Goal: Task Accomplishment & Management: Manage account settings

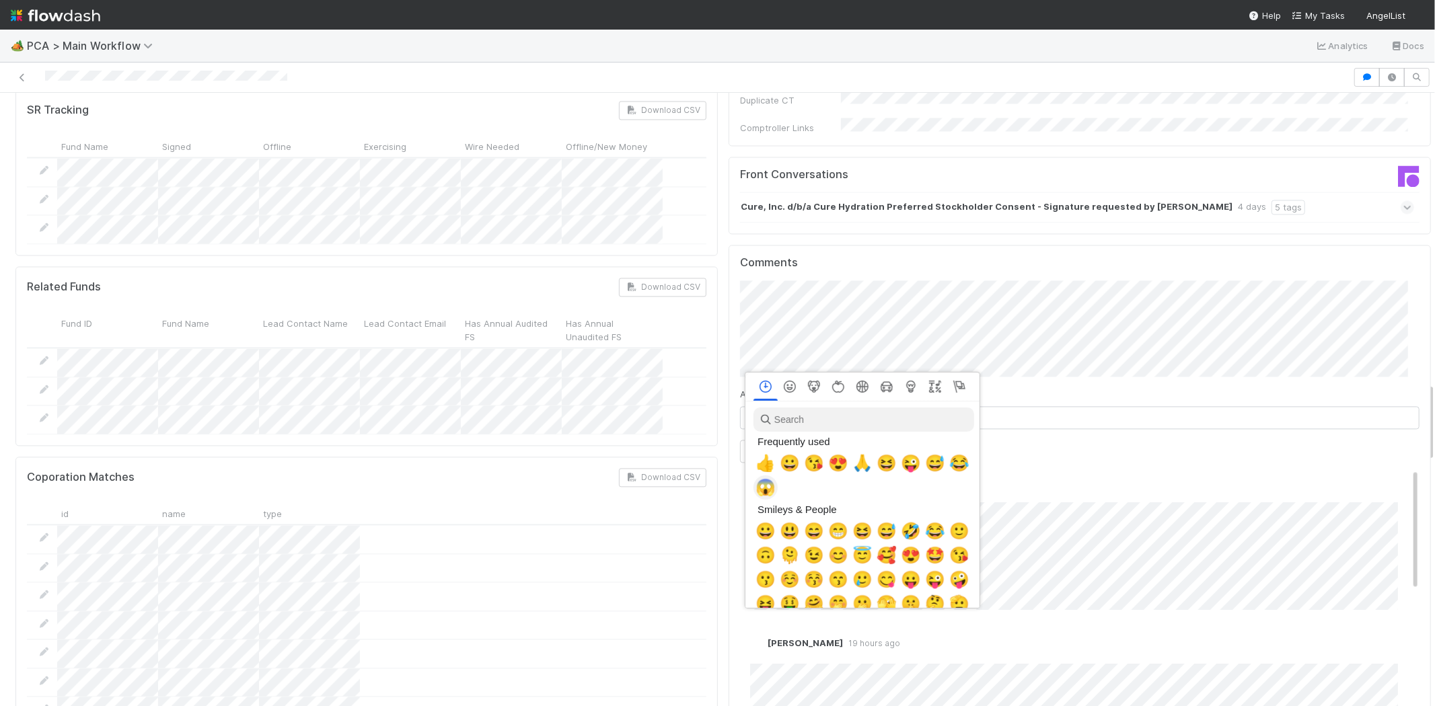
scroll to position [0, 5]
click at [855, 461] on span "🙏" at bounding box center [859, 463] width 20 height 19
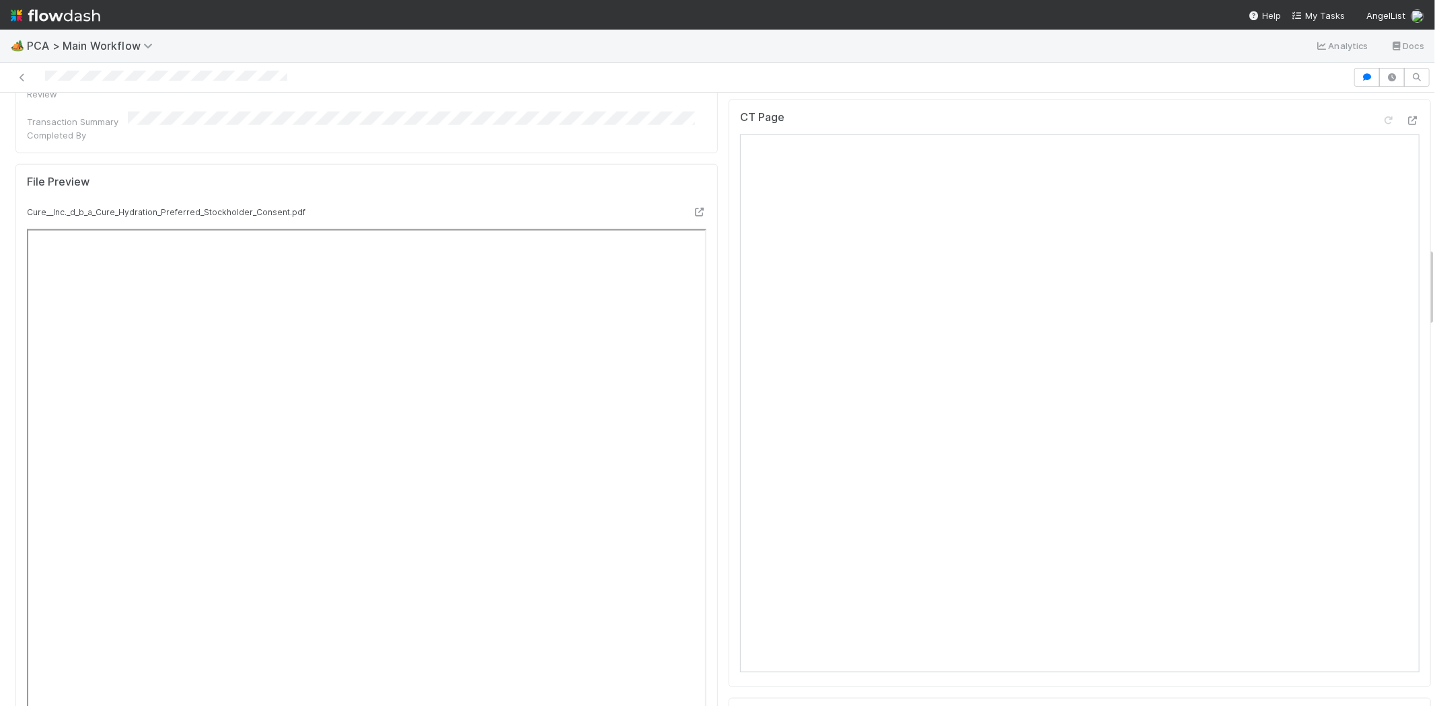
scroll to position [897, 0]
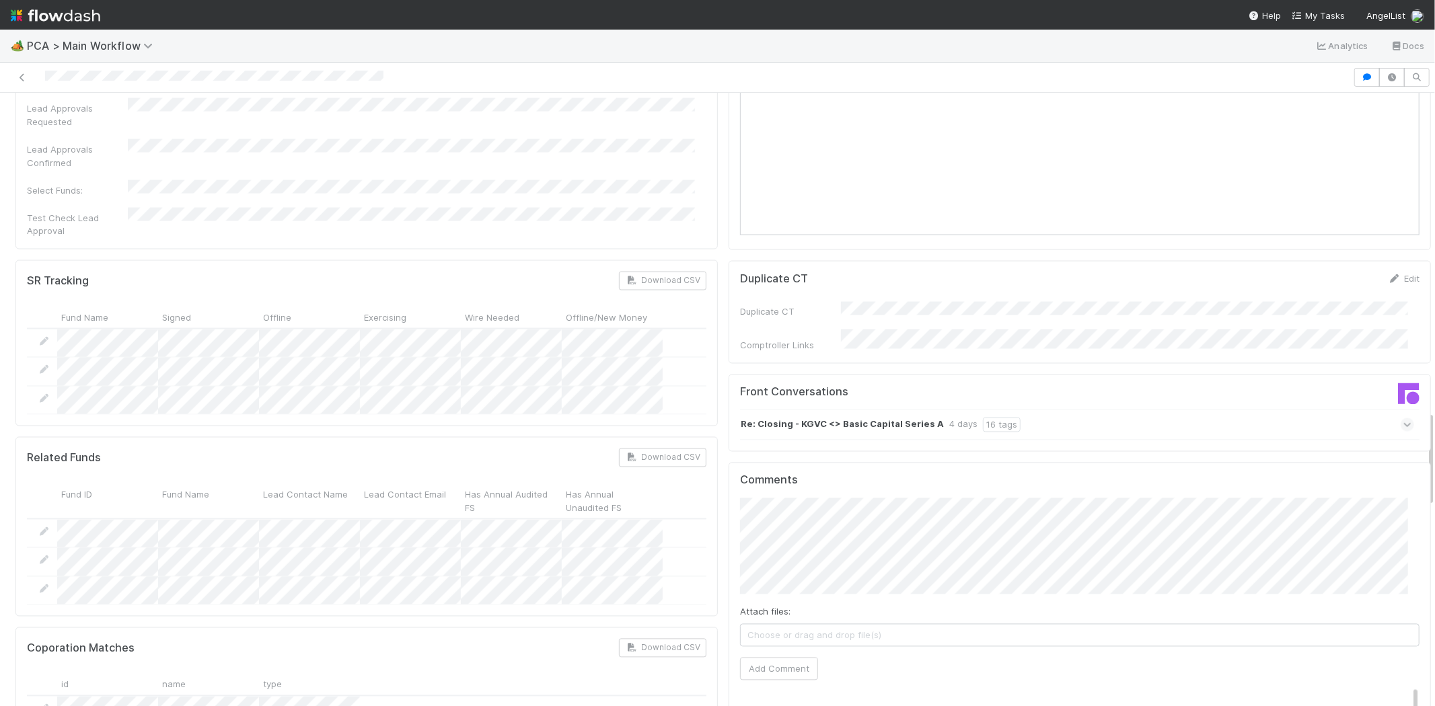
scroll to position [2018, 0]
click at [1403, 419] on icon at bounding box center [1407, 425] width 9 height 13
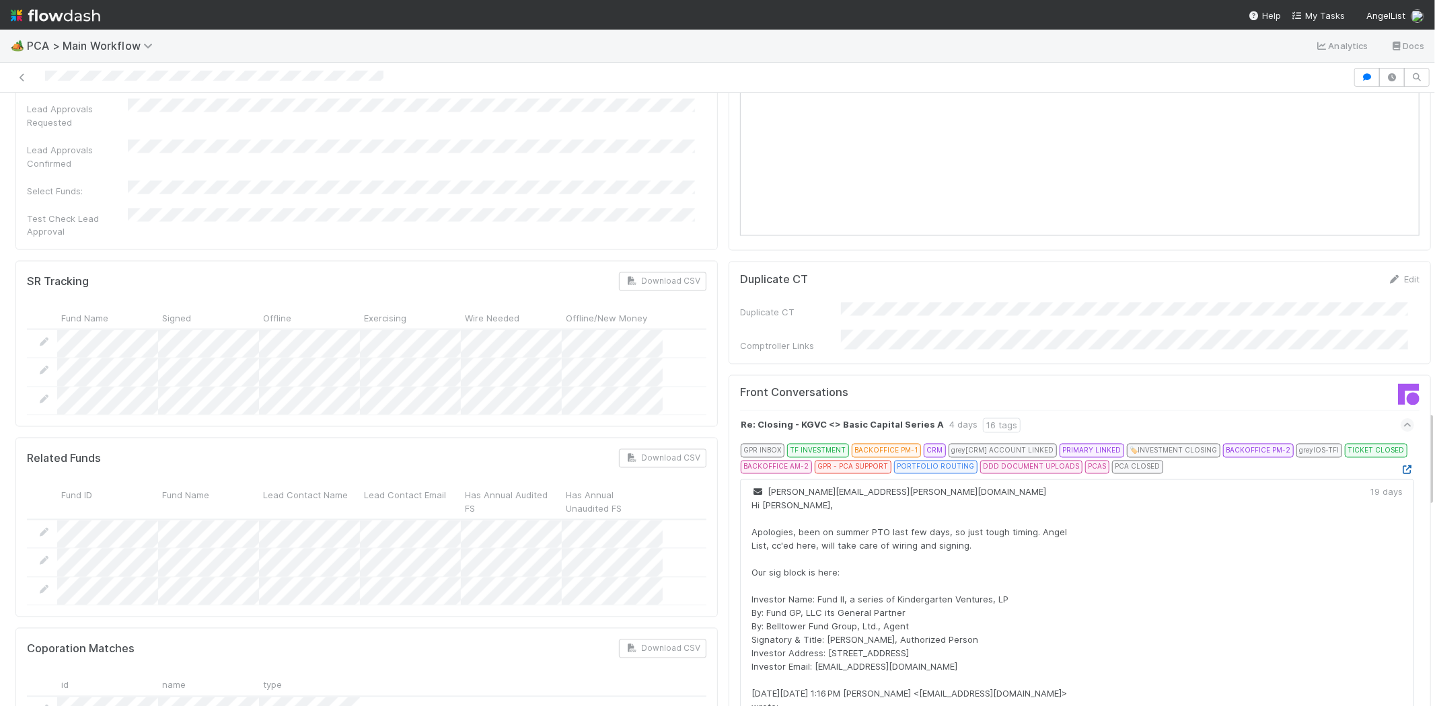
click at [1400, 466] on icon at bounding box center [1406, 470] width 13 height 9
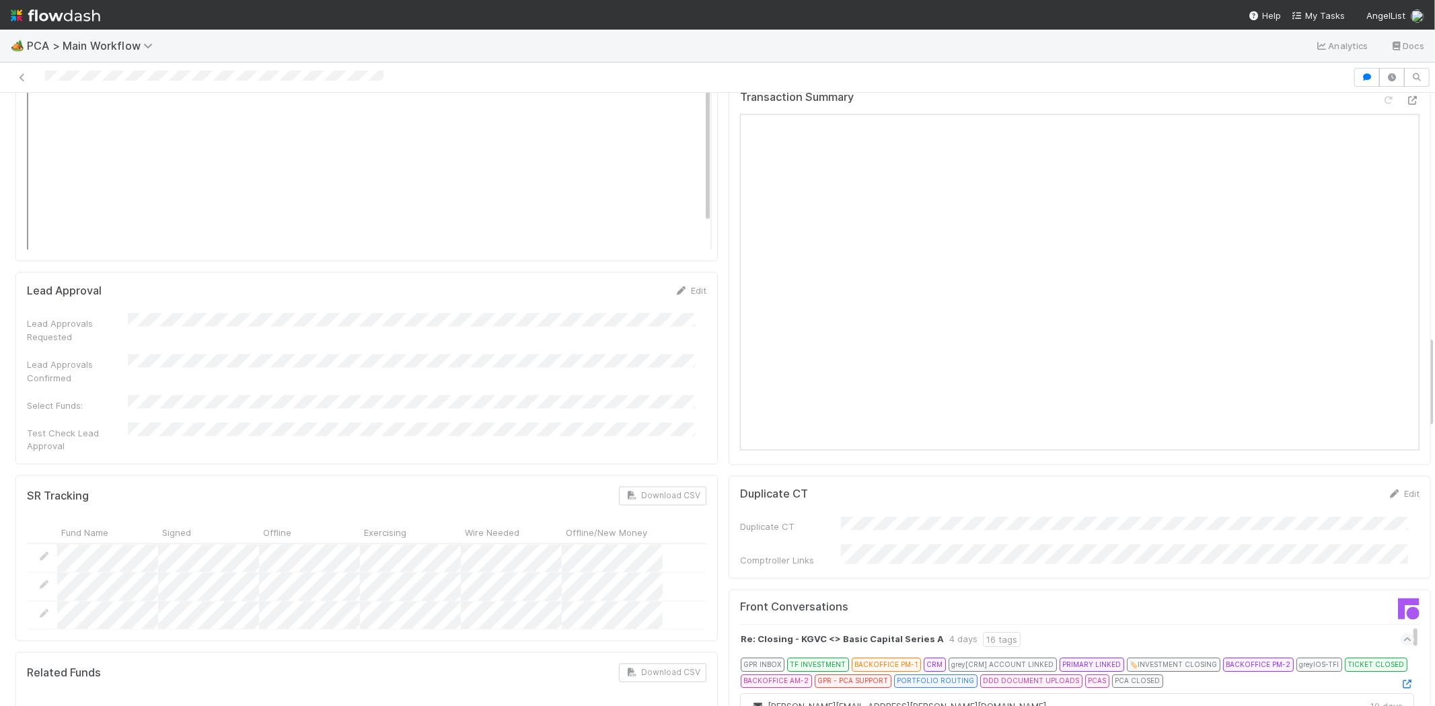
scroll to position [1502, 0]
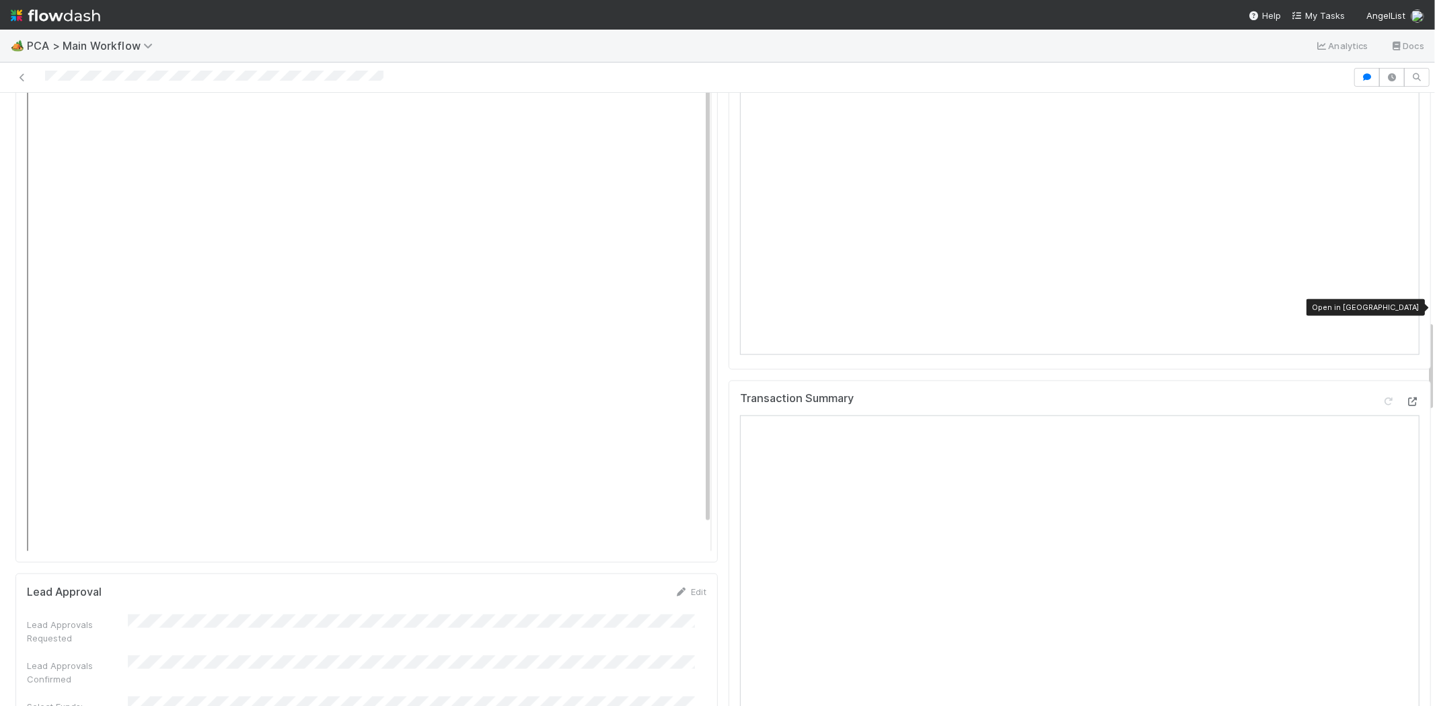
click at [1406, 397] on icon at bounding box center [1412, 401] width 13 height 9
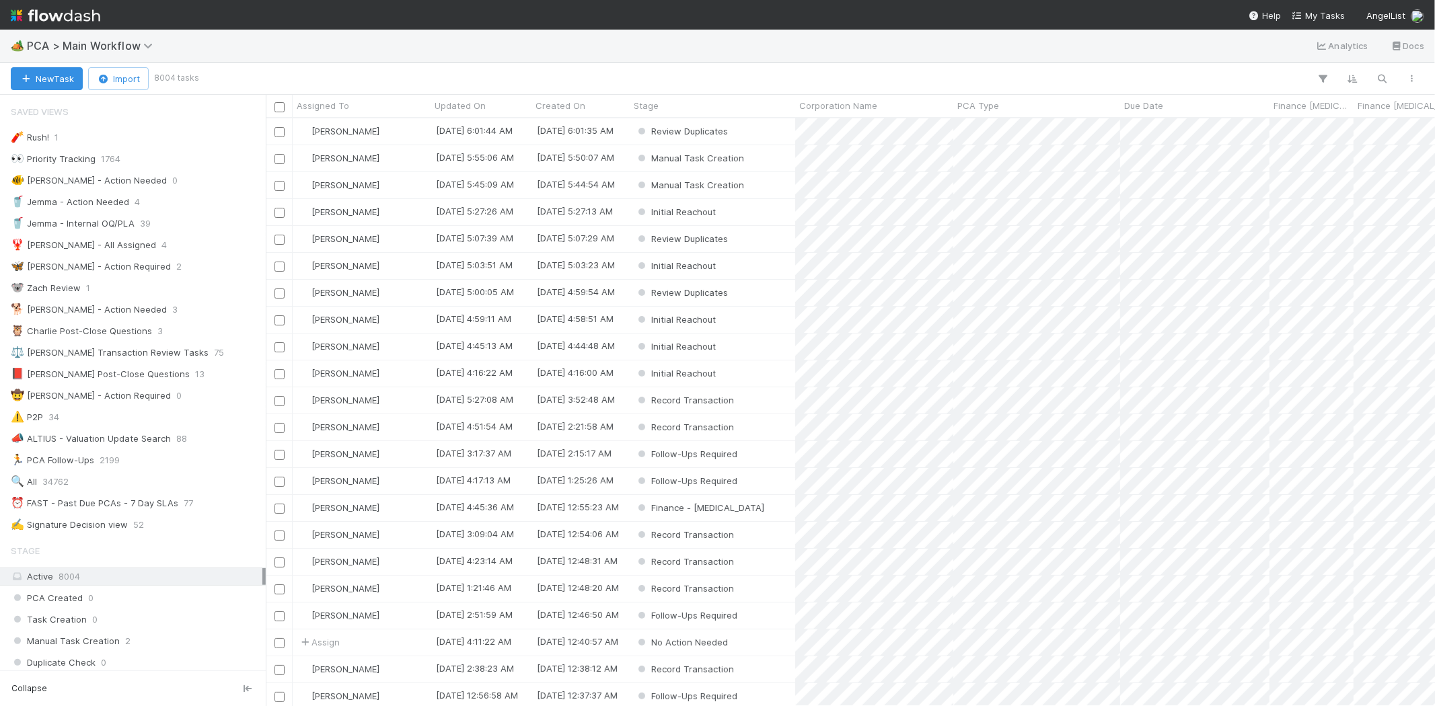
scroll to position [11, 11]
click at [1340, 16] on span "My Tasks" at bounding box center [1317, 15] width 53 height 11
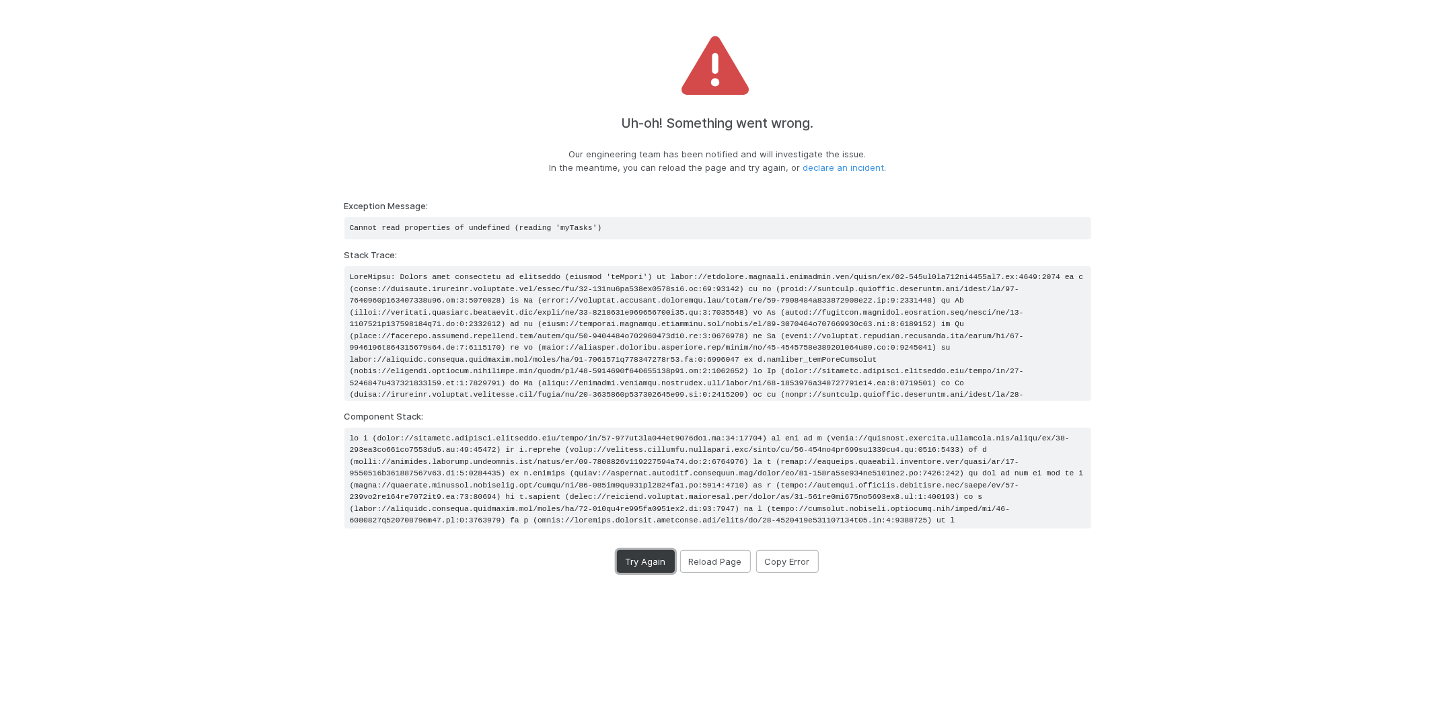
click at [650, 563] on button "Try Again" at bounding box center [646, 561] width 58 height 23
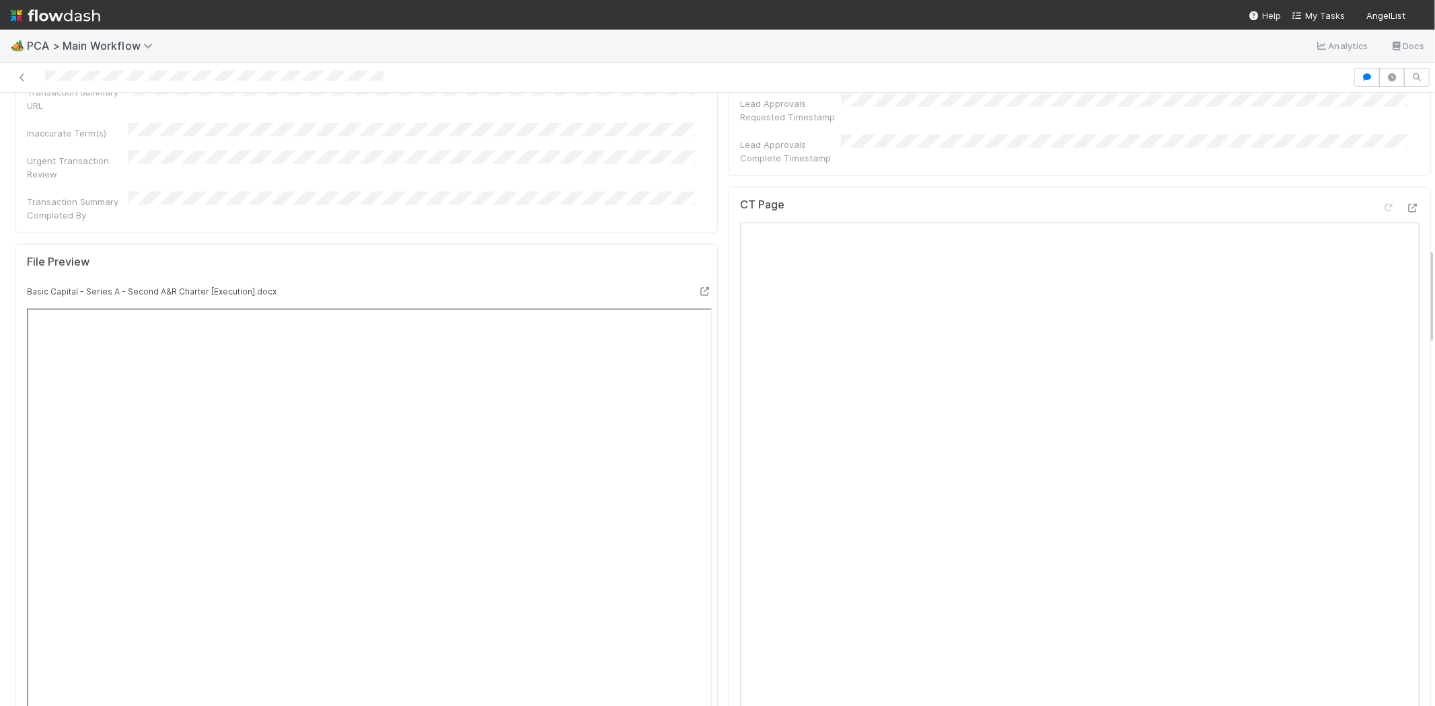
scroll to position [971, 0]
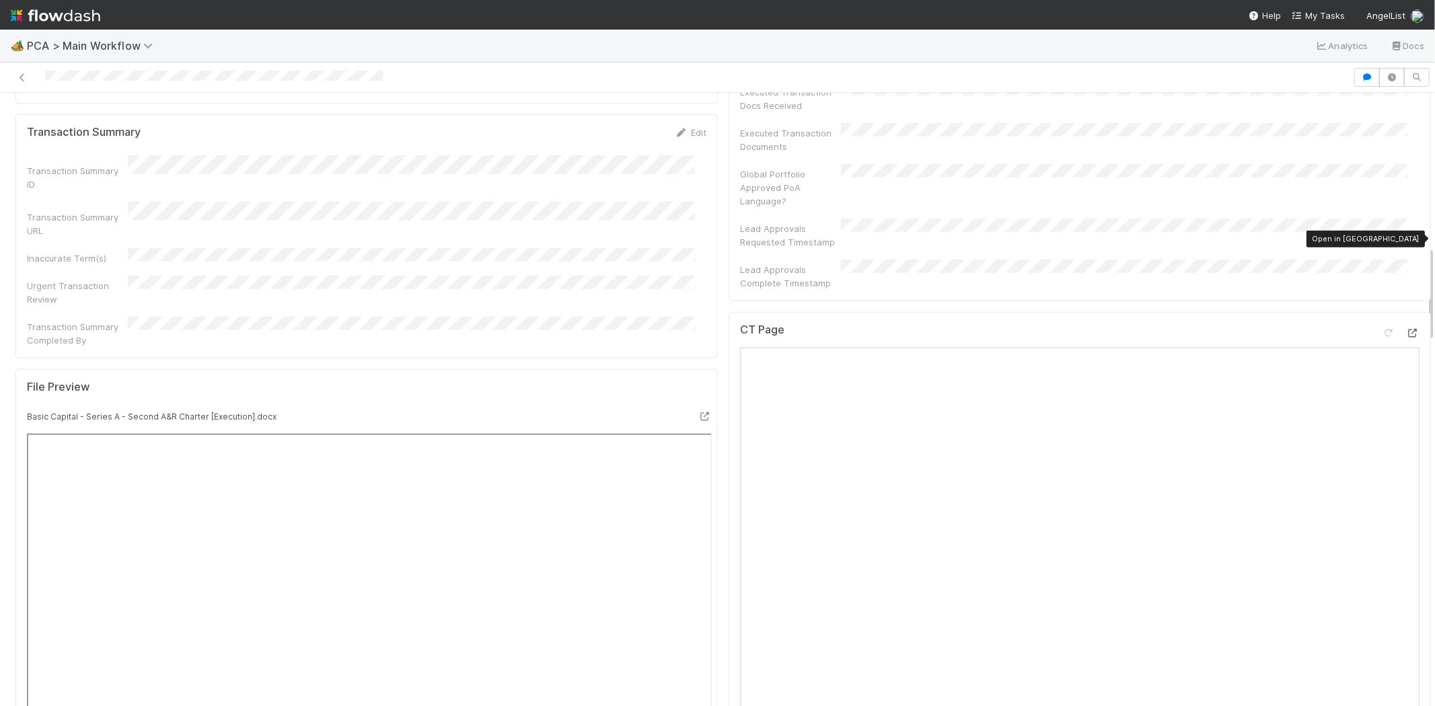
click at [1406, 329] on icon at bounding box center [1412, 333] width 13 height 9
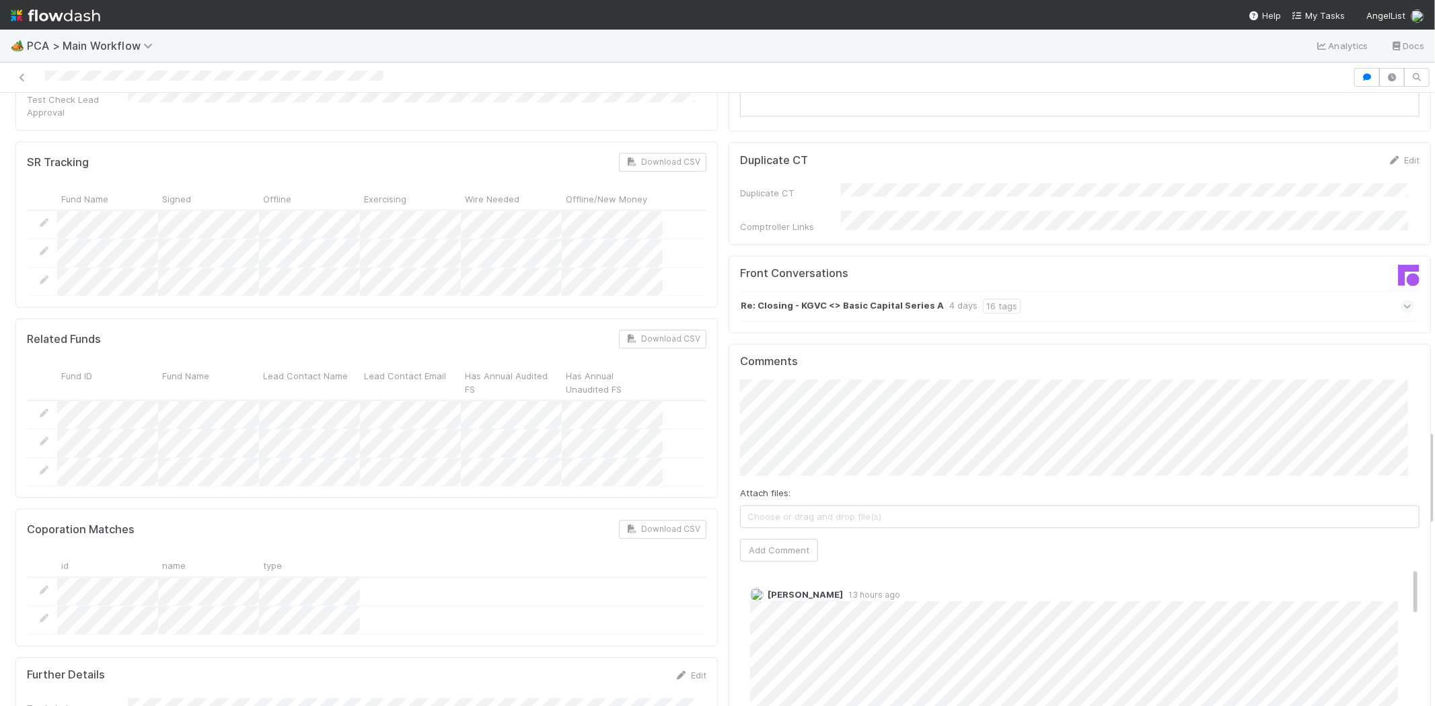
scroll to position [2167, 0]
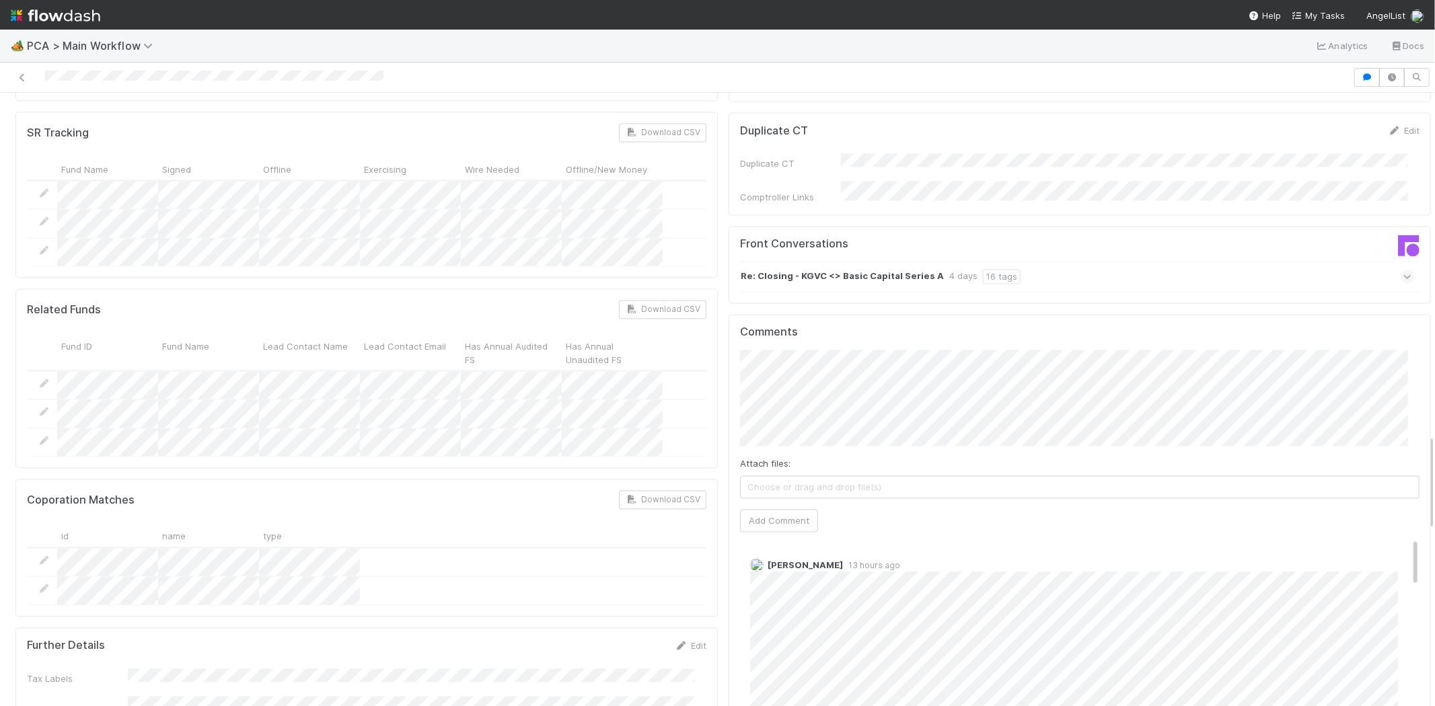
click at [172, 81] on div at bounding box center [676, 77] width 1342 height 19
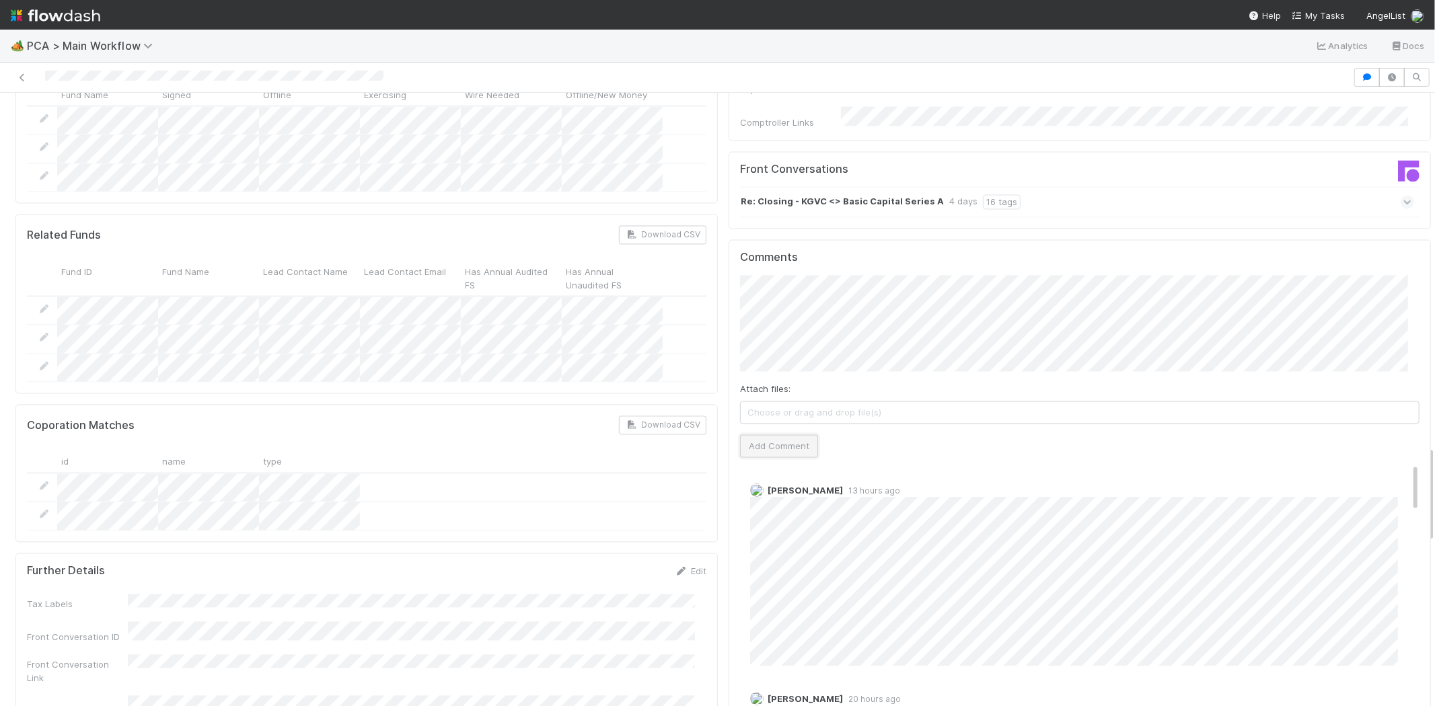
click at [757, 434] on button "Add Comment" at bounding box center [779, 445] width 78 height 23
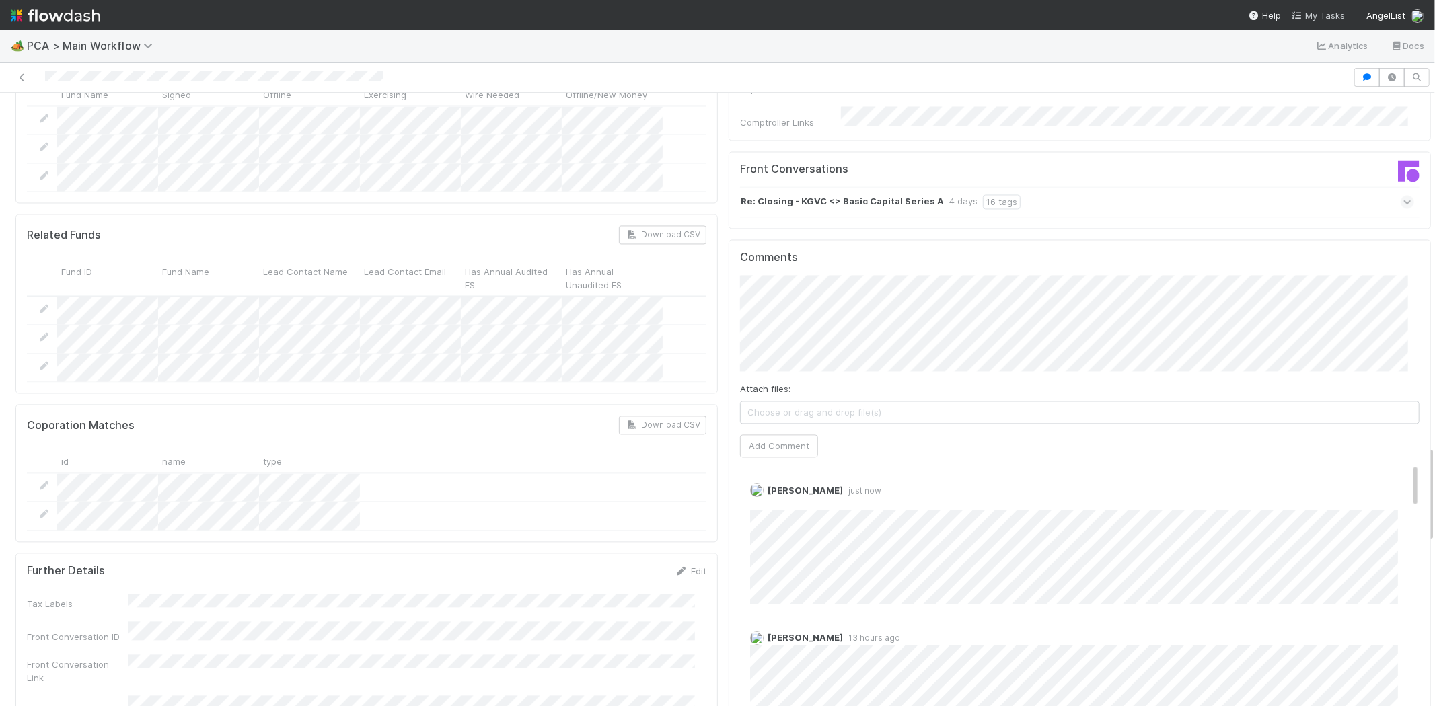
click at [1327, 12] on span "My Tasks" at bounding box center [1317, 15] width 53 height 11
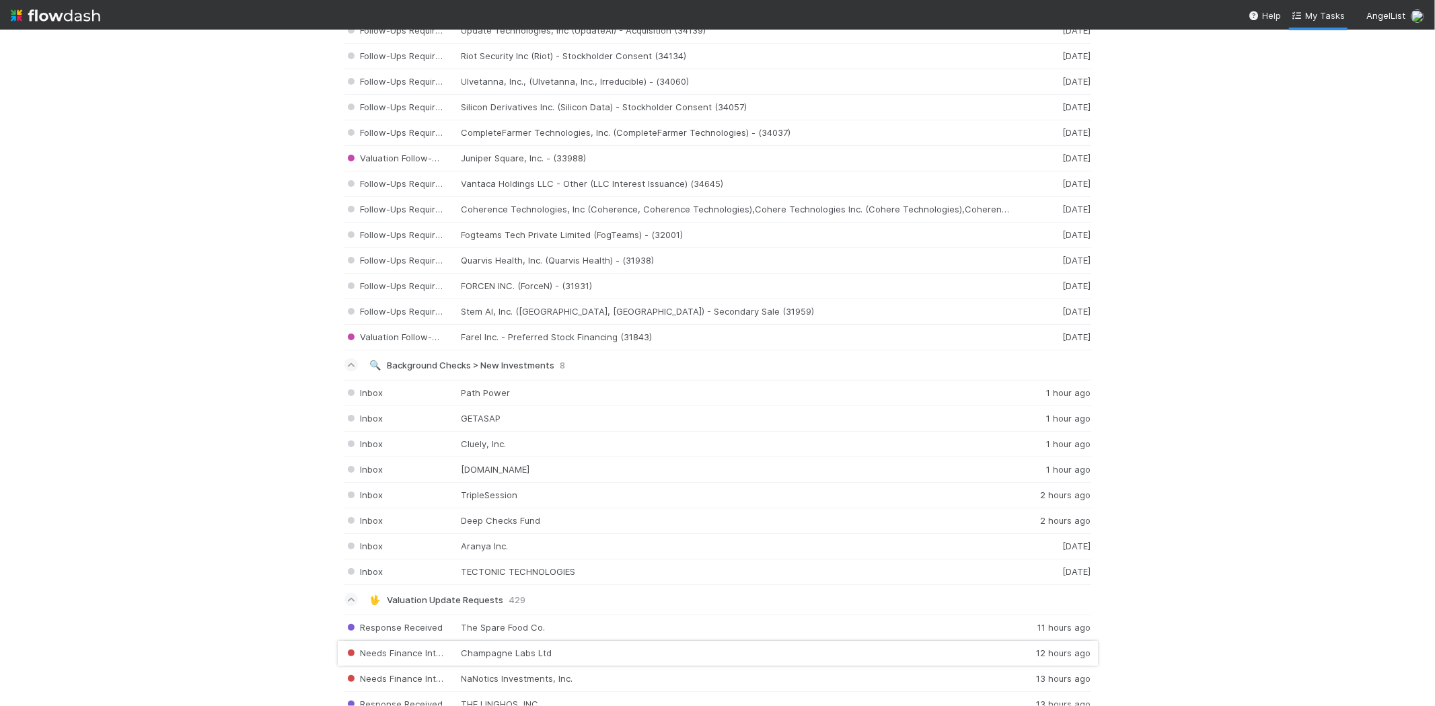
scroll to position [1793, 0]
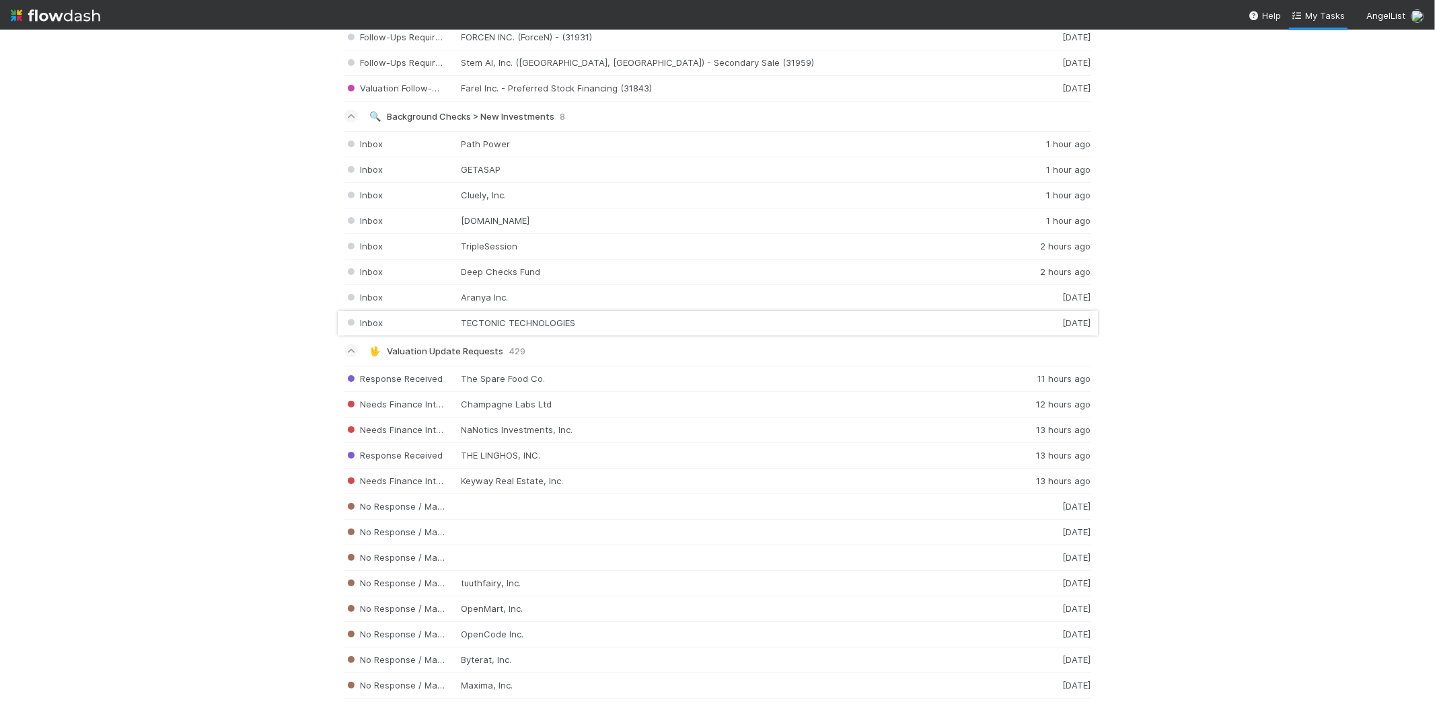
click at [510, 330] on div "Inbox TECTONIC TECHNOLOGIES 6 days ago" at bounding box center [717, 324] width 747 height 26
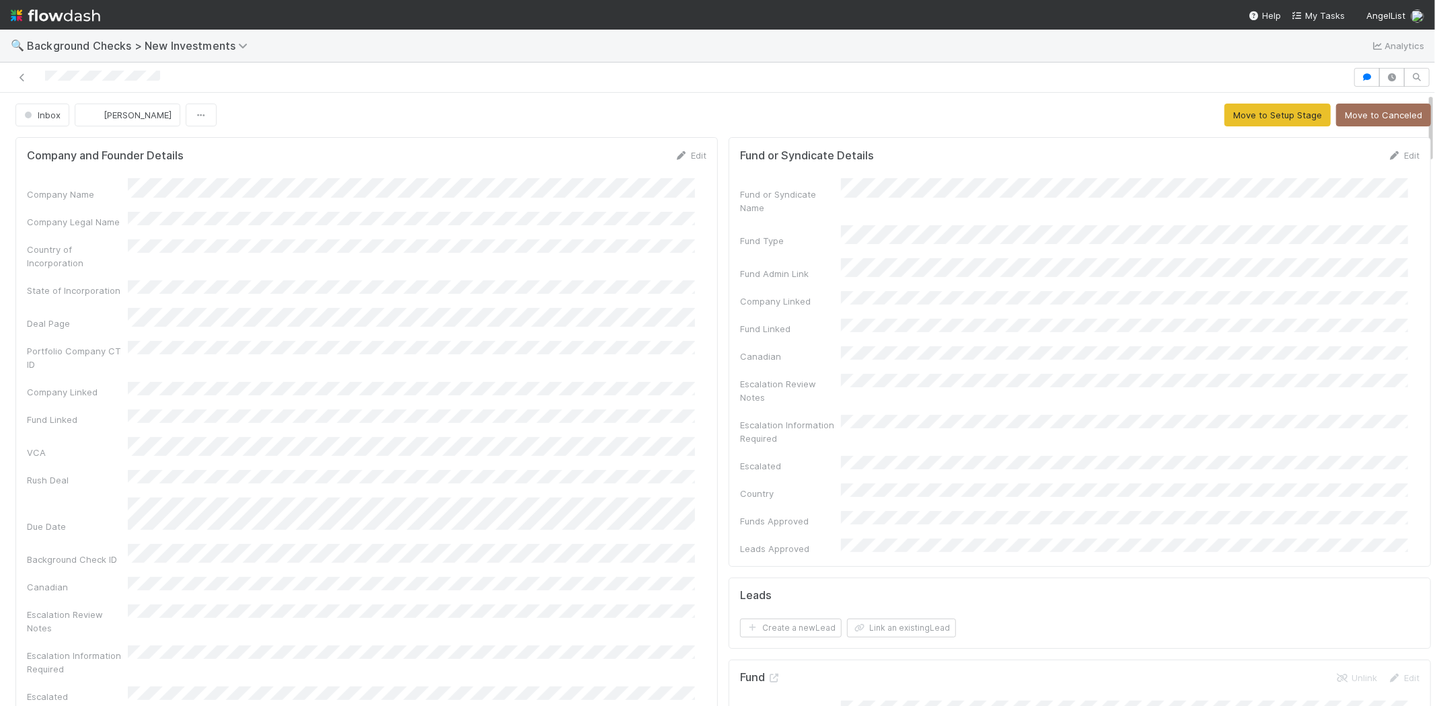
click at [46, 75] on div at bounding box center [676, 77] width 1342 height 19
click at [681, 149] on div "Edit" at bounding box center [691, 155] width 32 height 13
click at [676, 155] on icon at bounding box center [681, 155] width 13 height 9
click at [619, 159] on button "Save" at bounding box center [634, 160] width 38 height 23
click at [686, 155] on link "Edit" at bounding box center [691, 155] width 32 height 11
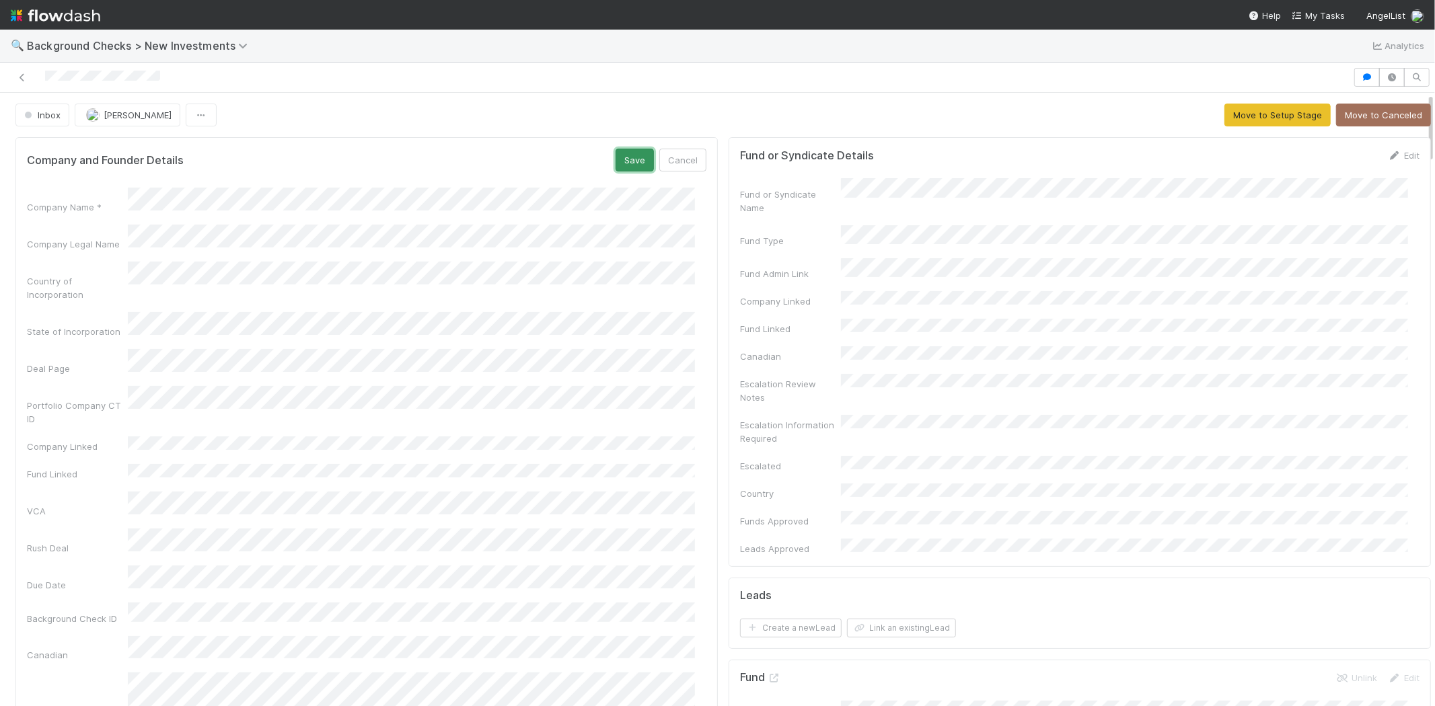
click at [620, 155] on button "Save" at bounding box center [634, 160] width 38 height 23
click at [1242, 116] on button "Move to Setup Stage" at bounding box center [1277, 115] width 106 height 23
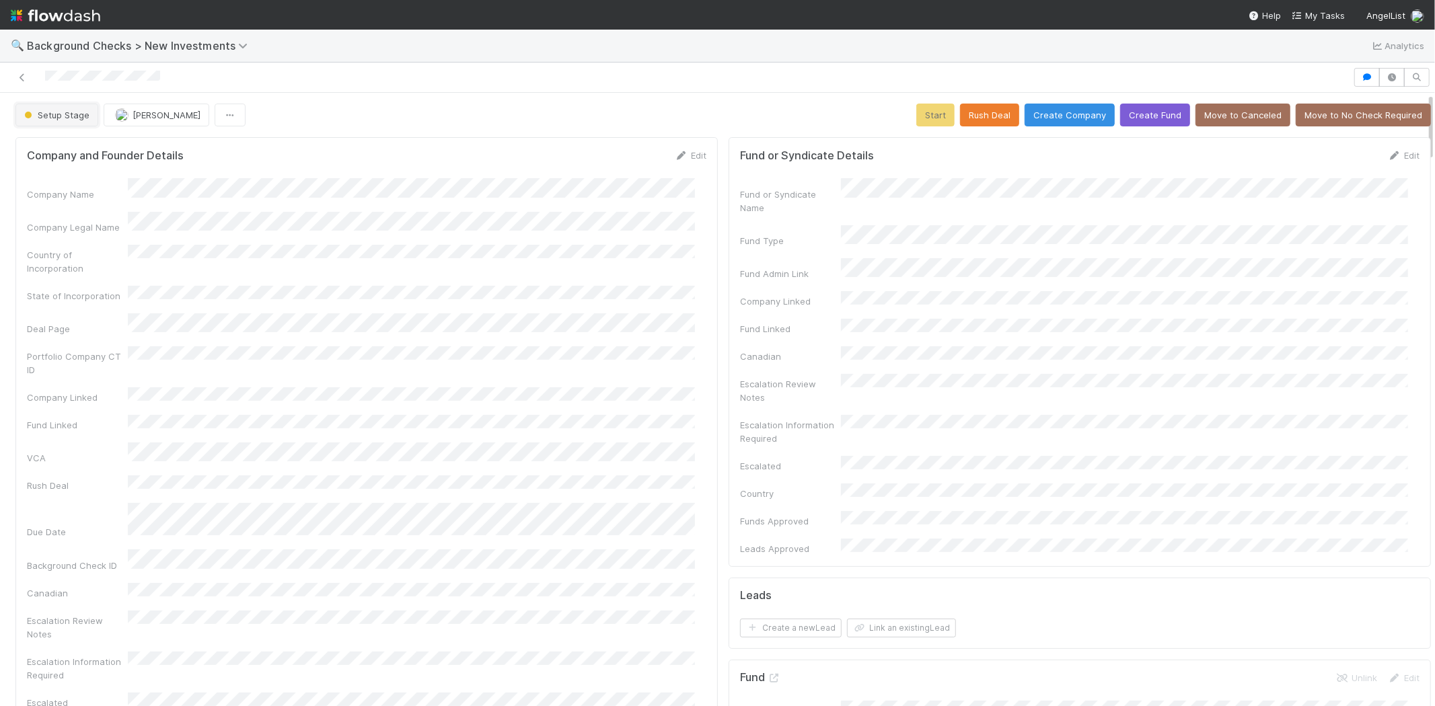
click at [73, 122] on button "Setup Stage" at bounding box center [56, 115] width 83 height 23
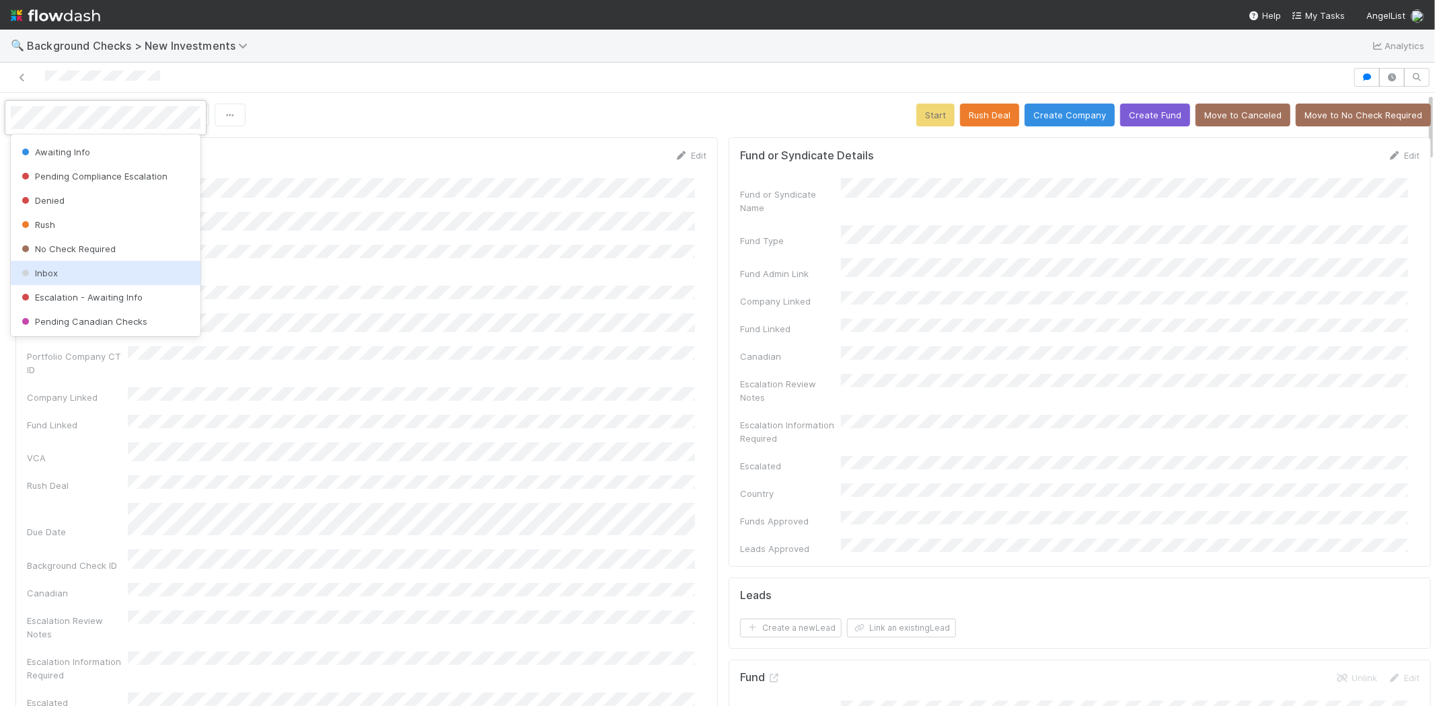
click at [79, 272] on div "Inbox" at bounding box center [106, 273] width 190 height 24
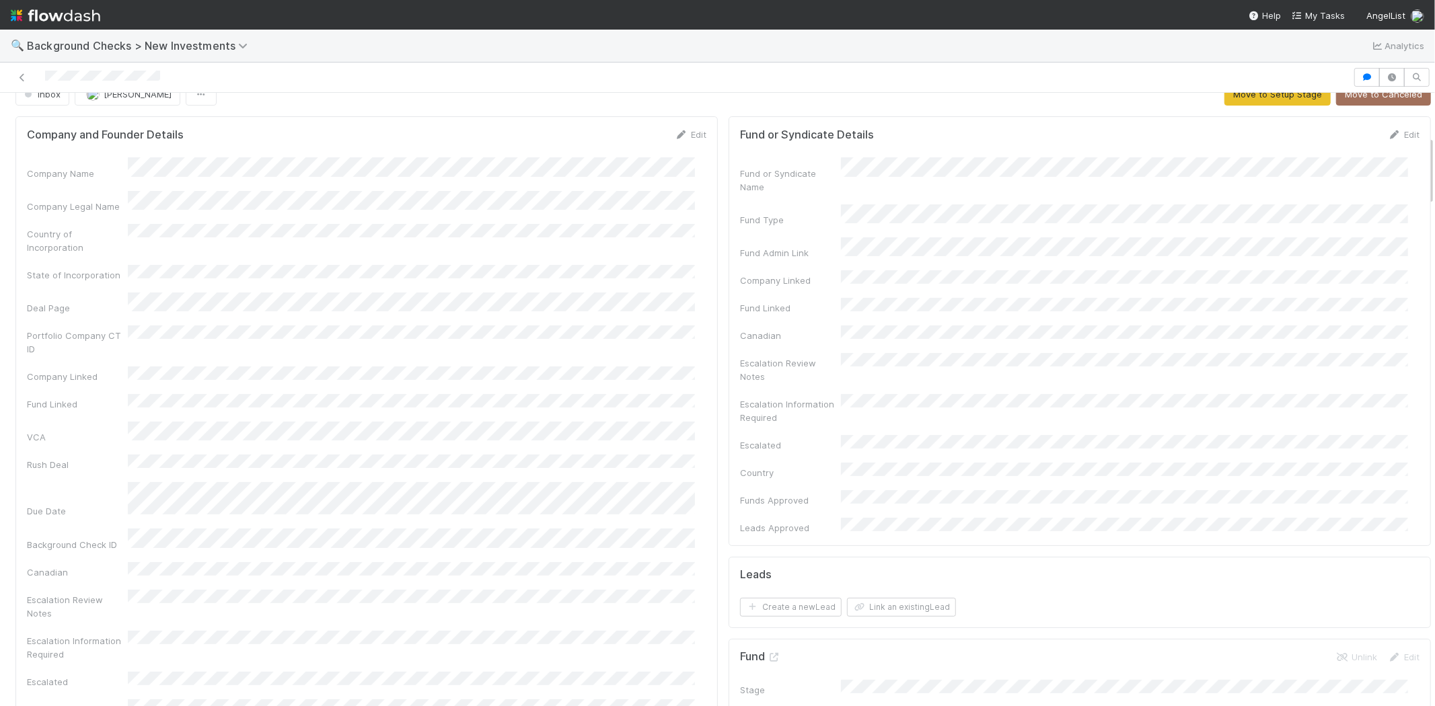
scroll to position [0, 0]
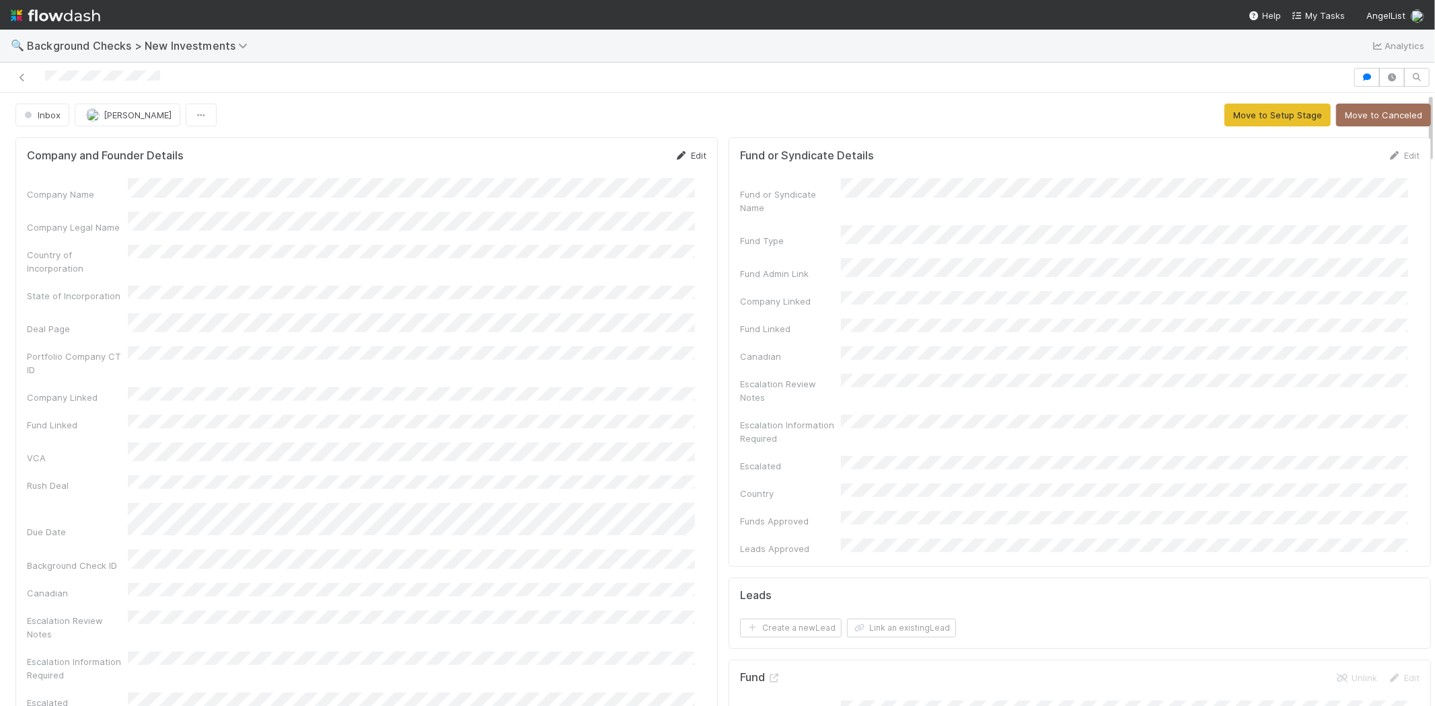
click at [684, 155] on link "Edit" at bounding box center [691, 155] width 32 height 11
click at [126, 225] on div "Company Legal Name" at bounding box center [366, 238] width 679 height 26
drag, startPoint x: 603, startPoint y: 149, endPoint x: 615, endPoint y: 157, distance: 15.1
click at [603, 149] on div "Company and Founder Details Save Cancel" at bounding box center [366, 160] width 679 height 23
click at [616, 157] on button "Save" at bounding box center [634, 160] width 38 height 23
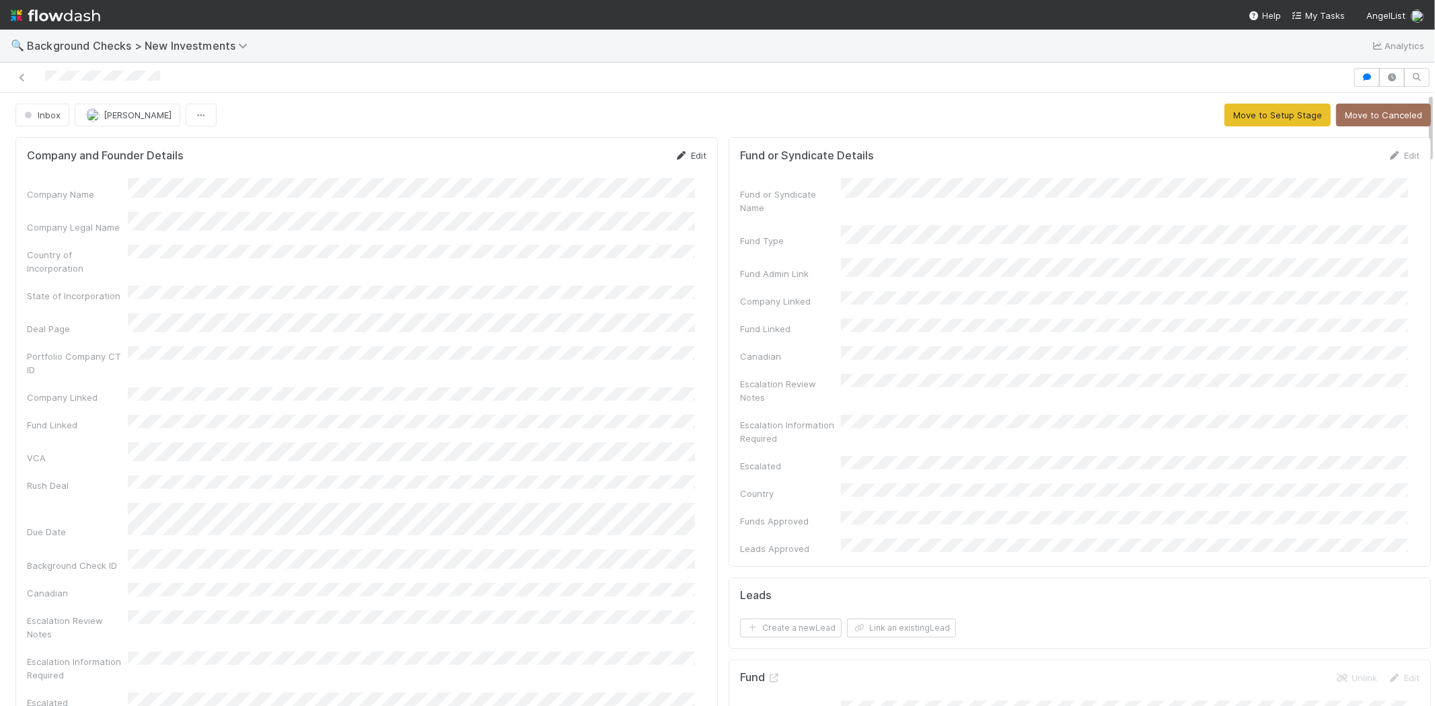
click at [689, 155] on link "Edit" at bounding box center [691, 155] width 32 height 11
click at [617, 158] on button "Save" at bounding box center [634, 160] width 38 height 23
click at [686, 155] on link "Edit" at bounding box center [691, 155] width 32 height 11
click at [110, 234] on div "Company Legal Name" at bounding box center [366, 238] width 679 height 26
click at [615, 161] on button "Save" at bounding box center [634, 160] width 38 height 23
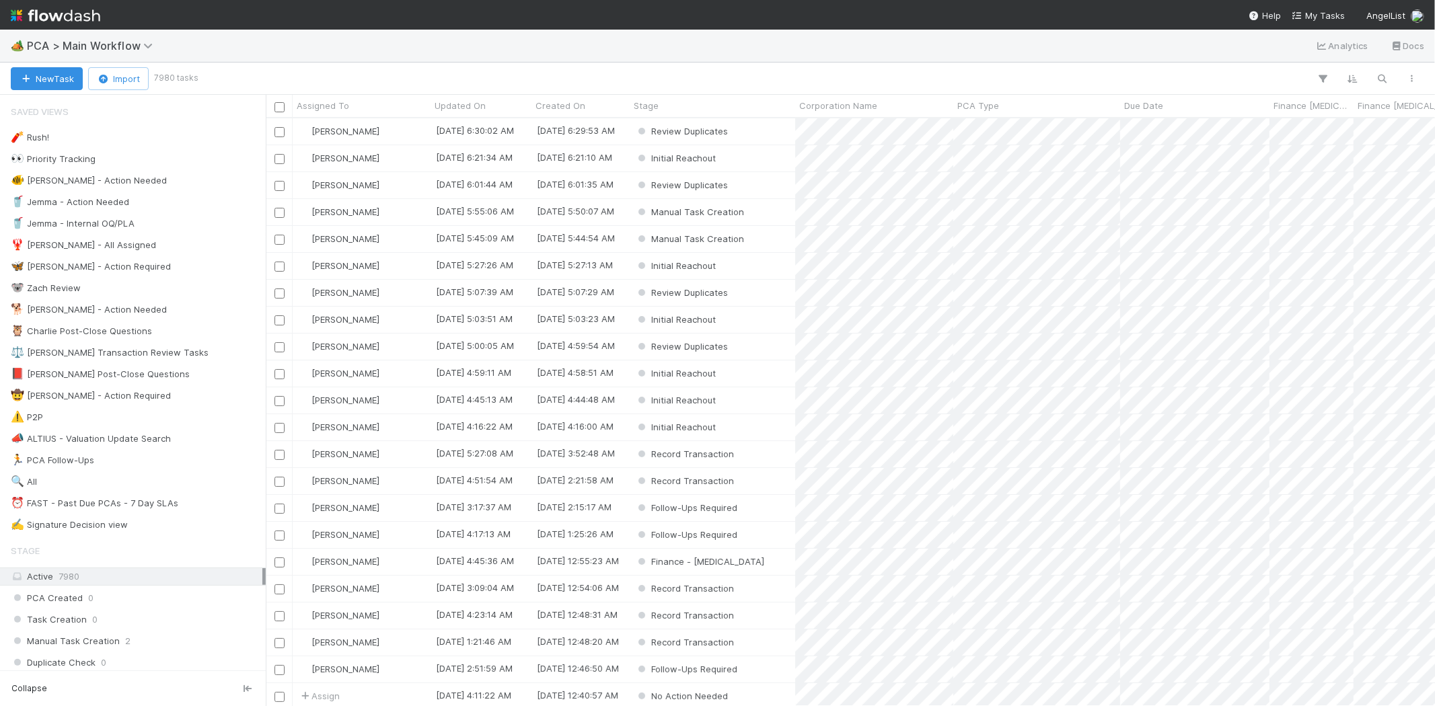
scroll to position [576, 1157]
click at [37, 45] on span "PCA > Main Workflow" at bounding box center [93, 45] width 132 height 13
click at [78, 38] on div "Search workflows" at bounding box center [717, 353] width 1435 height 706
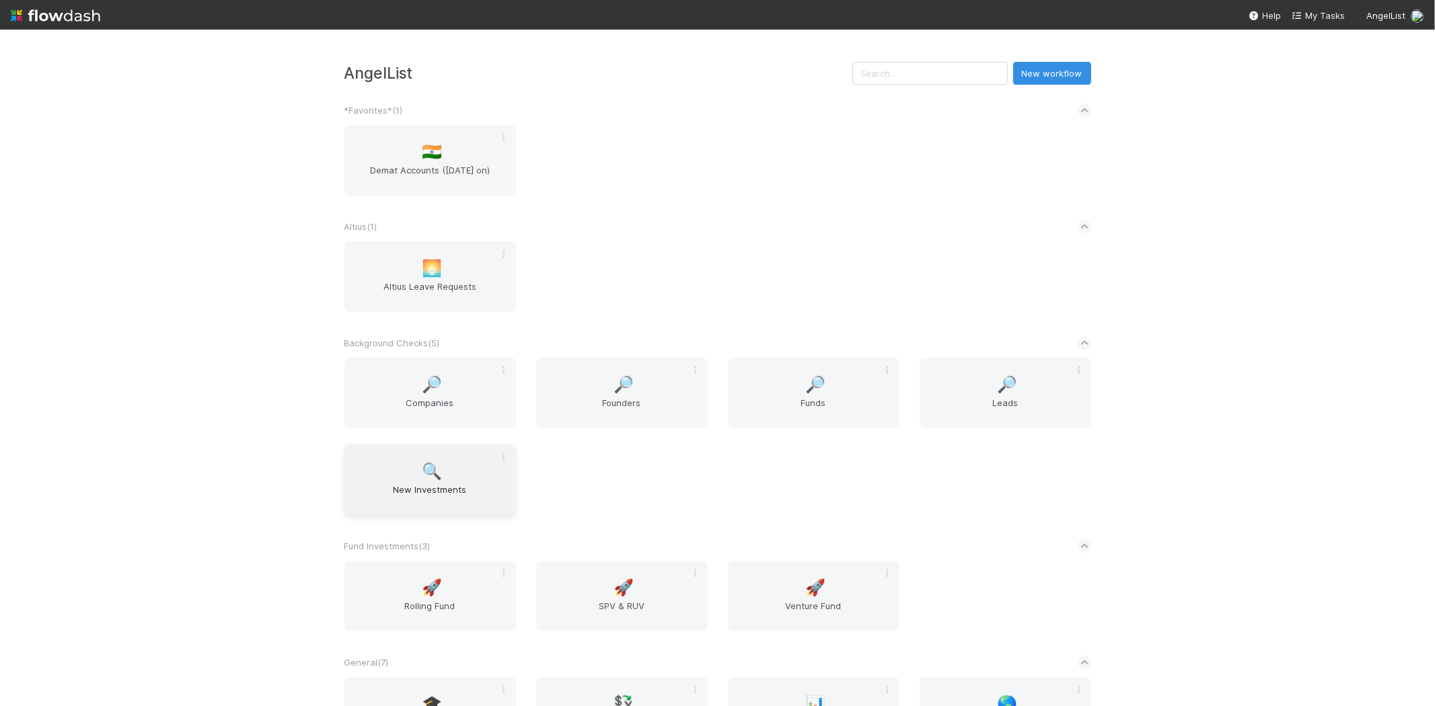
click at [436, 480] on div "🔍 New Investments" at bounding box center [430, 480] width 172 height 71
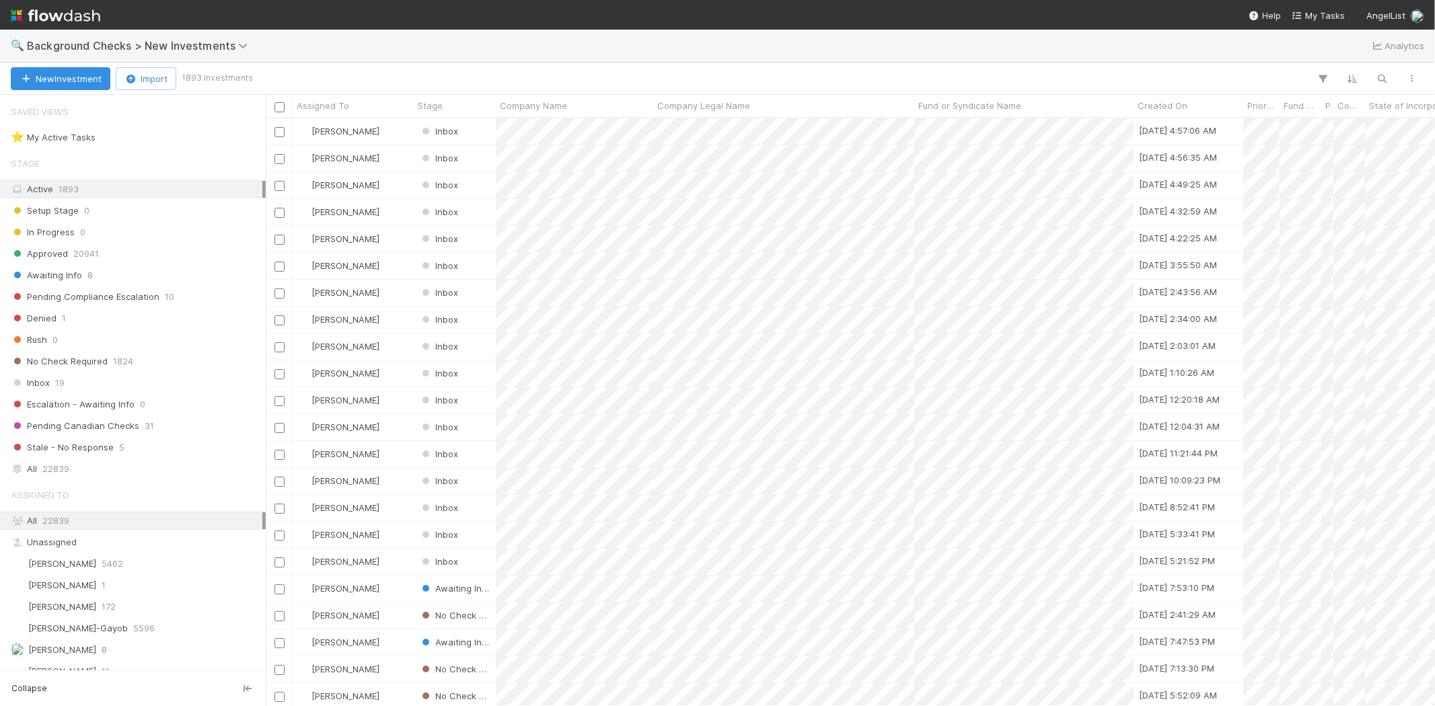
scroll to position [576, 1157]
click at [84, 519] on div "All 22839" at bounding box center [137, 520] width 252 height 17
click at [1384, 75] on icon "button" at bounding box center [1381, 79] width 13 height 12
paste input "TECTONIC TECHNOLOGIES"
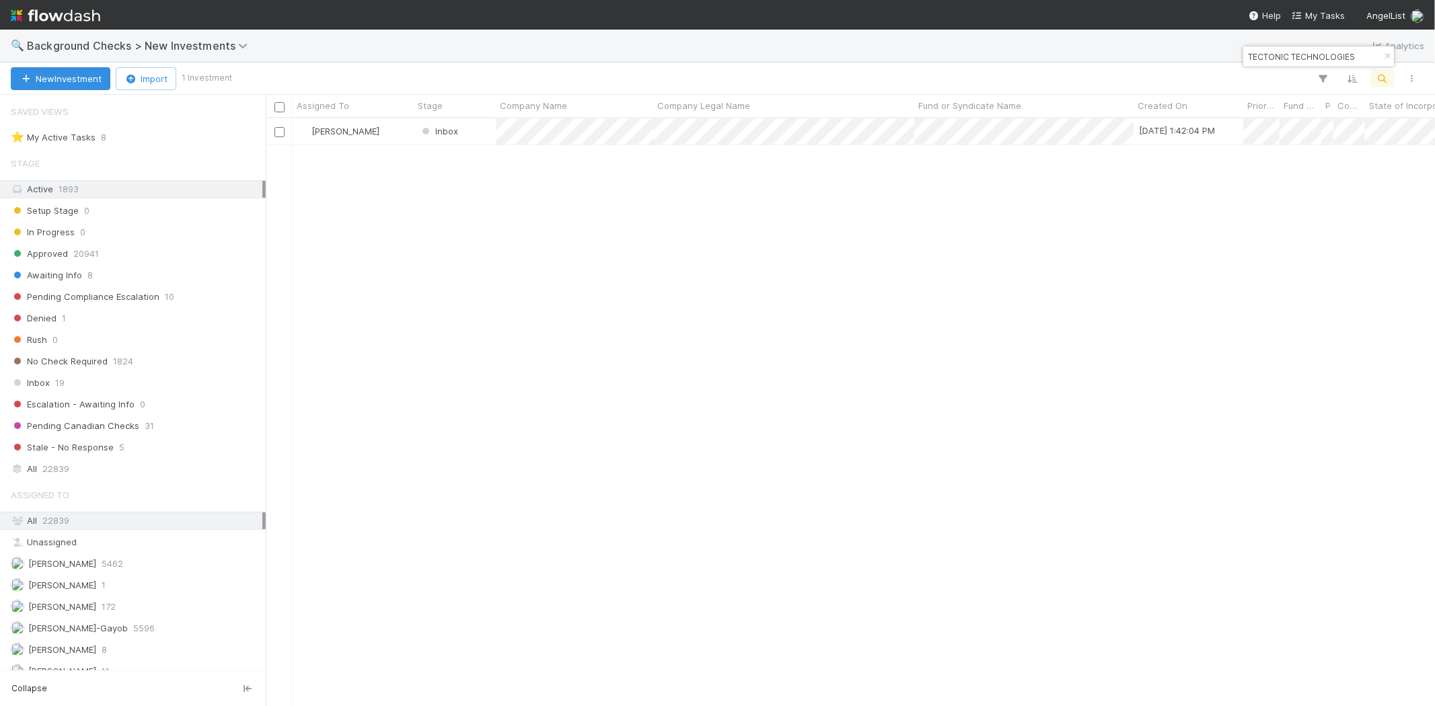
type input "TECTONIC TECHNOLOGIES"
click at [616, 157] on div at bounding box center [717, 353] width 1435 height 706
click at [743, 160] on div "Michael Capilitan Inbox 8/5/25, 1:42:04 PM 0 1 1 0 8/6/25, 5:44:20 AM 0 0" at bounding box center [850, 411] width 1169 height 587
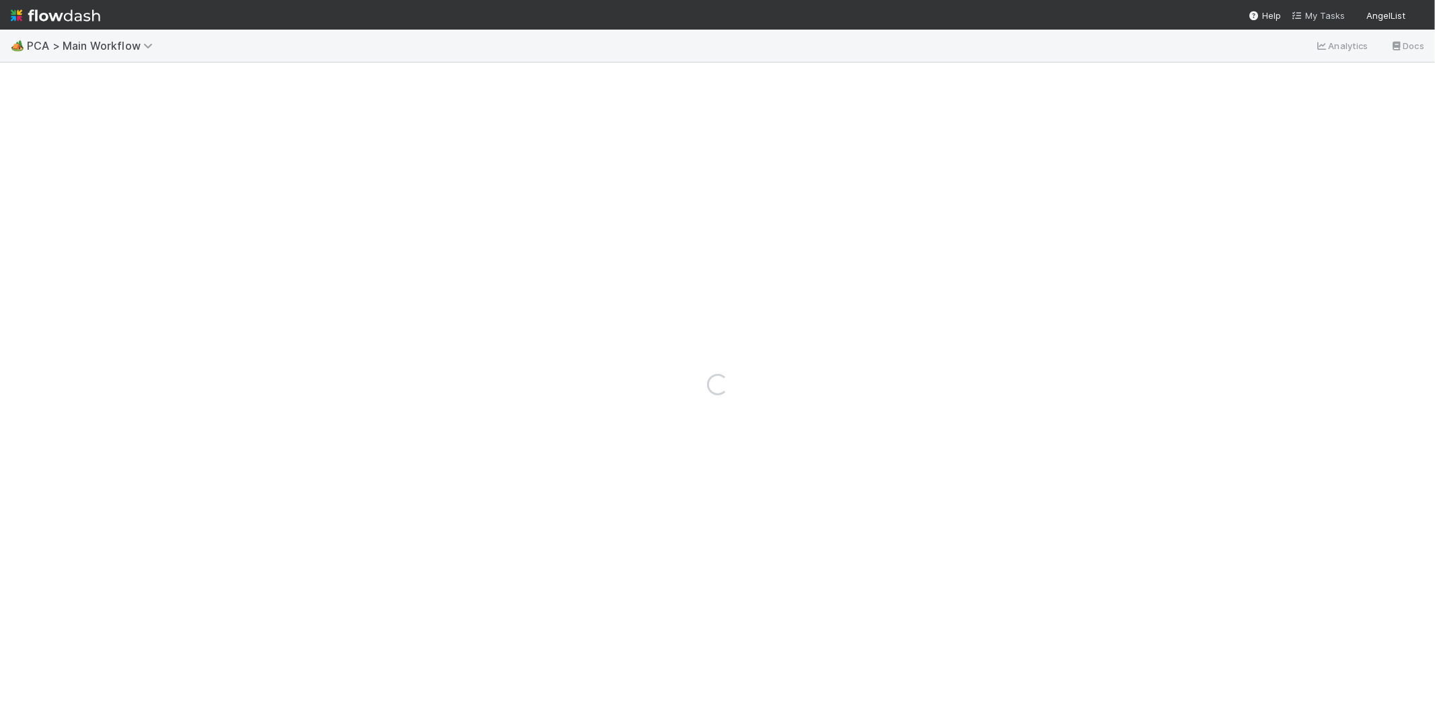
click at [1320, 14] on span "My Tasks" at bounding box center [1317, 15] width 53 height 11
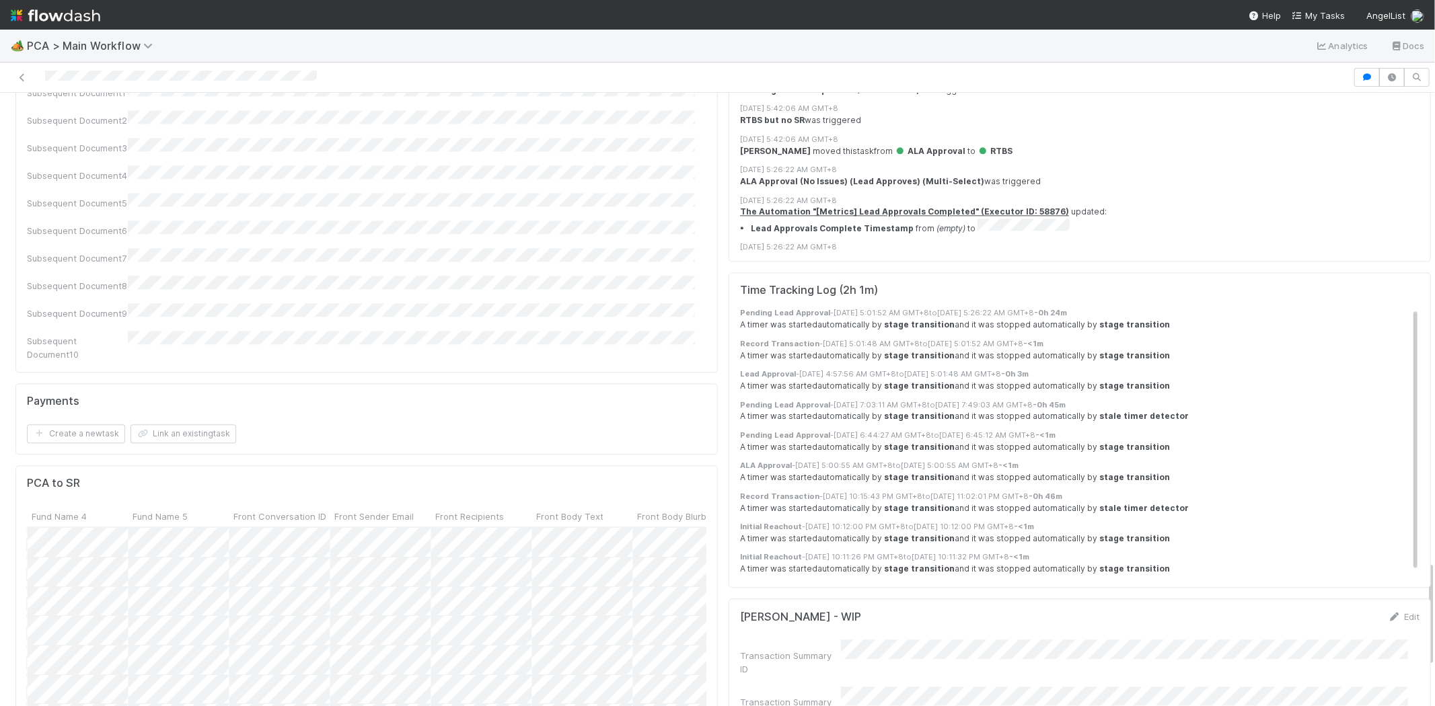
scroll to position [0, 1574]
drag, startPoint x: 98, startPoint y: 570, endPoint x: 260, endPoint y: 581, distance: 162.5
click at [260, 581] on div "Assign SR Closed 8/6/25, 5:56:43 AM 8/6/25, 6:10:07 AM Assign SR Closed 8/9/25,…" at bounding box center [366, 674] width 679 height 293
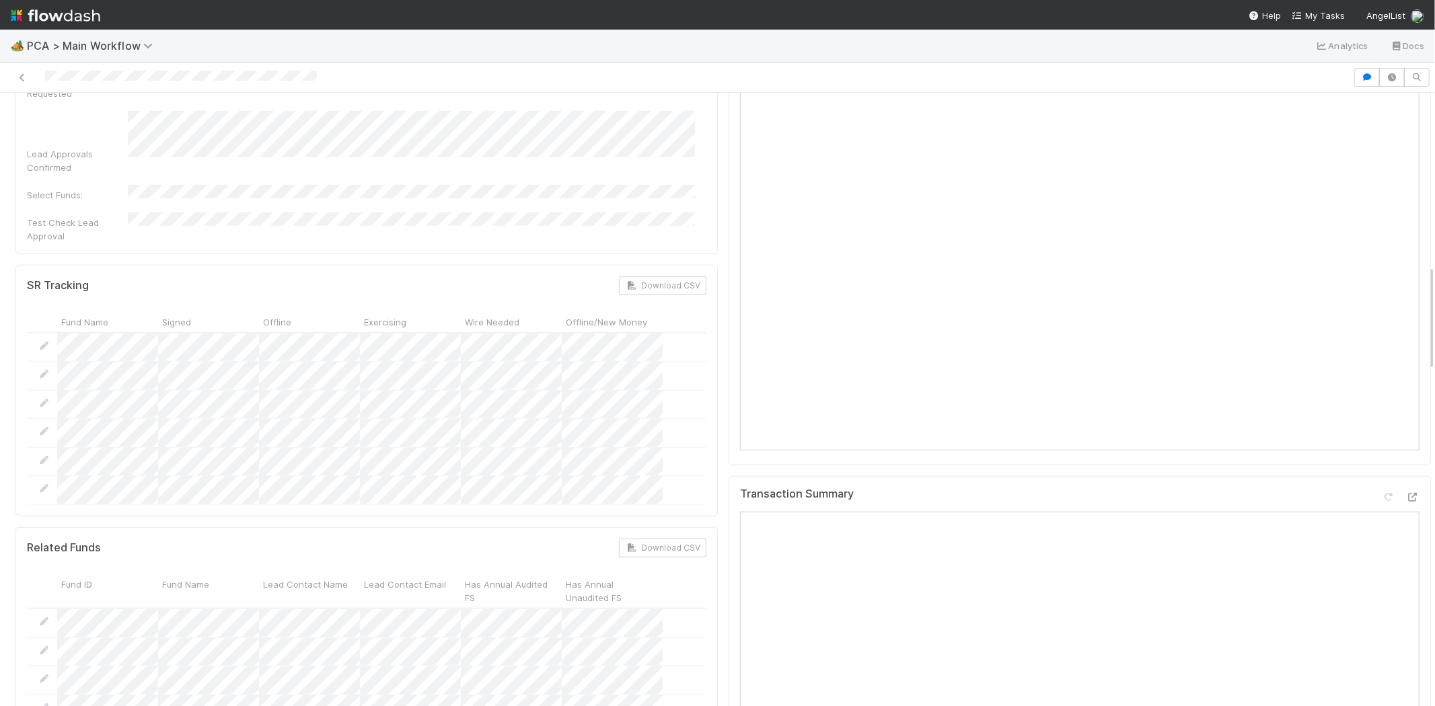
scroll to position [751, 0]
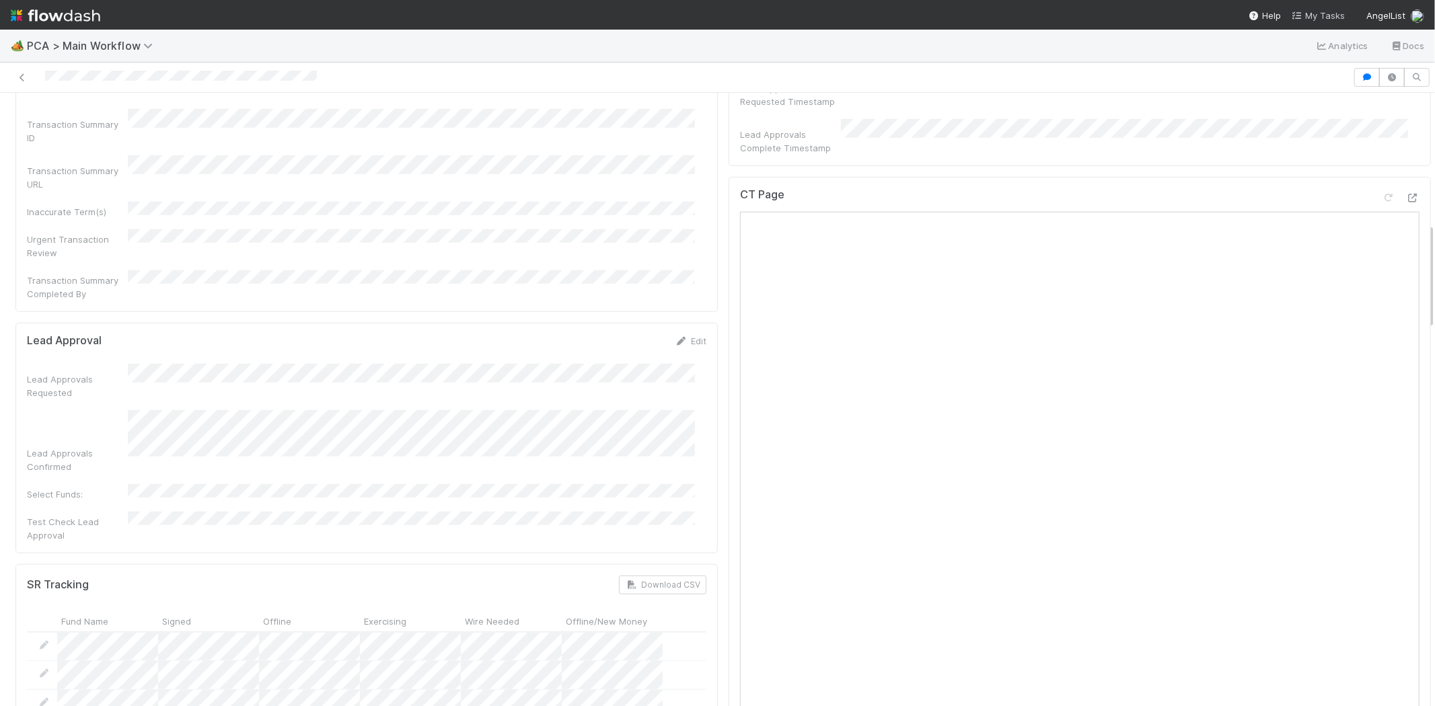
click at [1318, 11] on span "My Tasks" at bounding box center [1317, 15] width 53 height 11
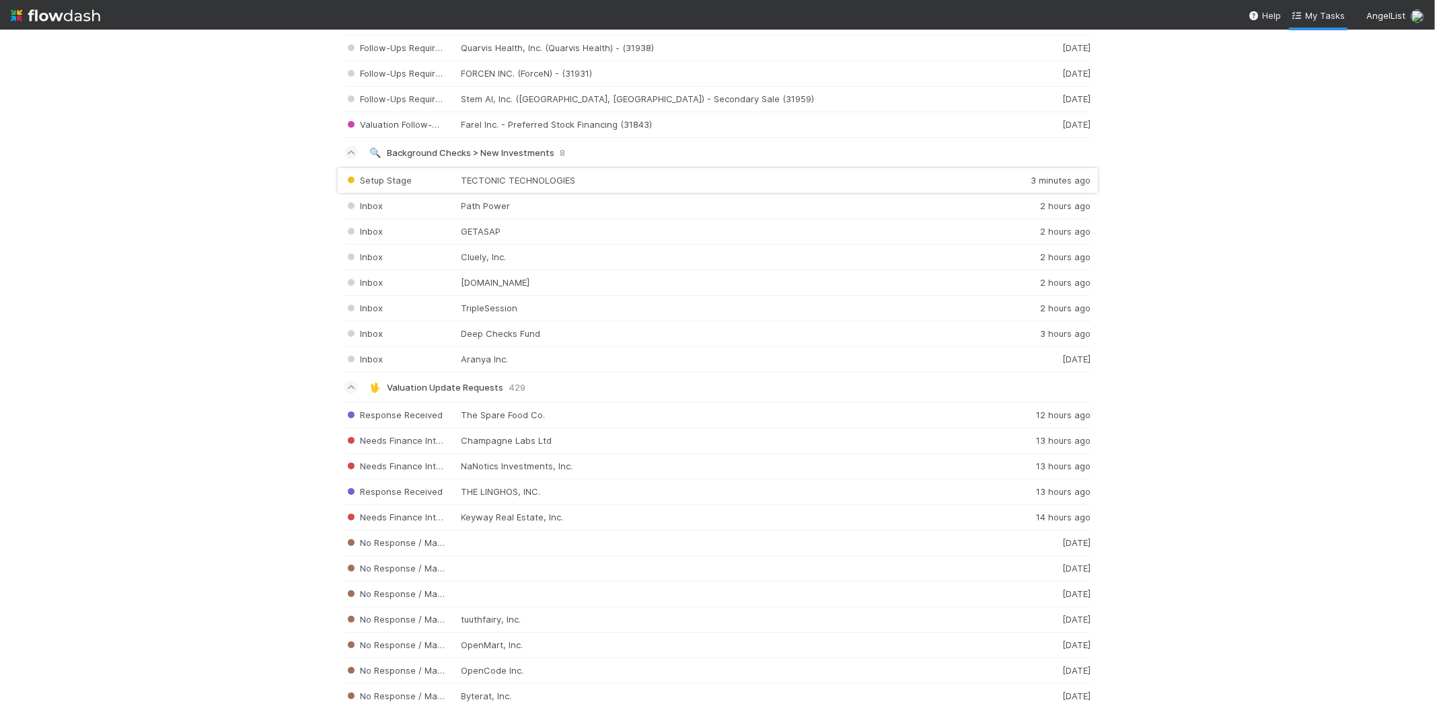
scroll to position [1793, 0]
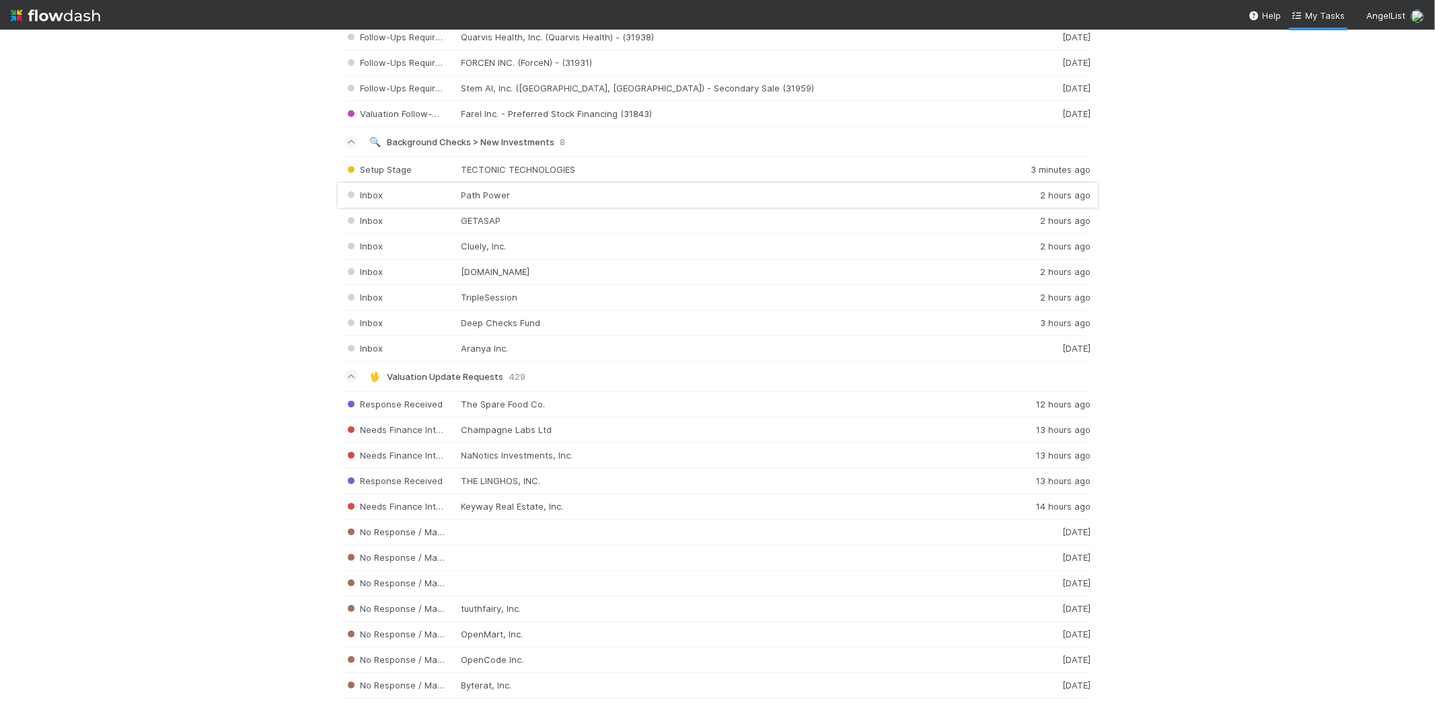
click at [518, 202] on div "Inbox Path Power 2 hours ago" at bounding box center [717, 196] width 747 height 26
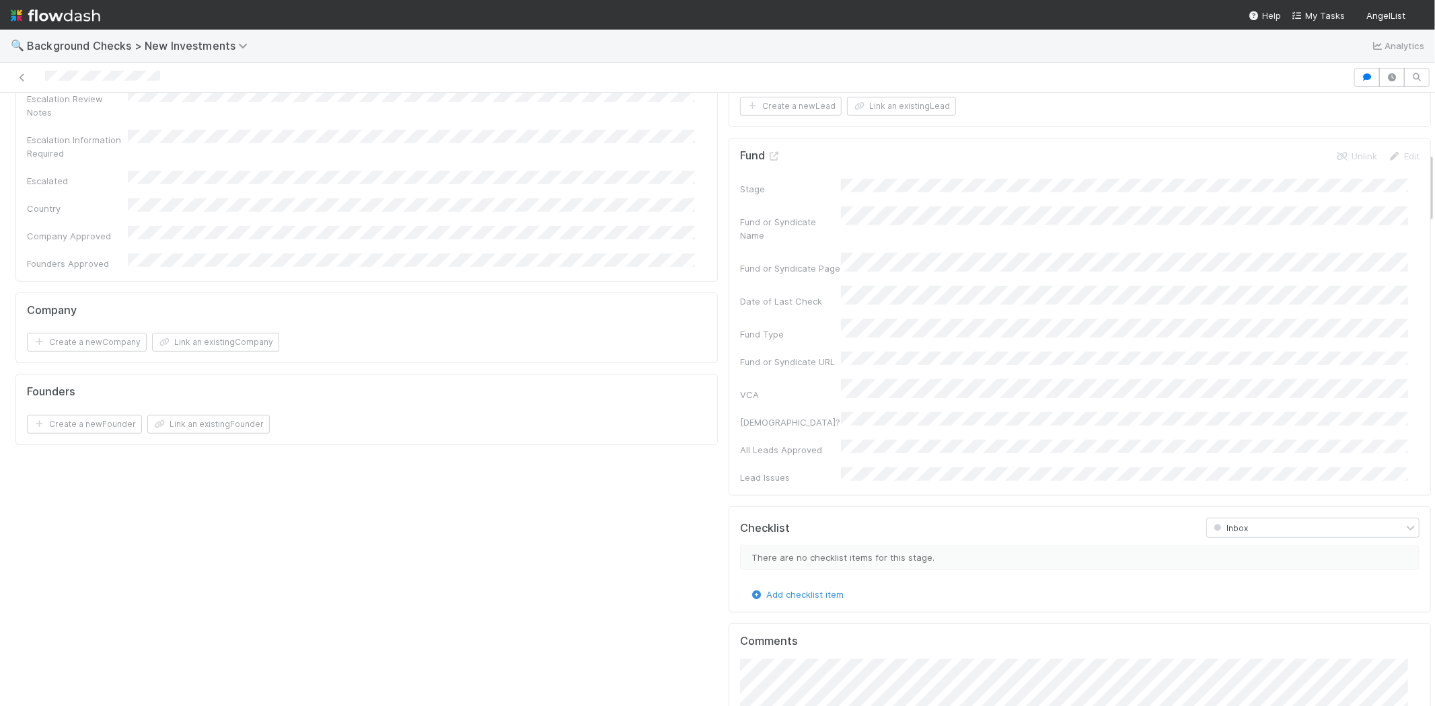
scroll to position [523, 0]
click at [237, 332] on button "Link an existing Company" at bounding box center [215, 341] width 127 height 19
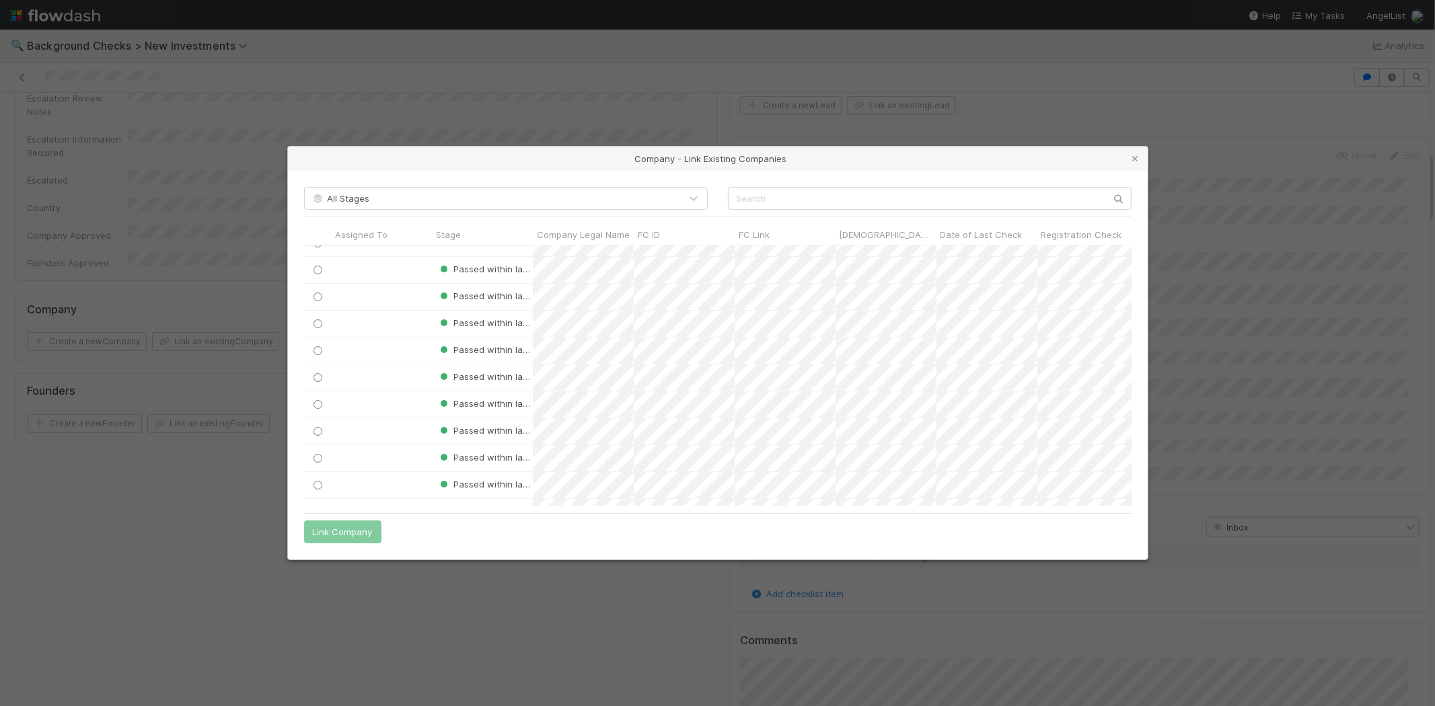
scroll to position [0, 0]
click at [597, 191] on div "All Stages" at bounding box center [492, 199] width 375 height 22
click at [597, 198] on div "All Stages" at bounding box center [492, 199] width 375 height 22
click at [748, 196] on input "text" at bounding box center [930, 198] width 404 height 23
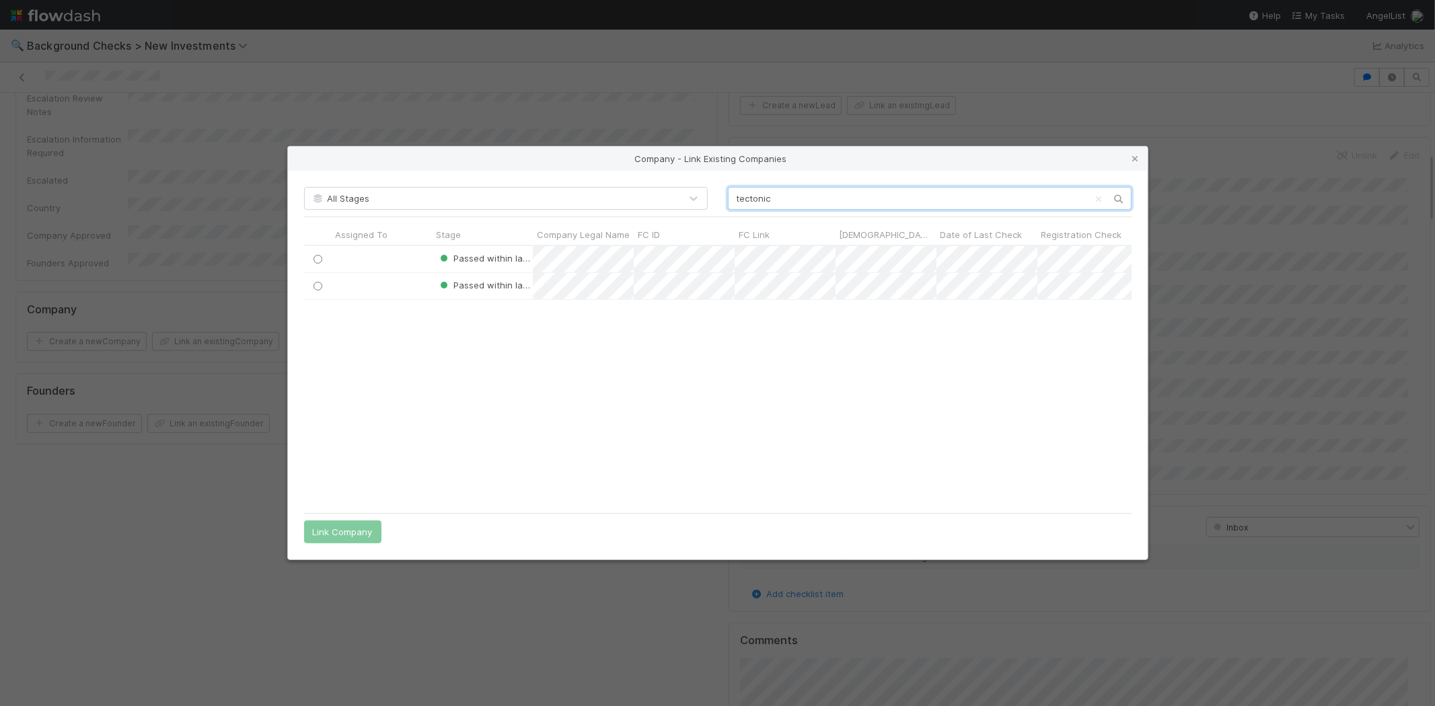
scroll to position [249, 816]
type input "tectonic"
drag, startPoint x: 732, startPoint y: 234, endPoint x: 749, endPoint y: 231, distance: 17.7
click at [781, 232] on div at bounding box center [782, 236] width 3 height 13
drag, startPoint x: 630, startPoint y: 233, endPoint x: 712, endPoint y: 233, distance: 81.4
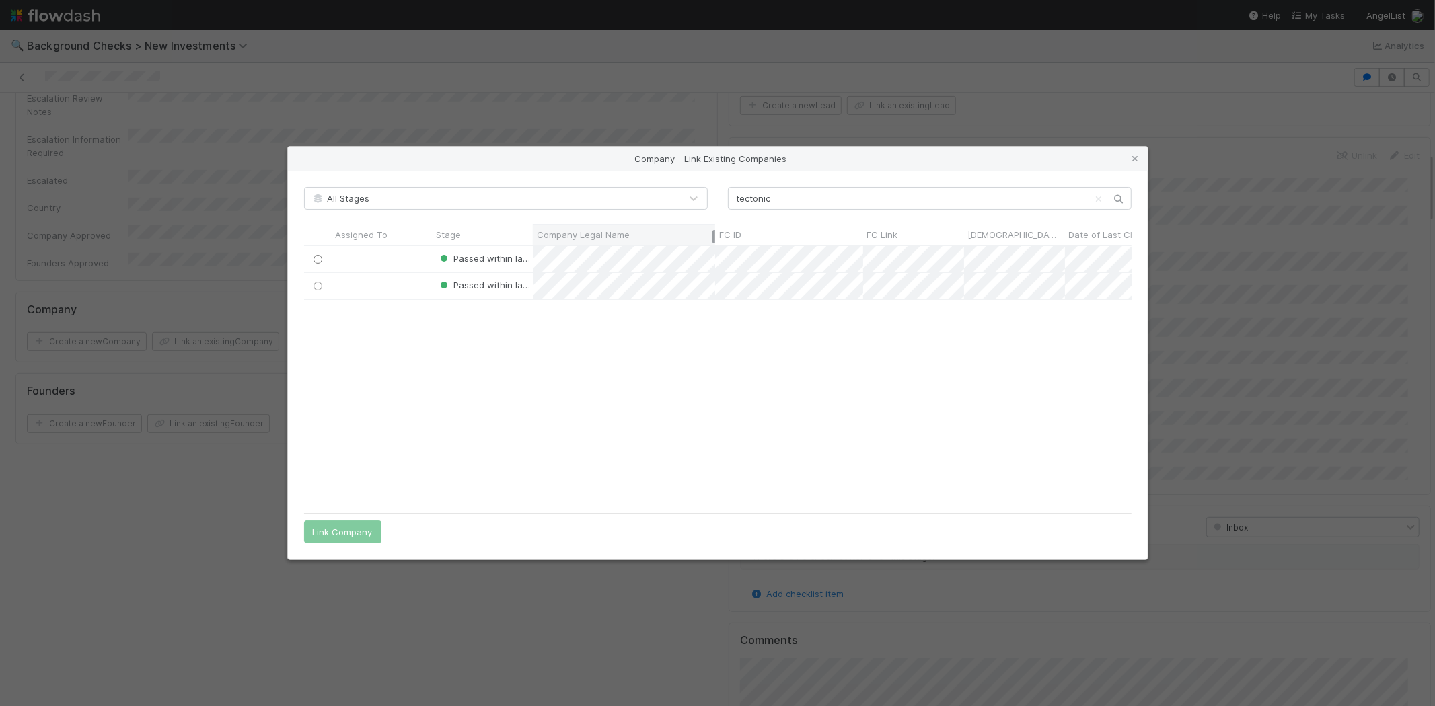
click at [712, 233] on div at bounding box center [713, 236] width 3 height 13
click at [203, 458] on div "Company - Link Existing Companies All Stages tectonic Assigned To Stage Company…" at bounding box center [717, 353] width 1435 height 706
click at [1133, 158] on icon at bounding box center [1135, 159] width 13 height 9
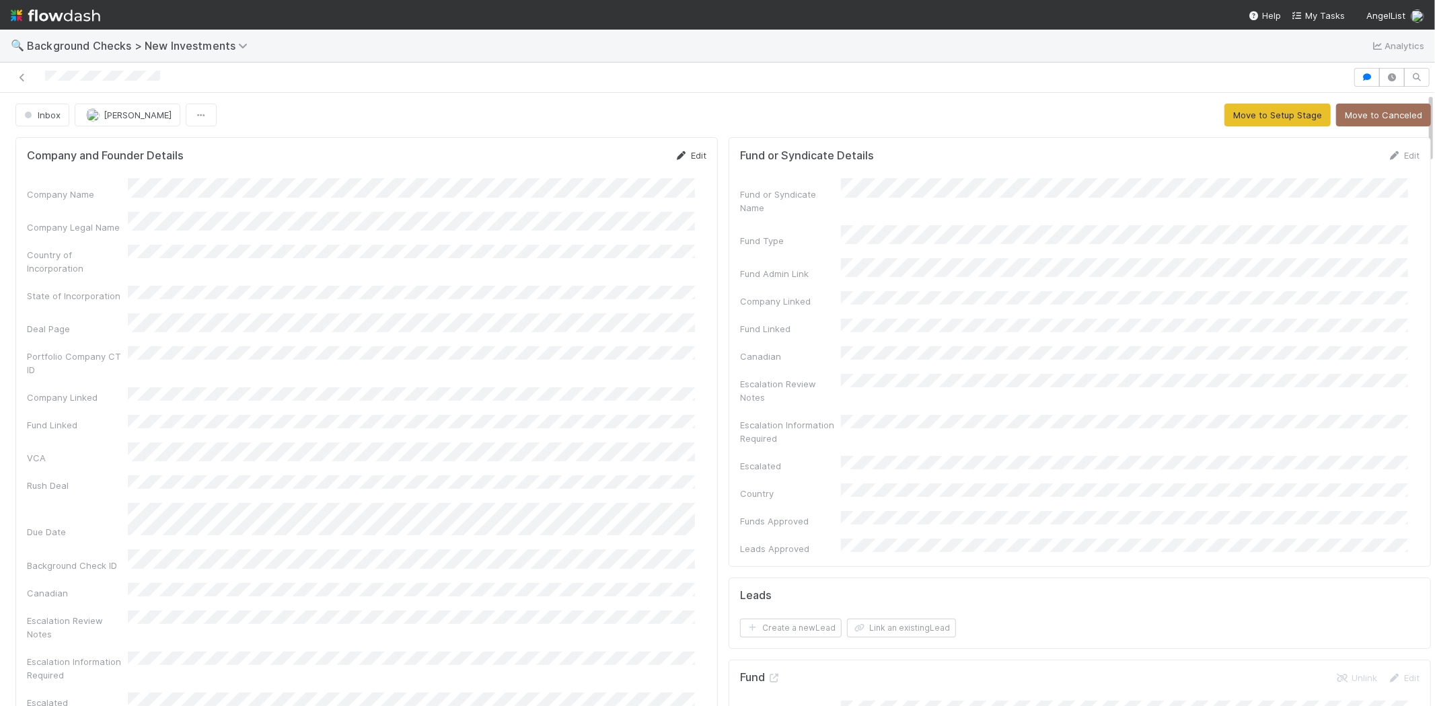
click at [681, 155] on link "Edit" at bounding box center [691, 155] width 32 height 11
click at [113, 231] on div "Company Legal Name" at bounding box center [366, 238] width 679 height 26
click at [619, 157] on button "Save" at bounding box center [634, 160] width 38 height 23
click at [1256, 112] on button "Move to Setup Stage" at bounding box center [1277, 115] width 106 height 23
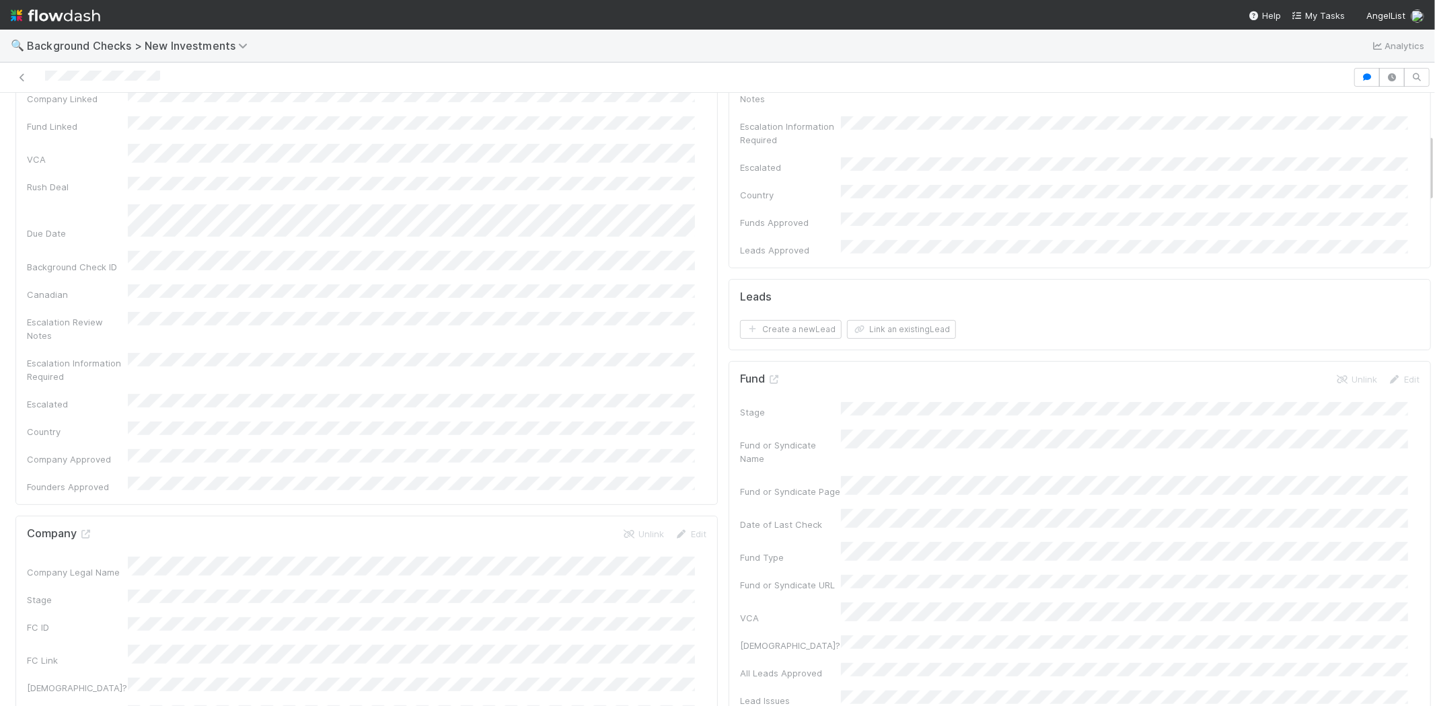
scroll to position [523, 0]
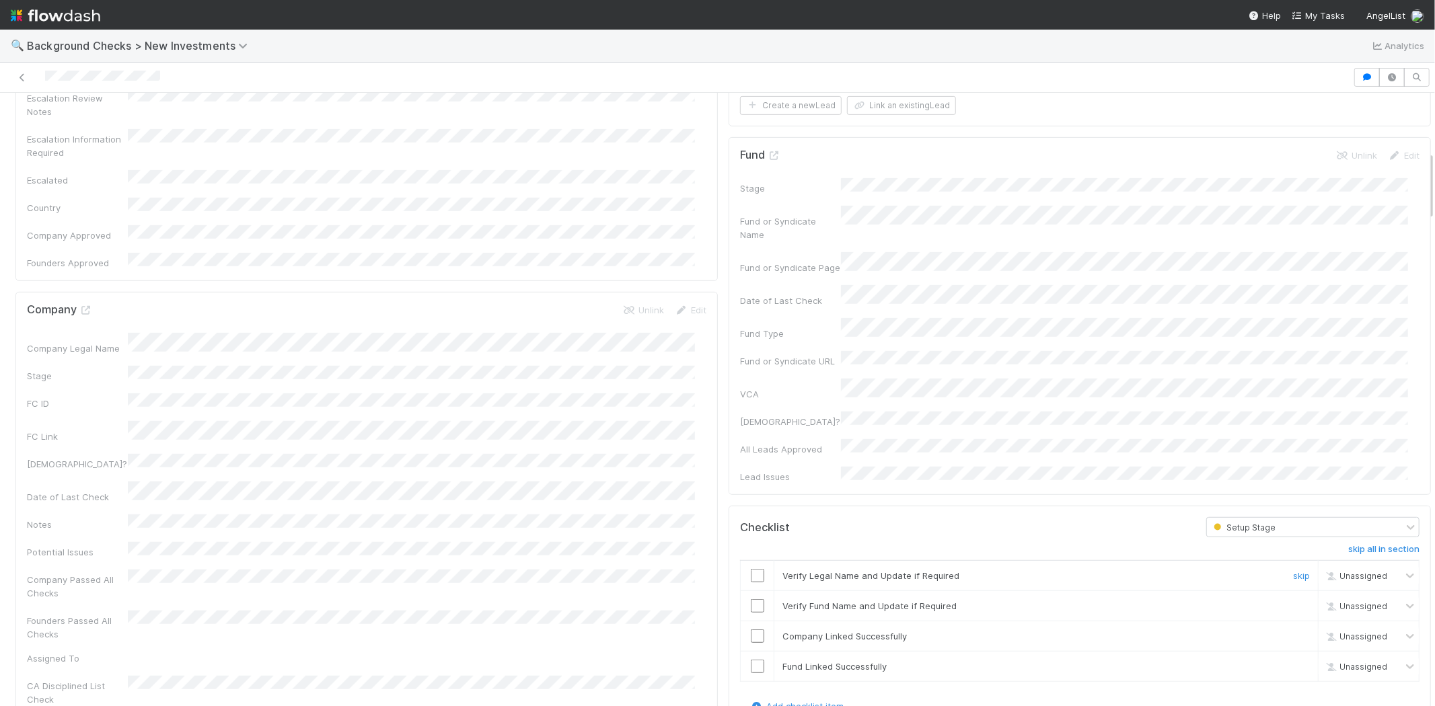
click at [751, 569] on input "checkbox" at bounding box center [757, 575] width 13 height 13
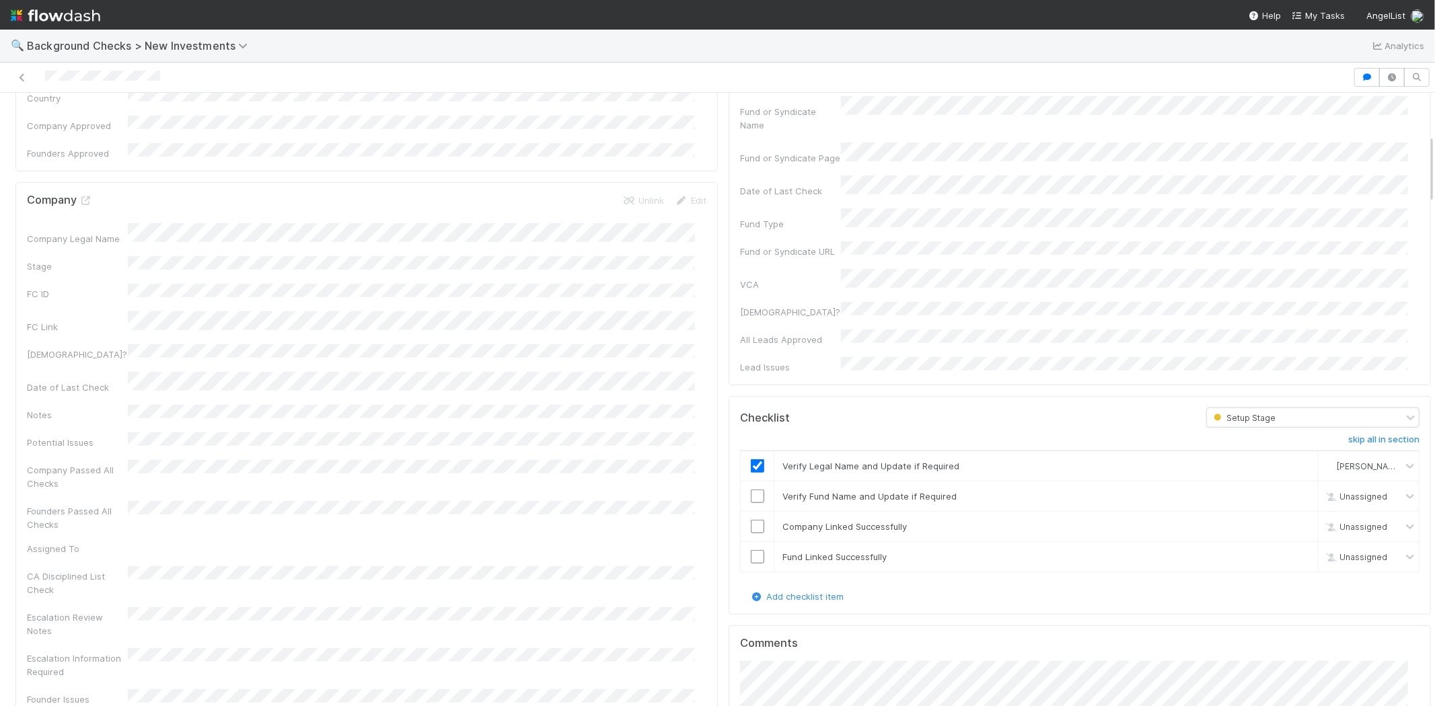
scroll to position [373, 0]
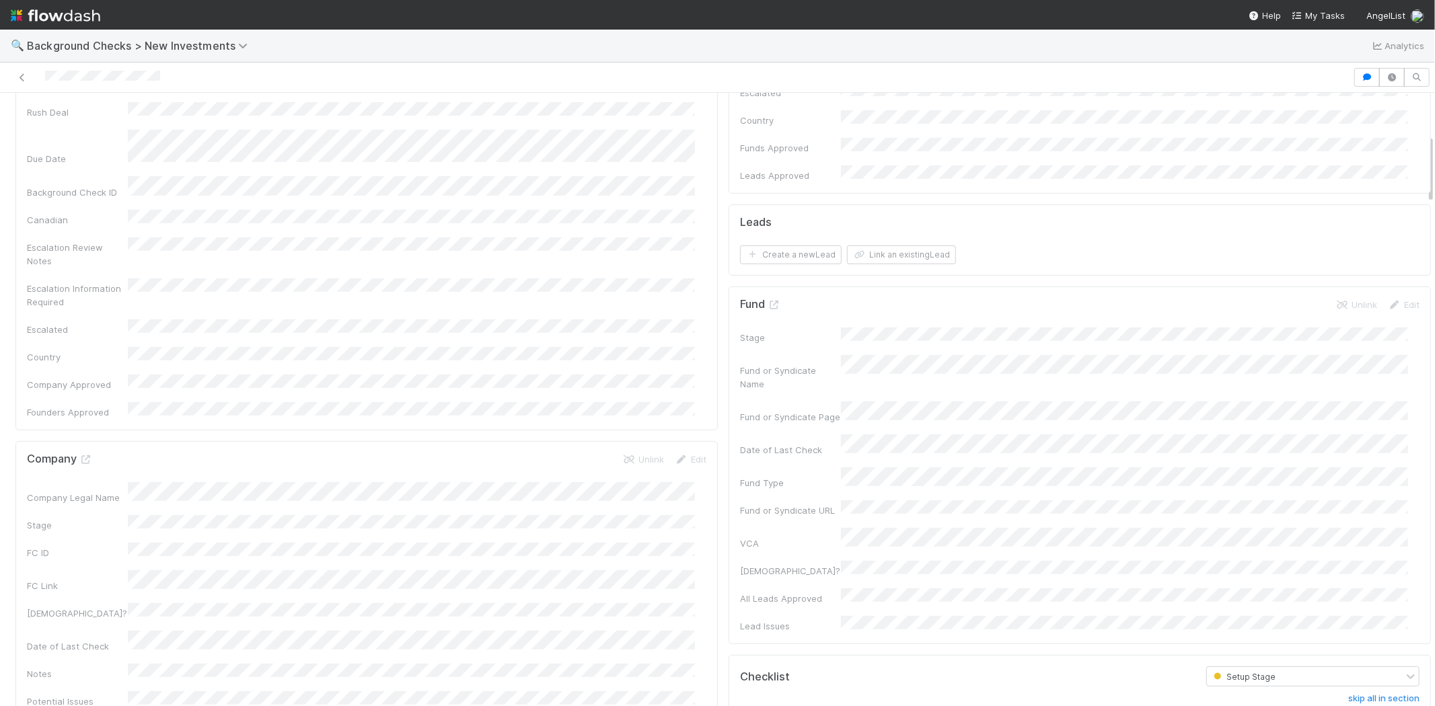
drag, startPoint x: 744, startPoint y: 677, endPoint x: 752, endPoint y: 669, distance: 10.9
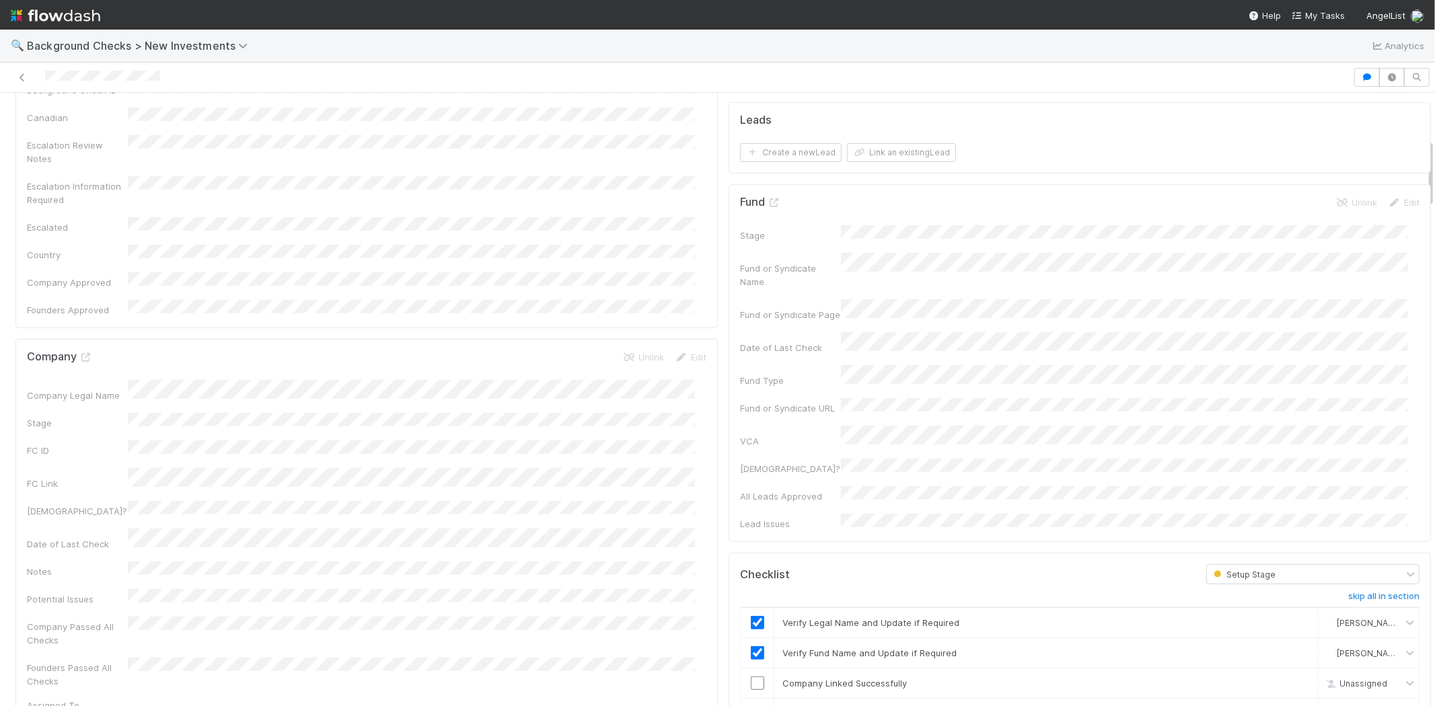
scroll to position [523, 0]
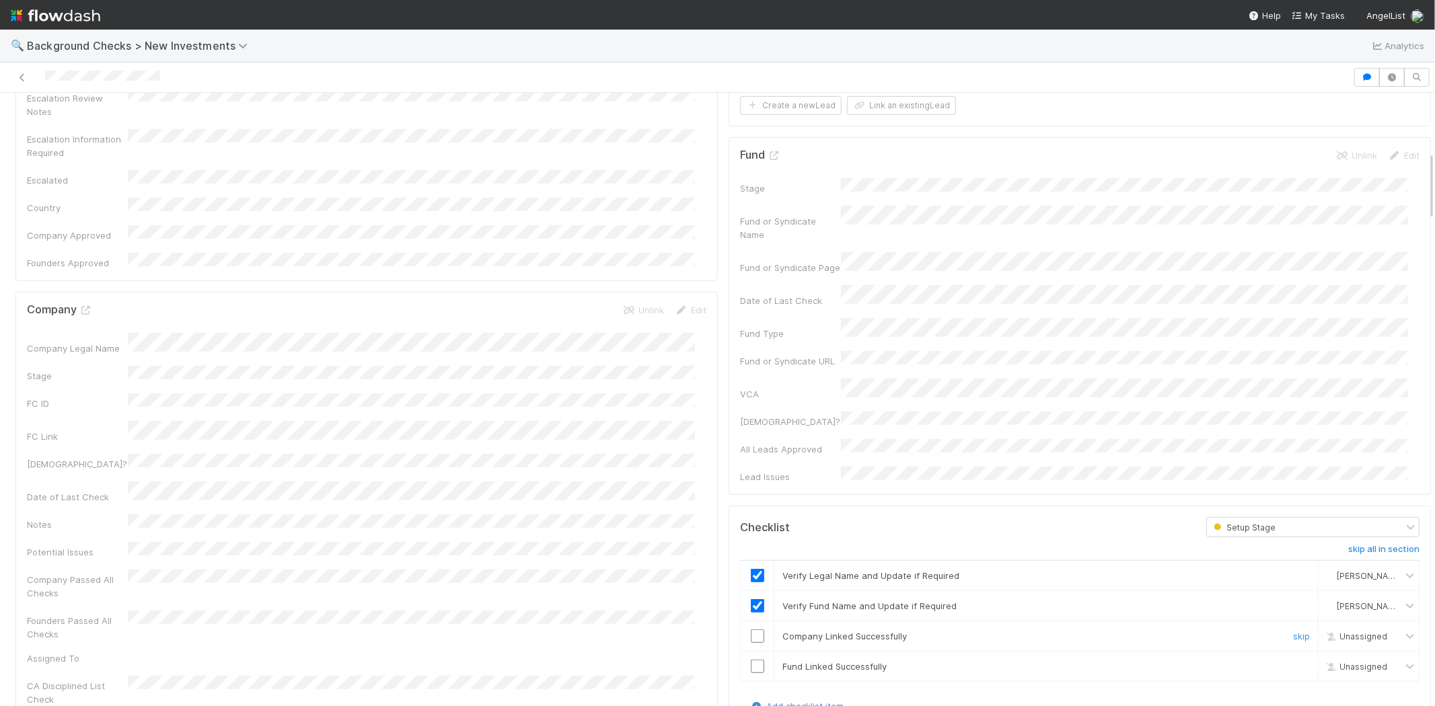
click at [751, 630] on input "checkbox" at bounding box center [757, 636] width 13 height 13
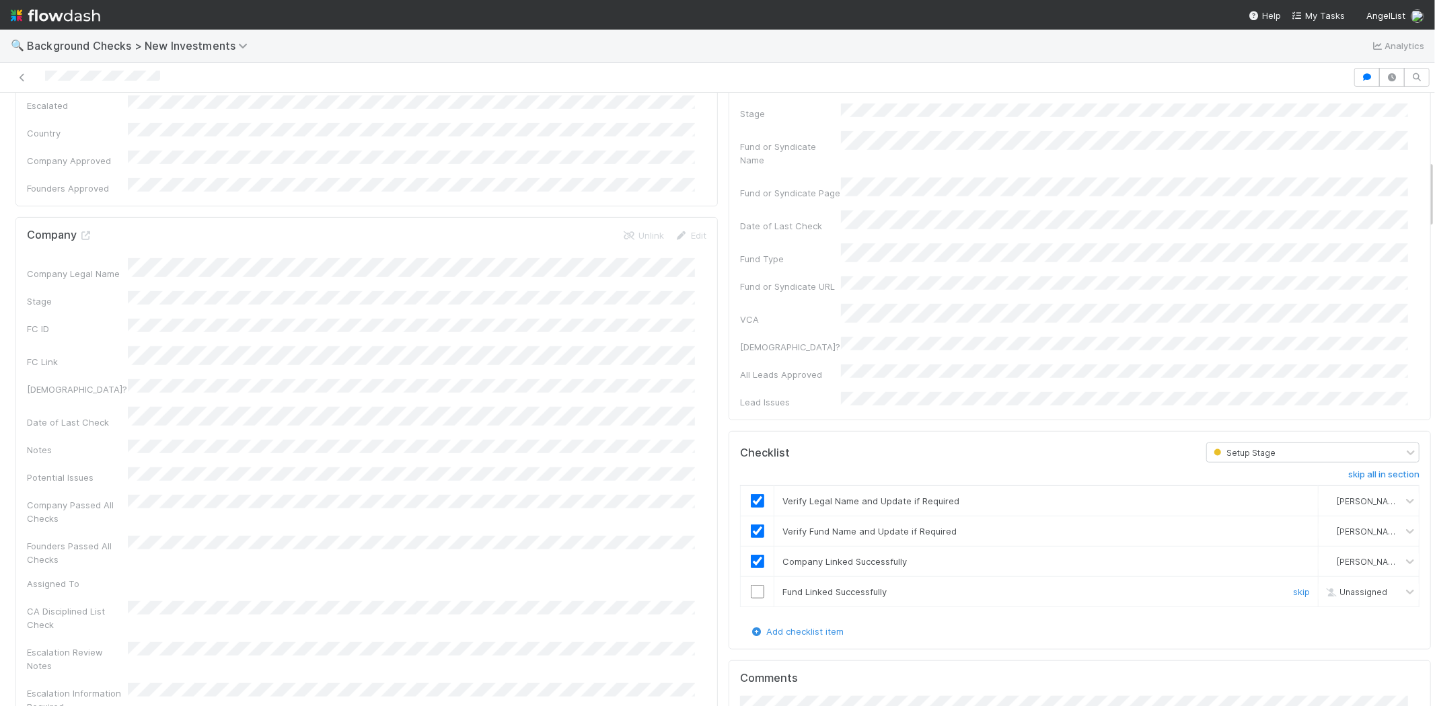
click at [751, 585] on input "checkbox" at bounding box center [757, 591] width 13 height 13
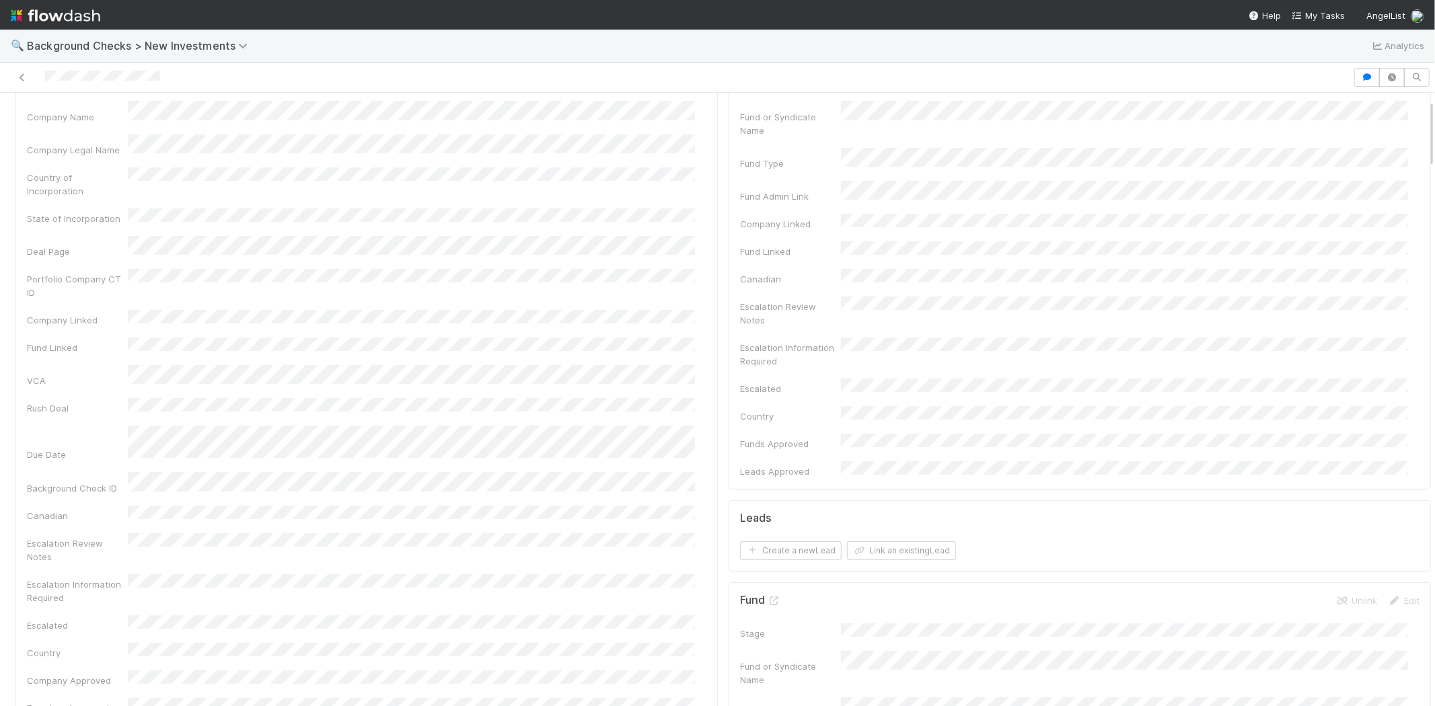
scroll to position [0, 0]
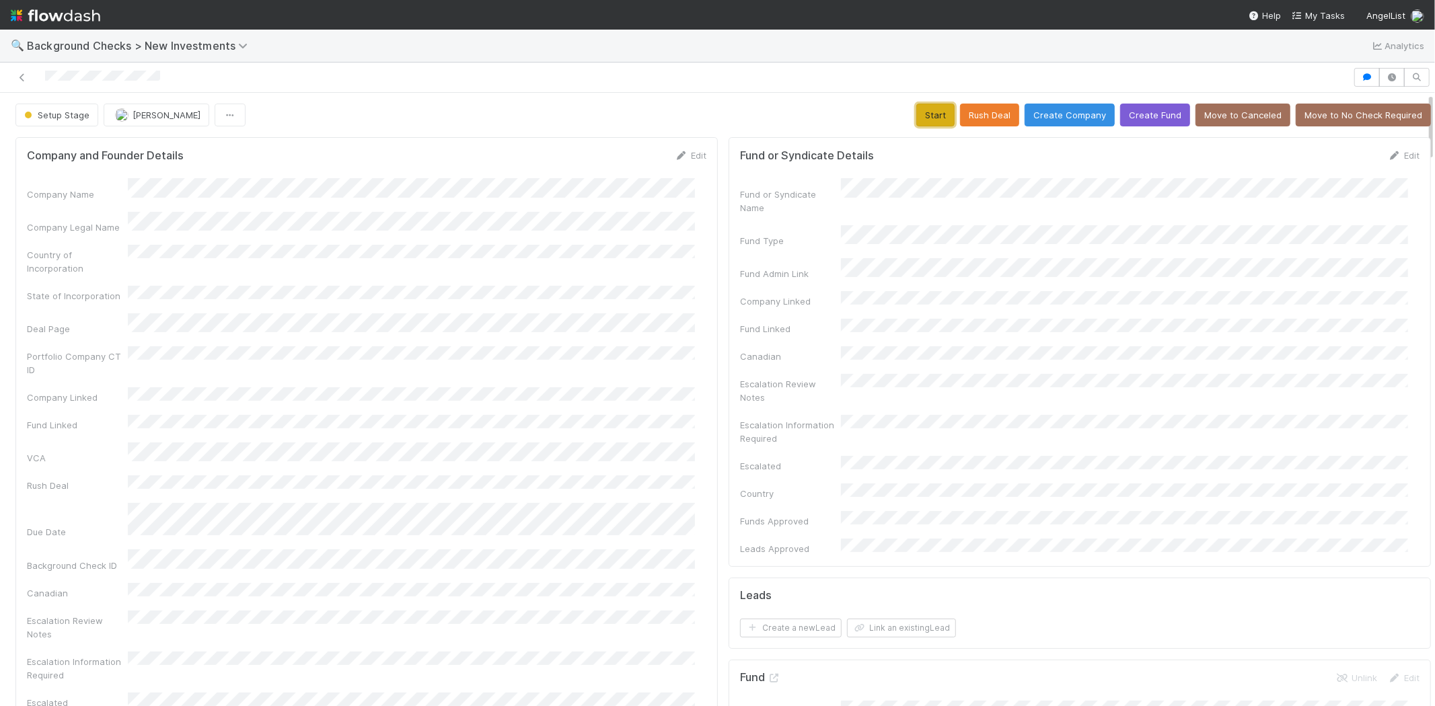
click at [919, 118] on button "Start" at bounding box center [935, 115] width 38 height 23
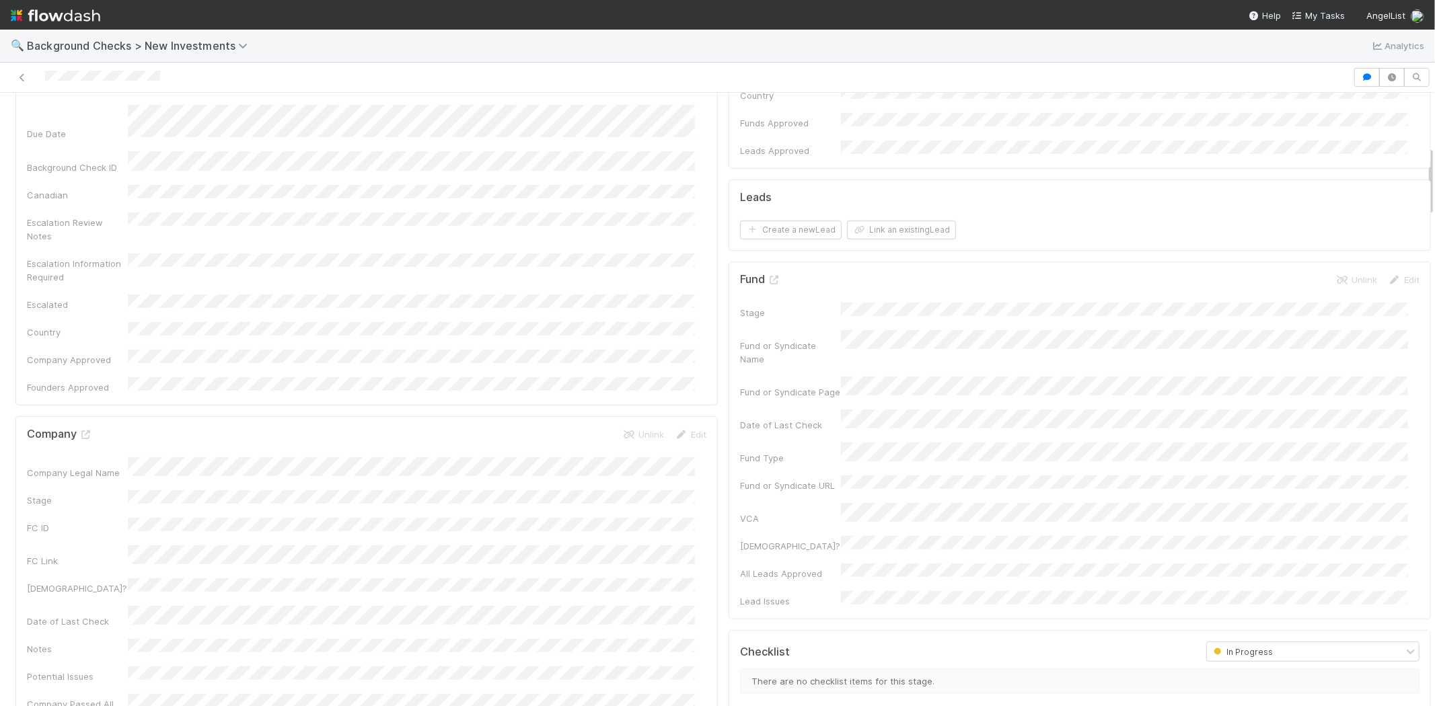
scroll to position [299, 0]
click at [864, 402] on div "Stage Fund or Syndicate Name Fund or Syndicate Page Date of Last Check Fund Typ…" at bounding box center [1079, 555] width 679 height 306
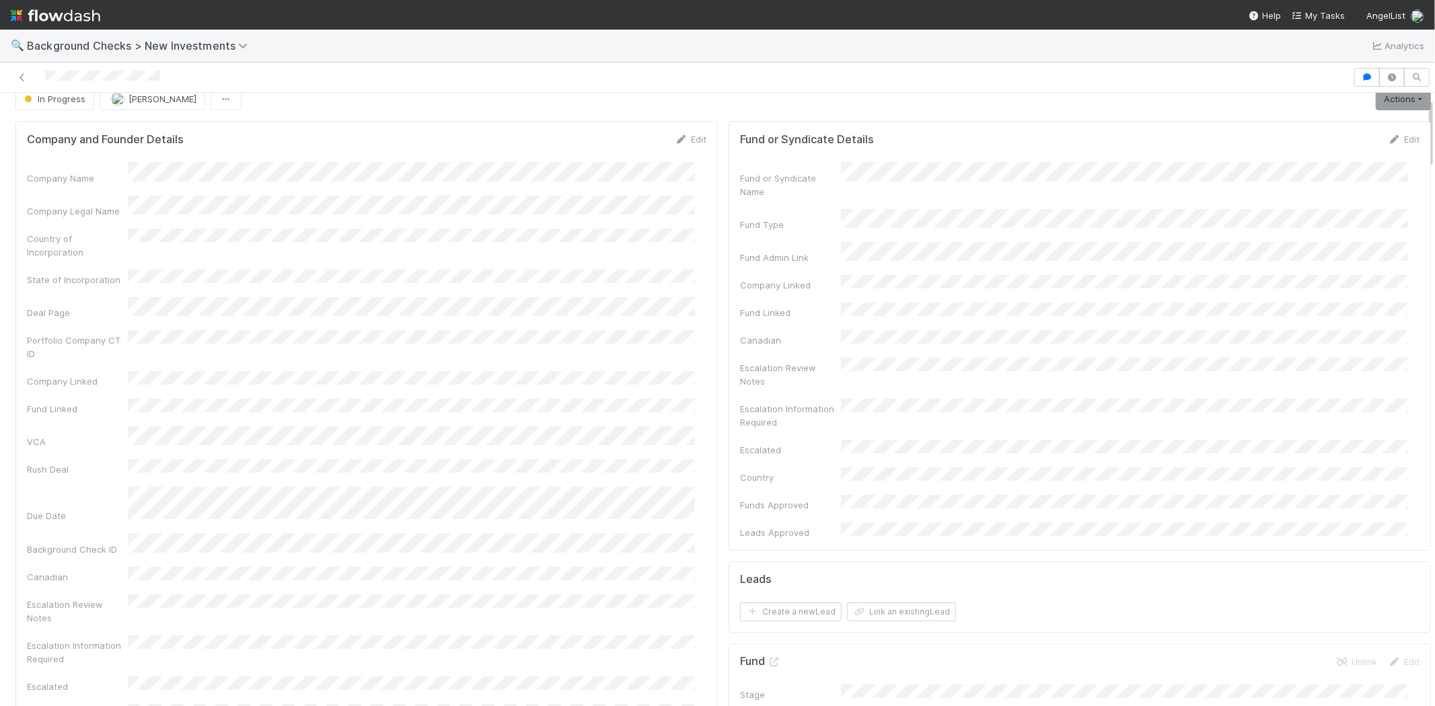
scroll to position [0, 0]
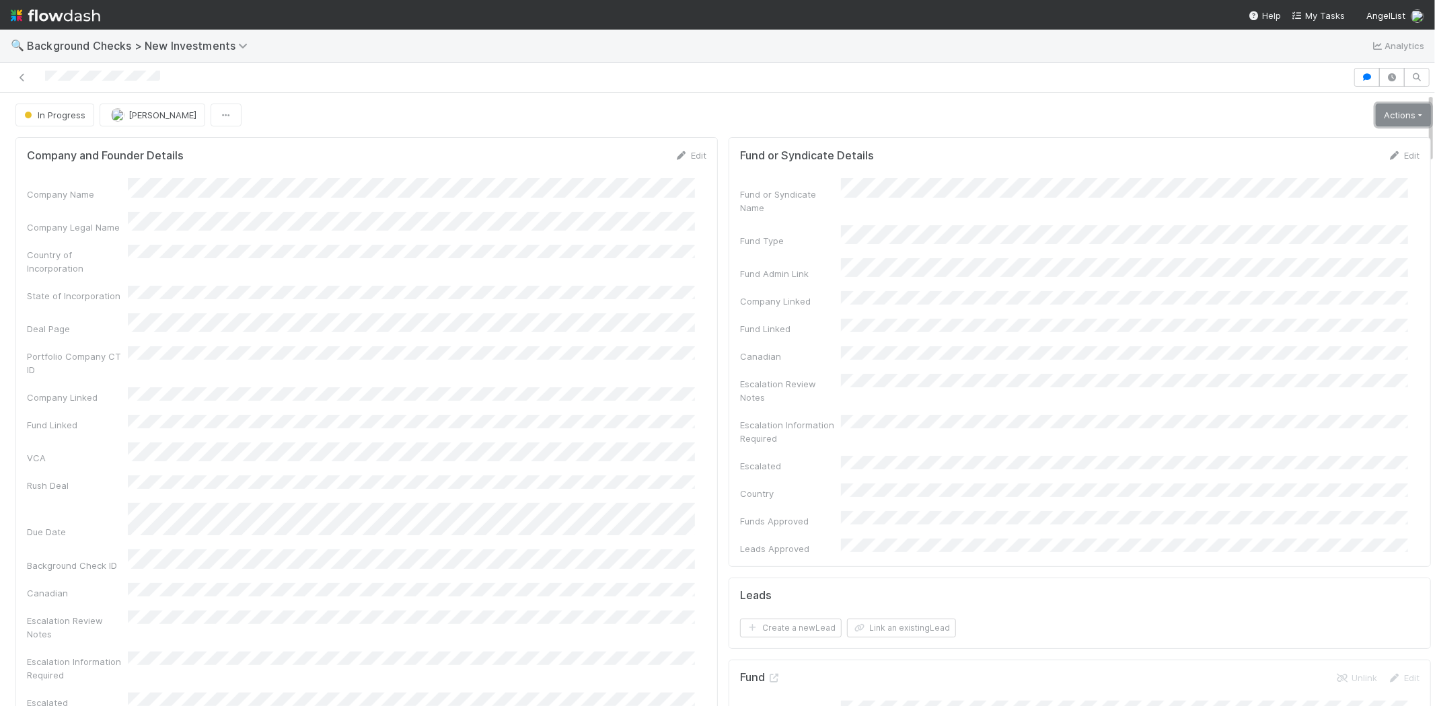
click at [1381, 113] on link "Actions" at bounding box center [1402, 115] width 55 height 23
click at [1309, 270] on button "Link Lead" at bounding box center [1357, 275] width 150 height 19
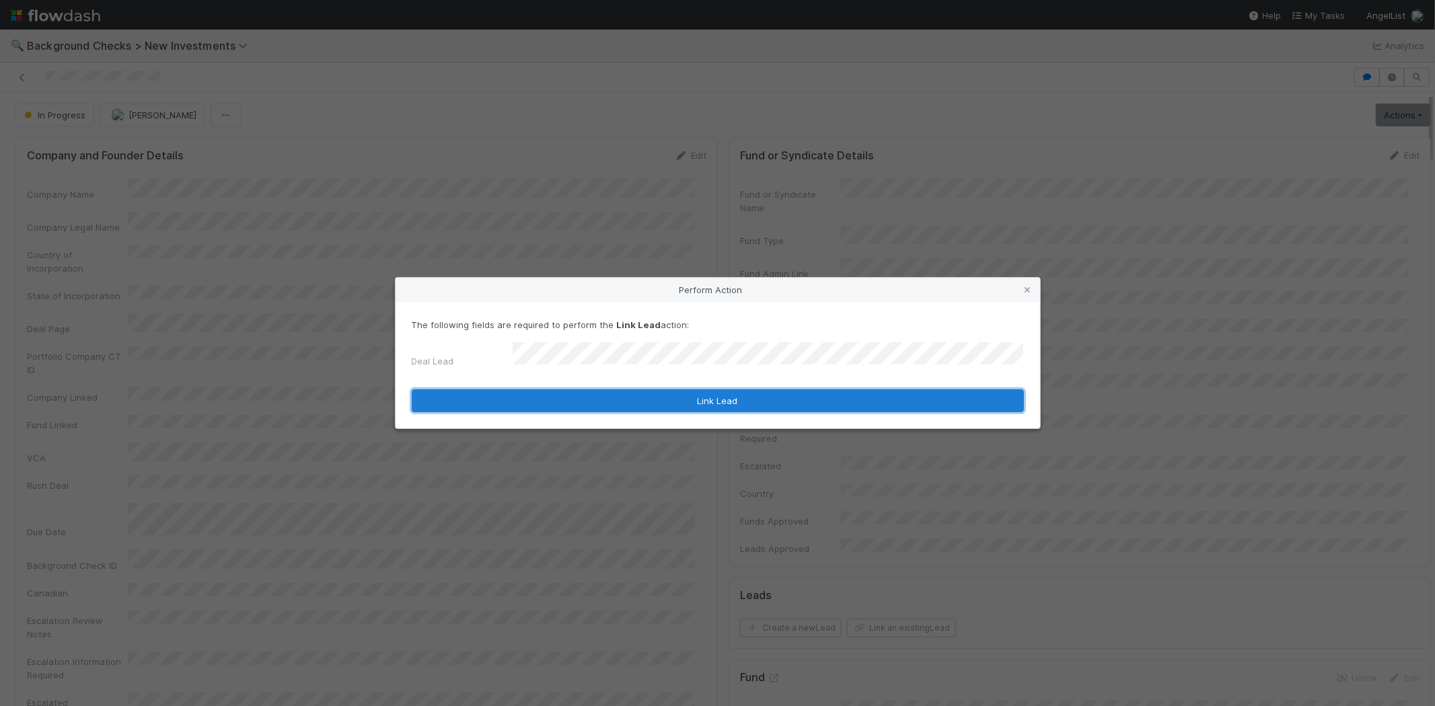
click at [673, 398] on button "Link Lead" at bounding box center [718, 400] width 612 height 23
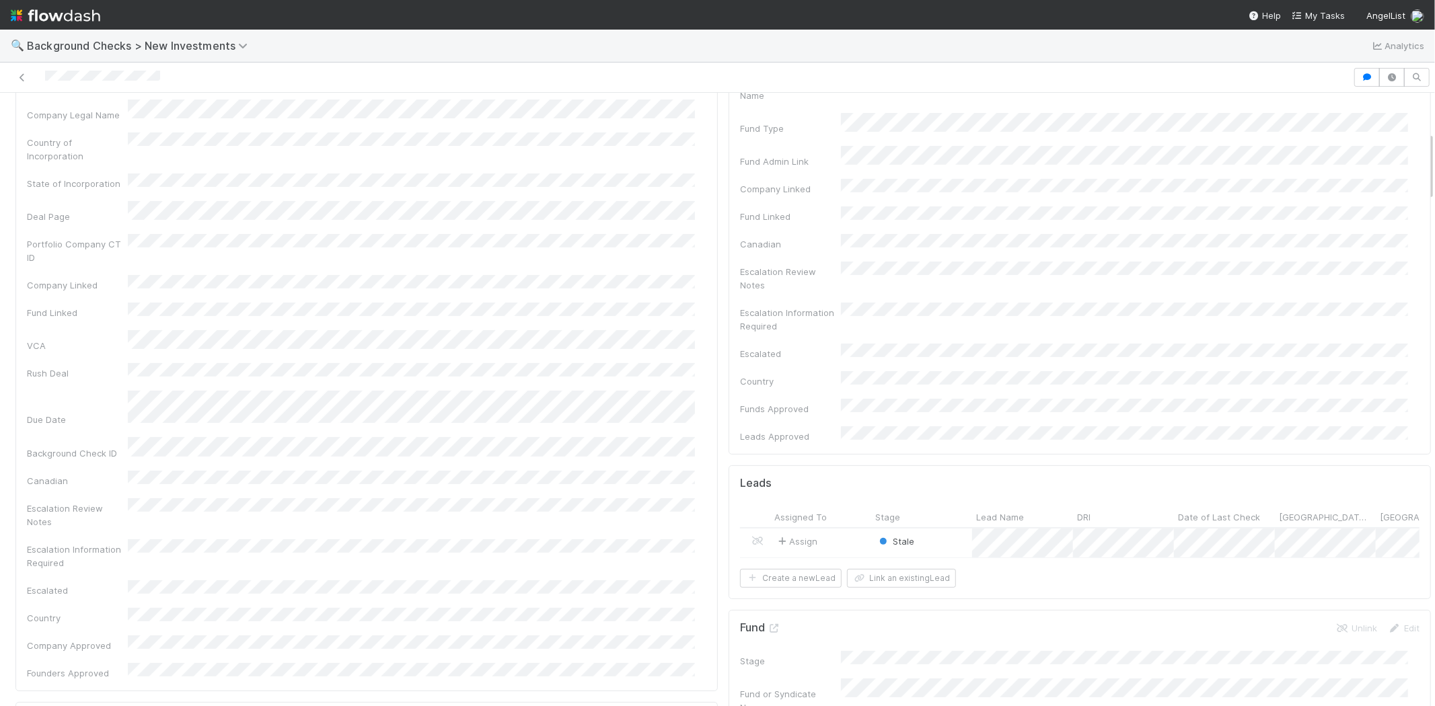
scroll to position [373, 0]
click at [1059, 291] on div at bounding box center [717, 353] width 1435 height 706
click at [831, 268] on div "Assign" at bounding box center [820, 282] width 101 height 29
click at [87, 455] on icon at bounding box center [85, 459] width 13 height 9
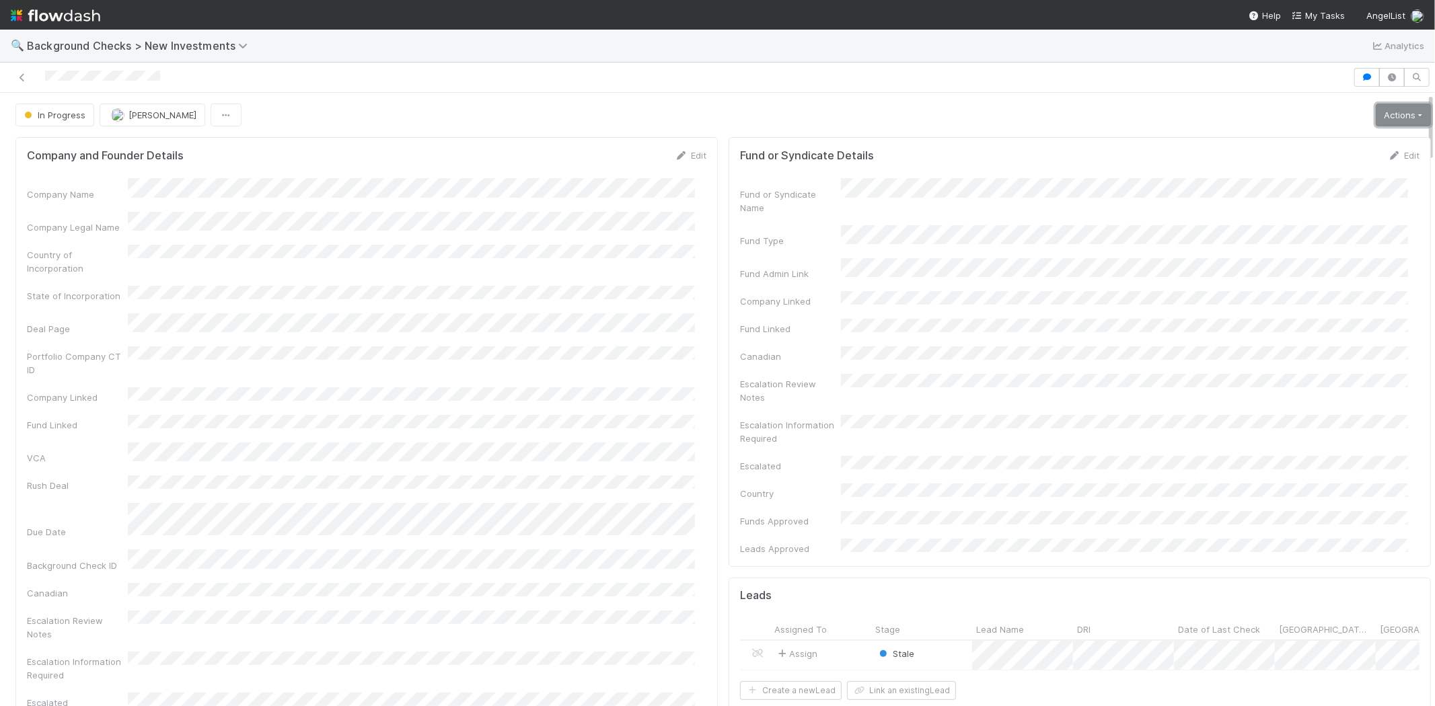
click at [1401, 120] on link "Actions" at bounding box center [1402, 115] width 55 height 23
click at [1201, 89] on div at bounding box center [717, 78] width 1435 height 30
click at [1390, 117] on link "Actions" at bounding box center [1402, 115] width 55 height 23
click at [1290, 142] on button "Finish" at bounding box center [1357, 143] width 150 height 19
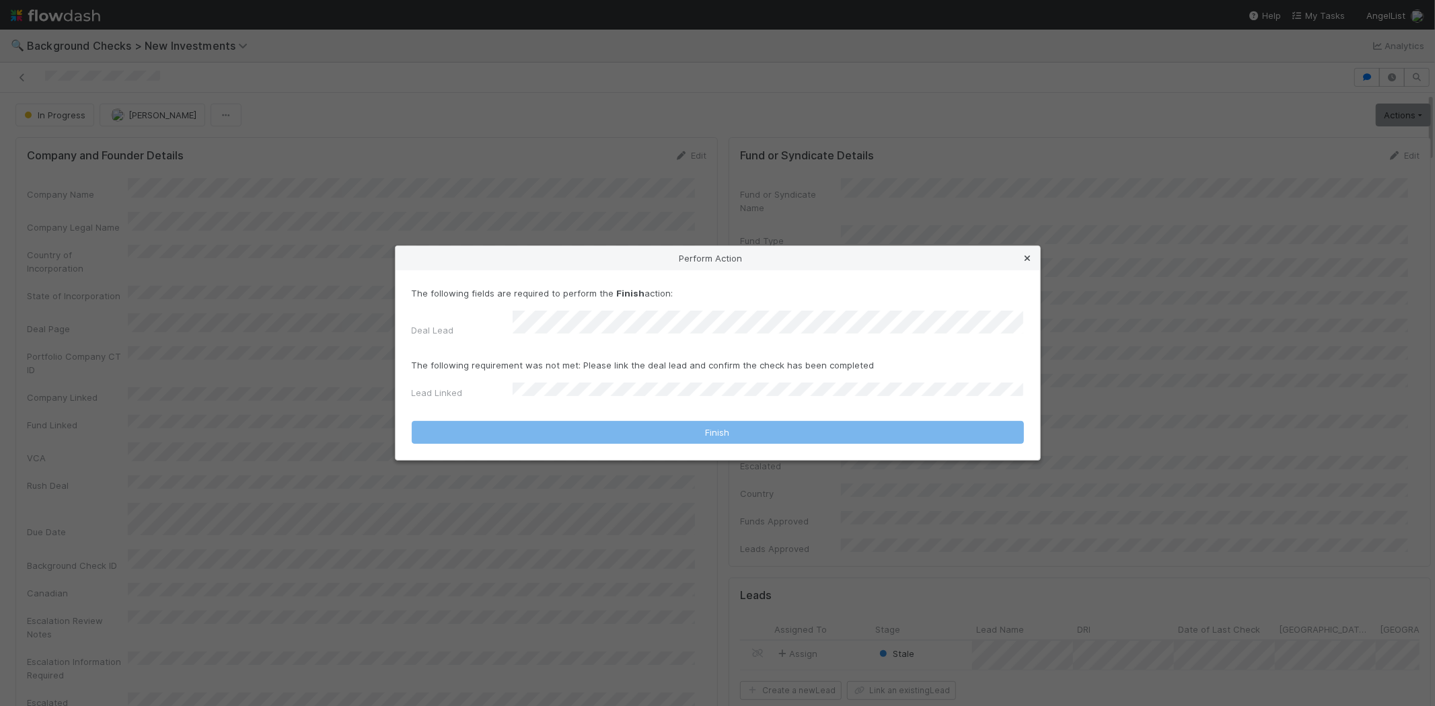
click at [1024, 262] on icon at bounding box center [1027, 258] width 13 height 9
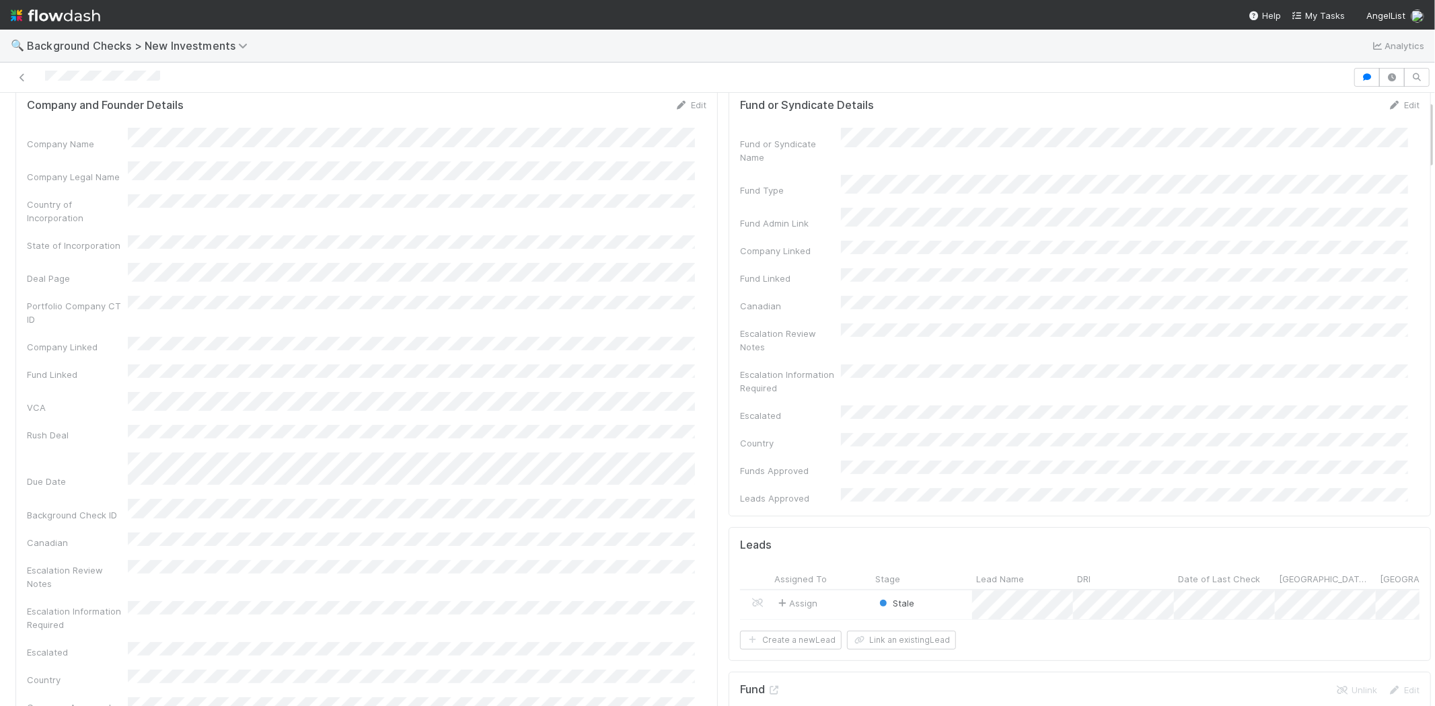
scroll to position [75, 0]
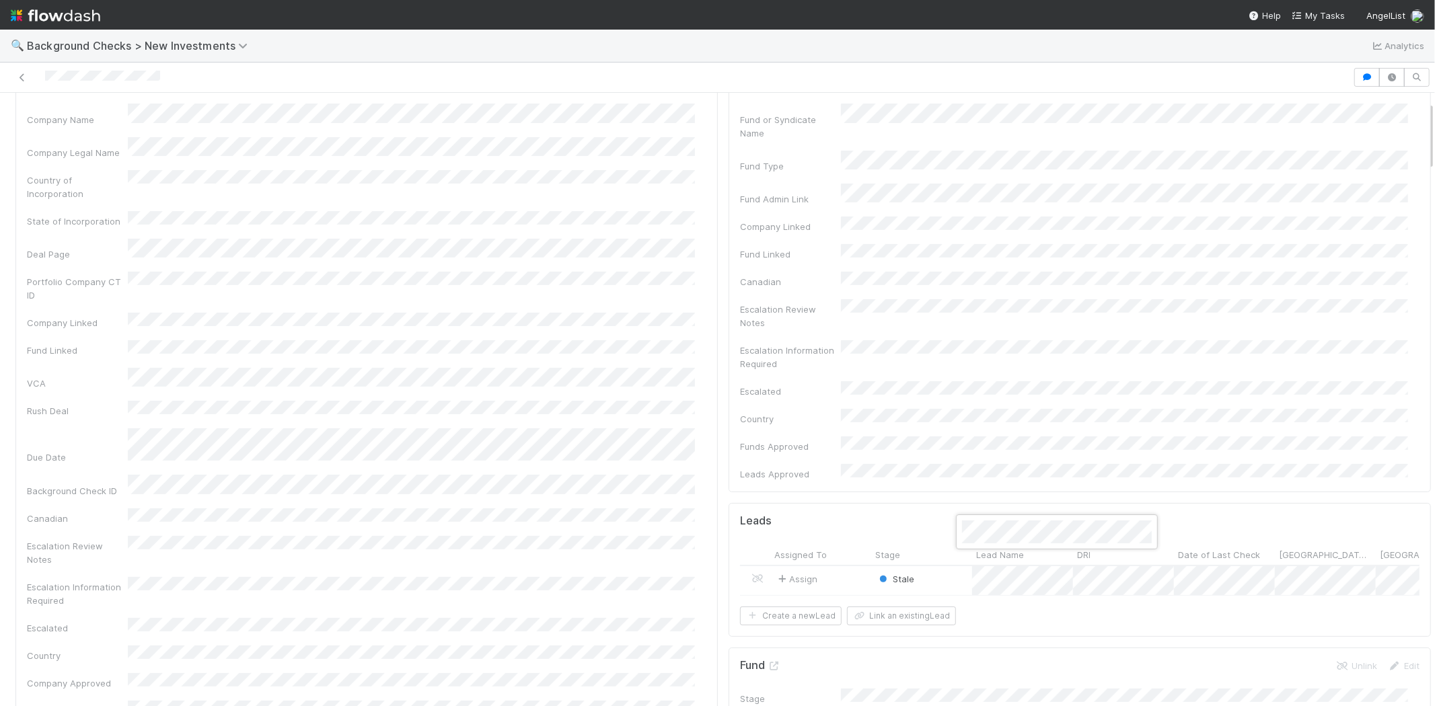
click at [822, 533] on div at bounding box center [717, 353] width 1435 height 706
click at [823, 566] on div "Assign" at bounding box center [820, 580] width 101 height 29
click at [888, 607] on button "Link an existing Lead" at bounding box center [901, 616] width 109 height 19
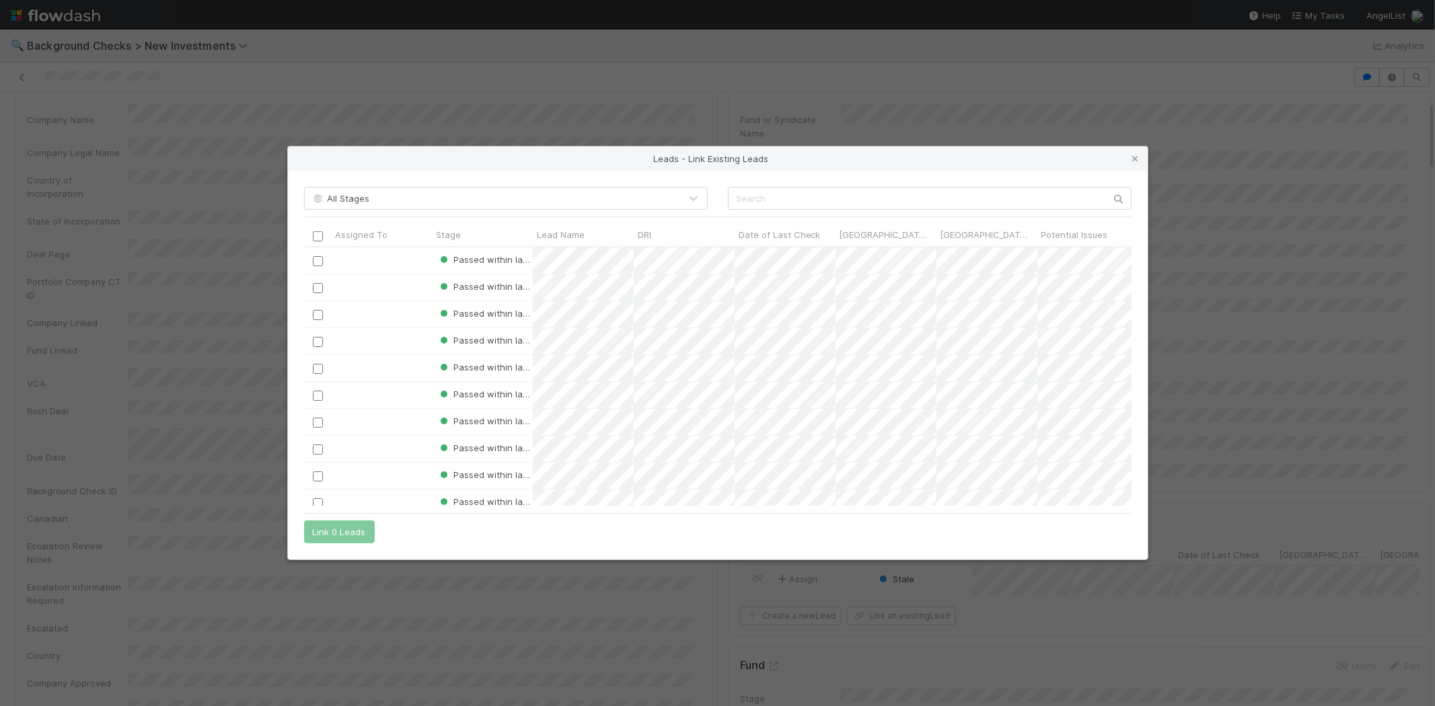
scroll to position [248, 816]
click at [775, 197] on input "text" at bounding box center [930, 198] width 404 height 23
click at [1133, 159] on icon at bounding box center [1135, 159] width 13 height 9
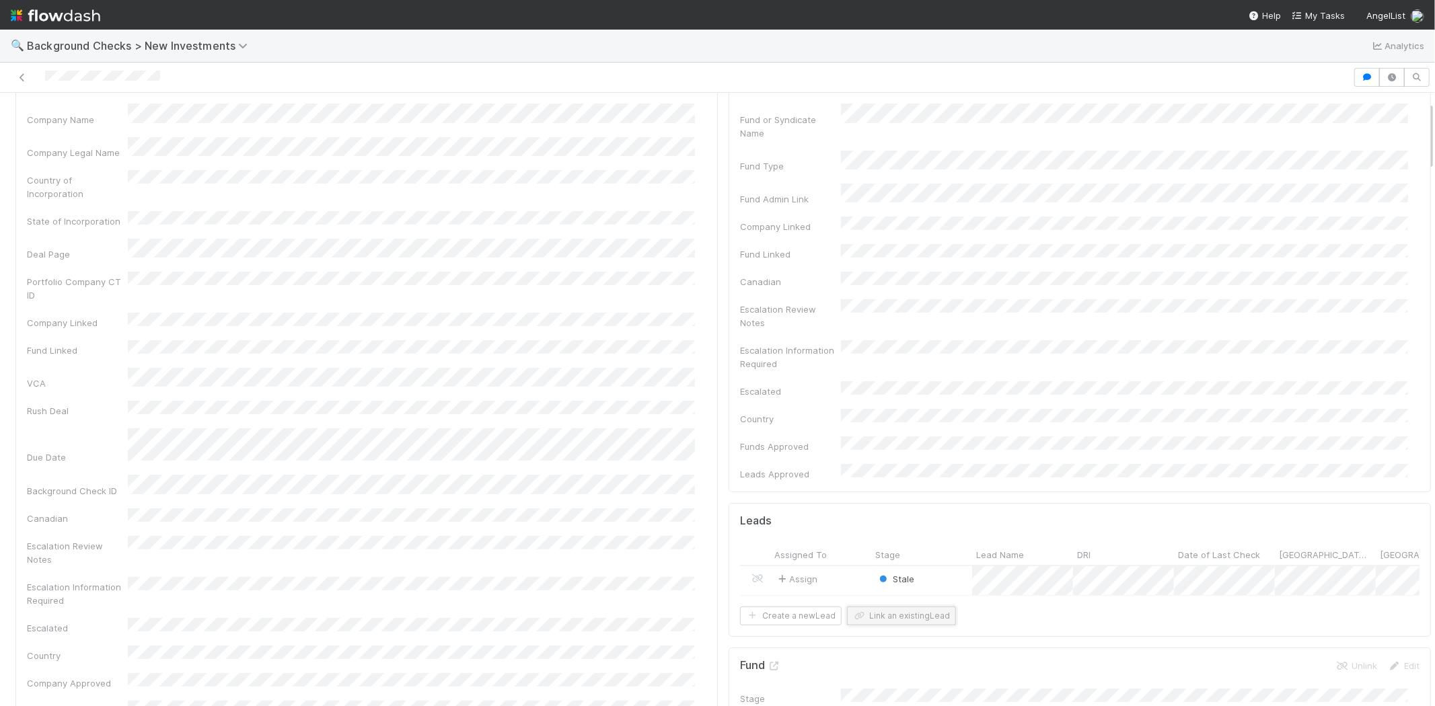
click at [919, 607] on button "Link an existing Lead" at bounding box center [901, 616] width 109 height 19
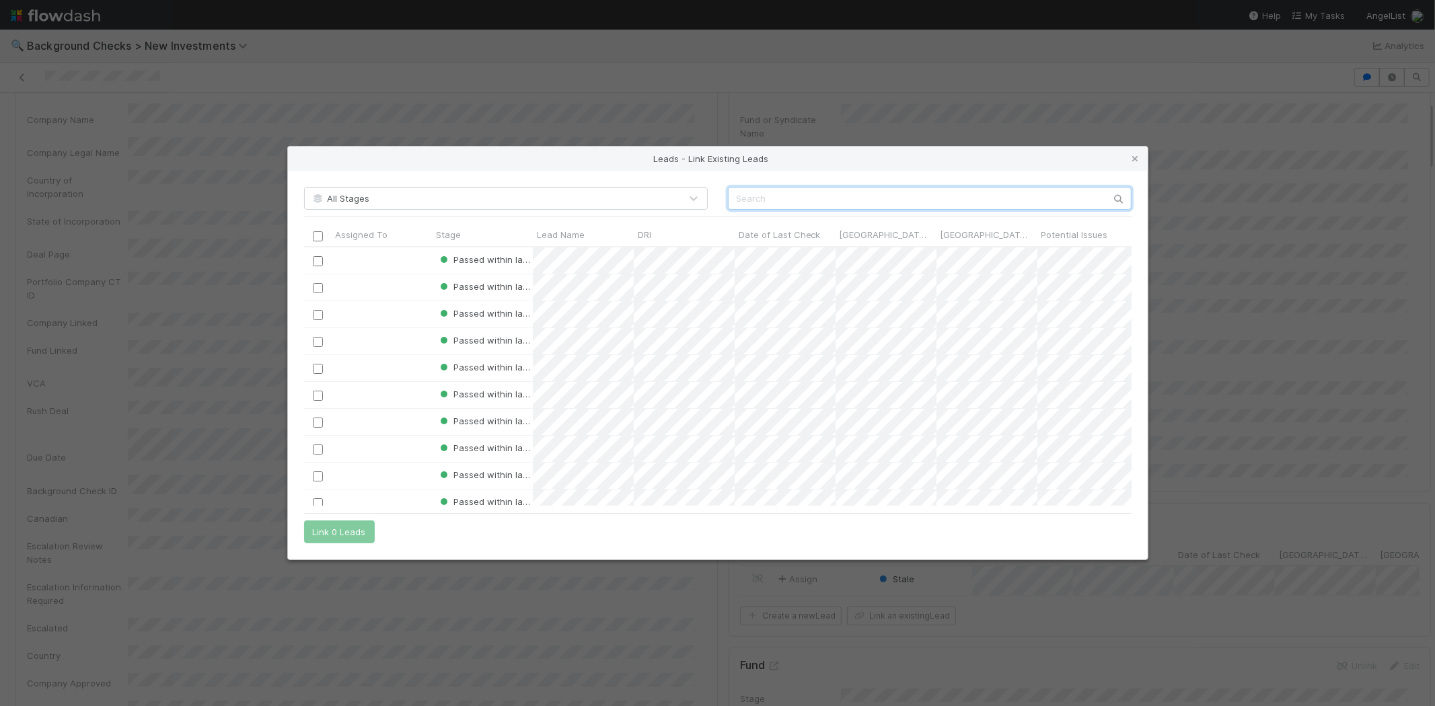
click at [785, 198] on input "text" at bounding box center [930, 198] width 404 height 23
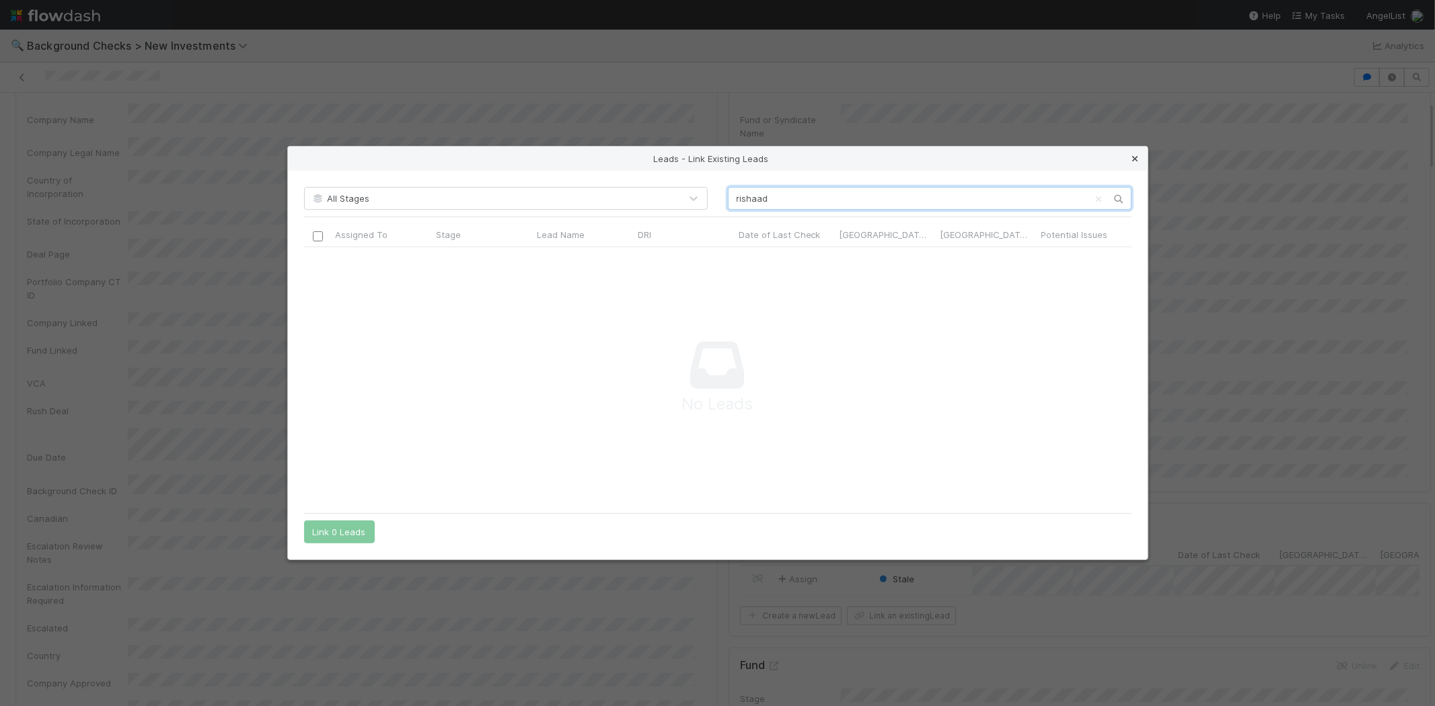
type input "rishaad"
click at [1131, 156] on icon at bounding box center [1135, 159] width 13 height 9
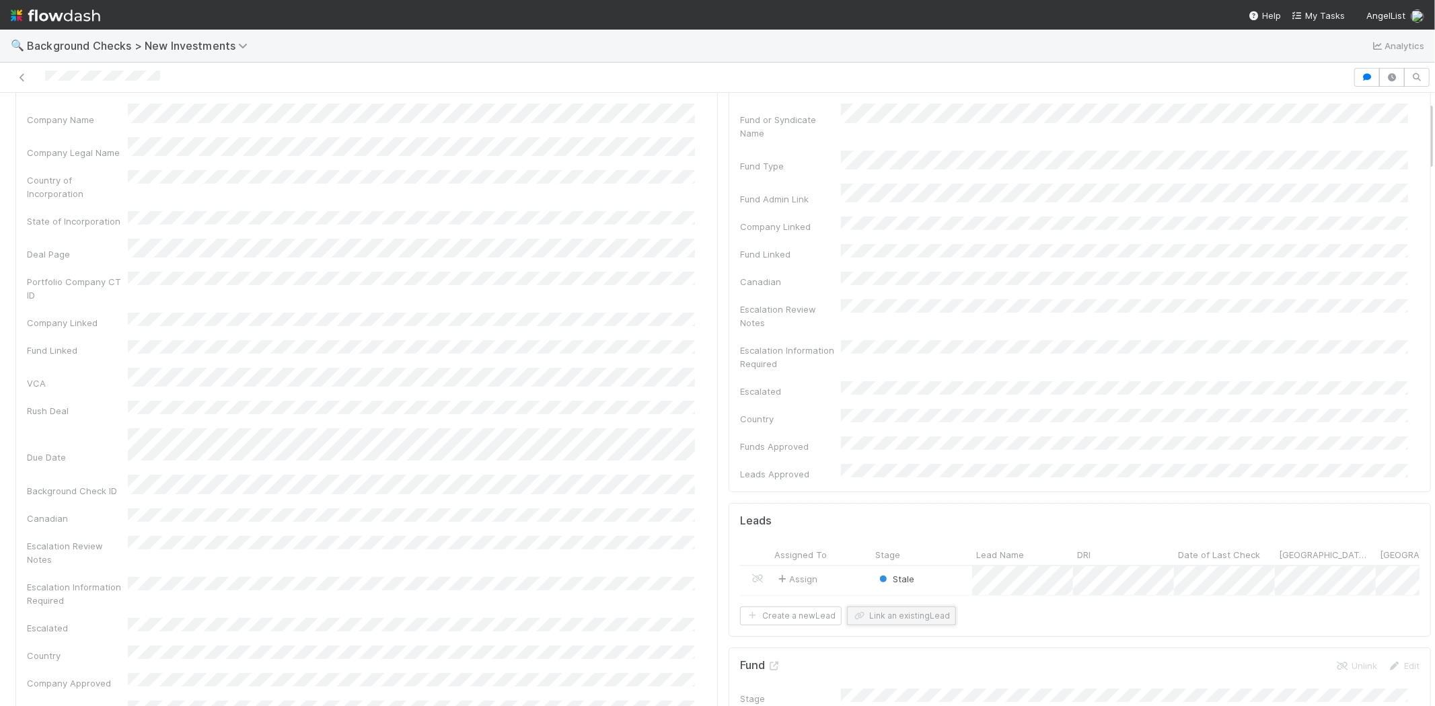
click at [917, 607] on button "Link an existing Lead" at bounding box center [901, 616] width 109 height 19
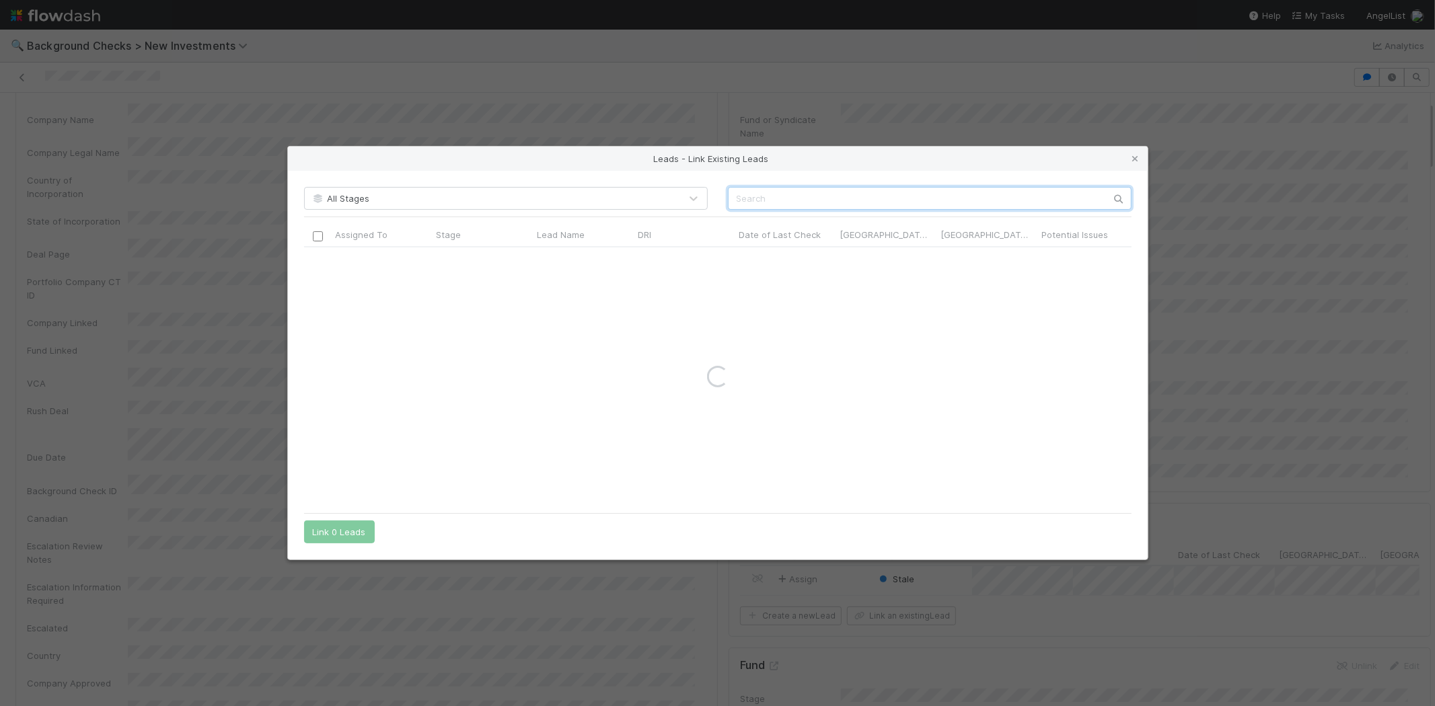
click at [761, 198] on input "text" at bounding box center [930, 198] width 404 height 23
type input "rishaad"
click at [1137, 159] on icon at bounding box center [1135, 159] width 13 height 9
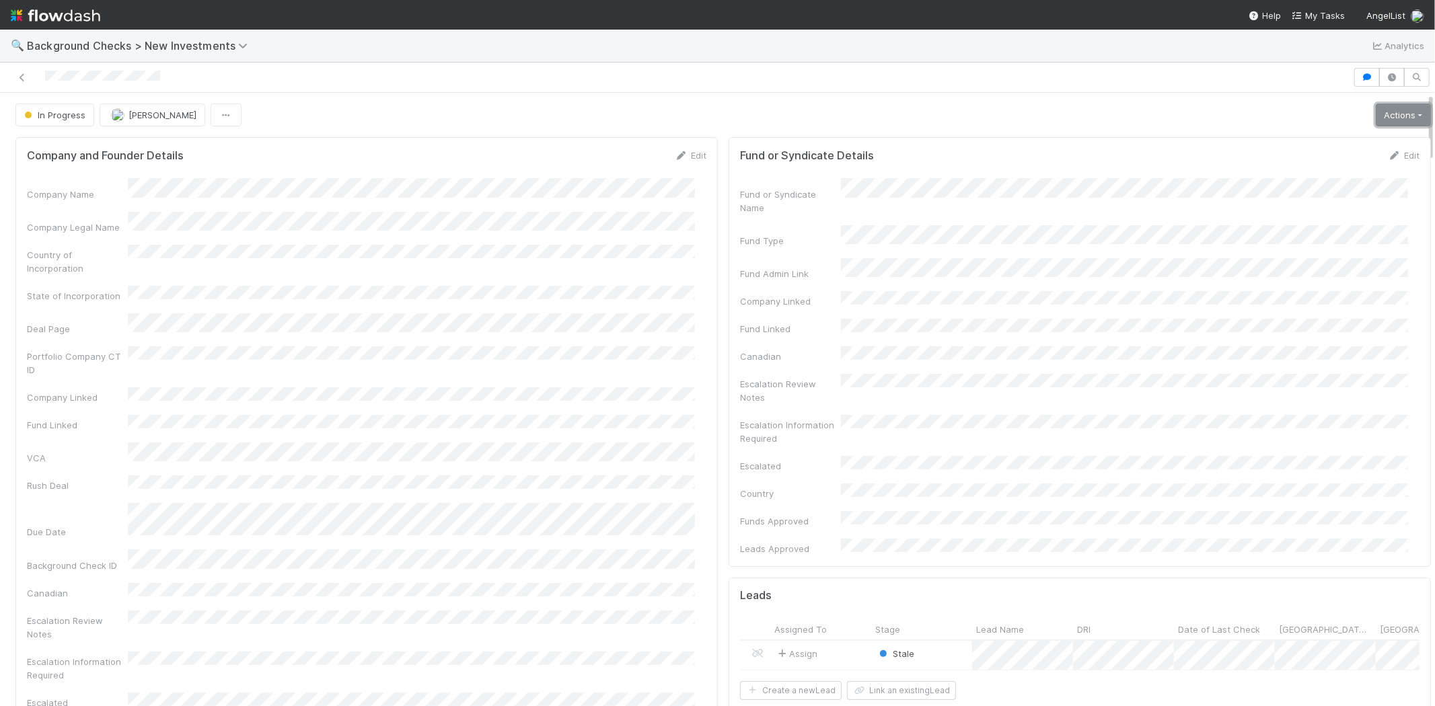
click at [1375, 113] on link "Actions" at bounding box center [1402, 115] width 55 height 23
click at [1314, 141] on button "Finish" at bounding box center [1357, 143] width 150 height 19
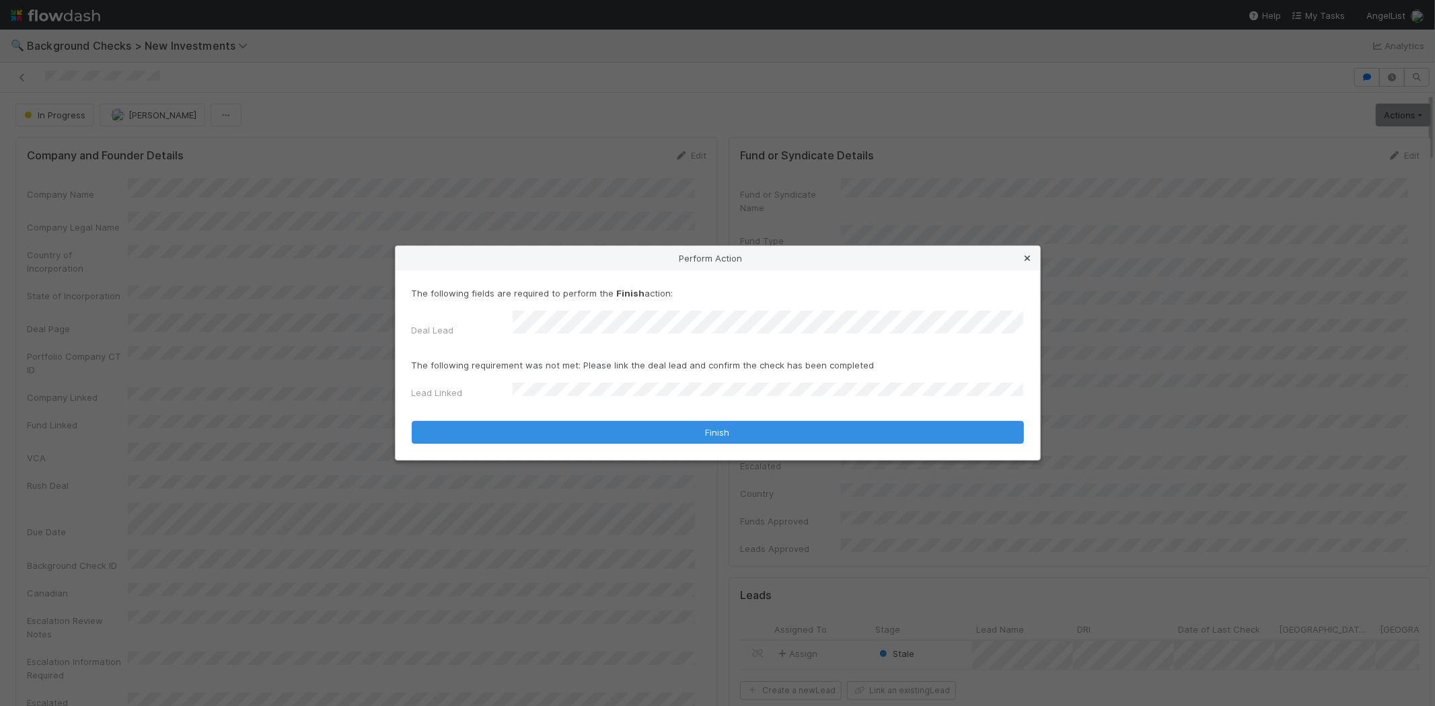
click at [1026, 262] on icon at bounding box center [1027, 258] width 13 height 9
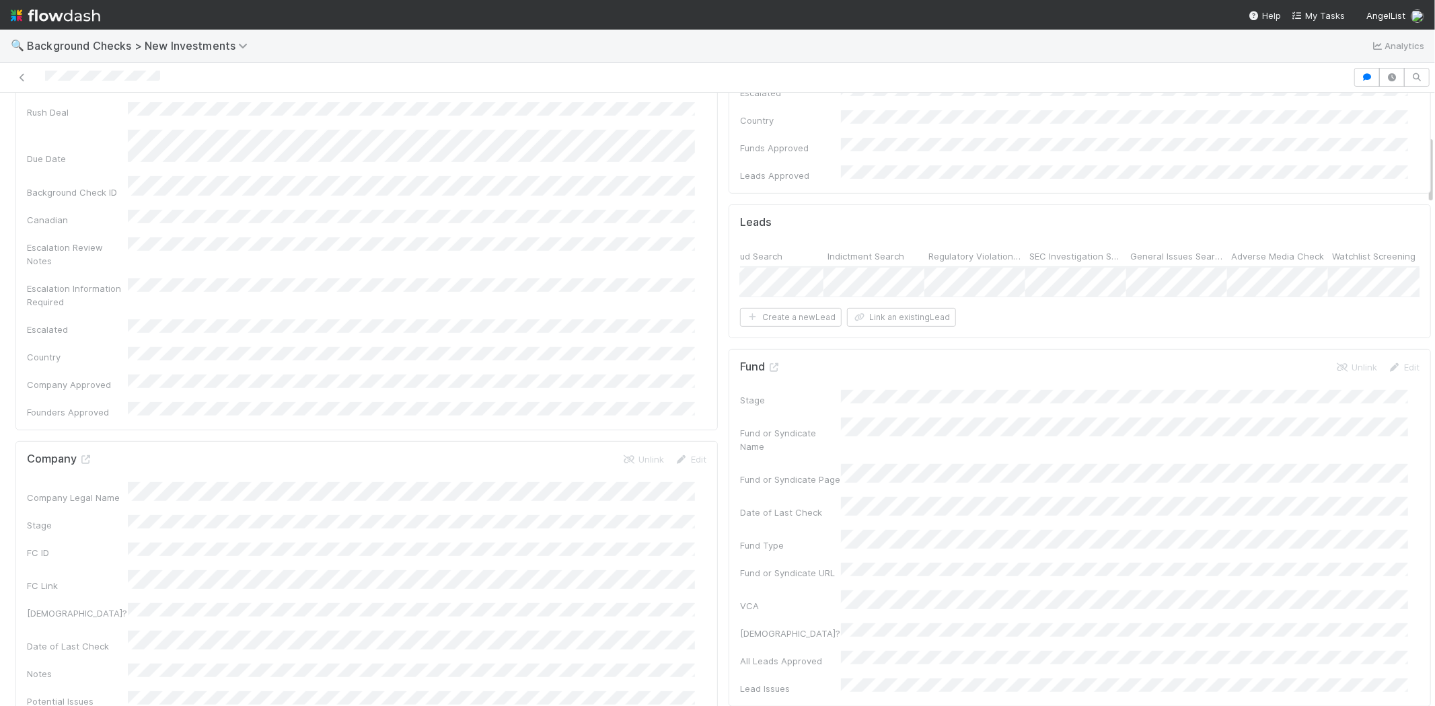
scroll to position [0, 81]
click at [823, 566] on div "Assign" at bounding box center [815, 580] width 101 height 29
click at [1375, 116] on link "Actions" at bounding box center [1402, 115] width 55 height 23
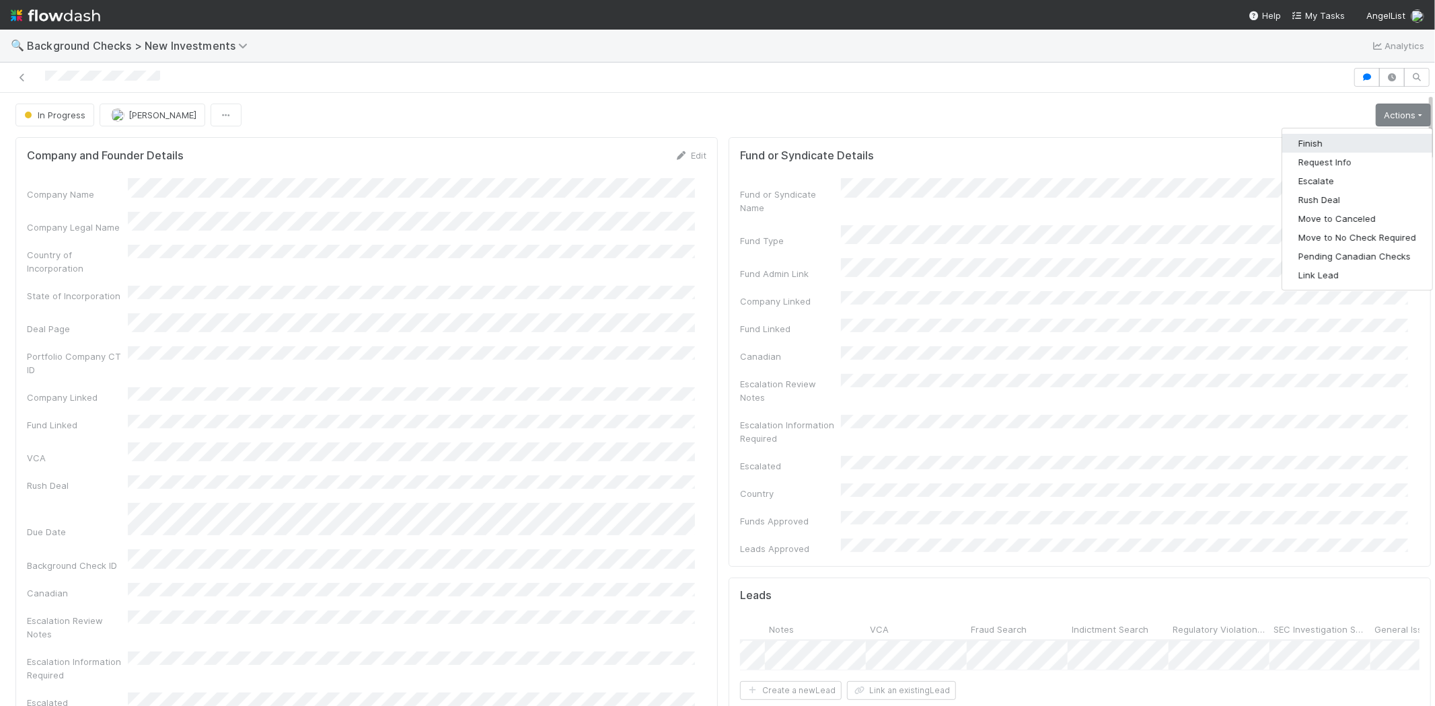
click at [1317, 141] on button "Finish" at bounding box center [1357, 143] width 150 height 19
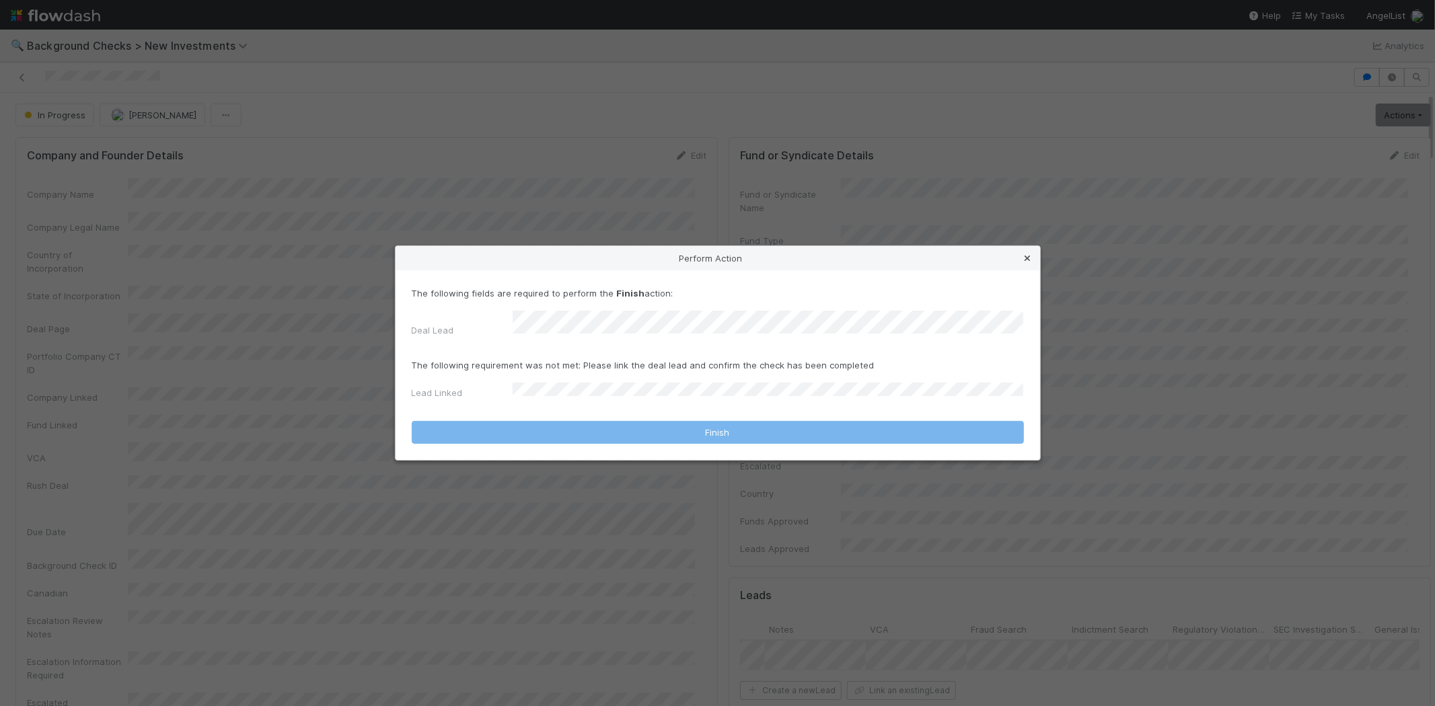
click at [1028, 263] on icon at bounding box center [1027, 258] width 13 height 9
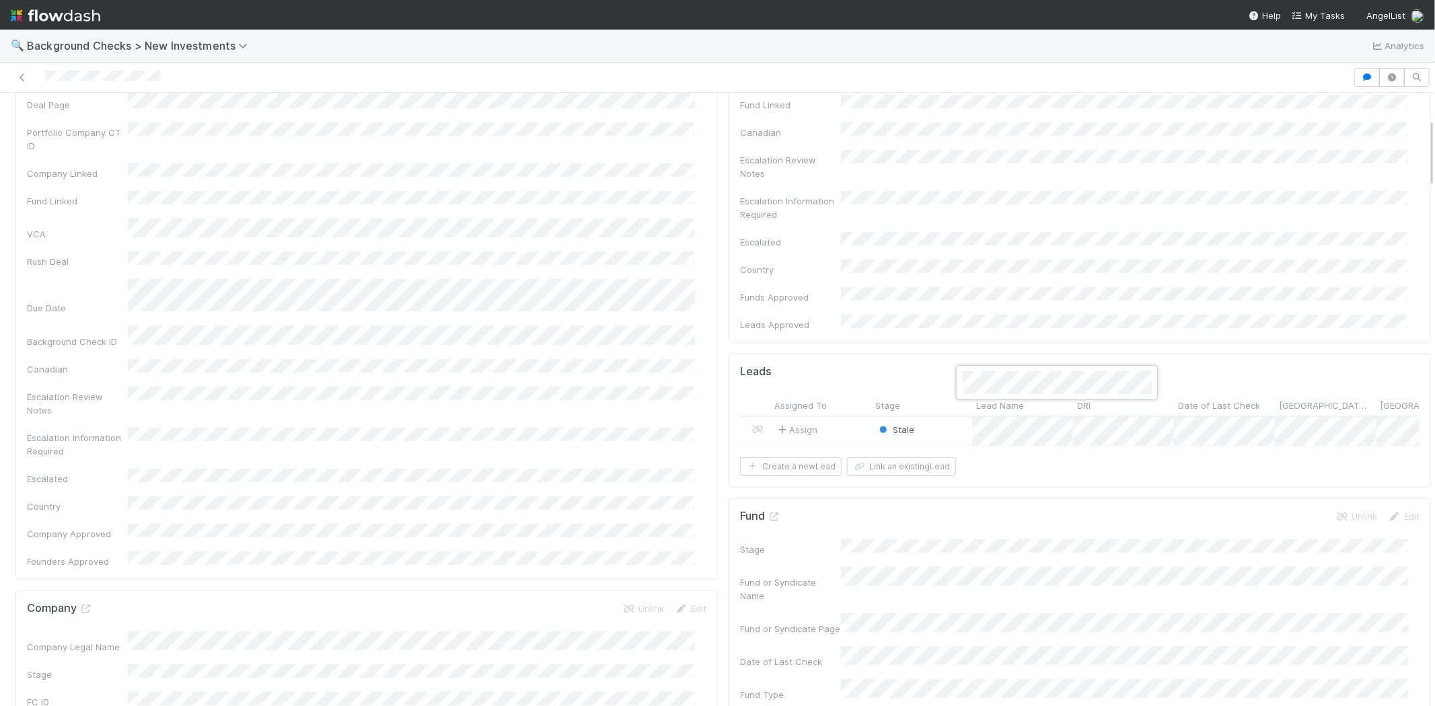
drag, startPoint x: 855, startPoint y: 406, endPoint x: 868, endPoint y: 406, distance: 12.1
click at [868, 406] on div at bounding box center [717, 353] width 1435 height 706
click at [888, 457] on button "Link an existing Lead" at bounding box center [901, 466] width 109 height 19
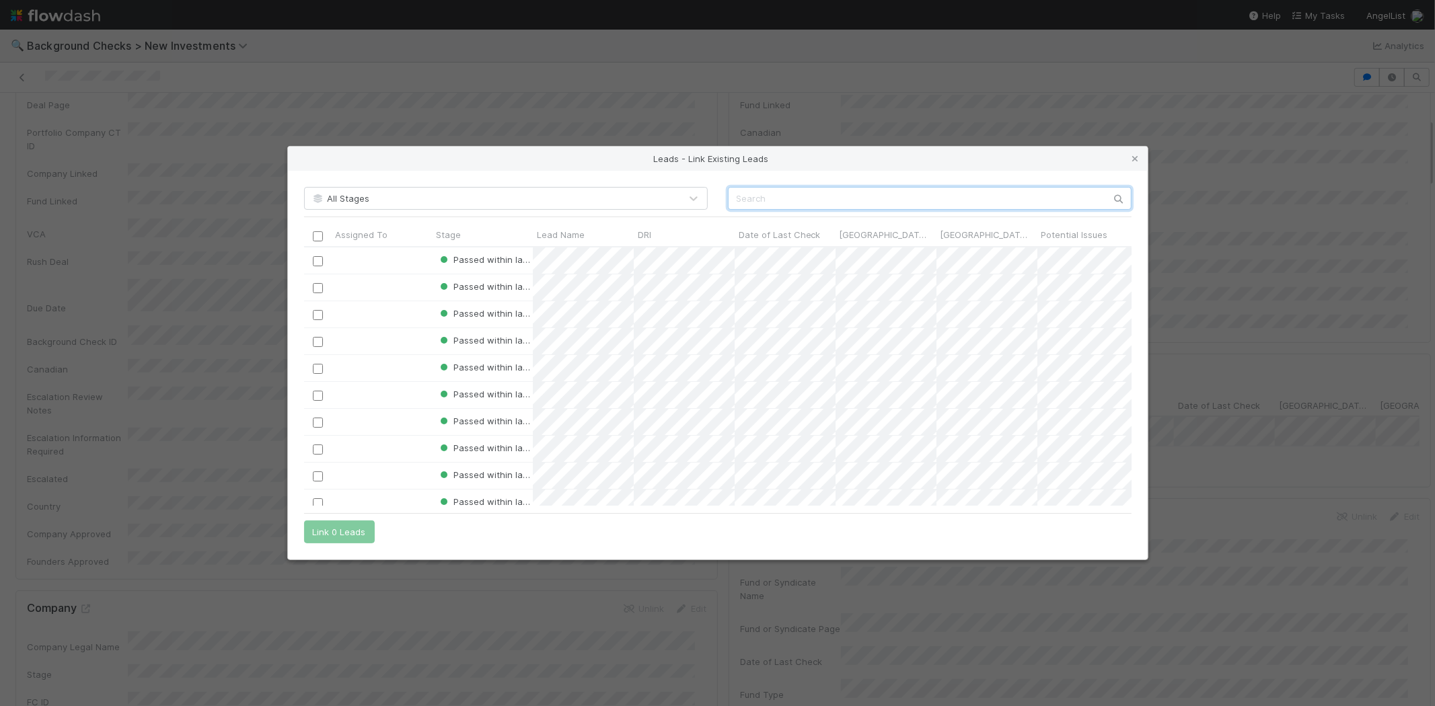
click at [784, 190] on input "text" at bounding box center [930, 198] width 404 height 23
paste input "Rishaad Currimjee"
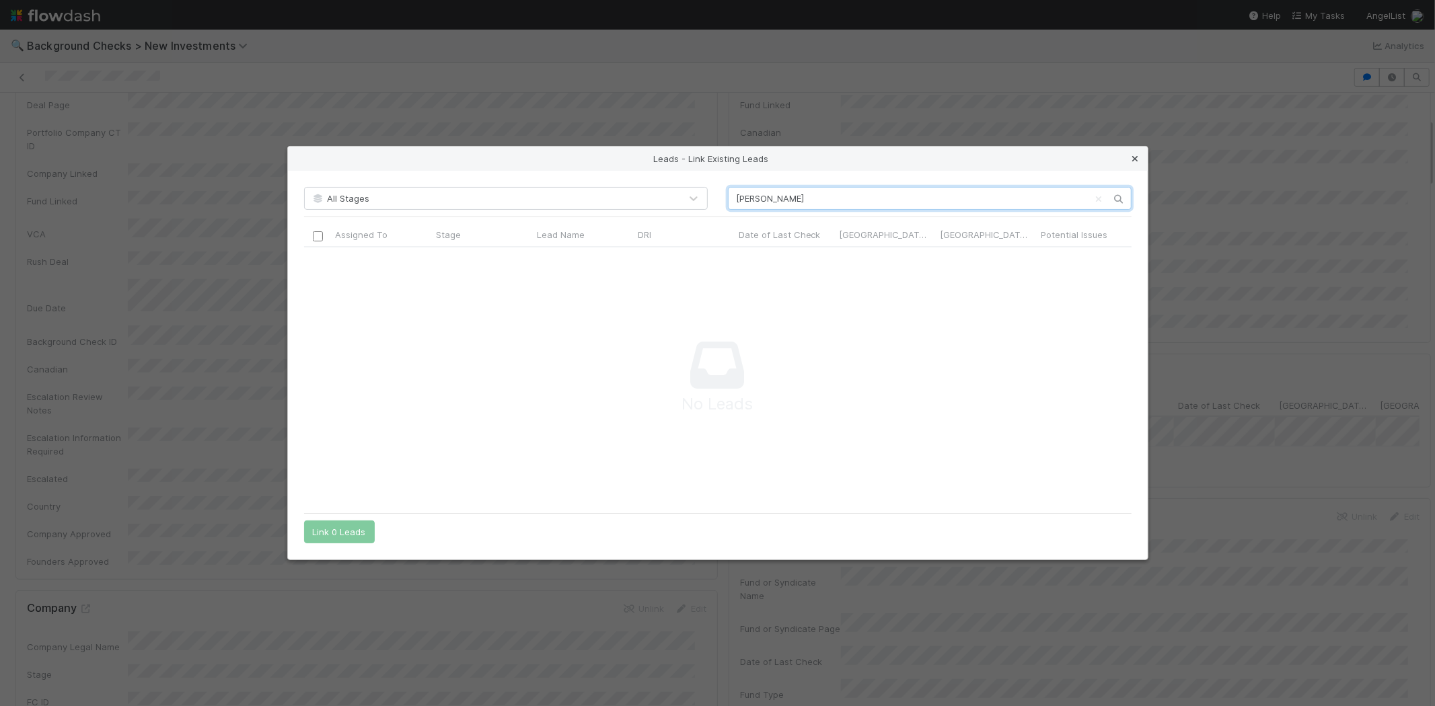
type input "Rishaad Currimjee"
click at [1134, 157] on icon at bounding box center [1135, 159] width 13 height 9
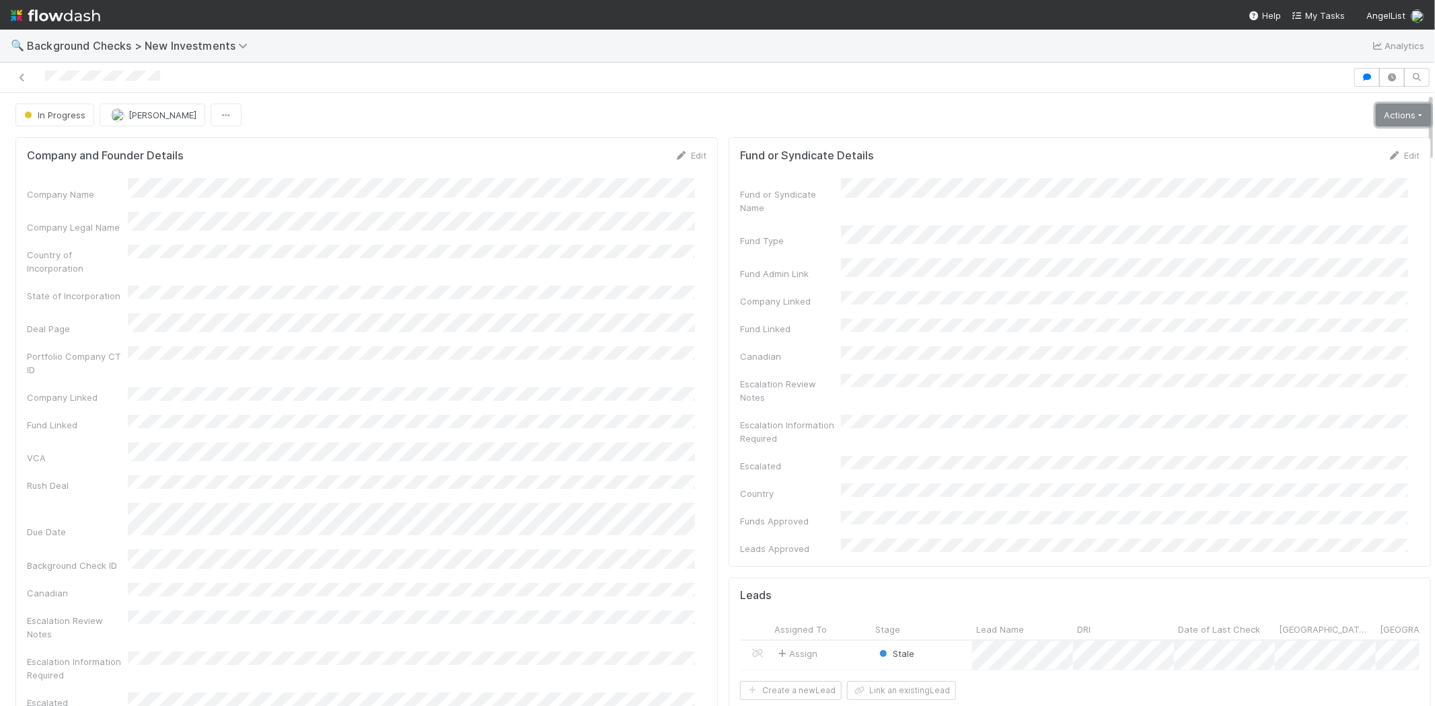
click at [1381, 119] on link "Actions" at bounding box center [1402, 115] width 55 height 23
click at [1297, 271] on button "Link Lead" at bounding box center [1357, 275] width 150 height 19
click at [1384, 124] on link "Actions" at bounding box center [1402, 115] width 55 height 23
click at [1342, 140] on button "Finish" at bounding box center [1357, 143] width 150 height 19
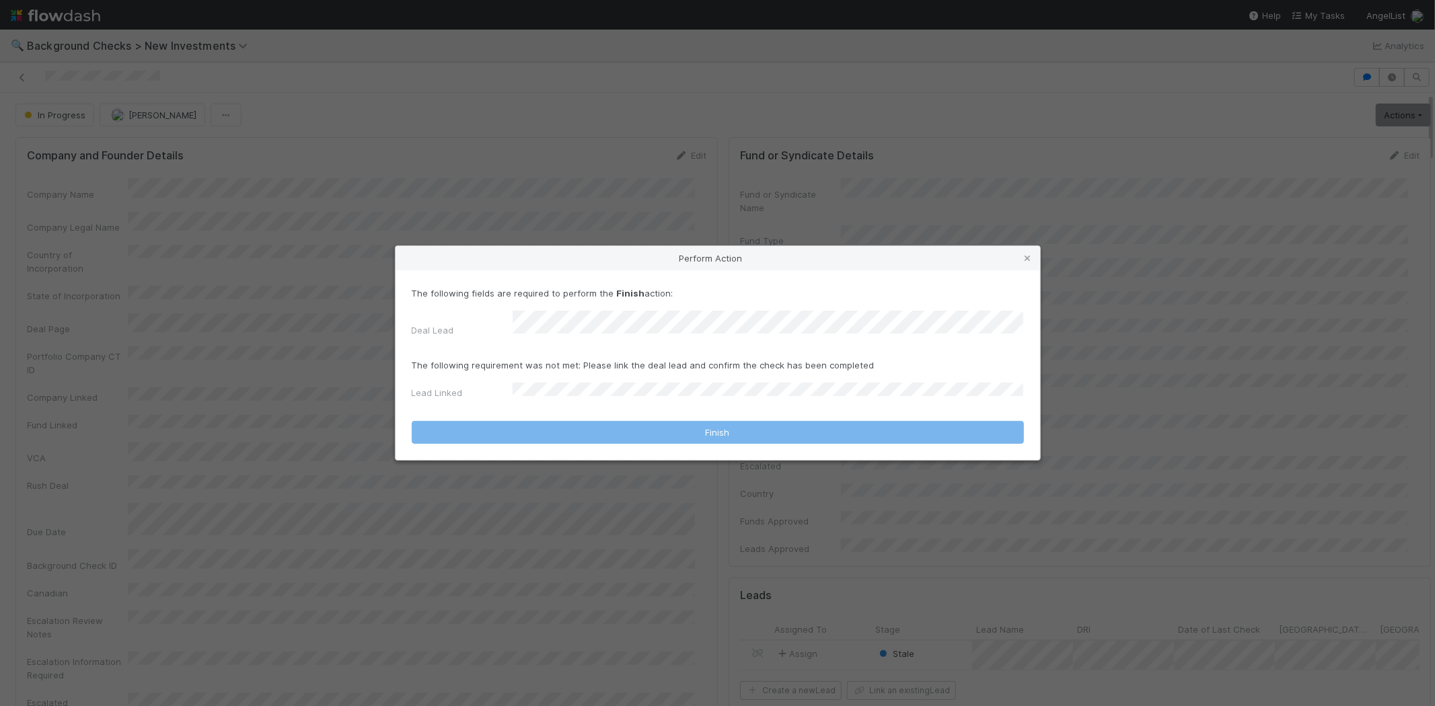
click at [496, 321] on div "Deal Lead" at bounding box center [718, 327] width 612 height 32
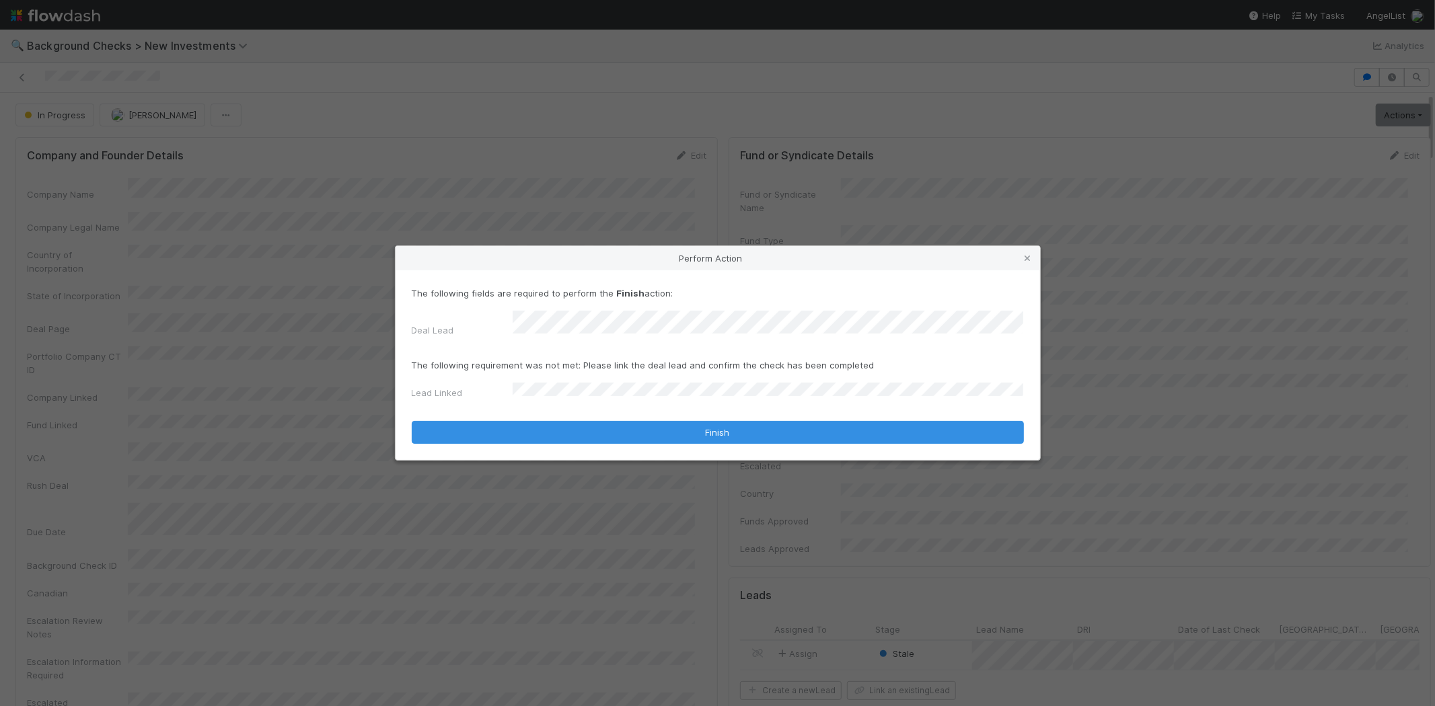
click at [491, 321] on div "Deal Lead" at bounding box center [718, 327] width 612 height 32
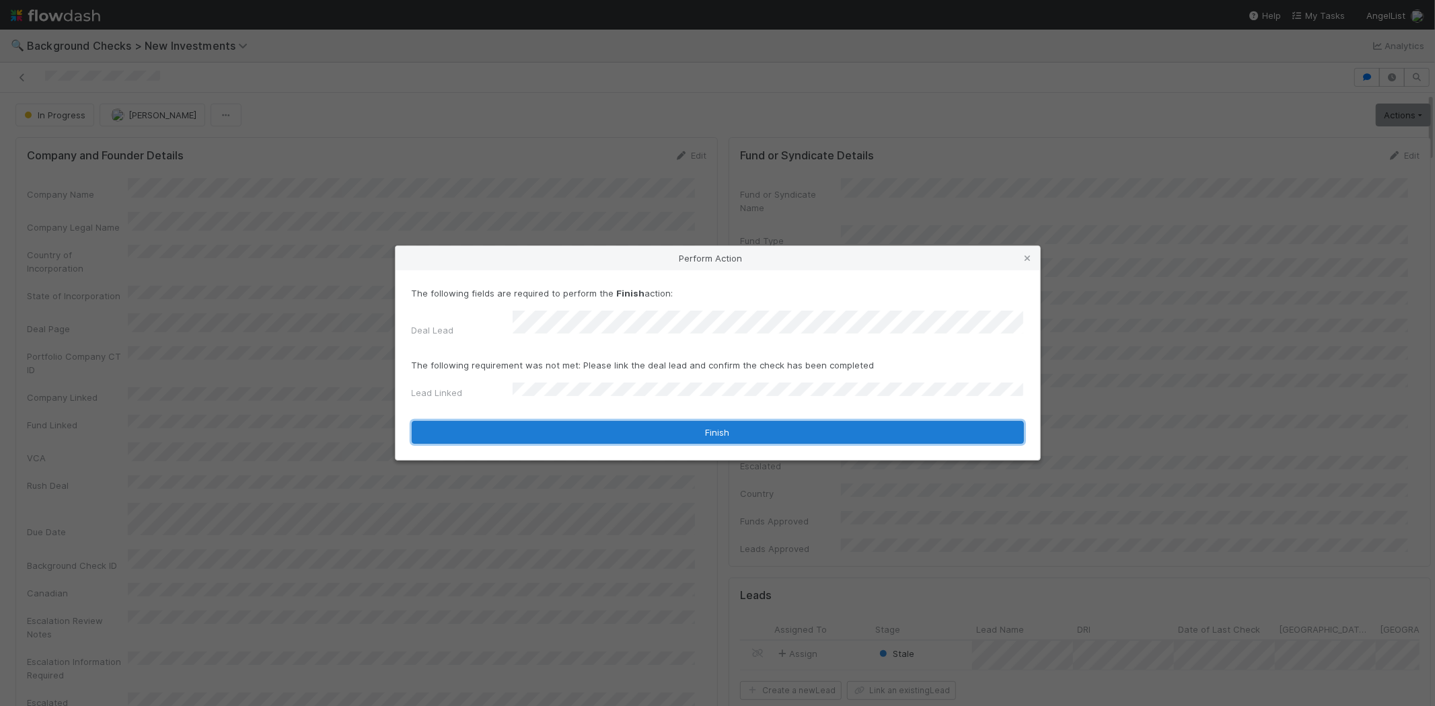
click at [735, 424] on button "Finish" at bounding box center [718, 432] width 612 height 23
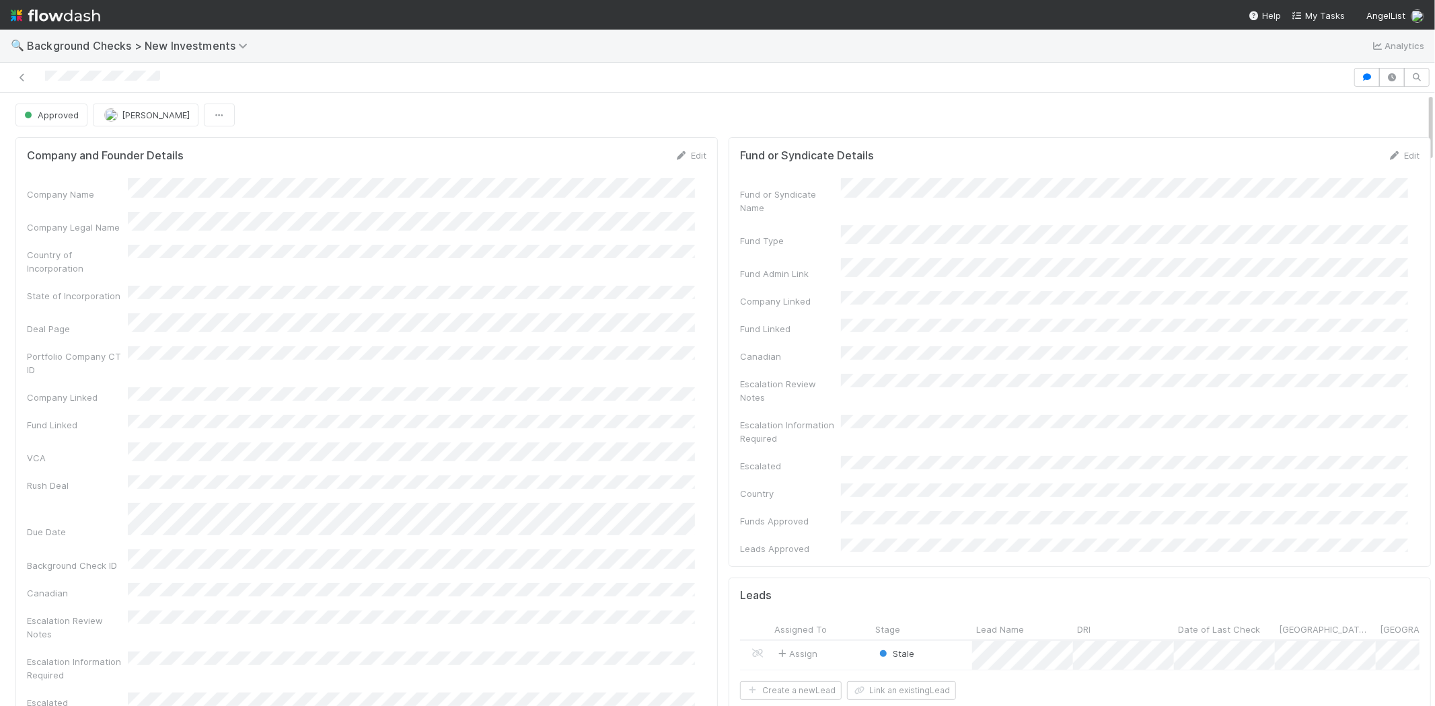
drag, startPoint x: 169, startPoint y: 66, endPoint x: 29, endPoint y: 77, distance: 140.4
click at [29, 77] on div at bounding box center [717, 78] width 1435 height 30
drag, startPoint x: 25, startPoint y: 44, endPoint x: 243, endPoint y: 50, distance: 218.7
click at [243, 50] on div "🔍 Background Checks > New Investments Analytics" at bounding box center [717, 46] width 1435 height 32
click at [1322, 11] on span "My Tasks" at bounding box center [1317, 15] width 53 height 11
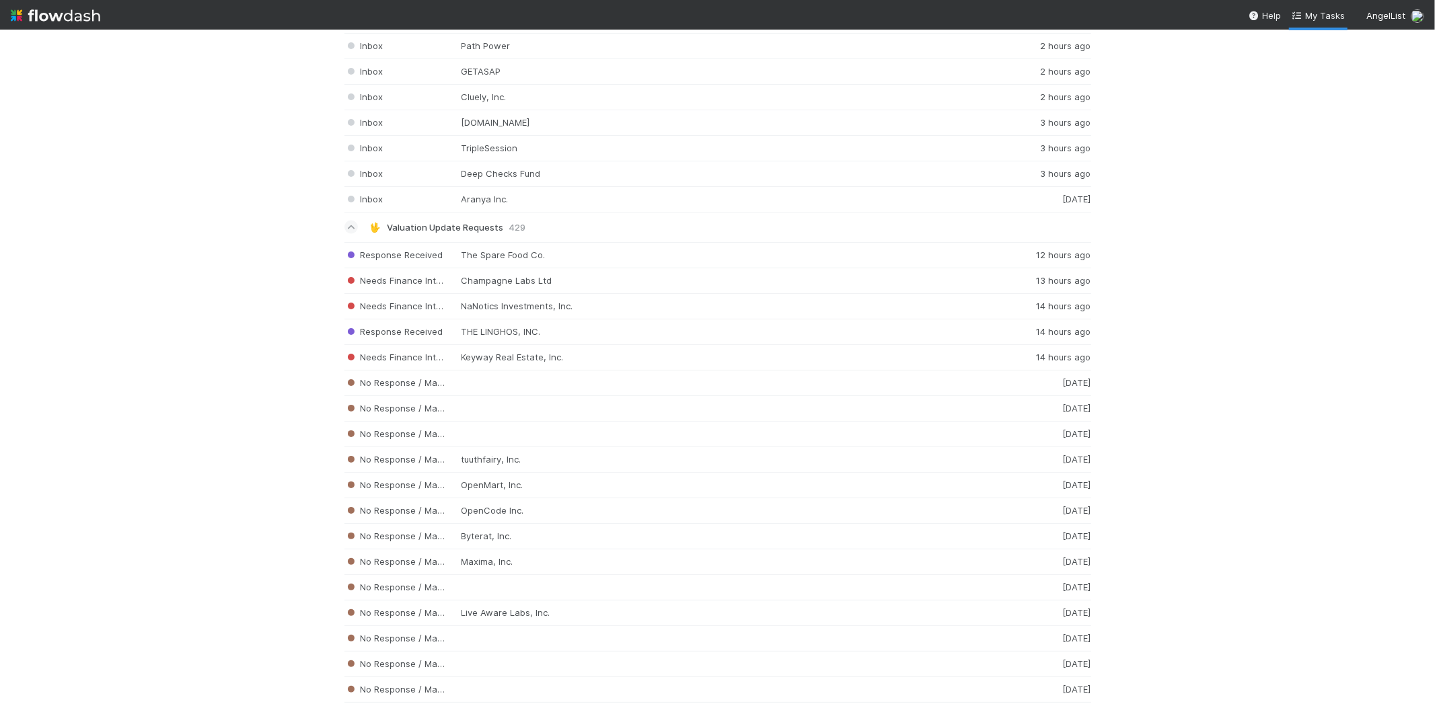
scroll to position [1868, 0]
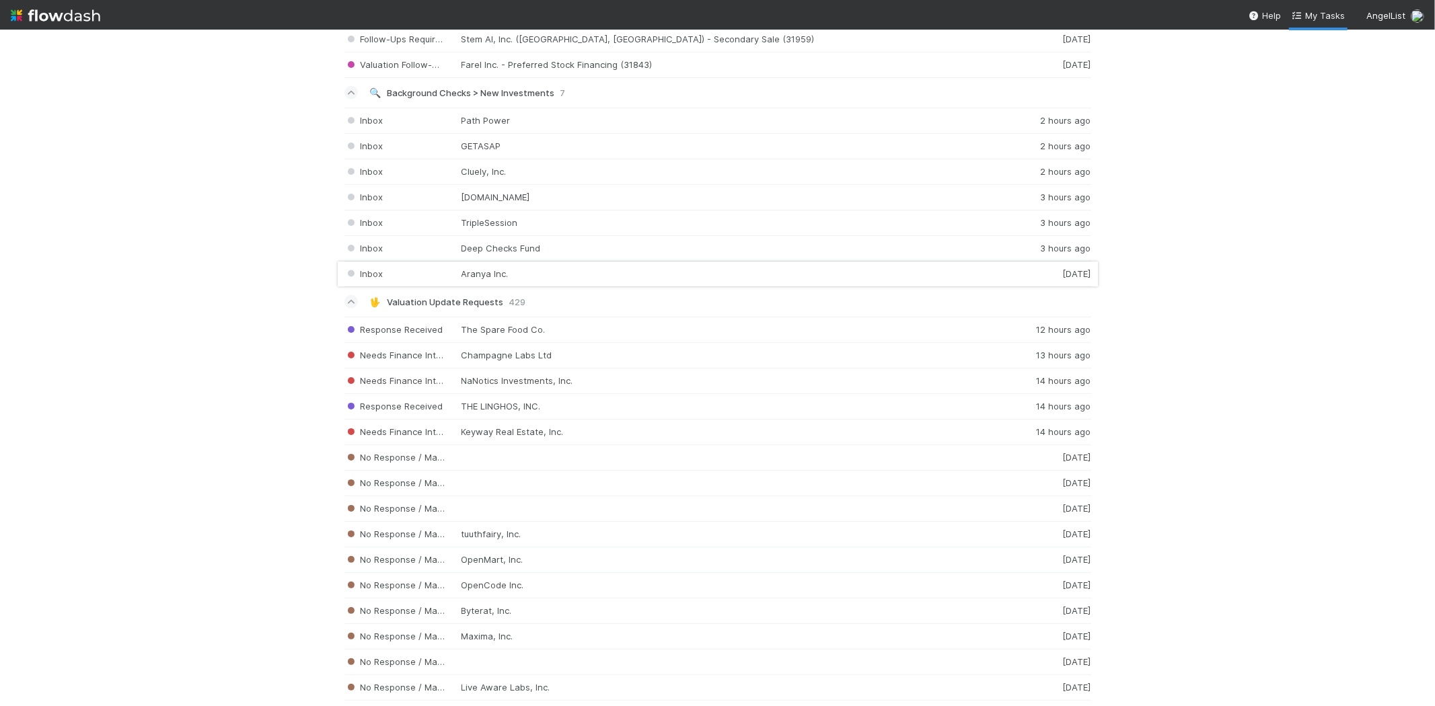
click at [580, 277] on div "Inbox Aranya Inc. 6 days ago" at bounding box center [717, 275] width 747 height 26
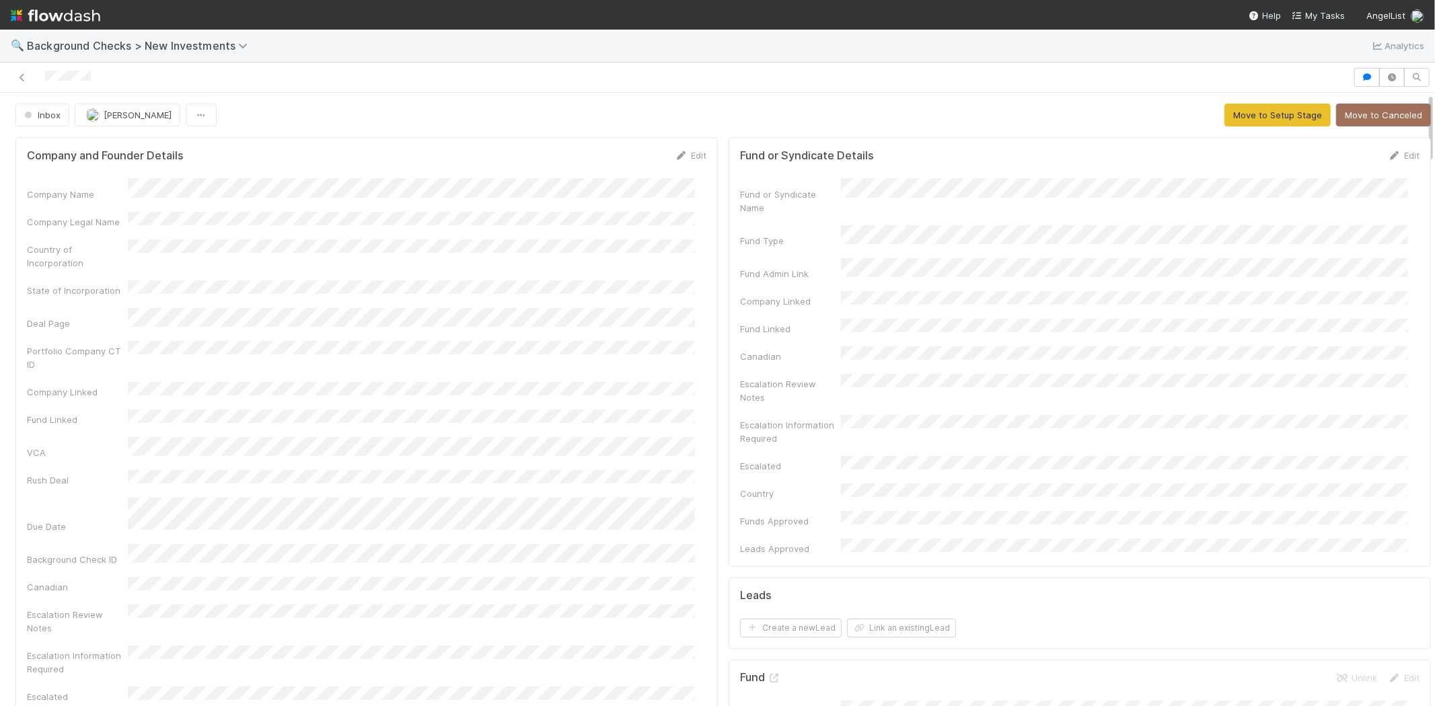
drag, startPoint x: 118, startPoint y: 81, endPoint x: 44, endPoint y: 71, distance: 74.8
click at [44, 71] on div at bounding box center [676, 77] width 1342 height 19
click at [682, 155] on link "Edit" at bounding box center [691, 155] width 32 height 11
click at [617, 156] on button "Save" at bounding box center [634, 160] width 38 height 23
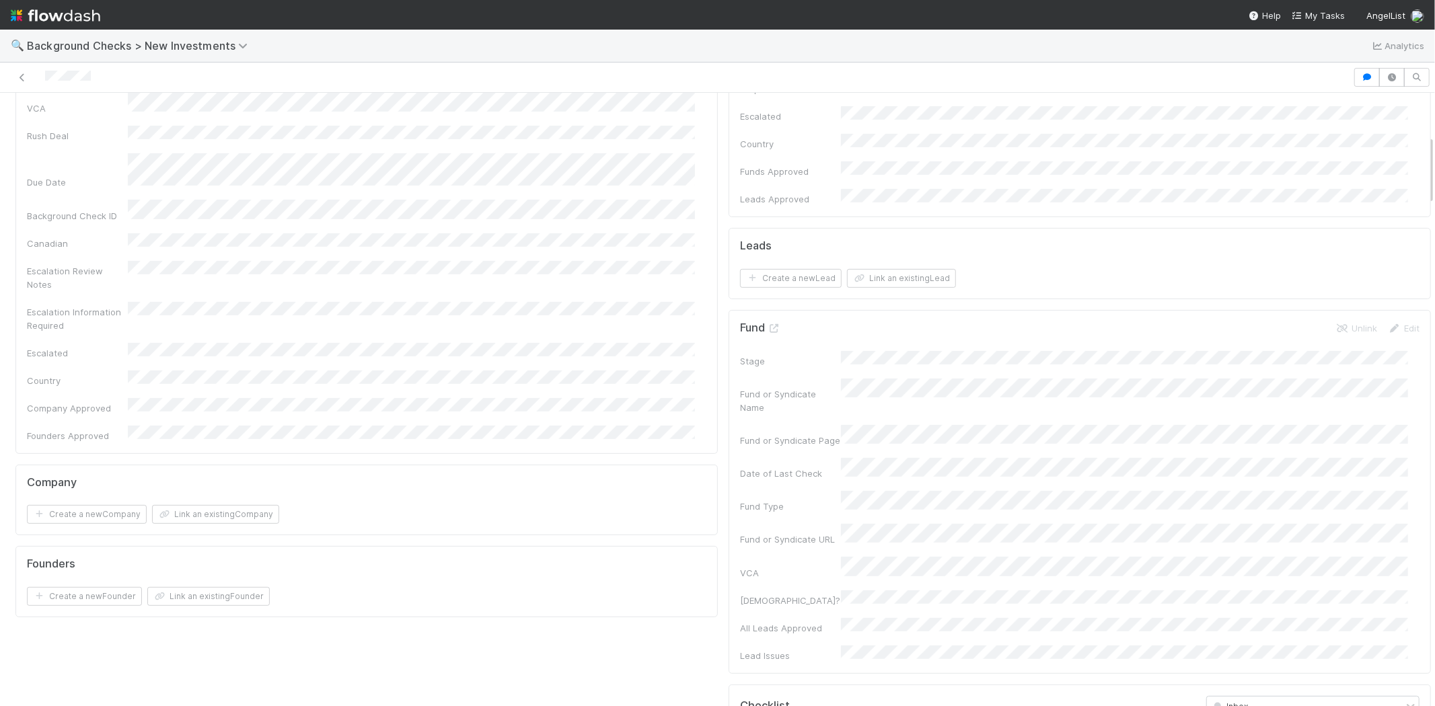
scroll to position [373, 0]
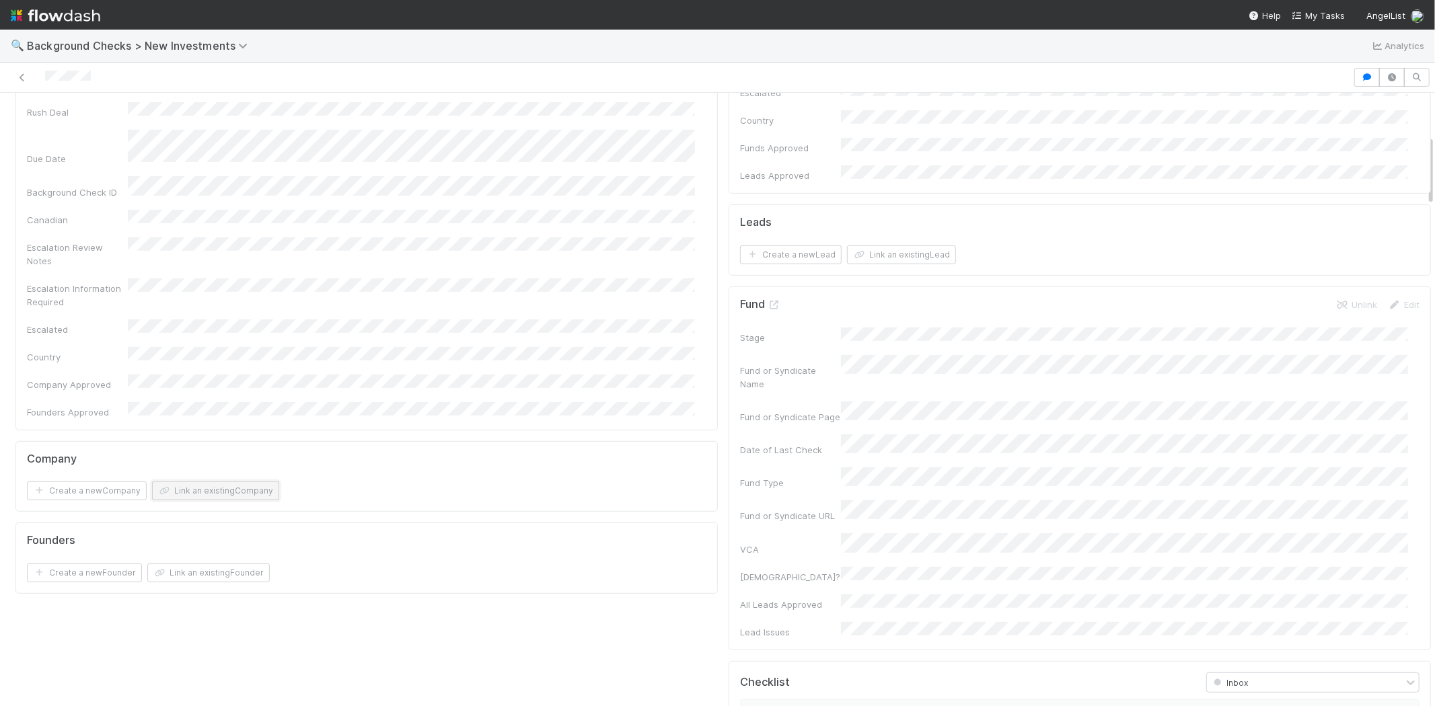
click at [214, 482] on button "Link an existing Company" at bounding box center [215, 491] width 127 height 19
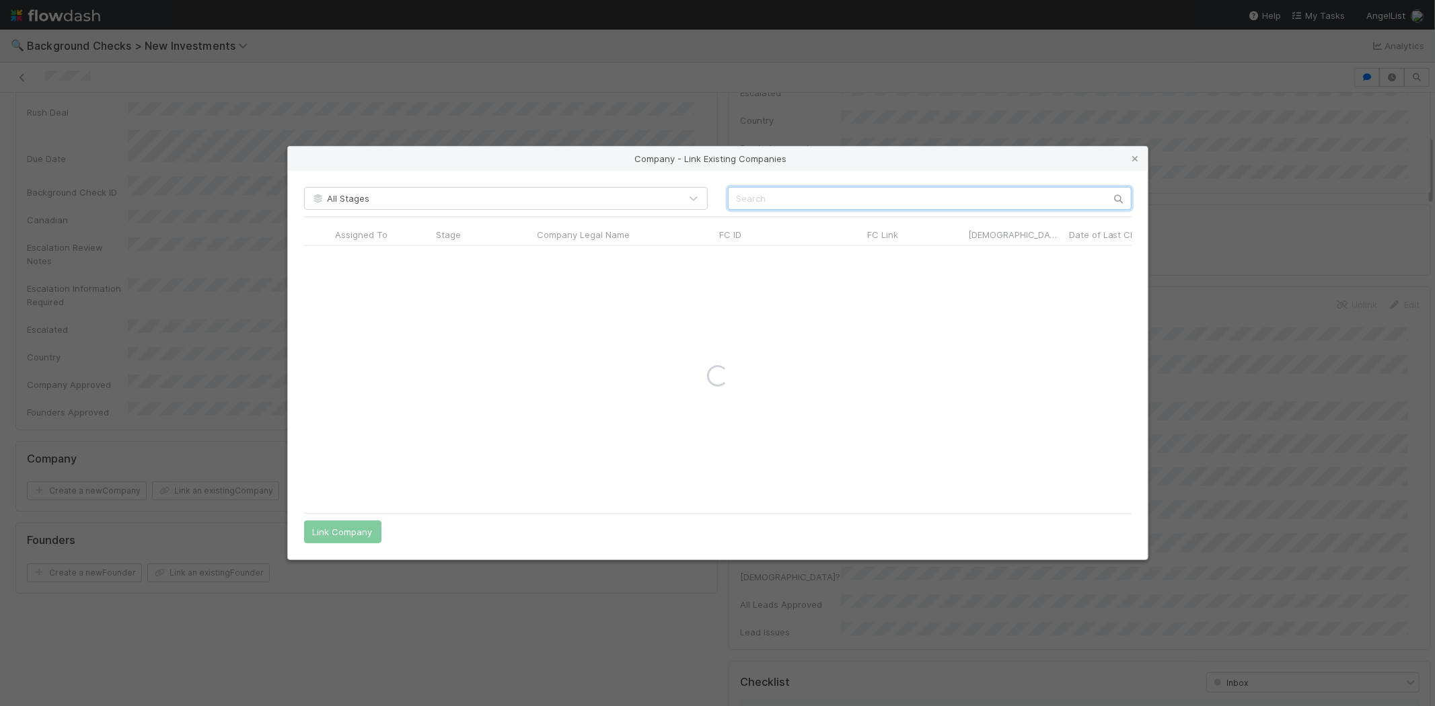
click at [792, 202] on input "text" at bounding box center [930, 198] width 404 height 23
type input "Aranya, Inc"
click at [1132, 159] on icon at bounding box center [1135, 159] width 13 height 9
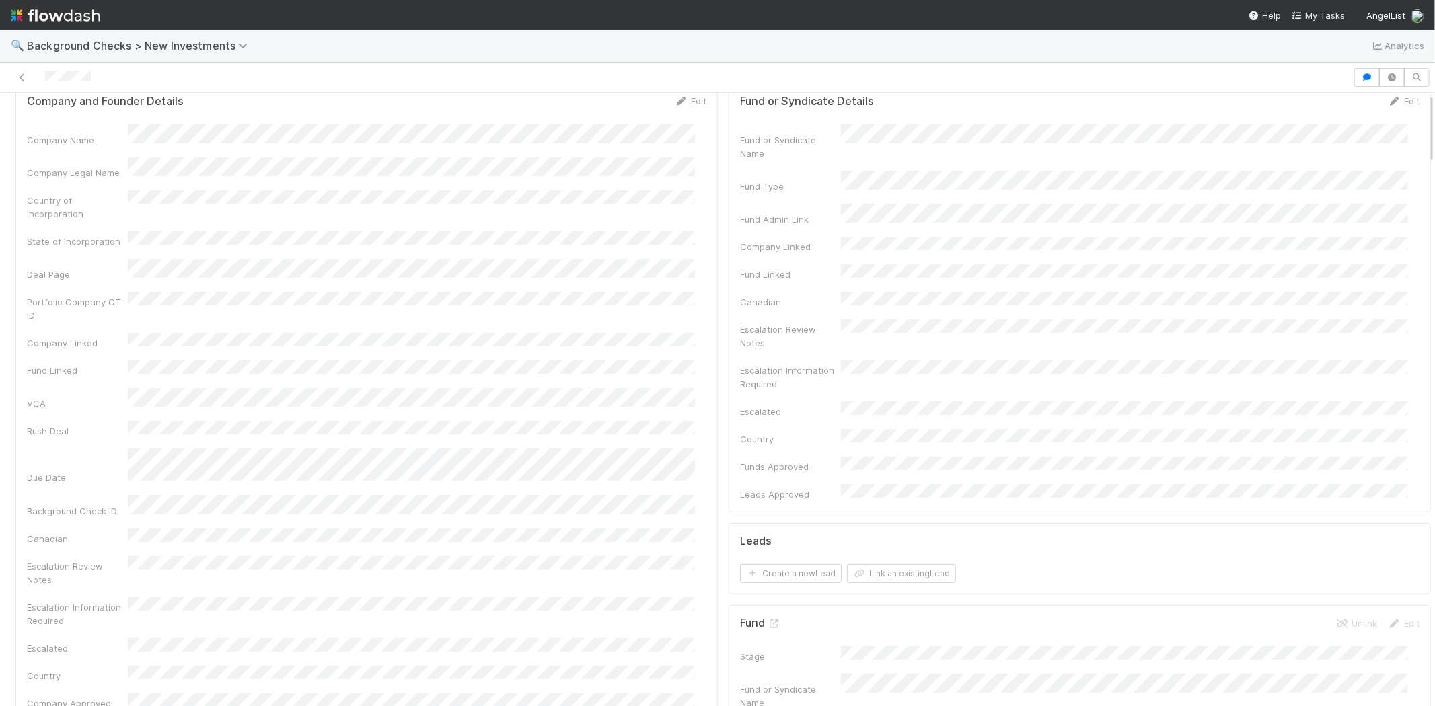
scroll to position [0, 0]
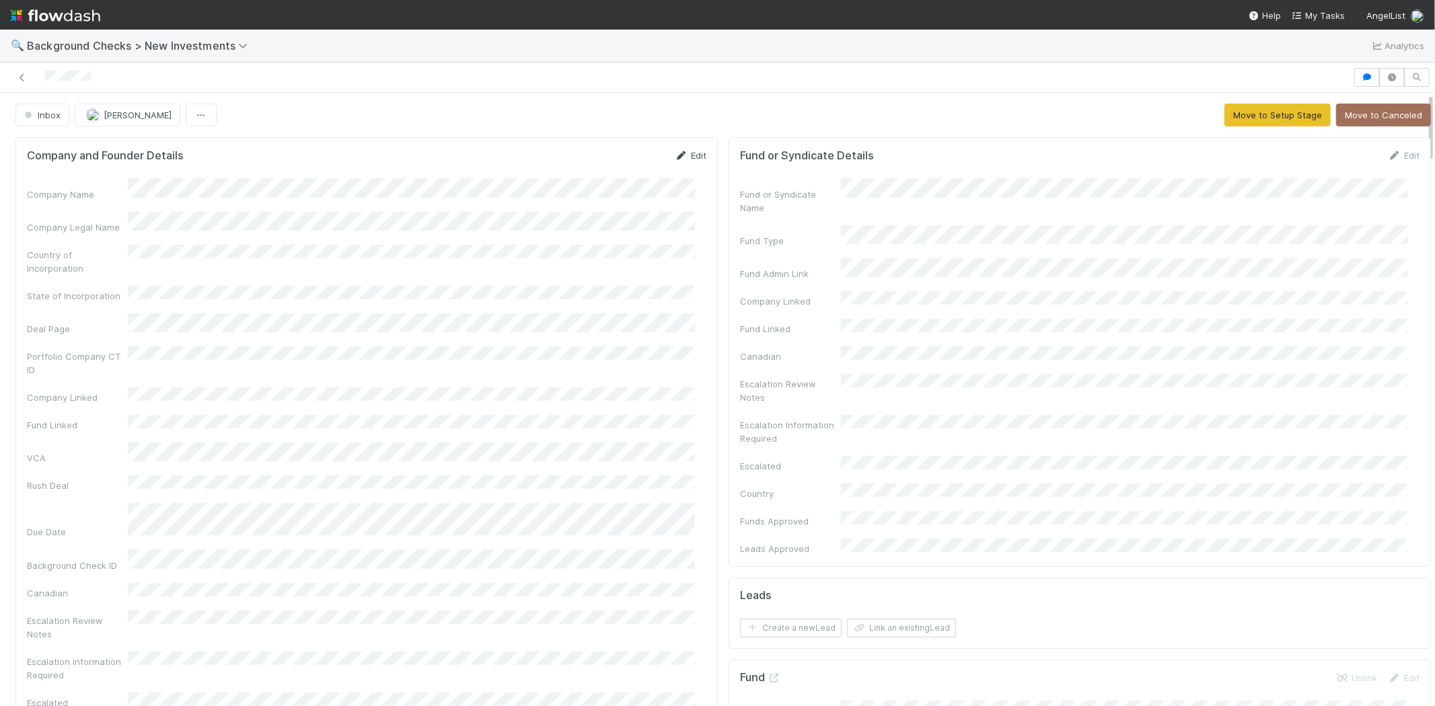
click at [682, 157] on link "Edit" at bounding box center [691, 155] width 32 height 11
click at [99, 225] on div "Company Legal Name" at bounding box center [366, 238] width 679 height 26
click at [619, 160] on button "Save" at bounding box center [634, 160] width 38 height 23
click at [681, 157] on link "Edit" at bounding box center [691, 155] width 32 height 11
click at [615, 162] on button "Save" at bounding box center [634, 160] width 38 height 23
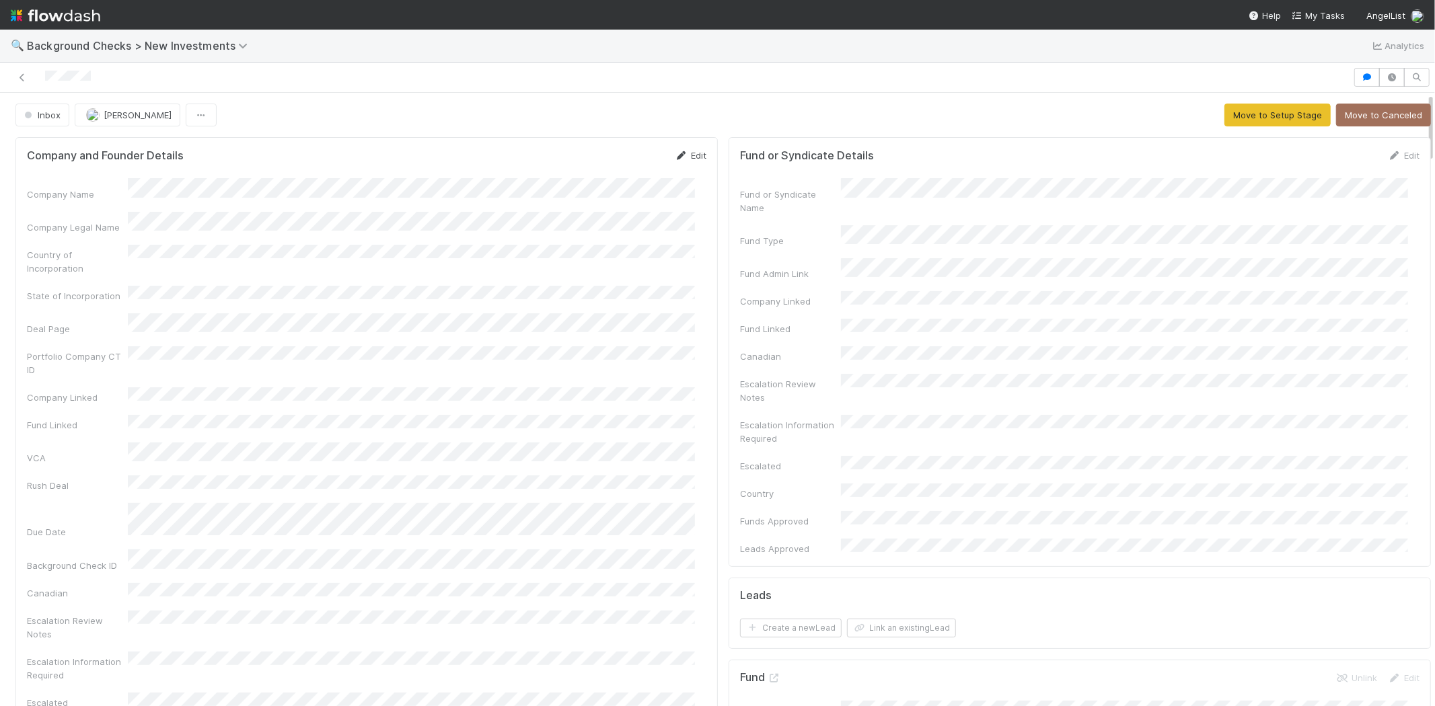
click at [690, 153] on link "Edit" at bounding box center [691, 155] width 32 height 11
click at [108, 226] on div "Company Legal Name" at bounding box center [366, 238] width 679 height 26
click at [615, 149] on button "Save" at bounding box center [634, 160] width 38 height 23
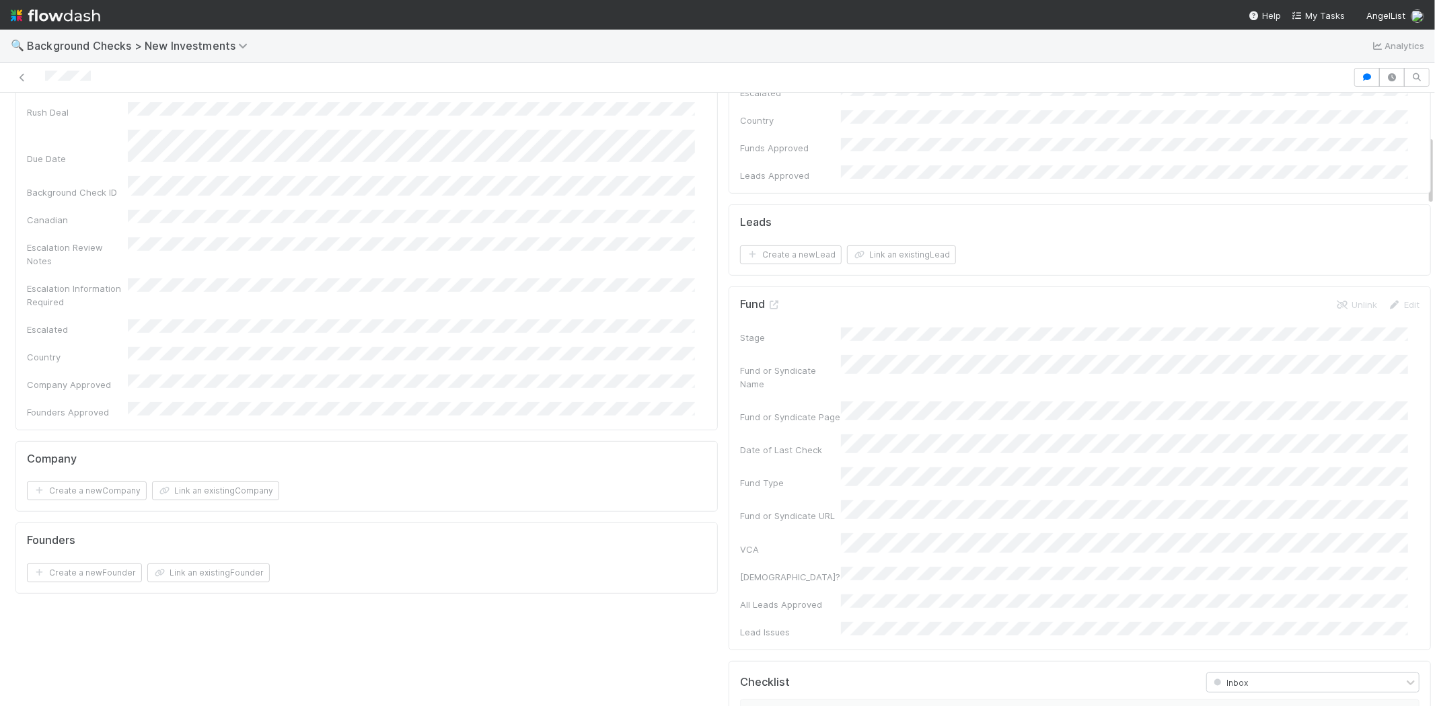
scroll to position [523, 0]
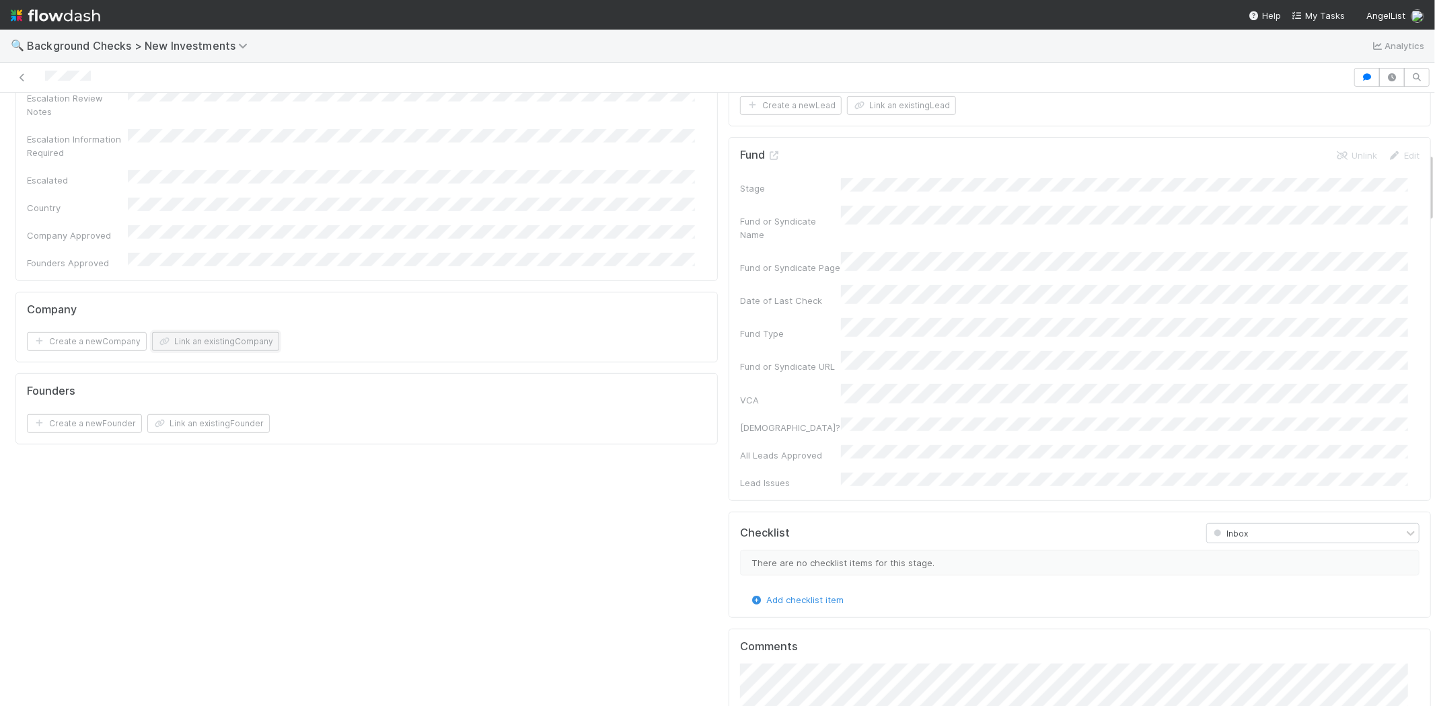
click at [243, 332] on button "Link an existing Company" at bounding box center [215, 341] width 127 height 19
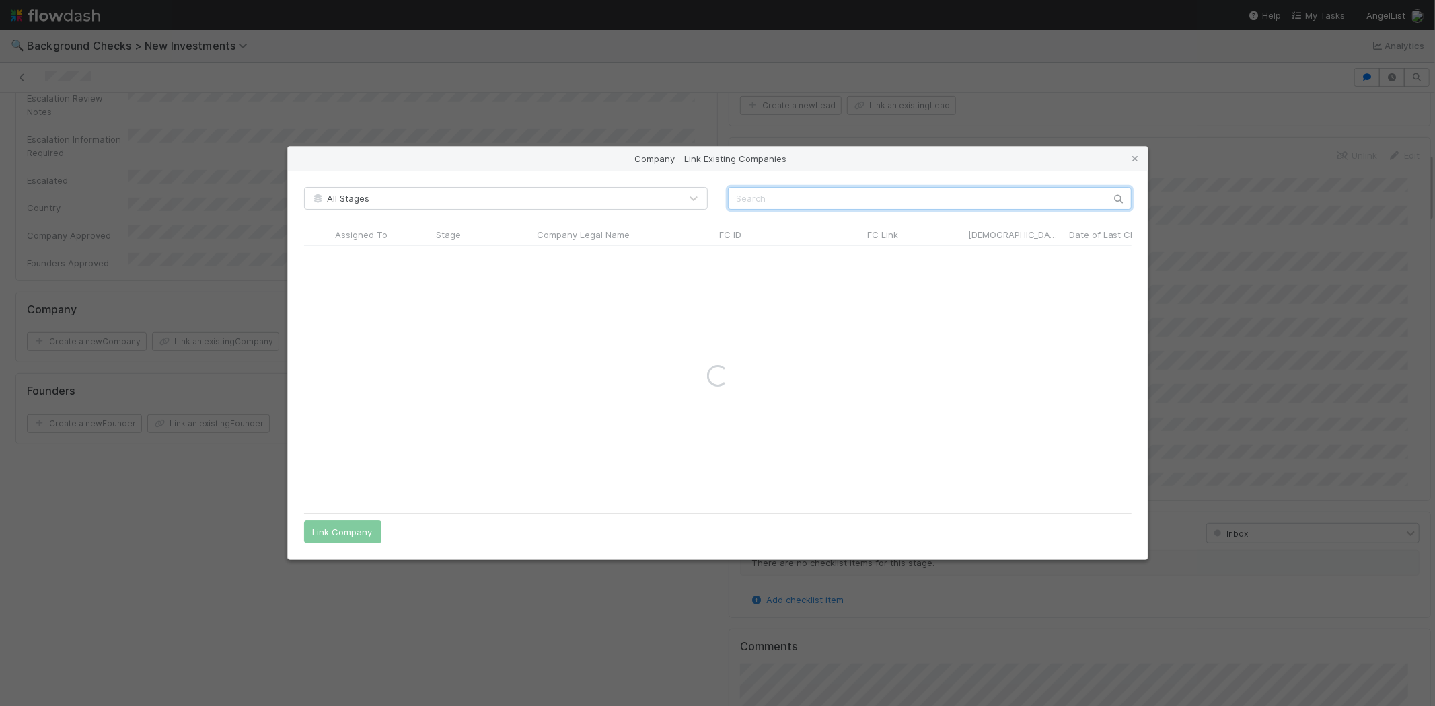
click at [750, 194] on input "text" at bounding box center [930, 198] width 404 height 23
type input "Aranya Inc."
click at [1134, 157] on icon at bounding box center [1135, 159] width 13 height 9
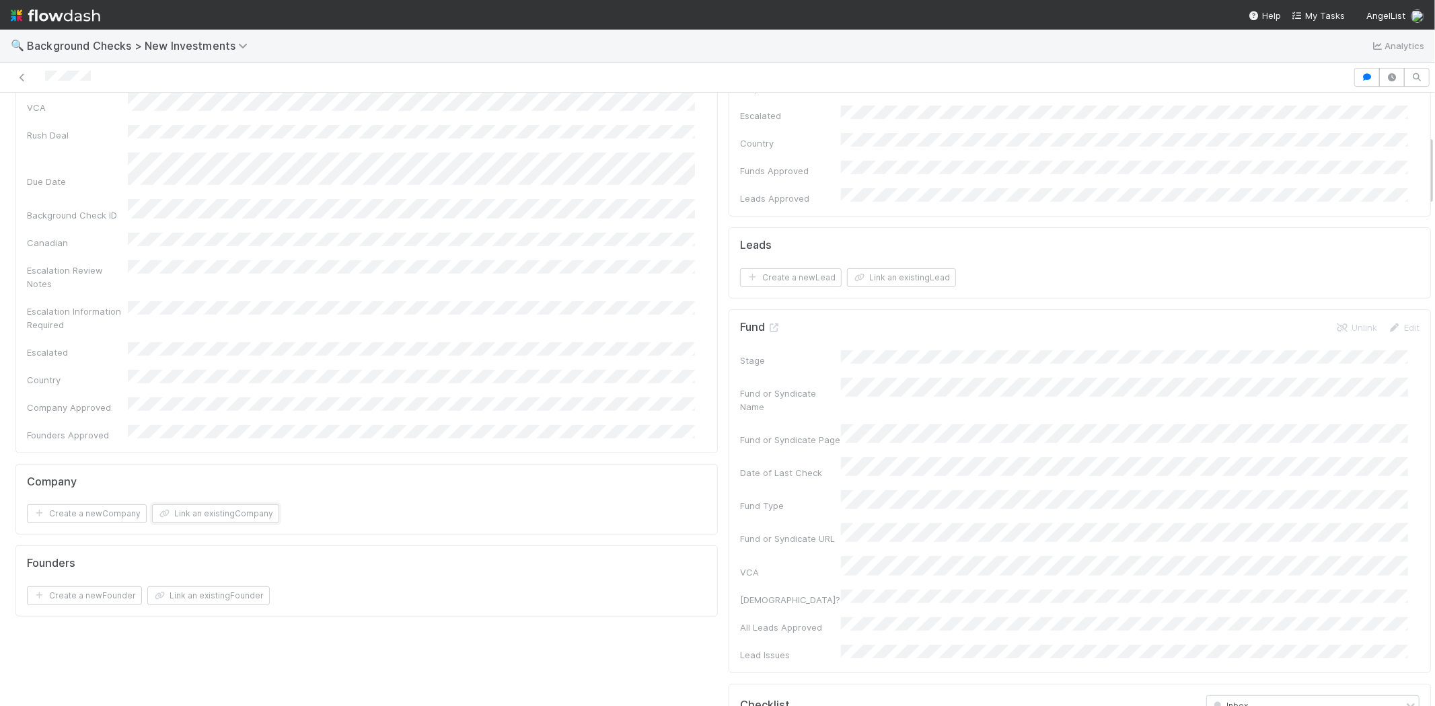
scroll to position [373, 0]
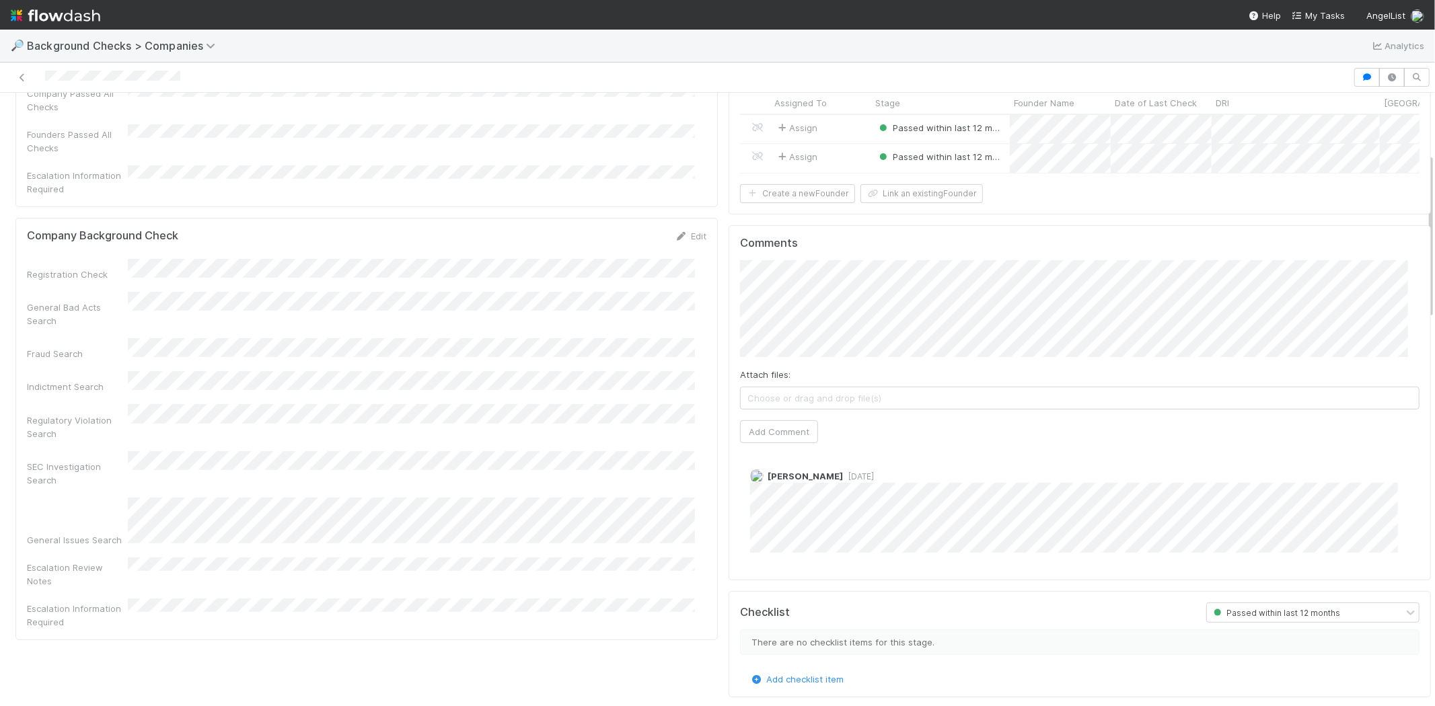
scroll to position [224, 0]
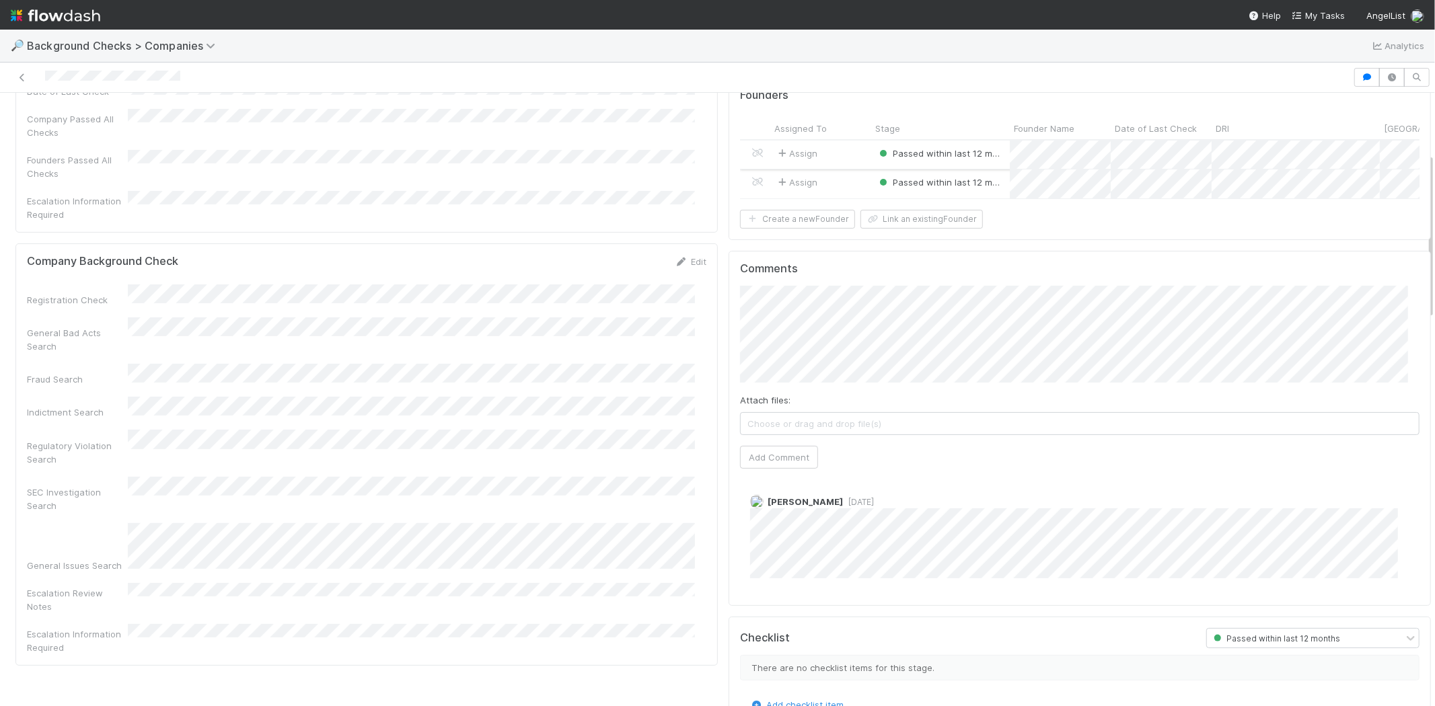
click at [816, 152] on div "Assign" at bounding box center [820, 155] width 101 height 29
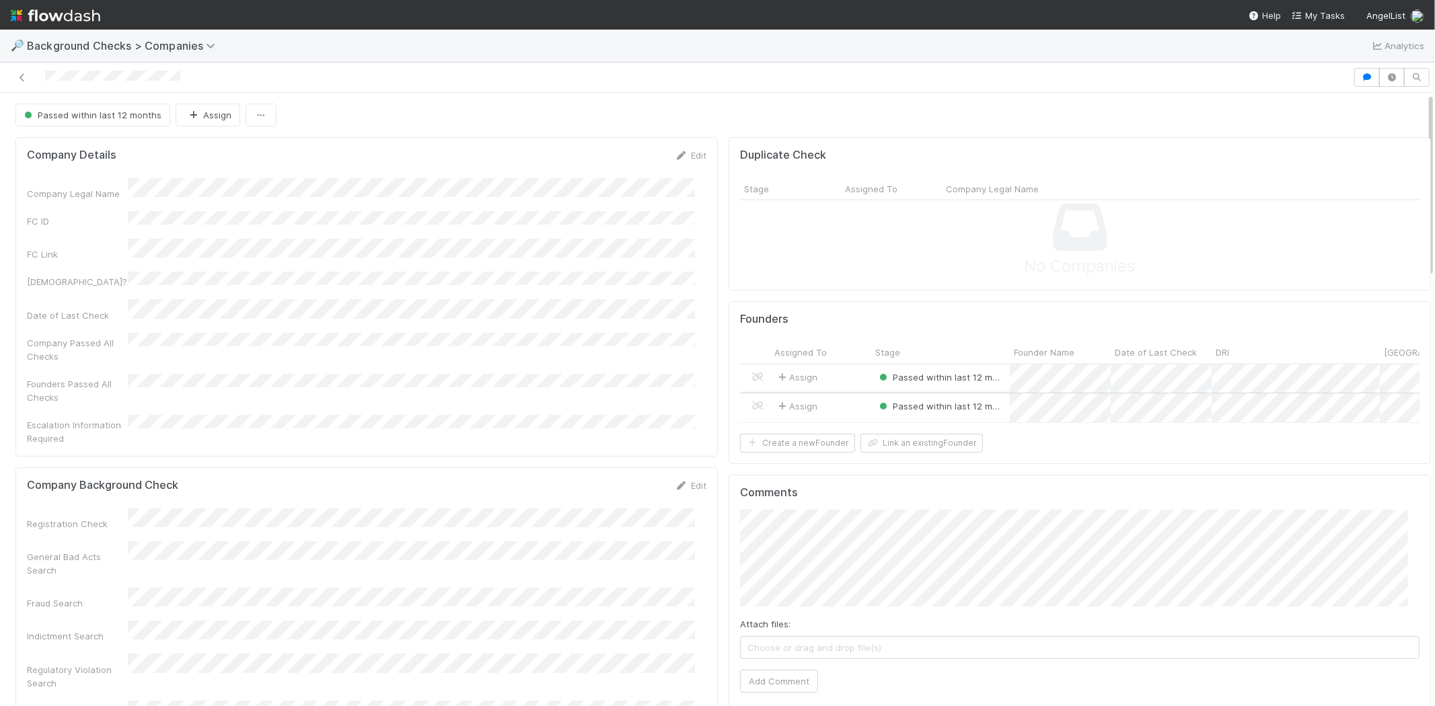
click at [844, 400] on div "Assign" at bounding box center [820, 407] width 101 height 29
click at [20, 72] on link at bounding box center [21, 77] width 13 height 13
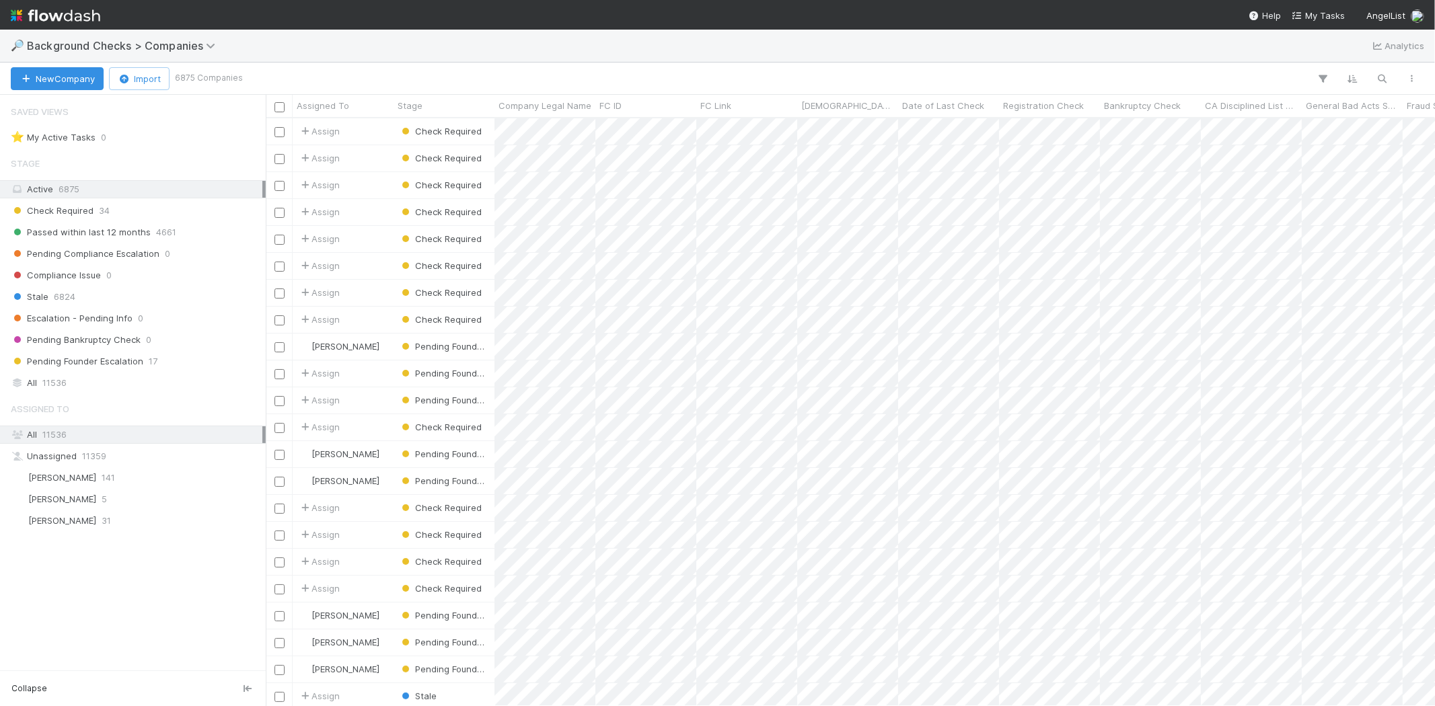
scroll to position [576, 1157]
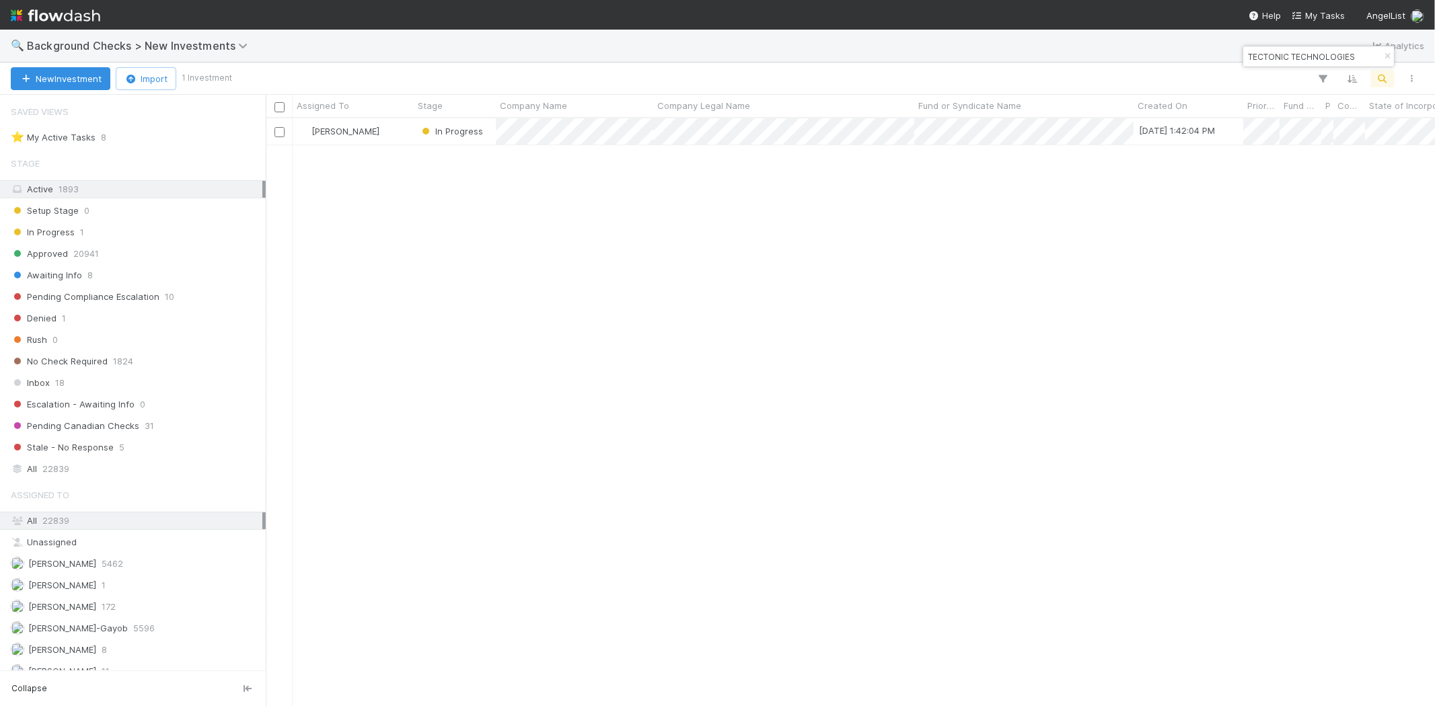
scroll to position [576, 1157]
click at [1333, 54] on input "TECTONIC TECHNOLOGIES" at bounding box center [1312, 56] width 135 height 16
paste input "Aranya Inc."
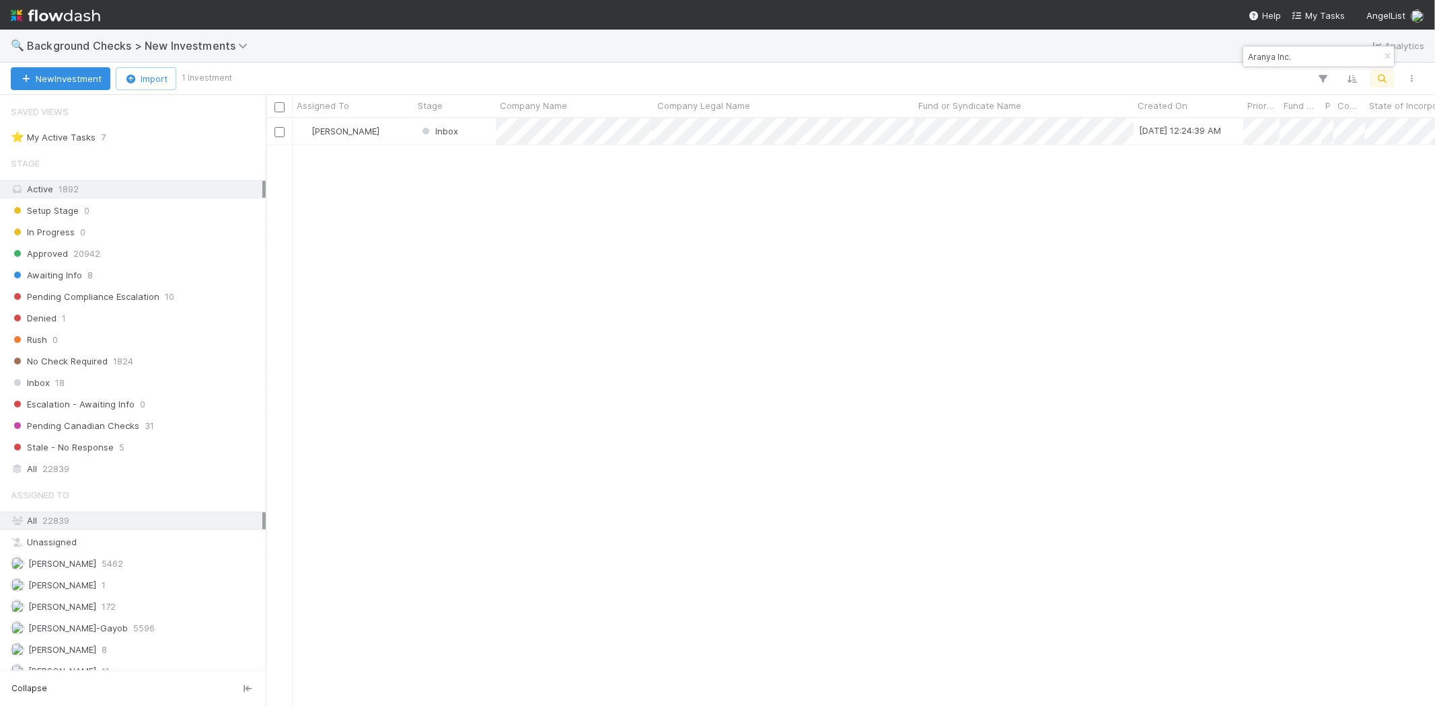
drag, startPoint x: 1305, startPoint y: 59, endPoint x: 1205, endPoint y: 50, distance: 99.9
click at [1205, 50] on body "🔍 Background Checks > New Investments Analytics New Investment Import 1 Investm…" at bounding box center [717, 353] width 1435 height 706
drag, startPoint x: 1292, startPoint y: 52, endPoint x: 1236, endPoint y: 56, distance: 55.9
click at [1236, 56] on body "🔍 Background Checks > New Investments Analytics New Investment Import 1 Investm…" at bounding box center [717, 353] width 1435 height 706
drag, startPoint x: 1298, startPoint y: 50, endPoint x: 1245, endPoint y: 54, distance: 53.2
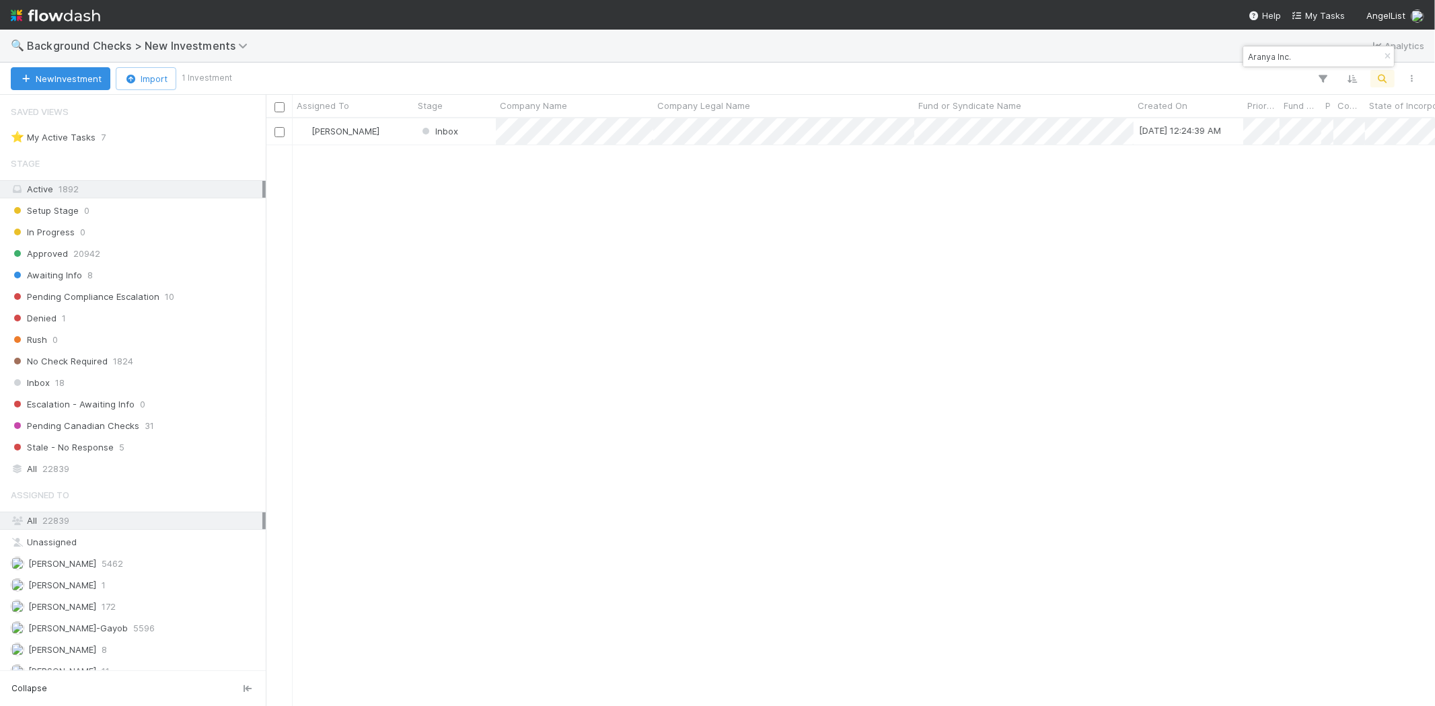
click at [1245, 54] on input "Aranya Inc." at bounding box center [1312, 56] width 135 height 16
click at [1305, 46] on div "Aranya Inc." at bounding box center [1318, 56] width 151 height 20
click at [1307, 52] on input "Aranya Inc." at bounding box center [1312, 56] width 135 height 16
type input "Aranya Inc."
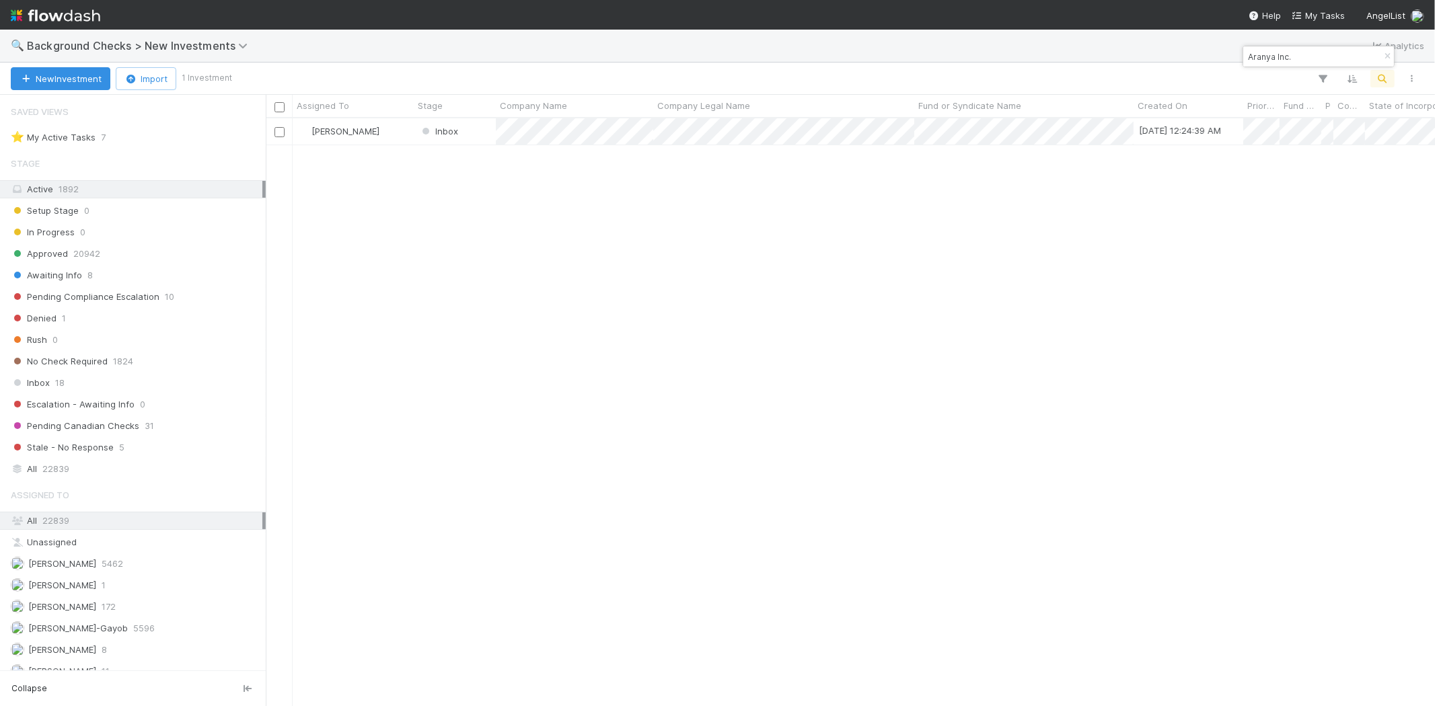
scroll to position [576, 1157]
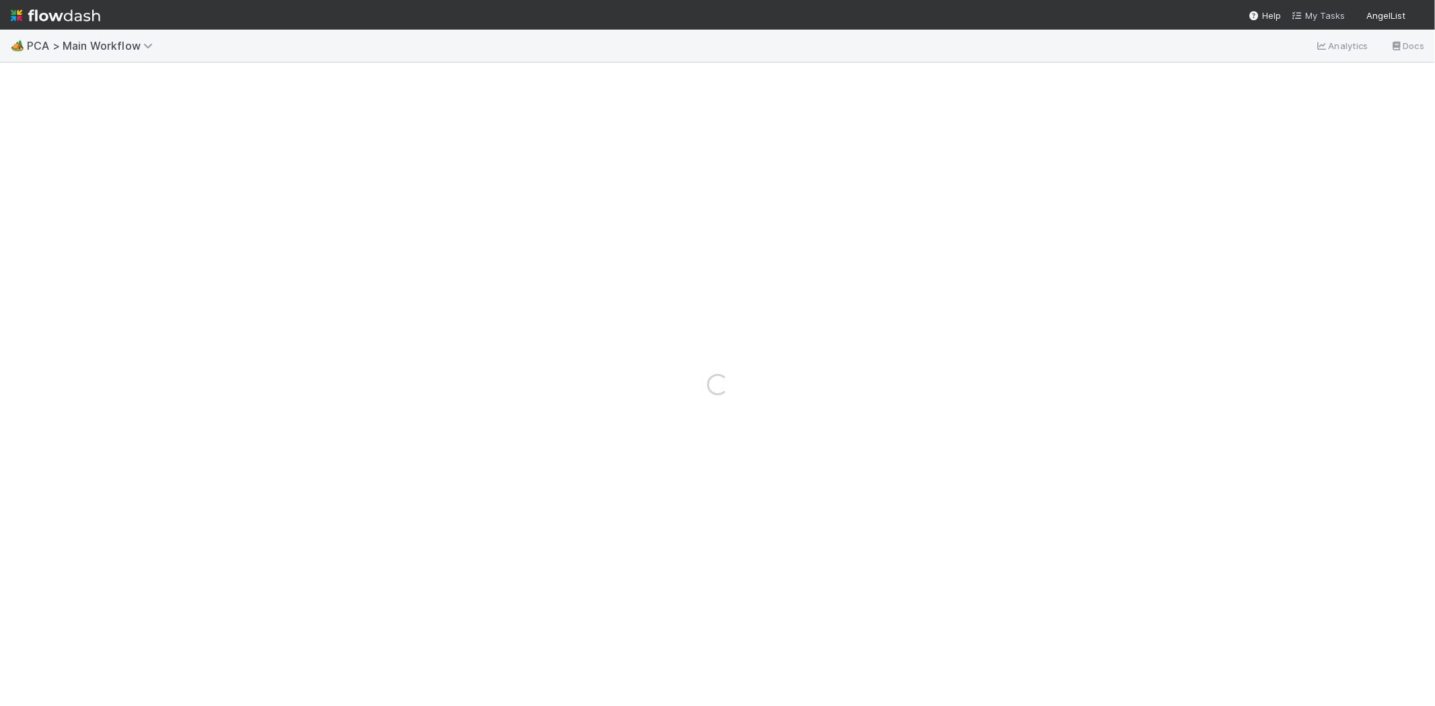
click at [1330, 11] on span "My Tasks" at bounding box center [1317, 15] width 53 height 11
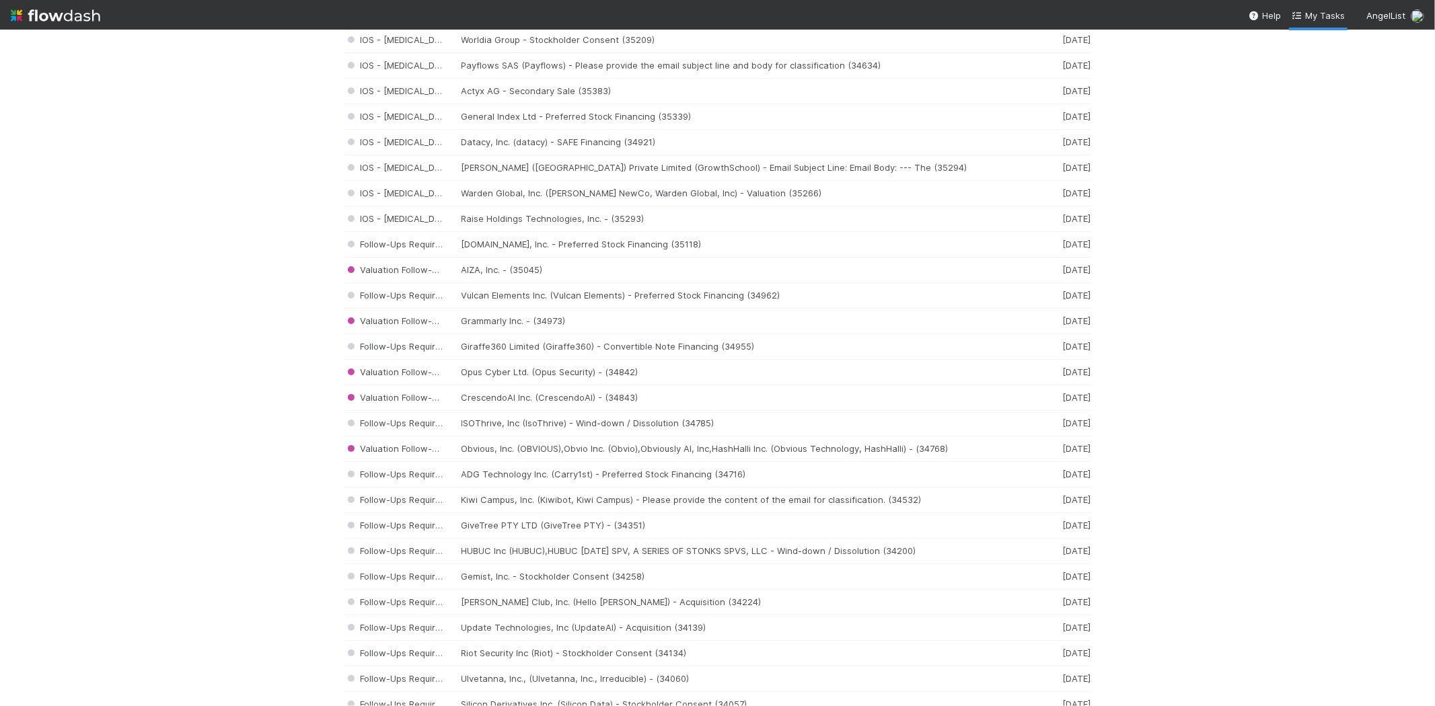
scroll to position [971, 0]
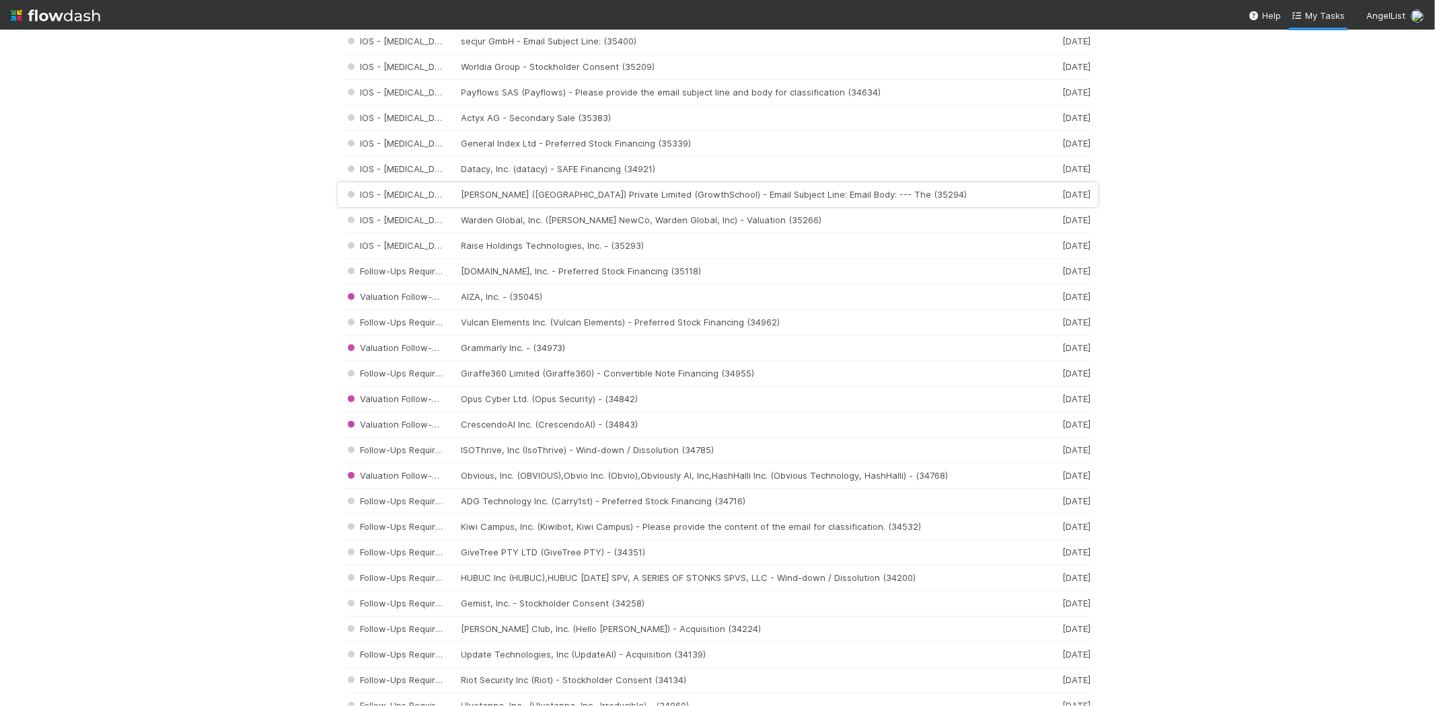
click at [632, 200] on div "IOS - ICU Sisinty (Singapore) Private Limited (GrowthSchool) - Email Subject Li…" at bounding box center [717, 195] width 747 height 26
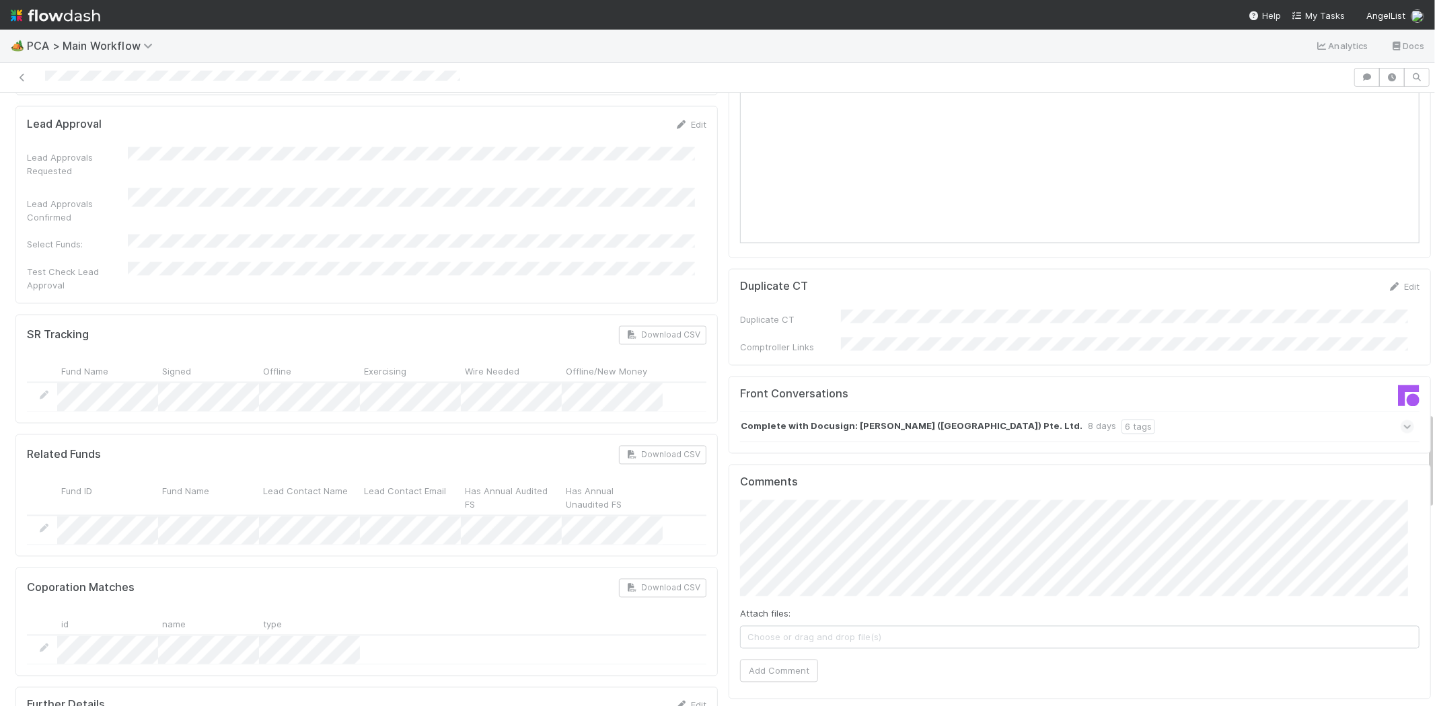
scroll to position [2018, 0]
click at [124, 75] on div at bounding box center [676, 77] width 1342 height 19
click at [784, 658] on button "Add Comment" at bounding box center [779, 669] width 78 height 23
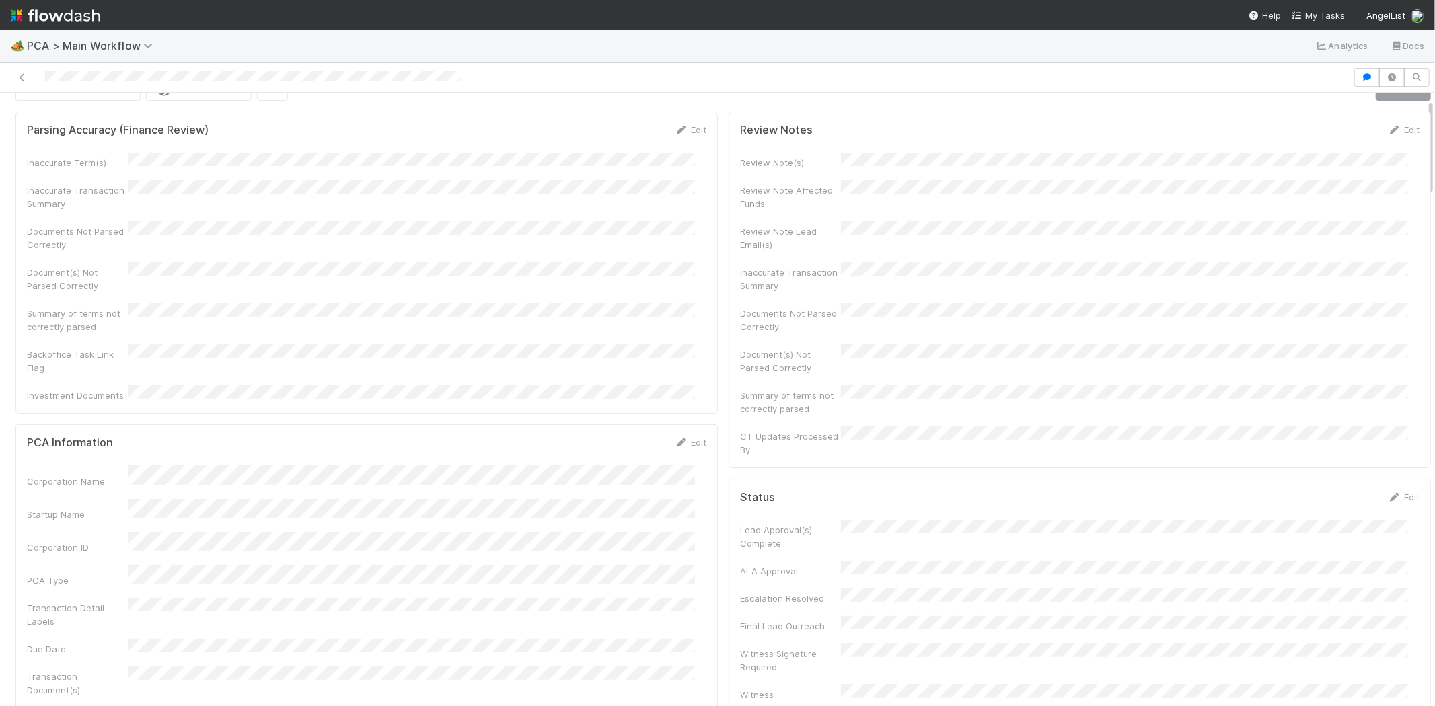
scroll to position [0, 0]
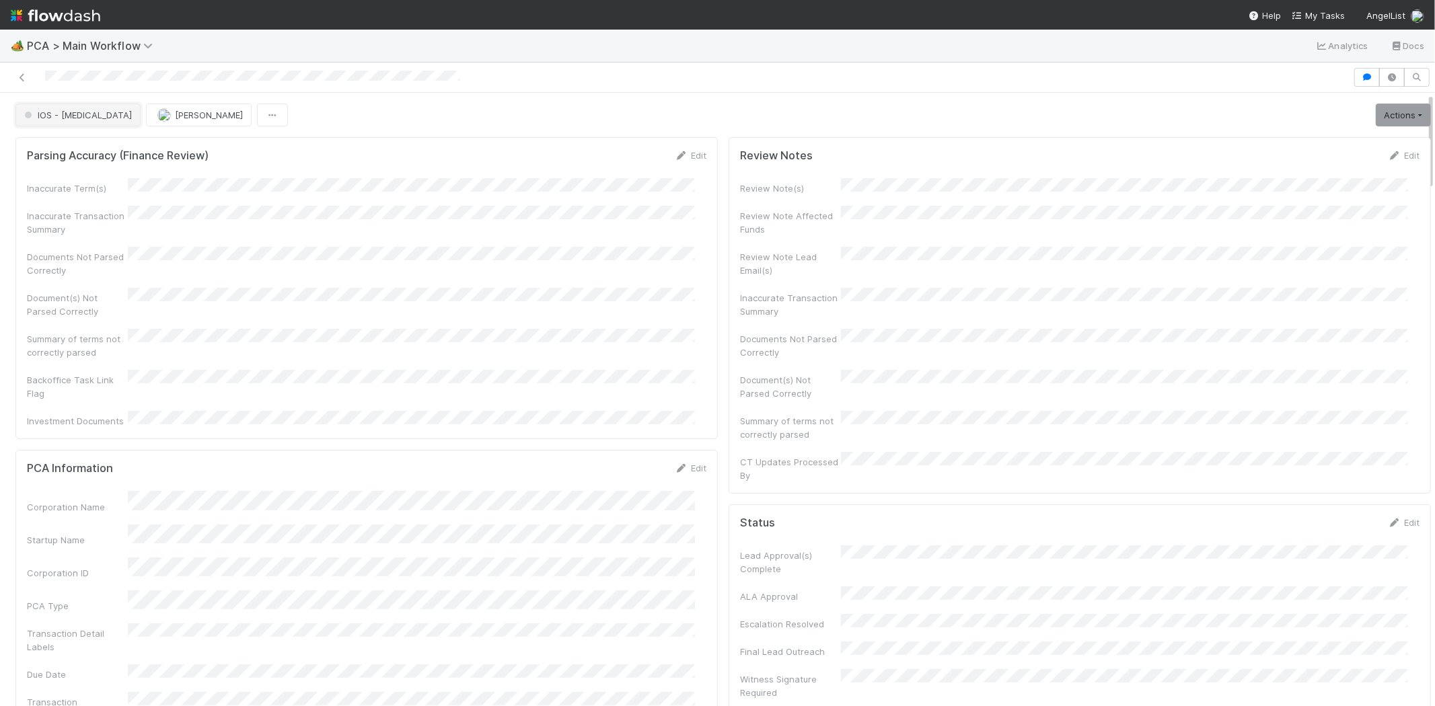
click at [56, 116] on span "IOS - [MEDICAL_DATA]" at bounding box center [77, 115] width 110 height 11
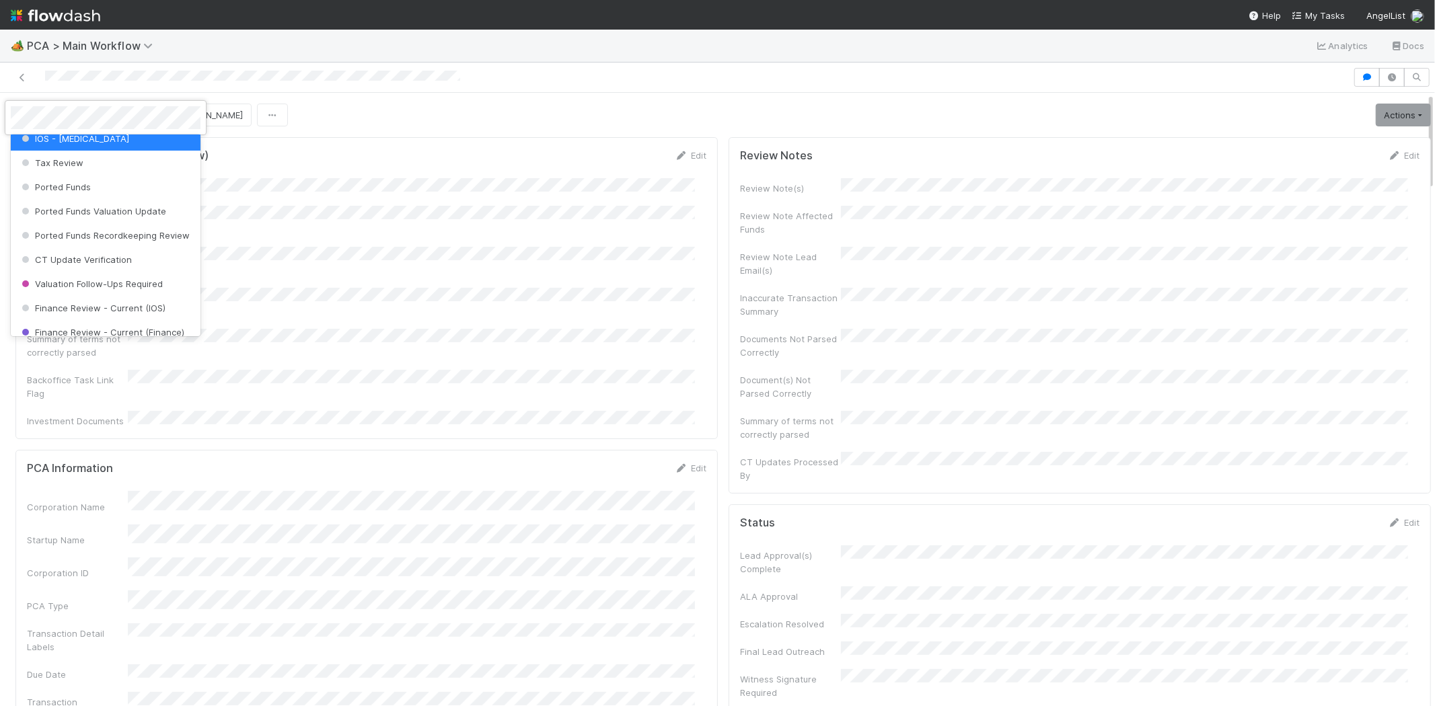
scroll to position [592, 0]
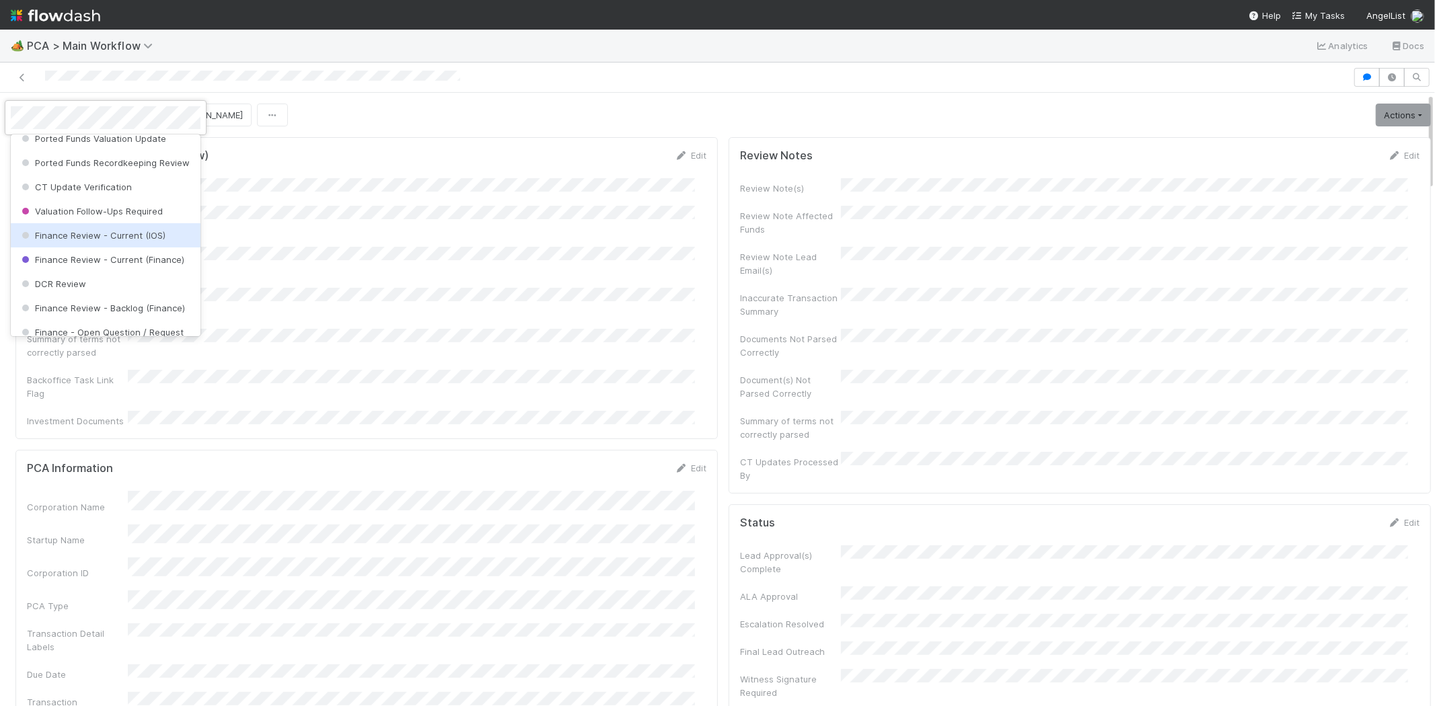
click at [128, 241] on span "Finance Review - Current (IOS)" at bounding box center [92, 235] width 147 height 11
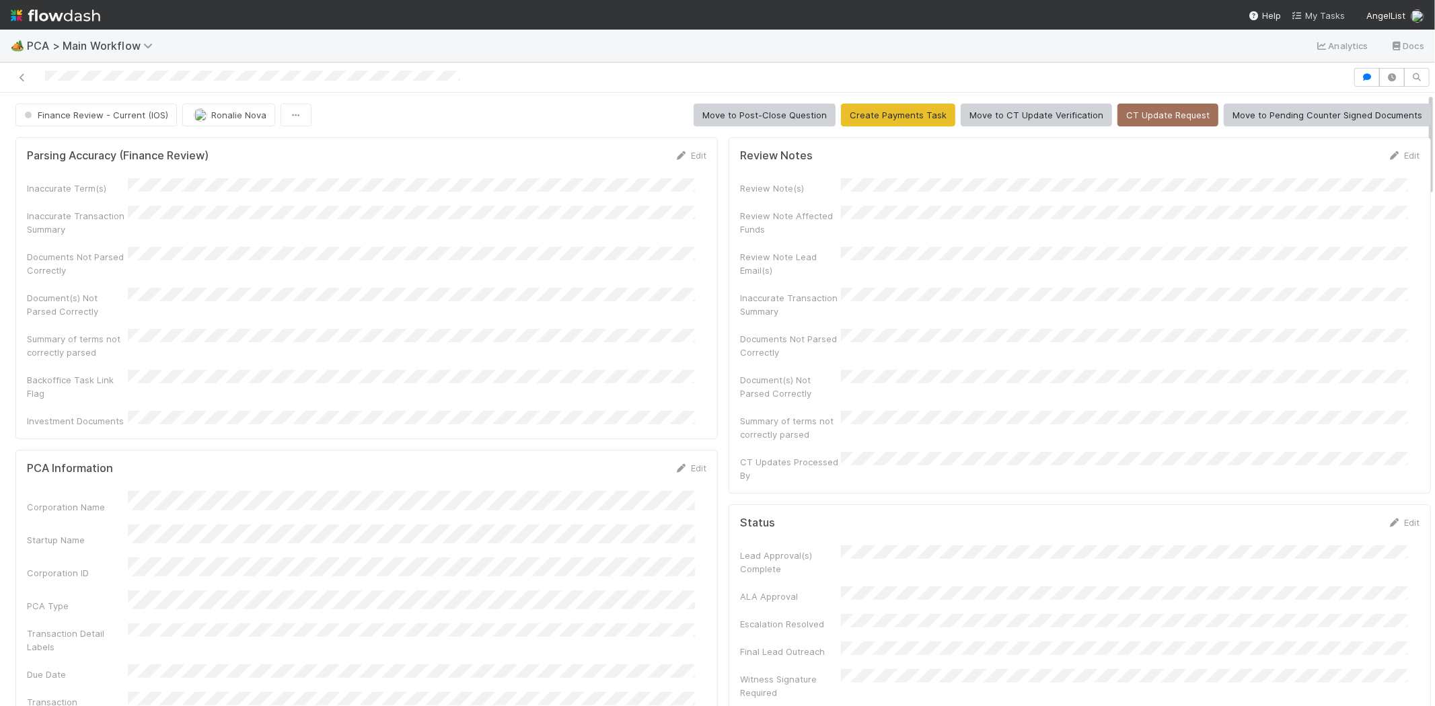
click at [1334, 16] on span "My Tasks" at bounding box center [1317, 15] width 53 height 11
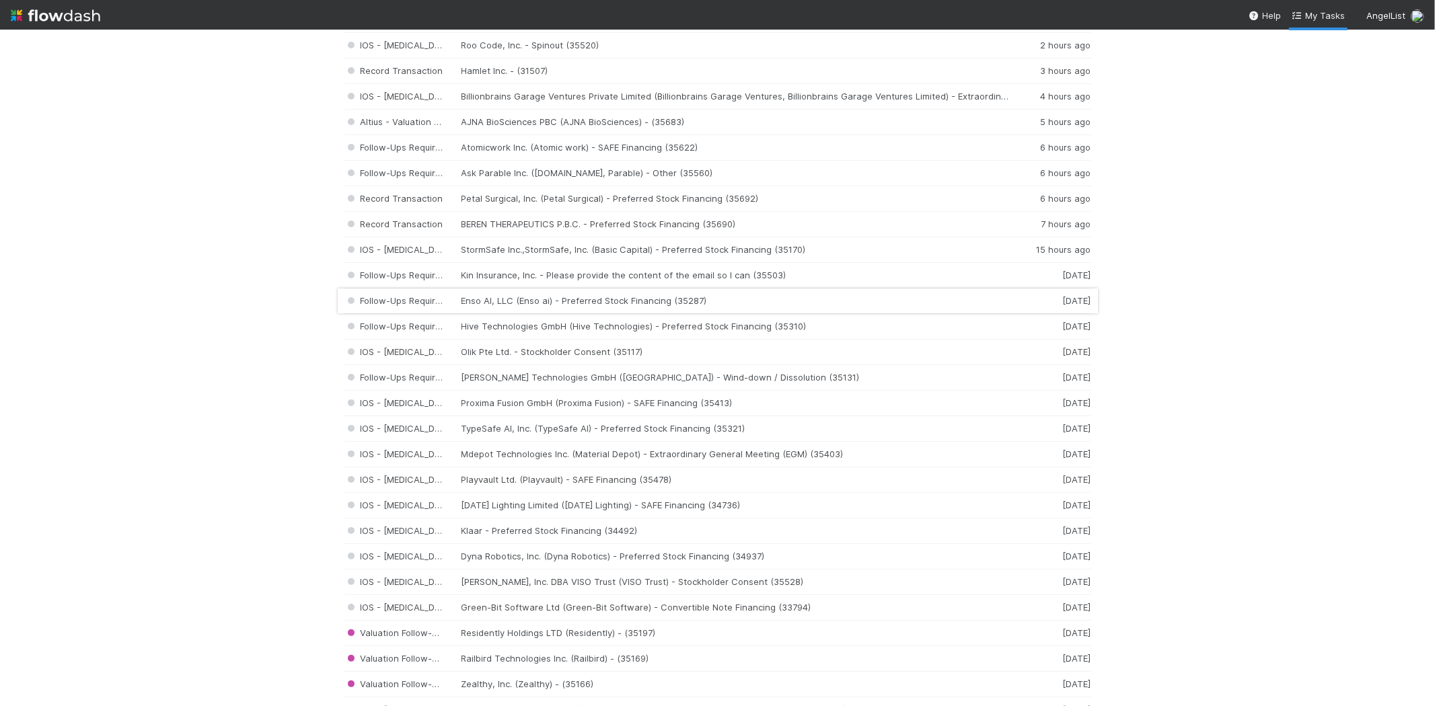
scroll to position [75, 0]
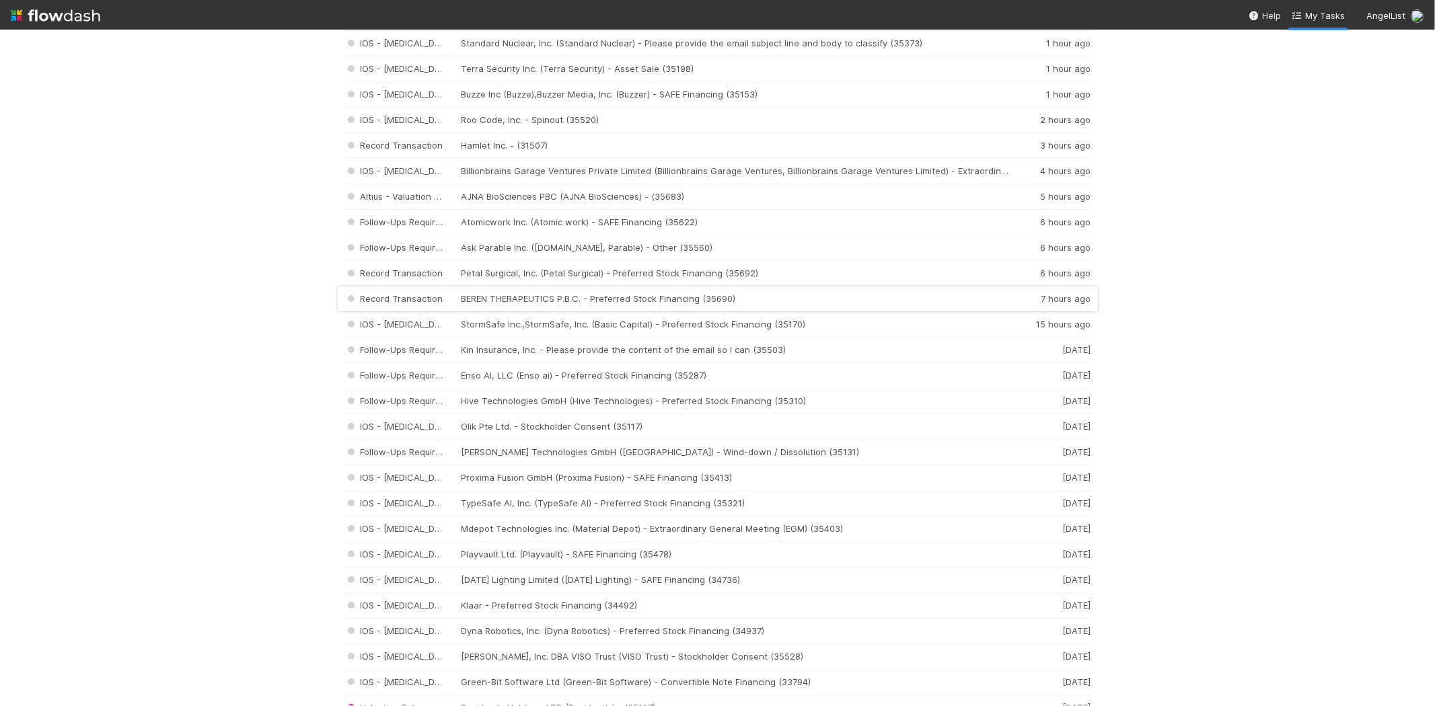
click at [553, 294] on div "Record Transaction BEREN THERAPEUTICS P.B.C. - Preferred Stock Financing (35690…" at bounding box center [717, 300] width 747 height 26
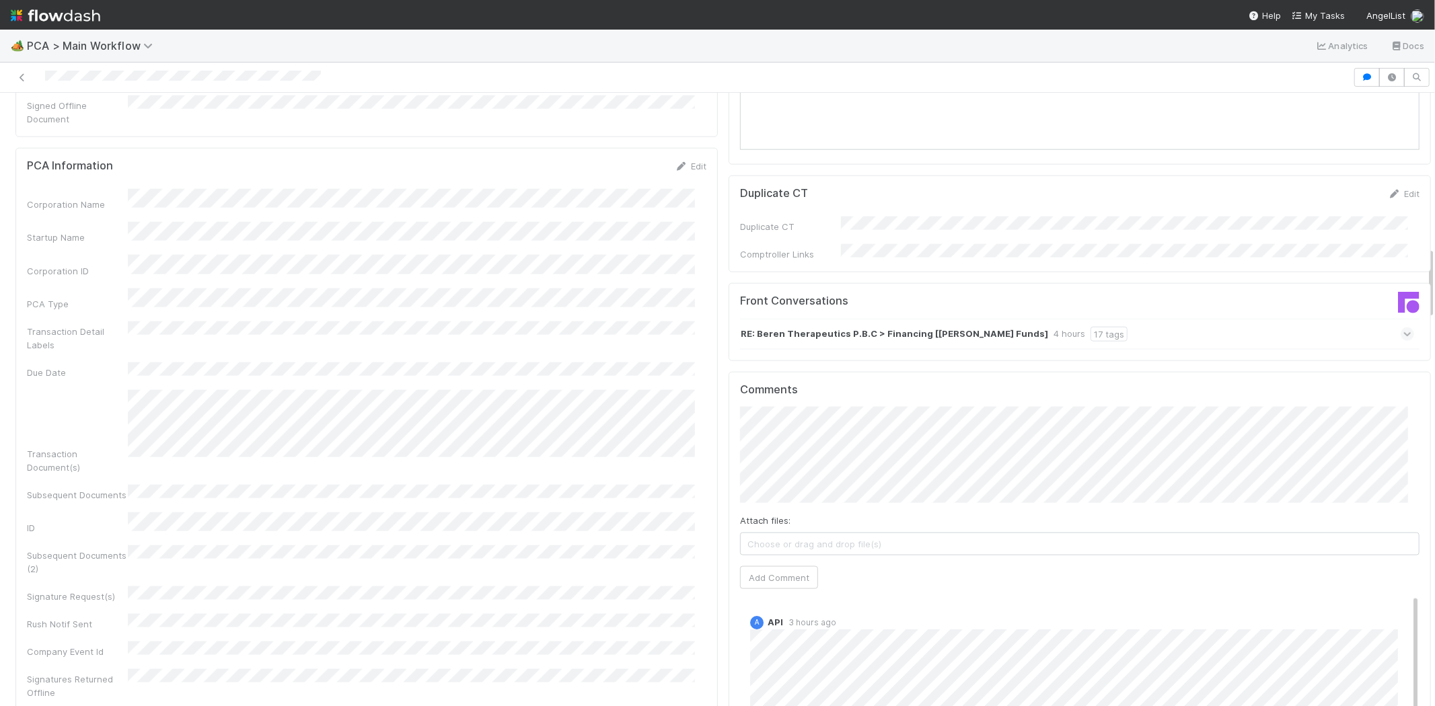
scroll to position [1195, 0]
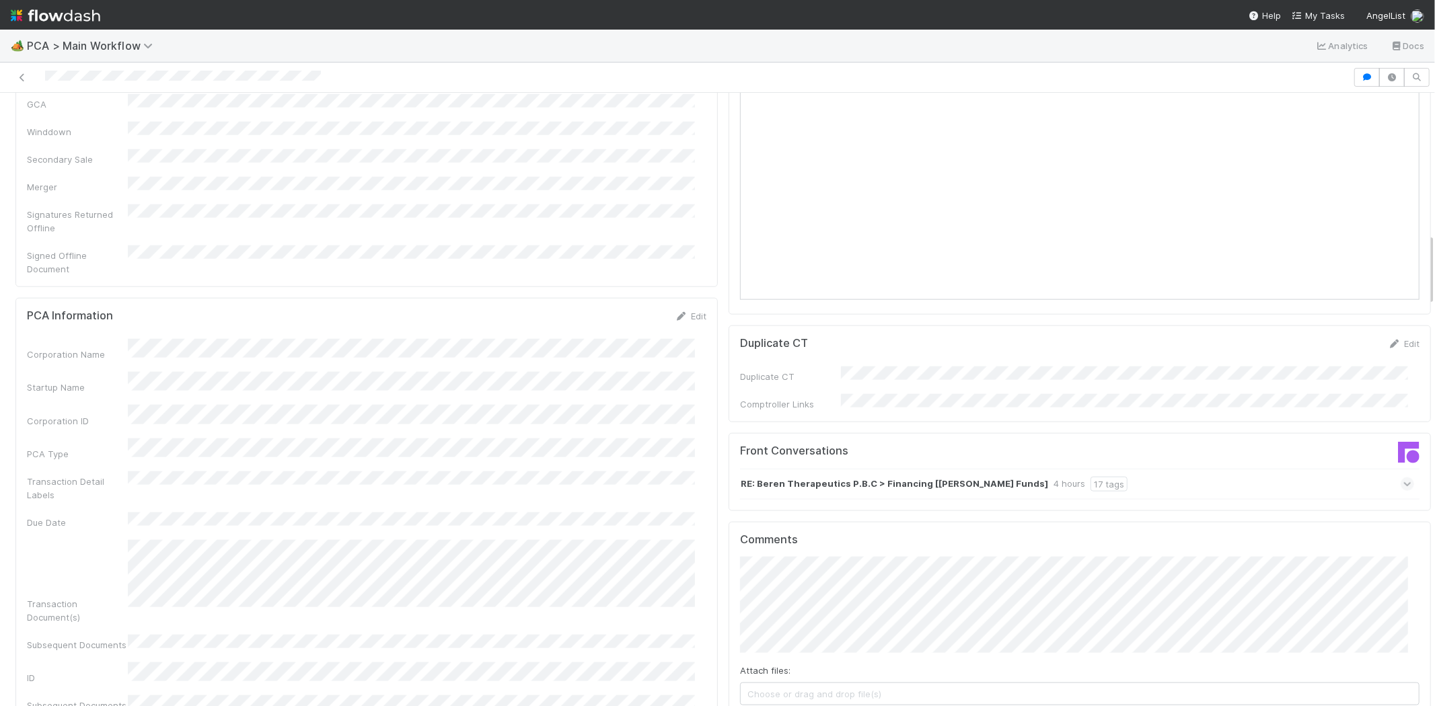
click at [1366, 469] on div "RE: Beren Therapeutics P.B.C > Financing [Zachary Ginsburg Funds] 4 hours 17 ta…" at bounding box center [1077, 484] width 674 height 31
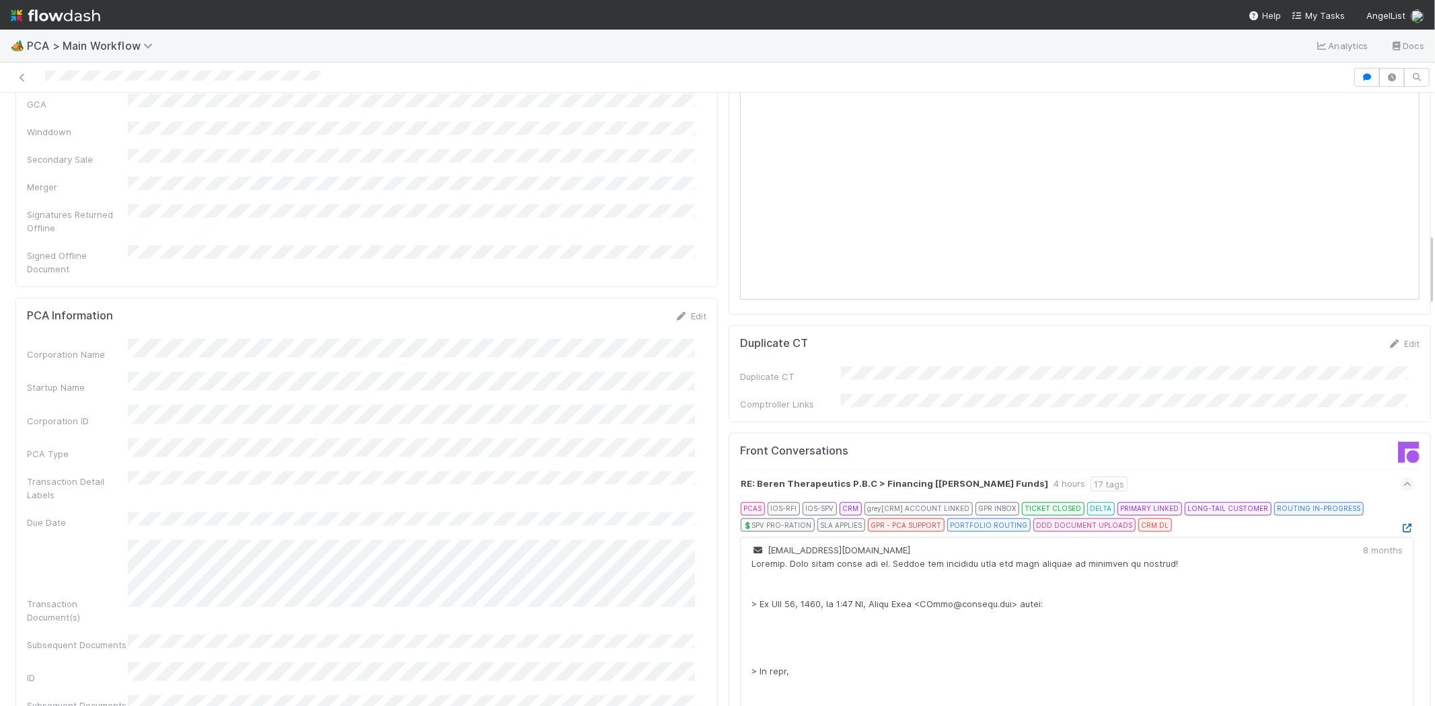
click at [1400, 524] on icon at bounding box center [1406, 528] width 13 height 9
click at [47, 71] on div at bounding box center [183, 78] width 276 height 14
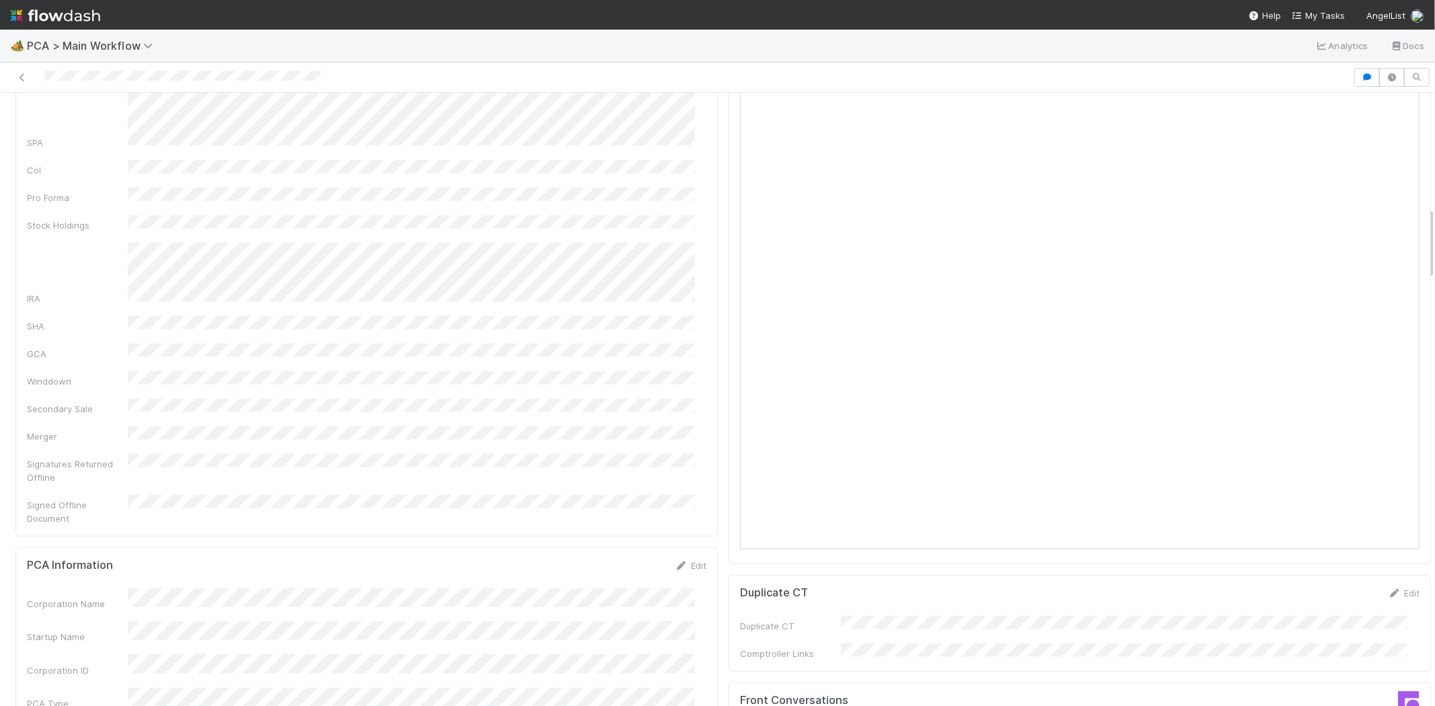
scroll to position [971, 0]
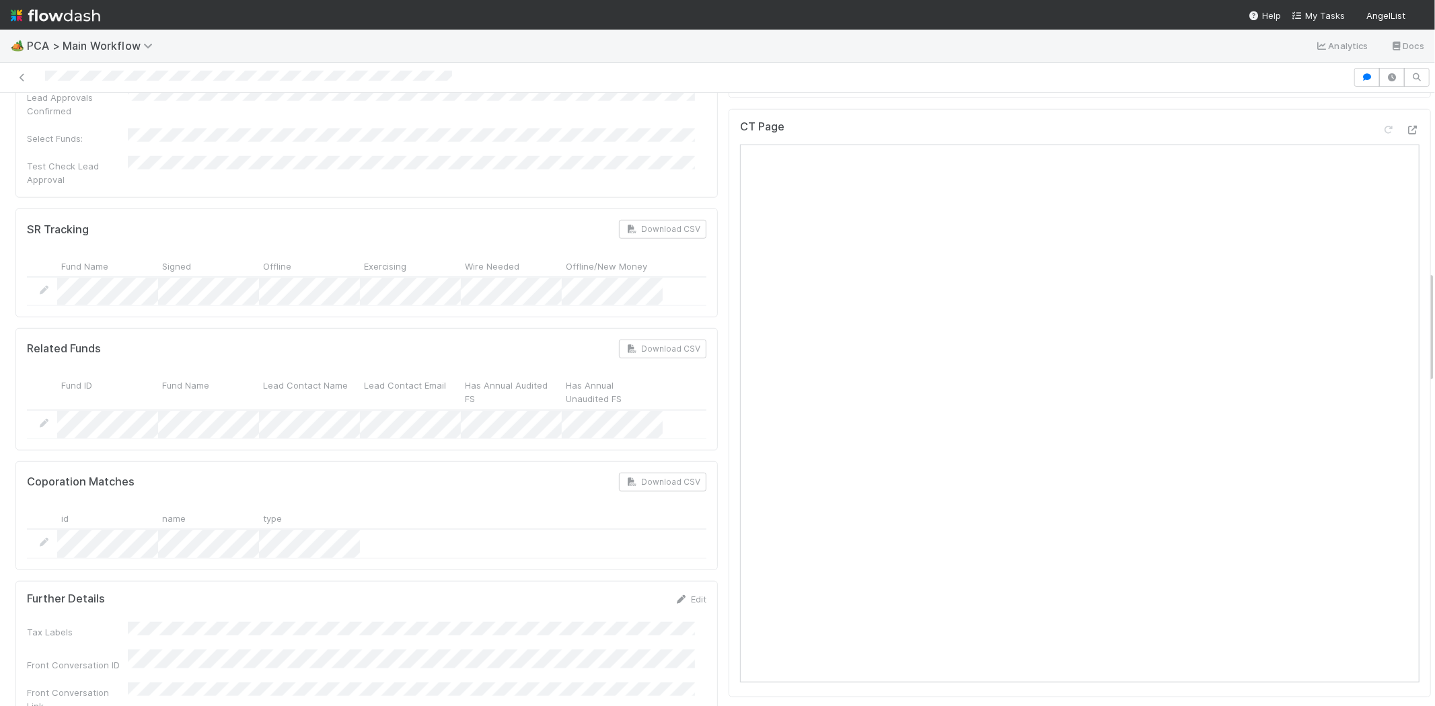
scroll to position [971, 0]
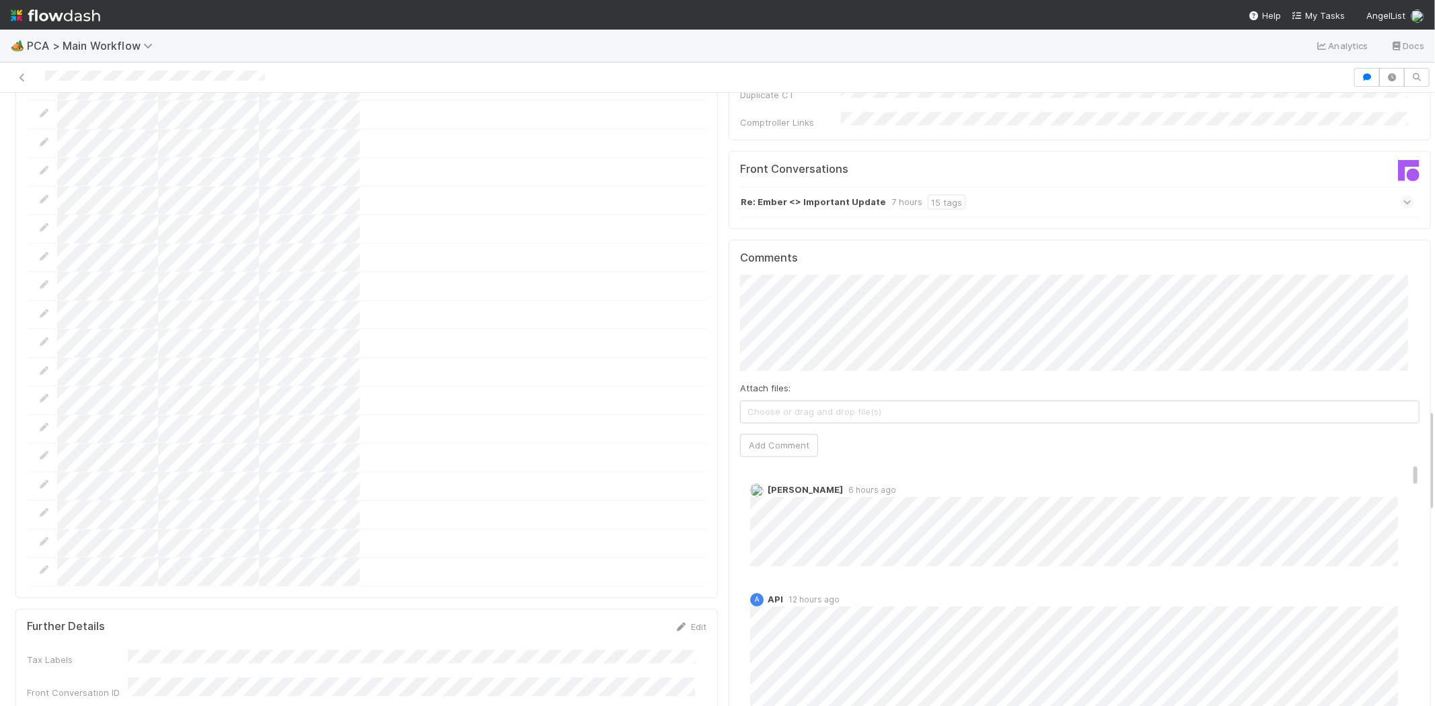
scroll to position [1868, 0]
click at [821, 298] on span "[PERSON_NAME]" at bounding box center [809, 294] width 68 height 11
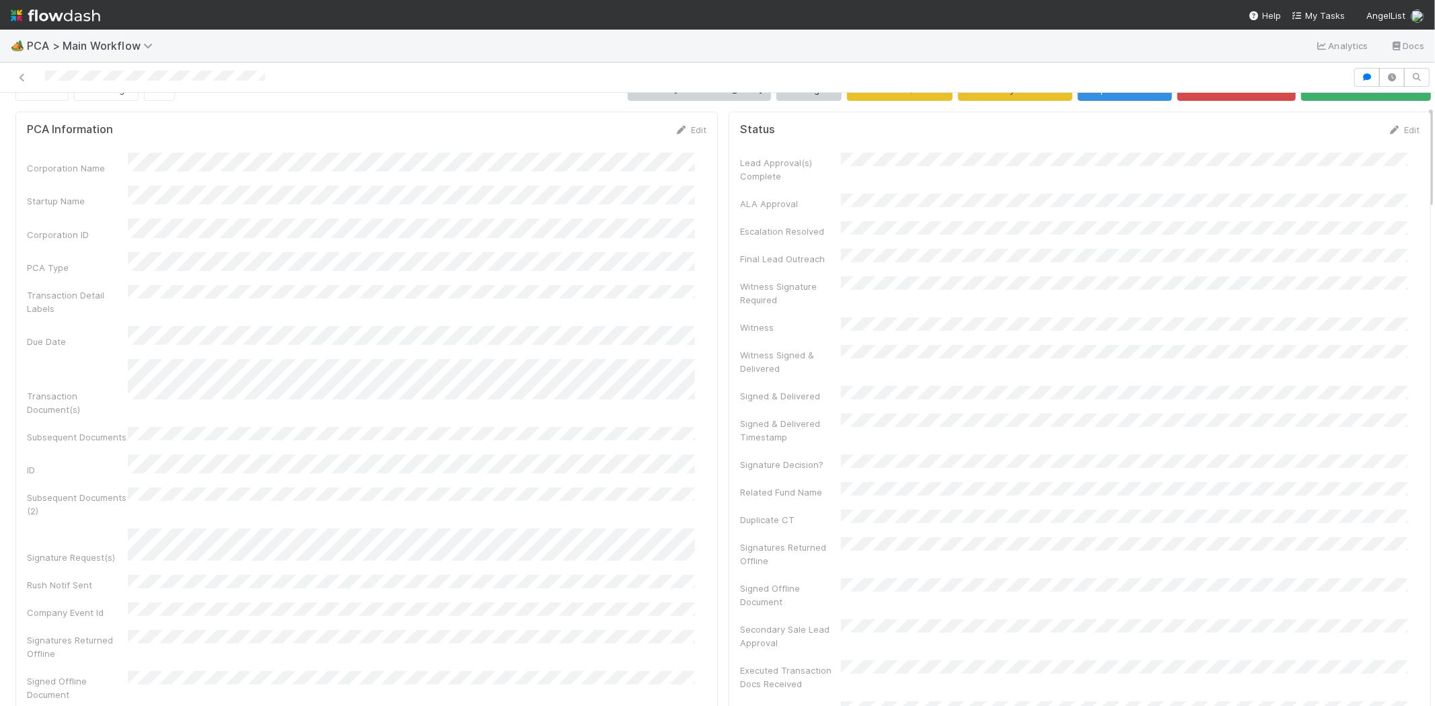
scroll to position [0, 0]
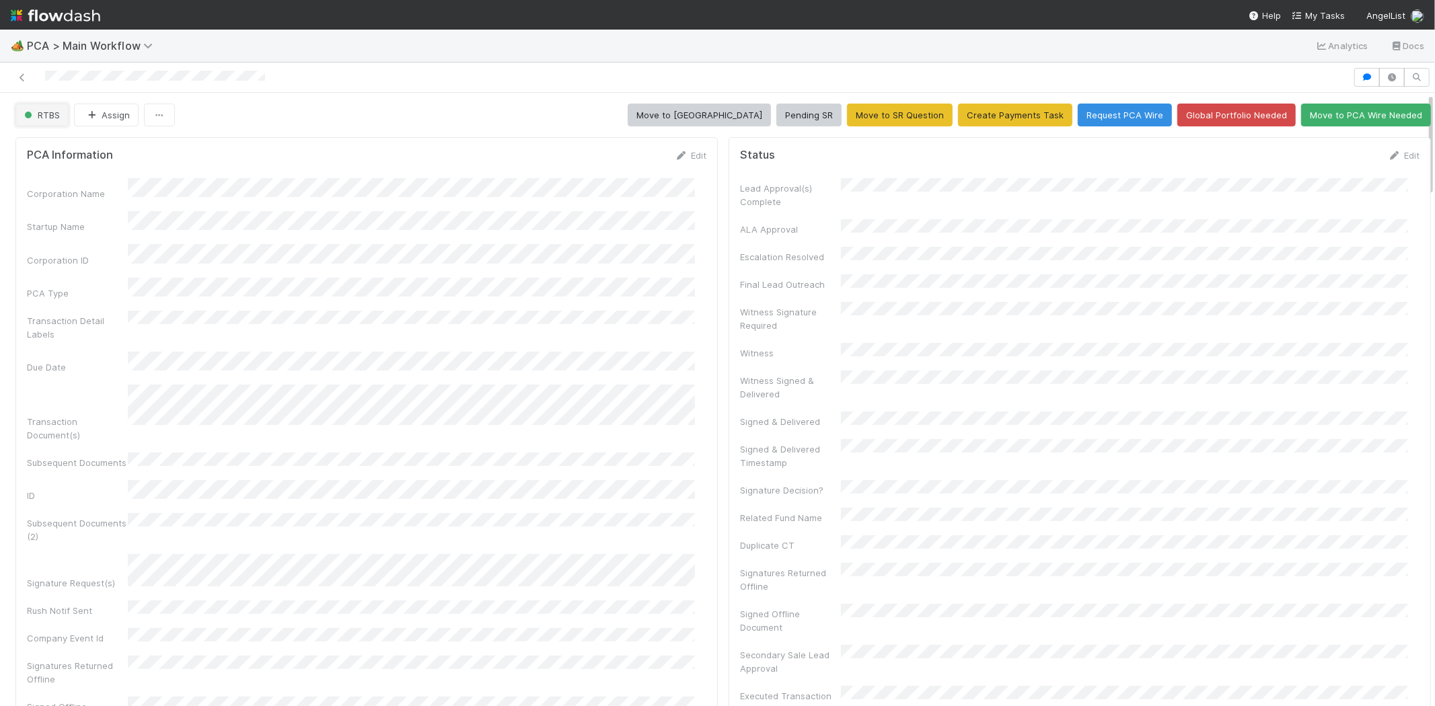
click at [56, 118] on span "RTBS" at bounding box center [41, 115] width 38 height 11
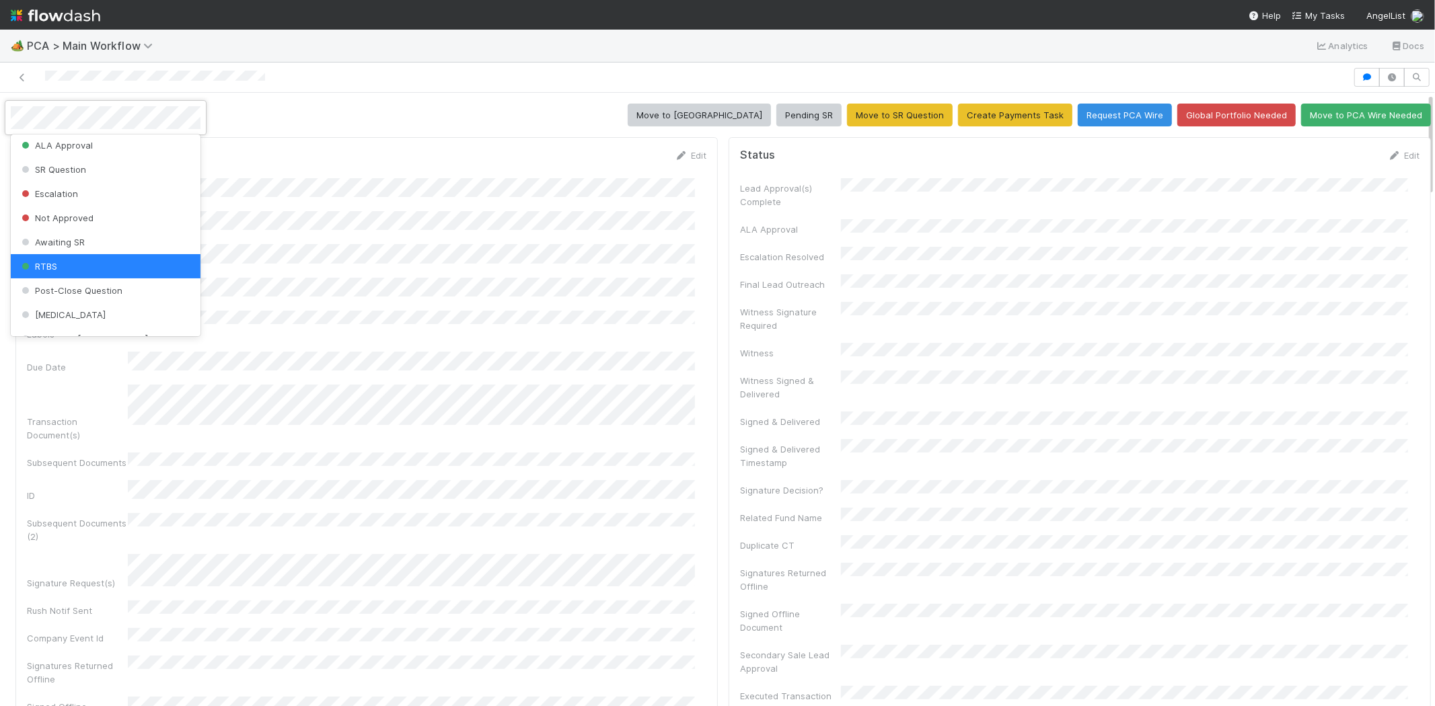
scroll to position [340, 0]
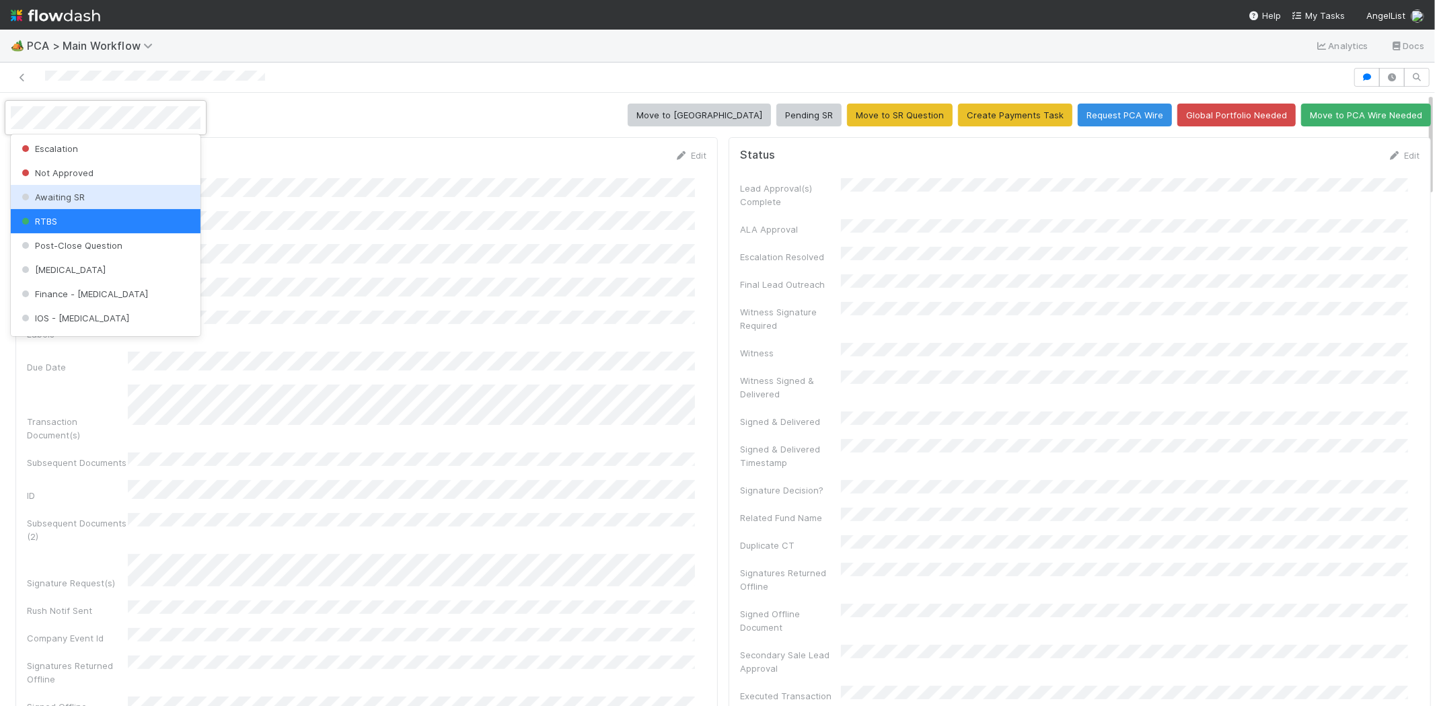
click at [146, 192] on div "Awaiting SR" at bounding box center [106, 197] width 190 height 24
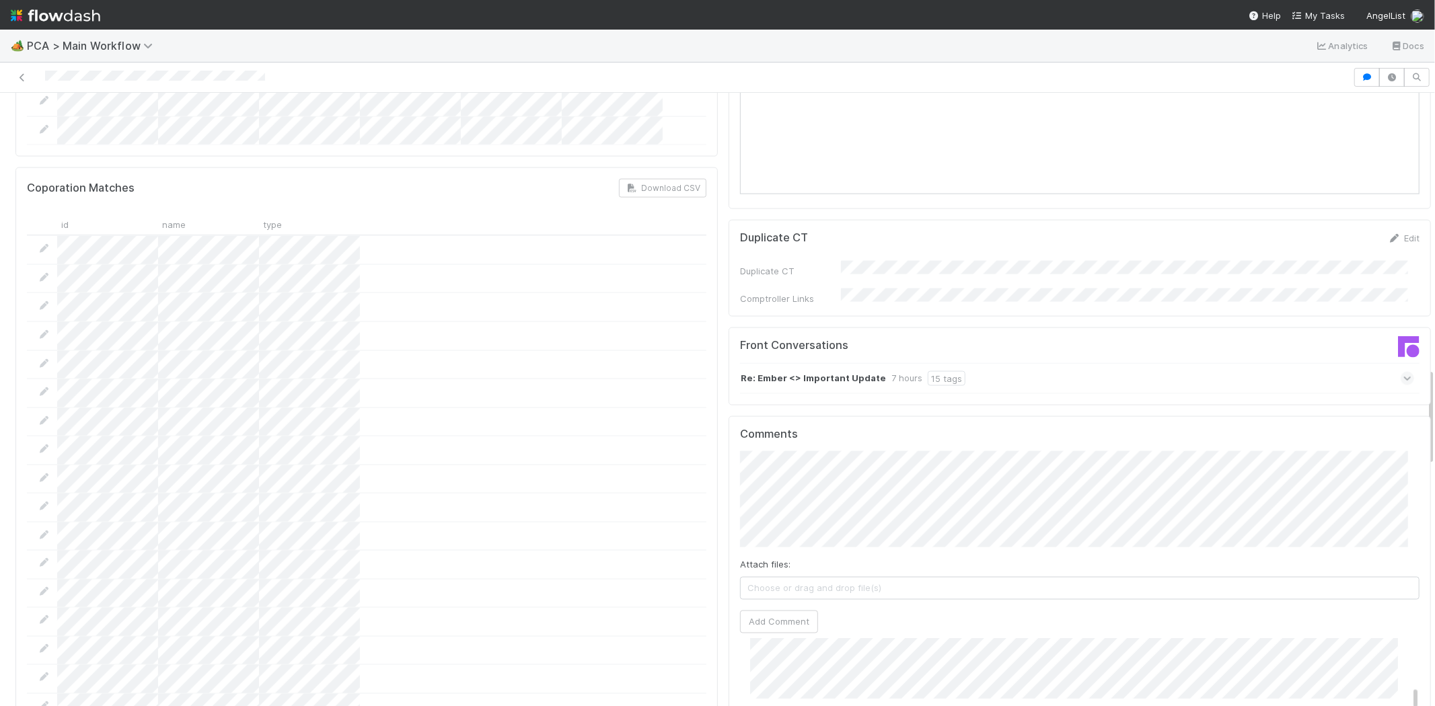
scroll to position [1718, 0]
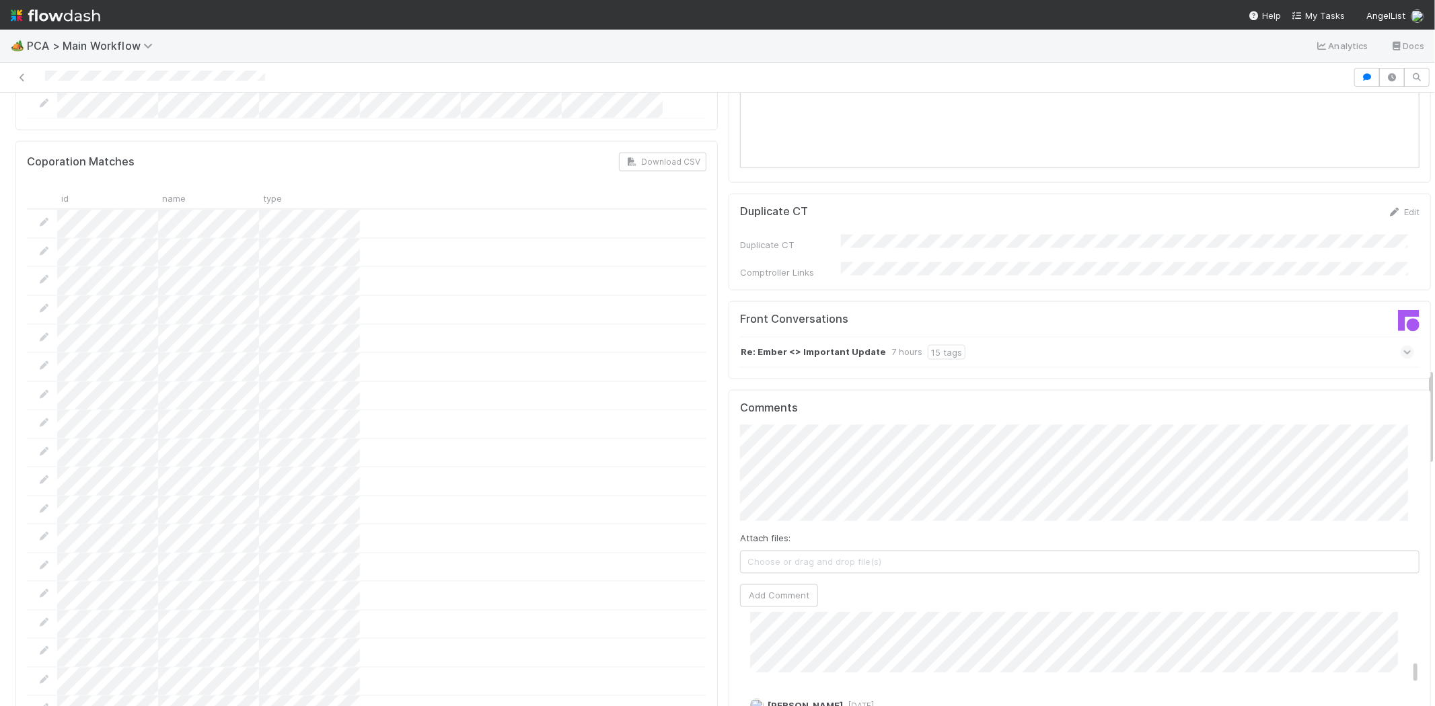
click at [728, 390] on div "Comments Attach files: Choose or drag and drop file(s) Add Comment Nathalie Gua…" at bounding box center [1079, 642] width 702 height 504
click at [676, 467] on div at bounding box center [366, 481] width 679 height 29
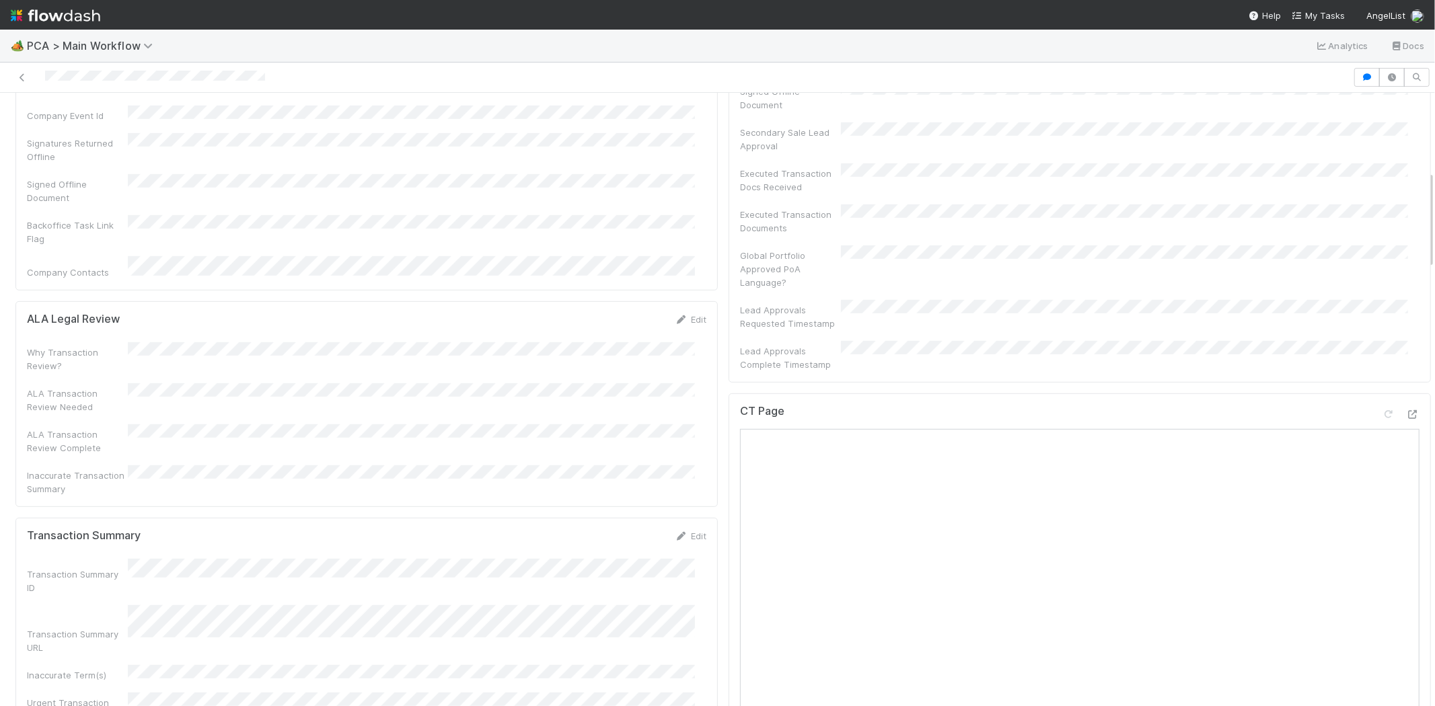
scroll to position [0, 0]
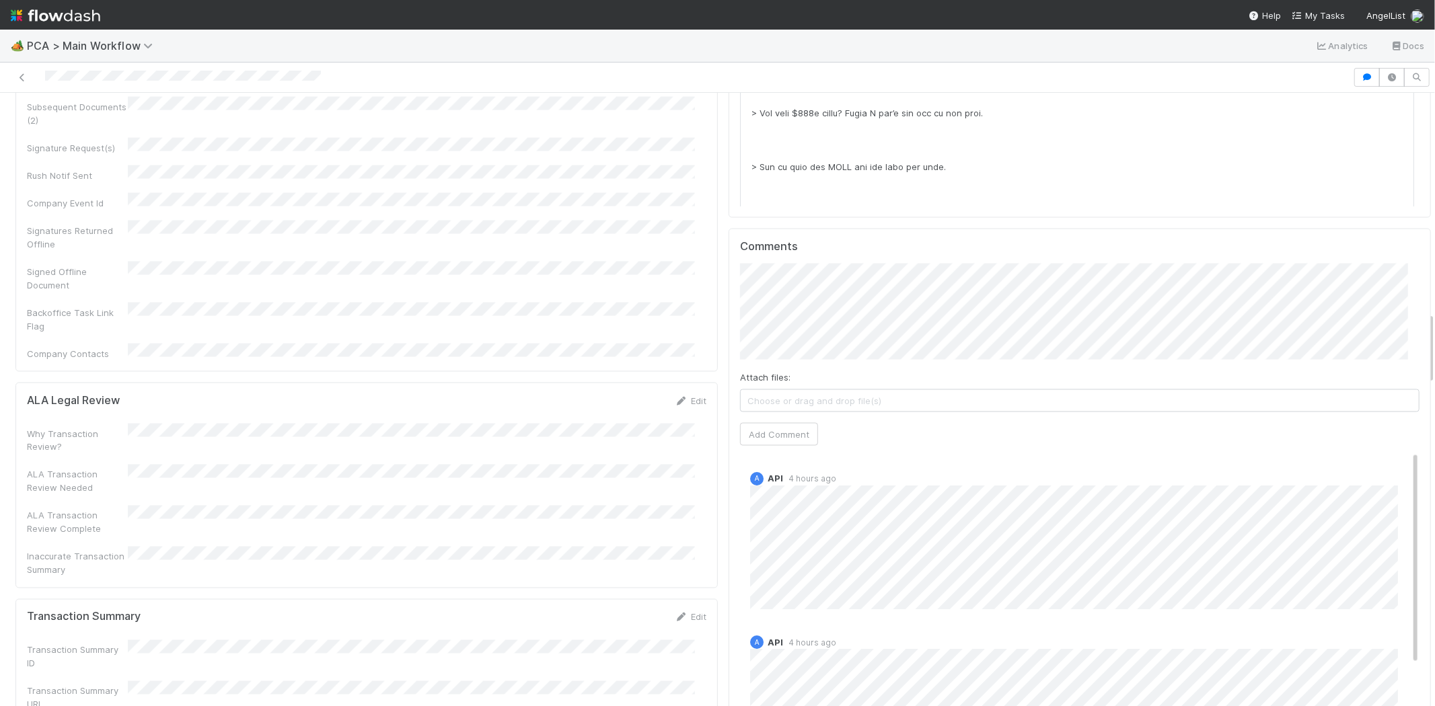
scroll to position [1868, 0]
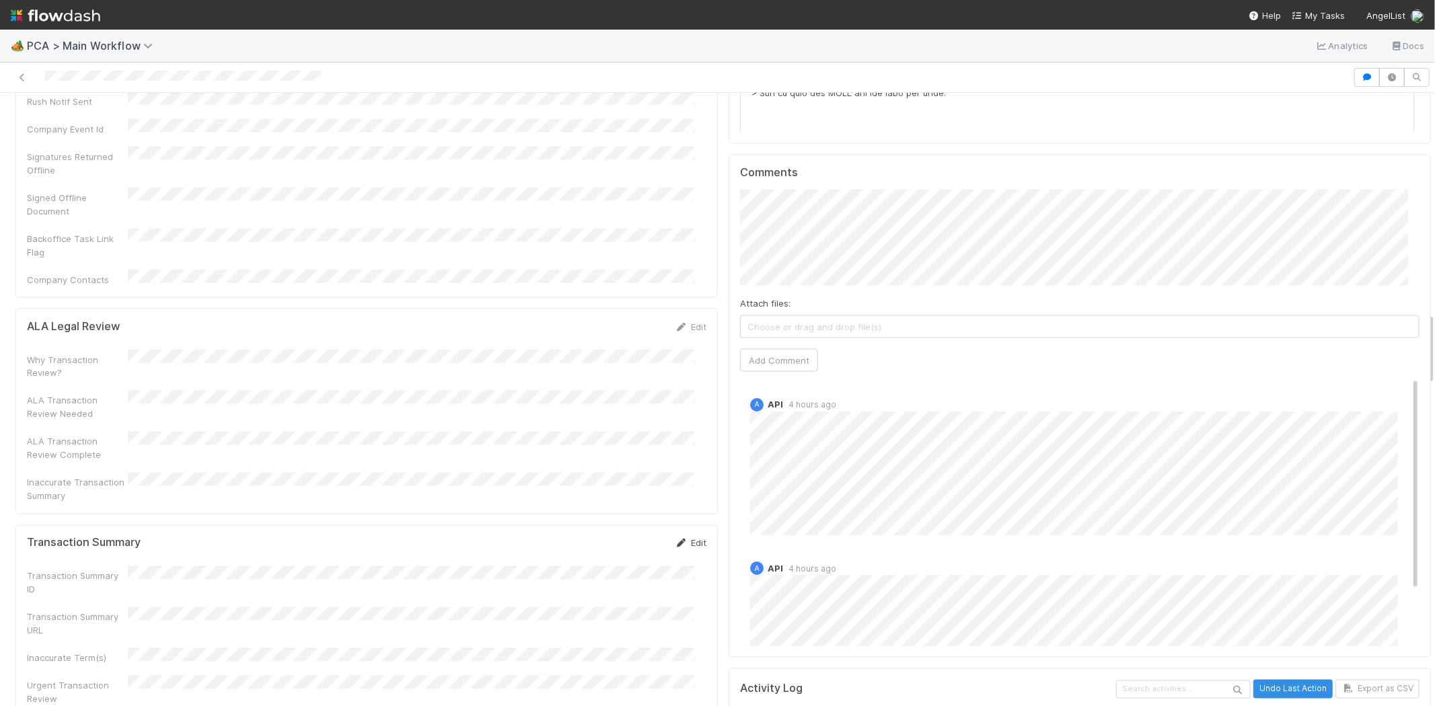
click at [681, 538] on link "Edit" at bounding box center [691, 543] width 32 height 11
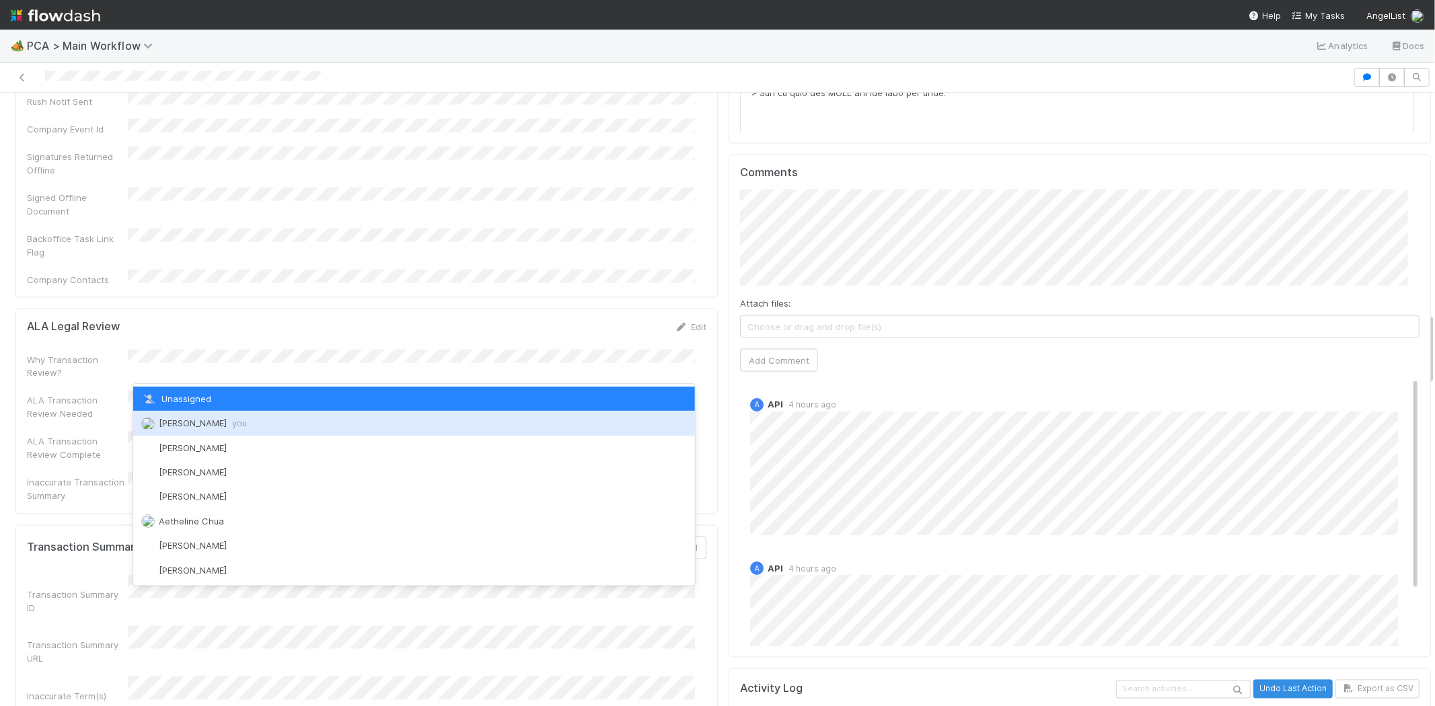
click at [239, 425] on span "you" at bounding box center [239, 423] width 15 height 11
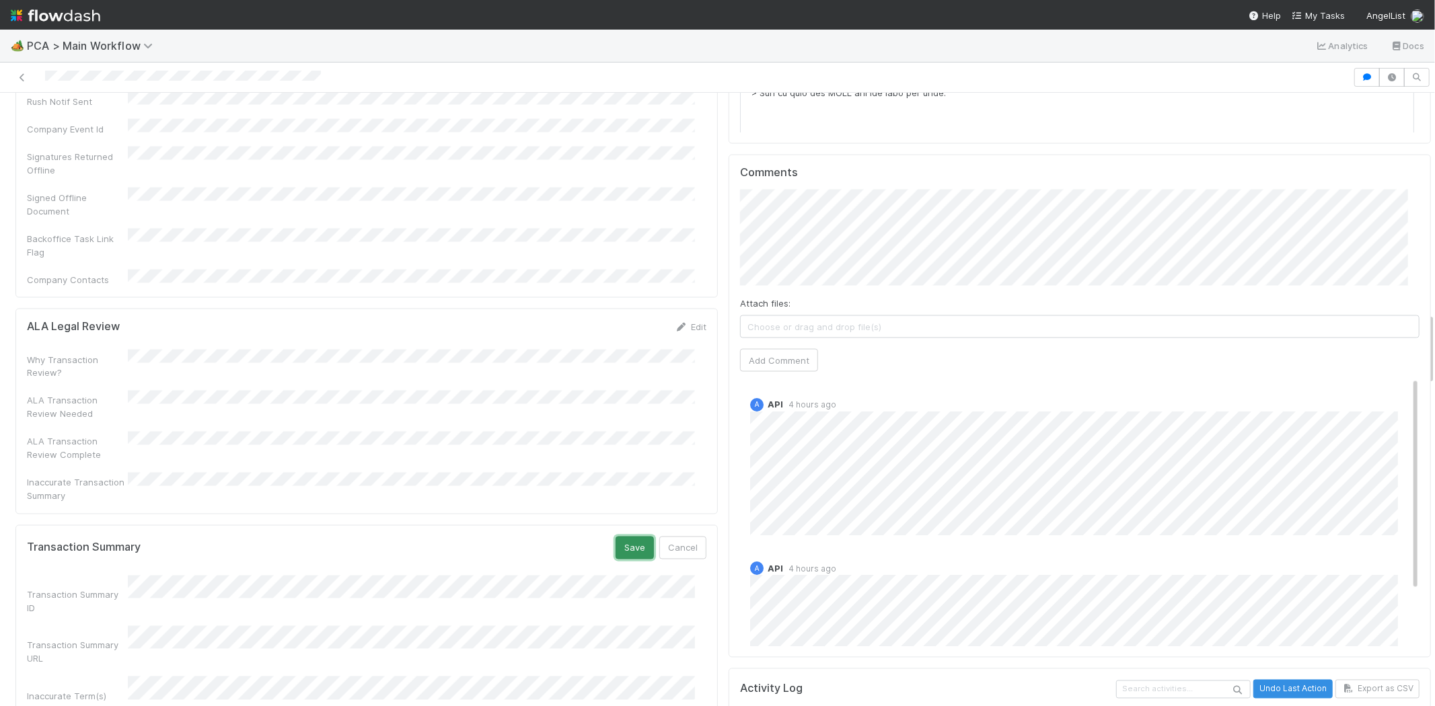
click at [617, 537] on button "Save" at bounding box center [634, 548] width 38 height 23
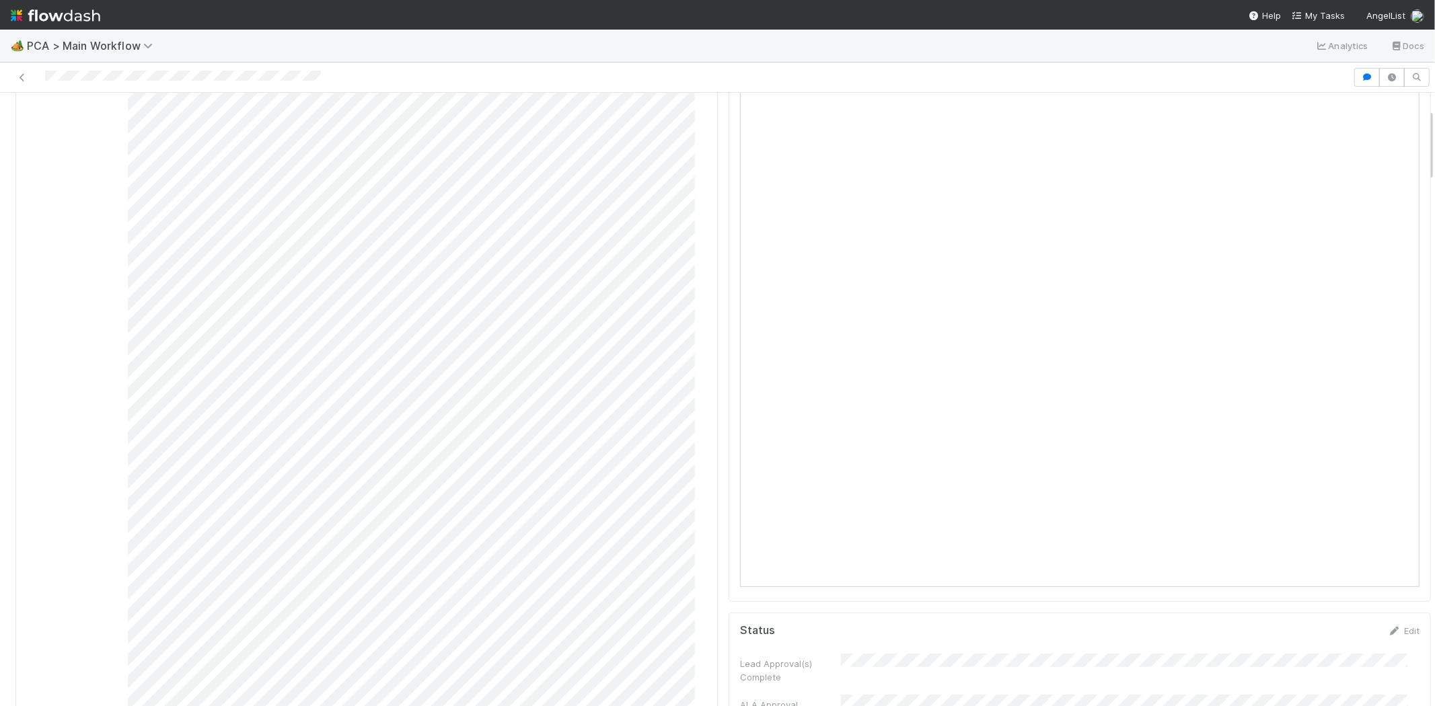
scroll to position [75, 0]
click at [169, 81] on div at bounding box center [676, 77] width 1342 height 19
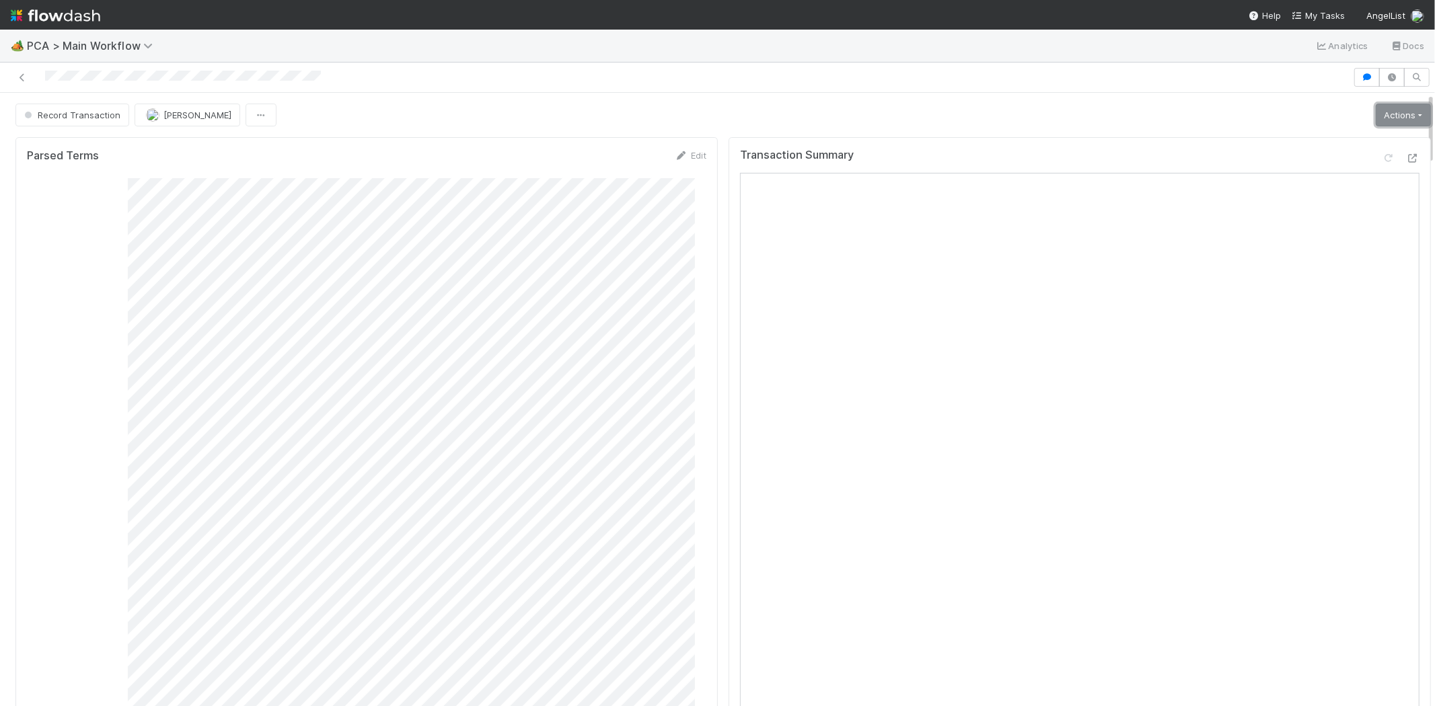
click at [1390, 117] on link "Actions" at bounding box center [1402, 115] width 55 height 23
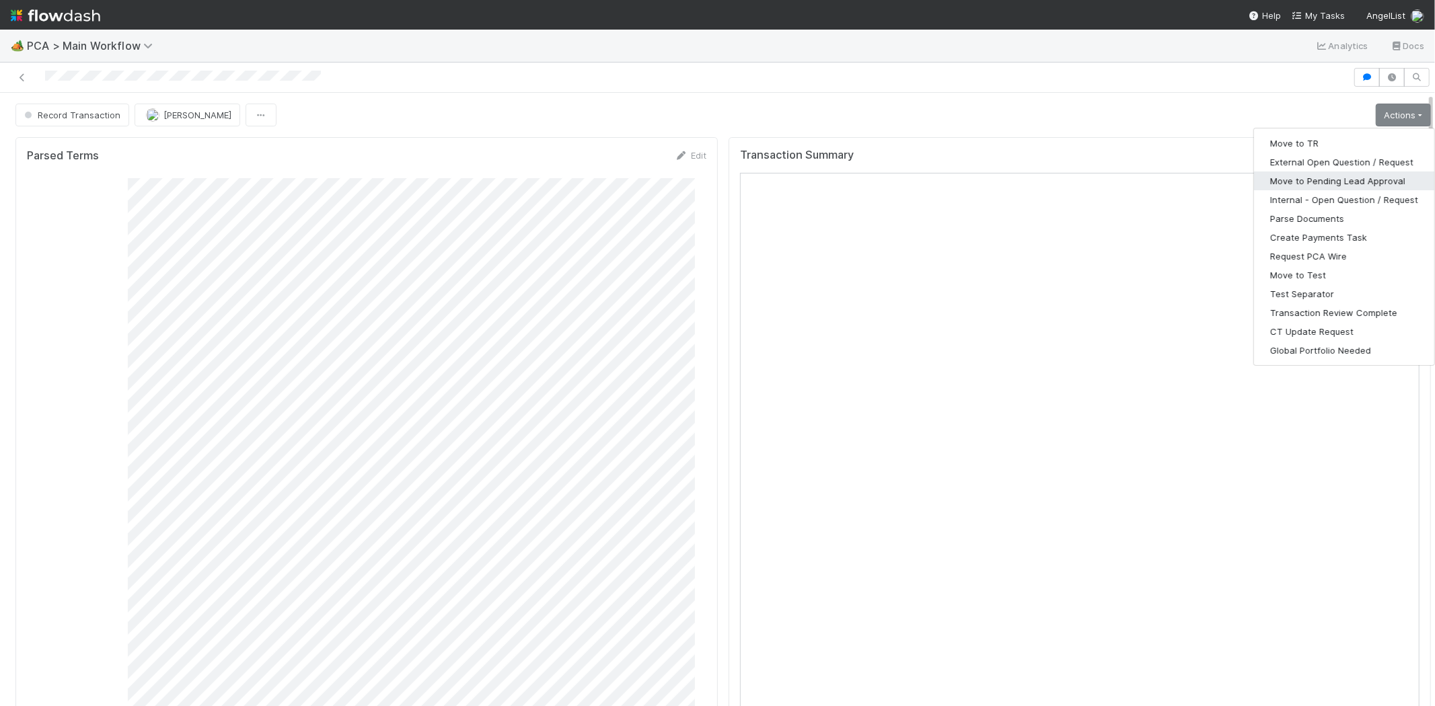
click at [1309, 182] on button "Move to Pending Lead Approval" at bounding box center [1344, 181] width 180 height 19
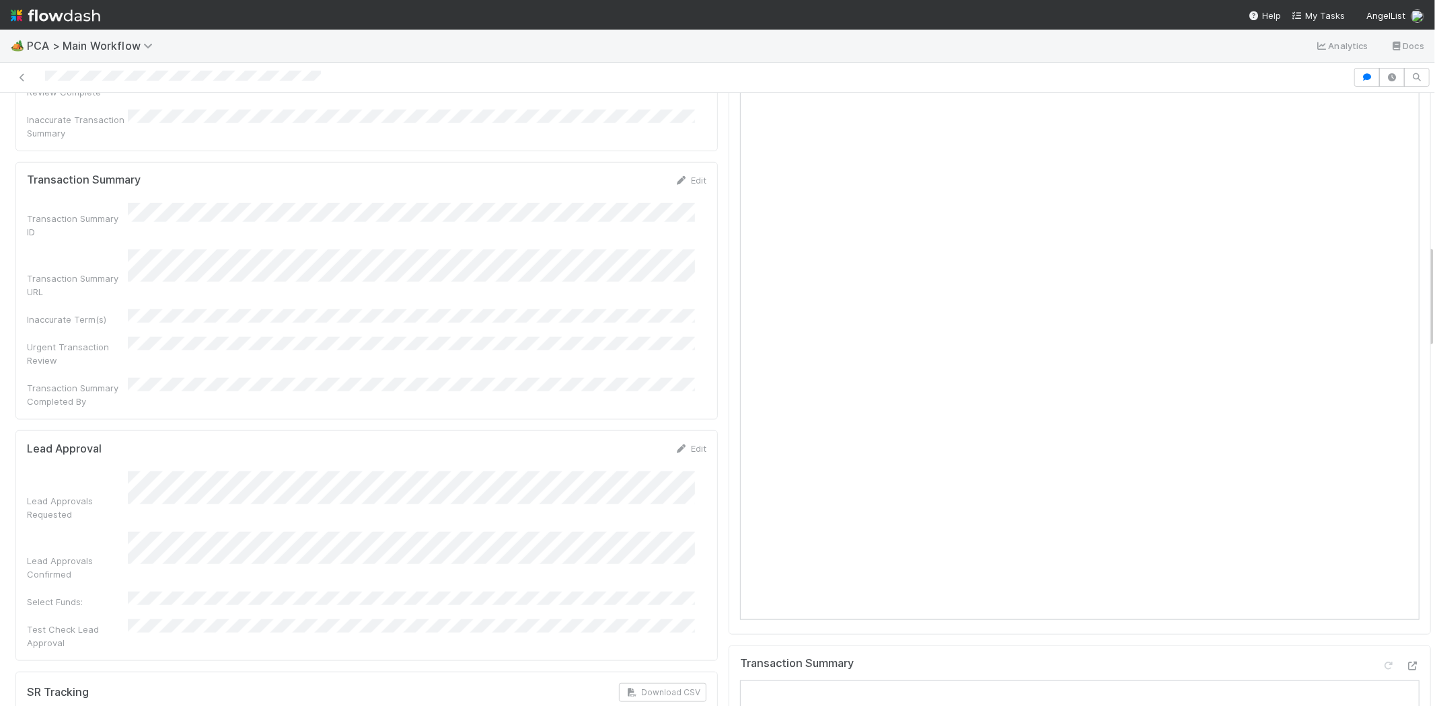
scroll to position [897, 0]
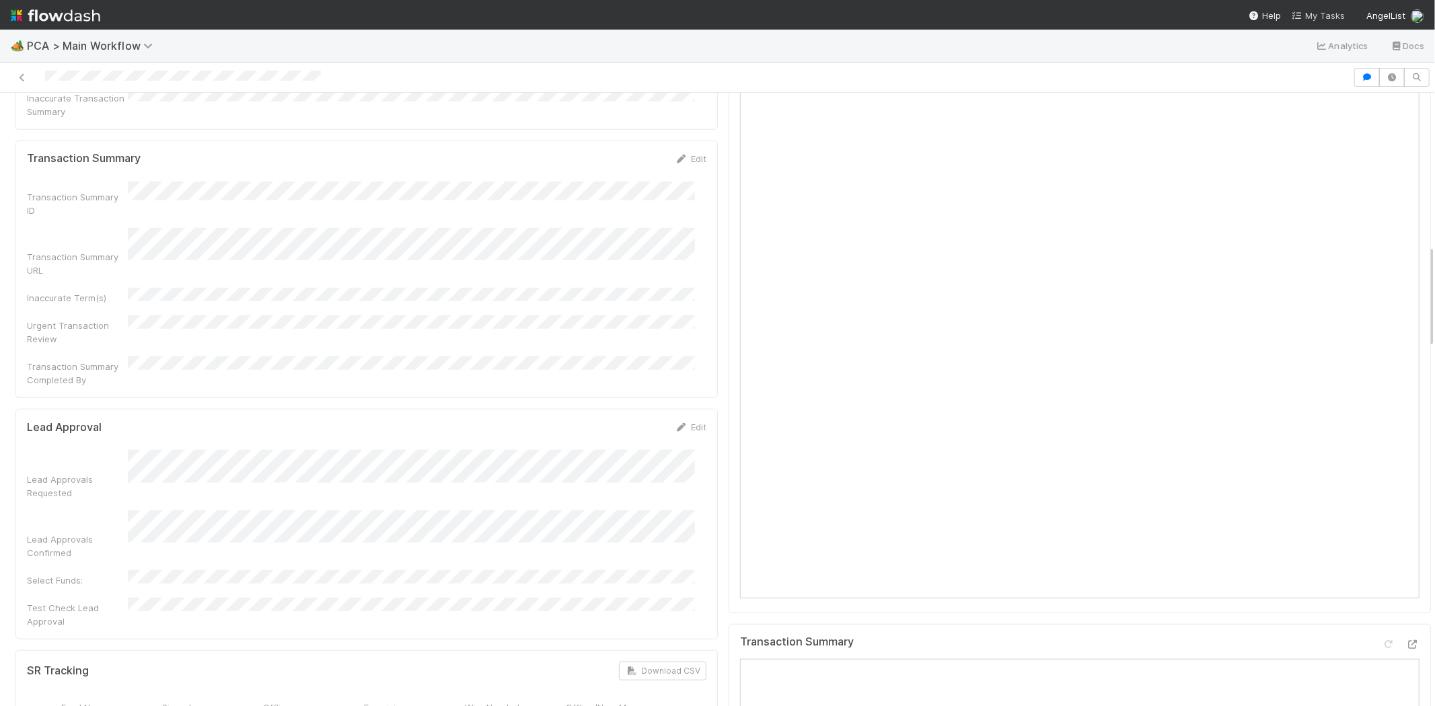
click at [1316, 15] on span "My Tasks" at bounding box center [1317, 15] width 53 height 11
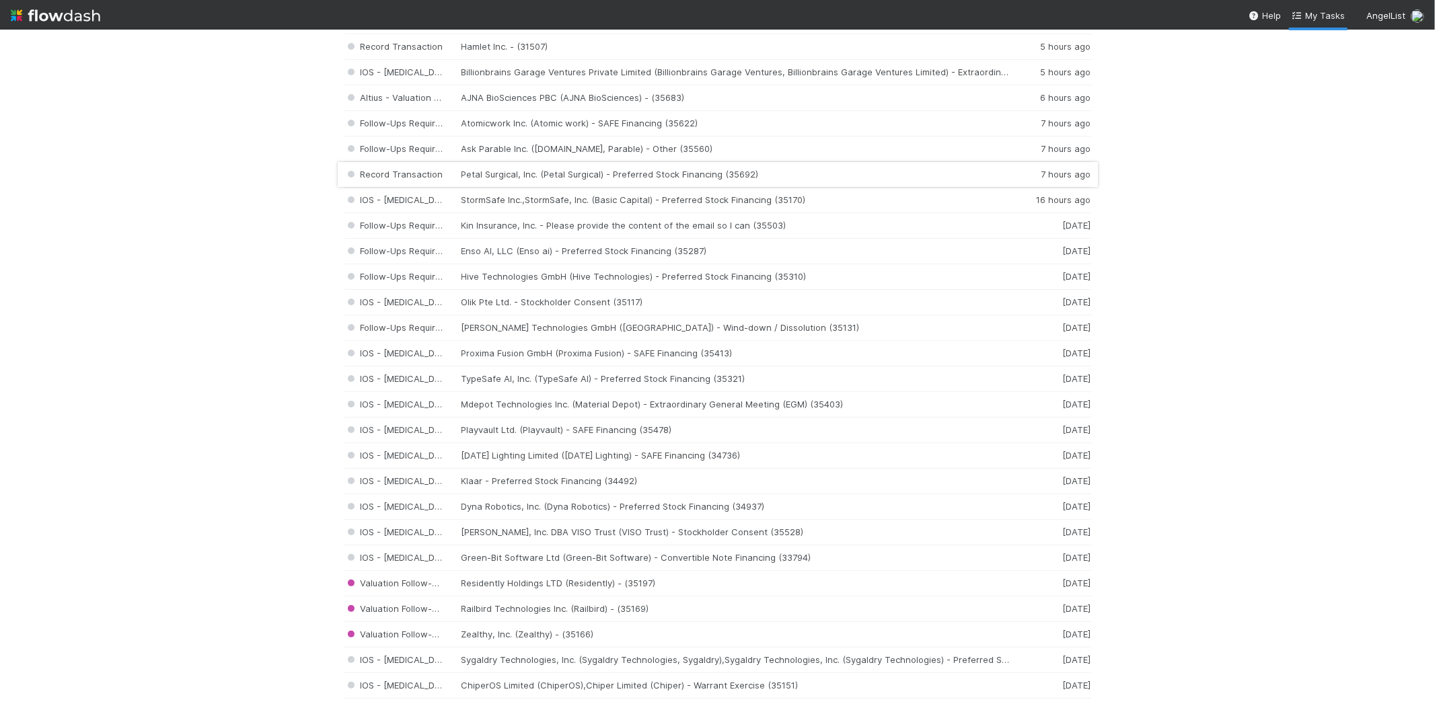
scroll to position [149, 0]
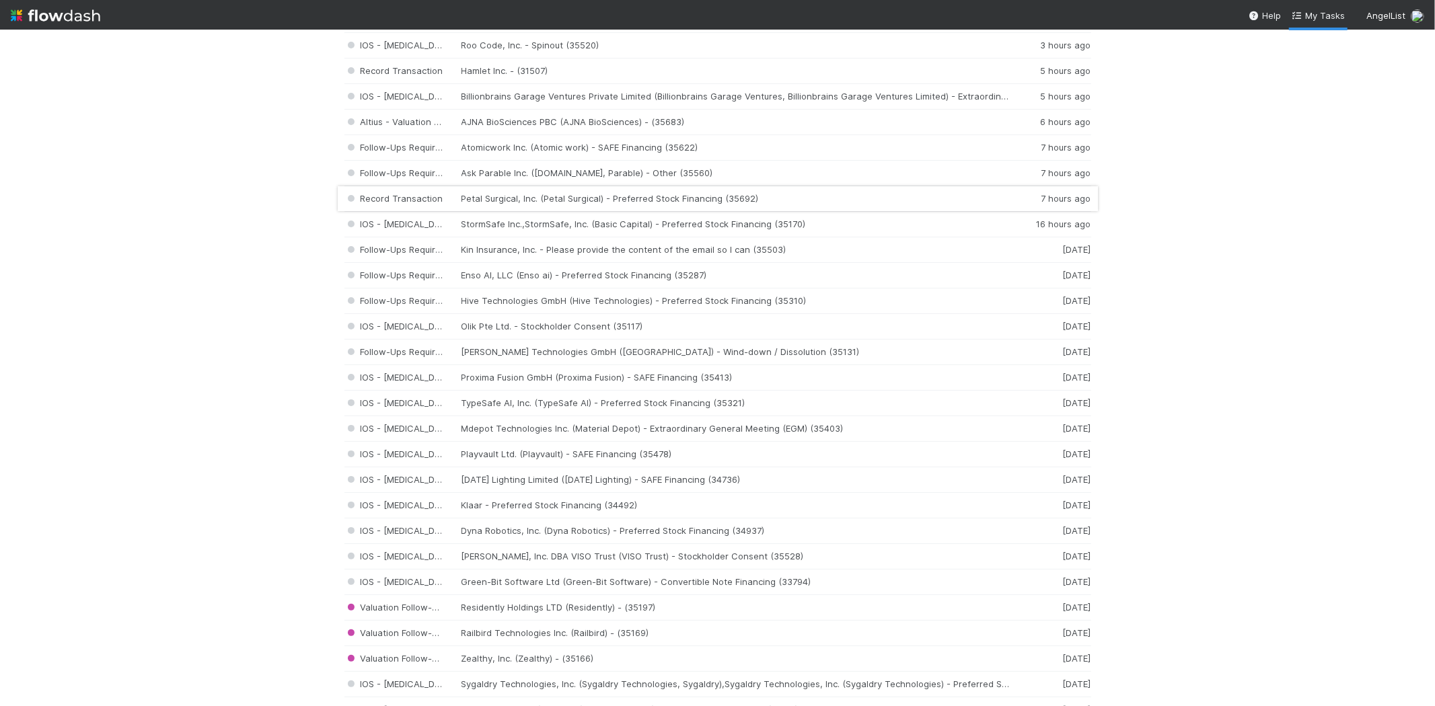
click at [530, 197] on div "Record Transaction Petal Surgical, Inc. (Petal Surgical) - Preferred Stock Fina…" at bounding box center [717, 199] width 747 height 26
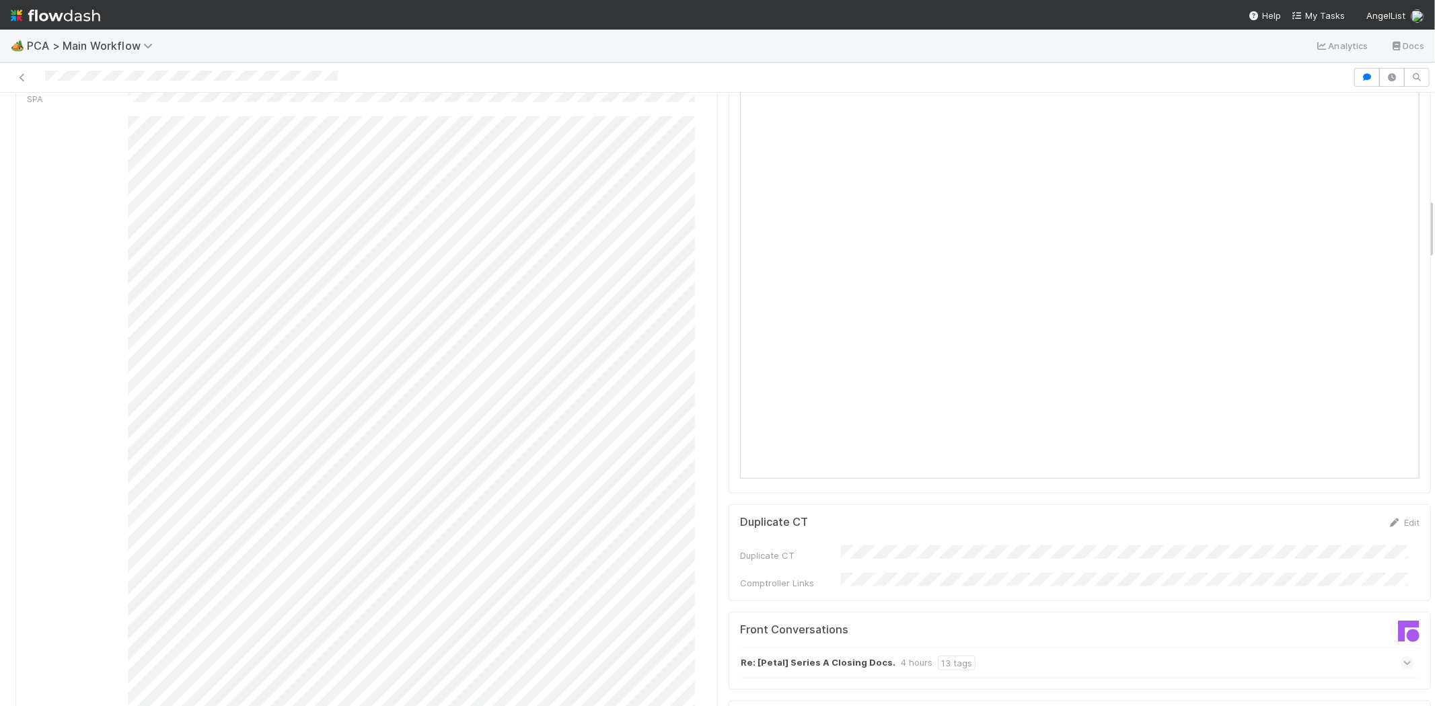
scroll to position [1195, 0]
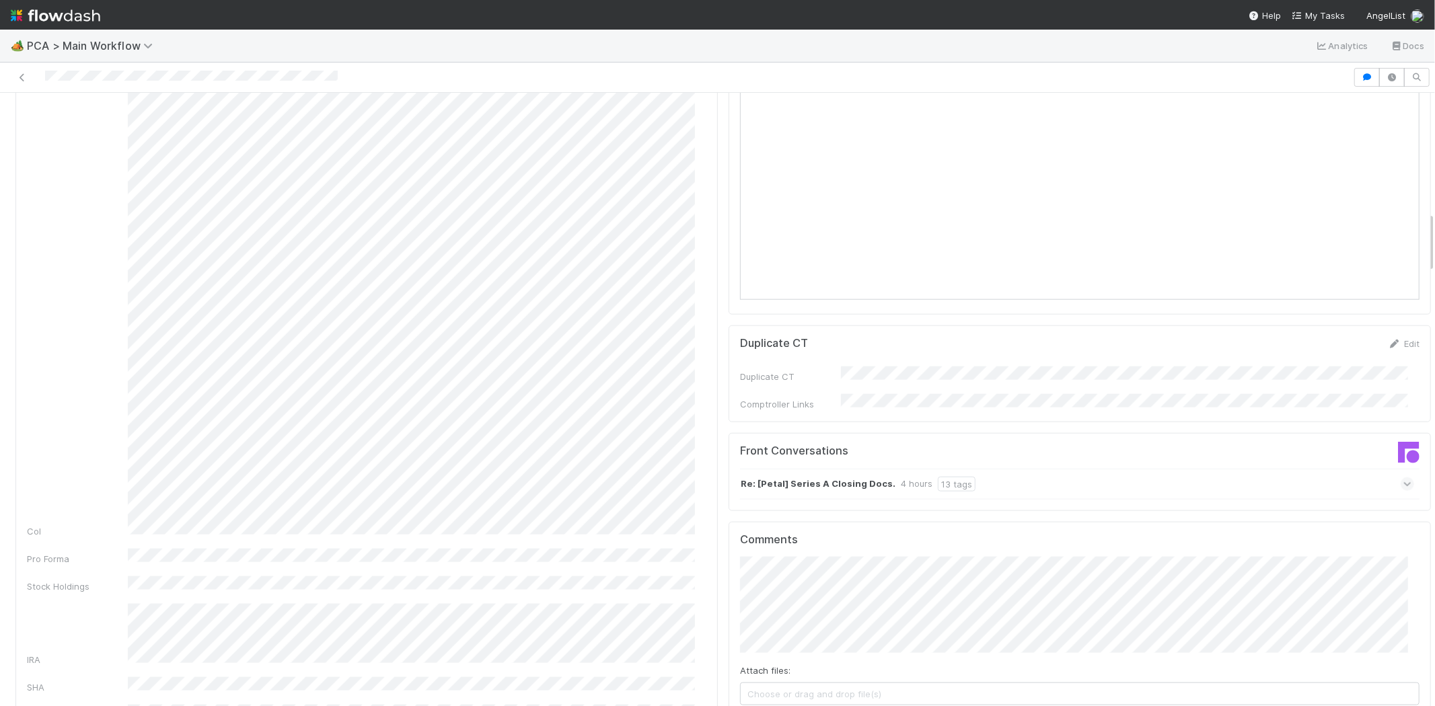
click at [1403, 478] on icon at bounding box center [1407, 484] width 9 height 13
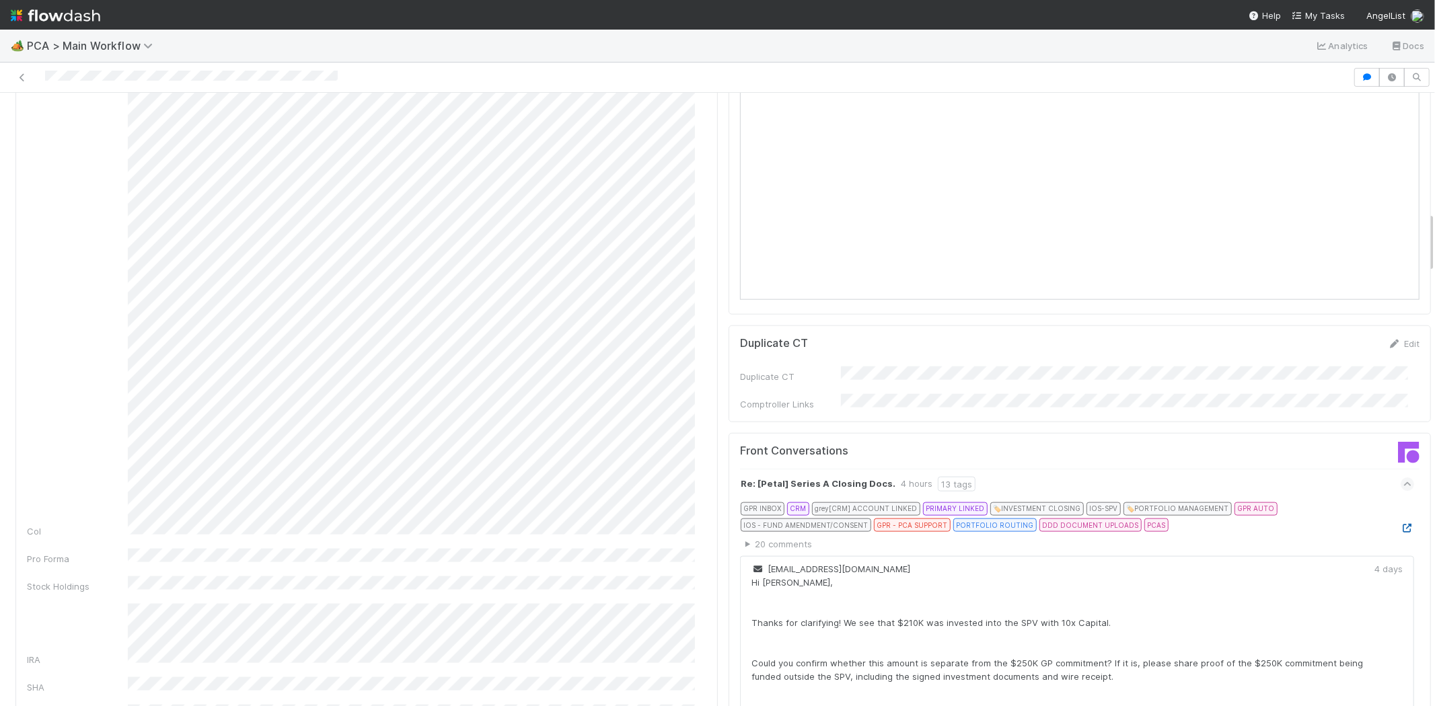
click at [1400, 524] on icon at bounding box center [1406, 528] width 13 height 9
click at [41, 81] on div at bounding box center [676, 77] width 1342 height 19
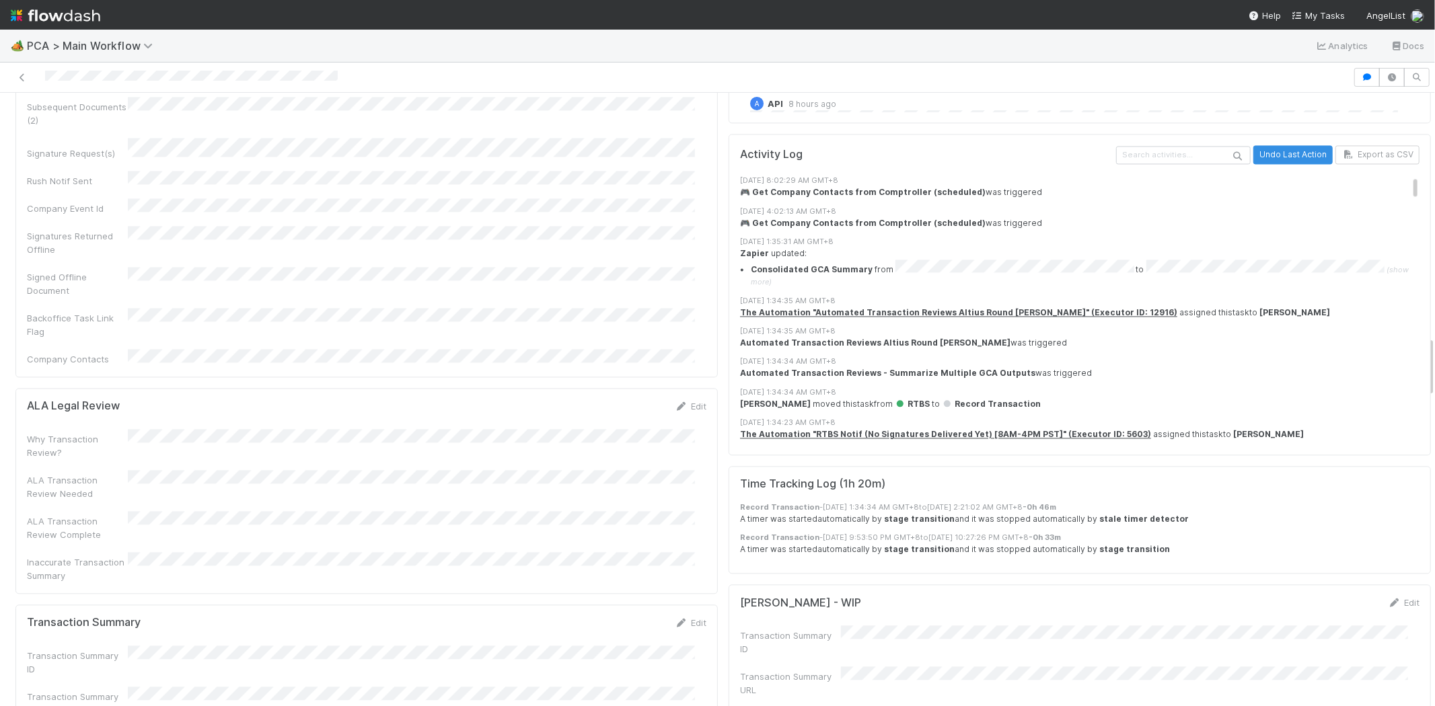
scroll to position [2466, 0]
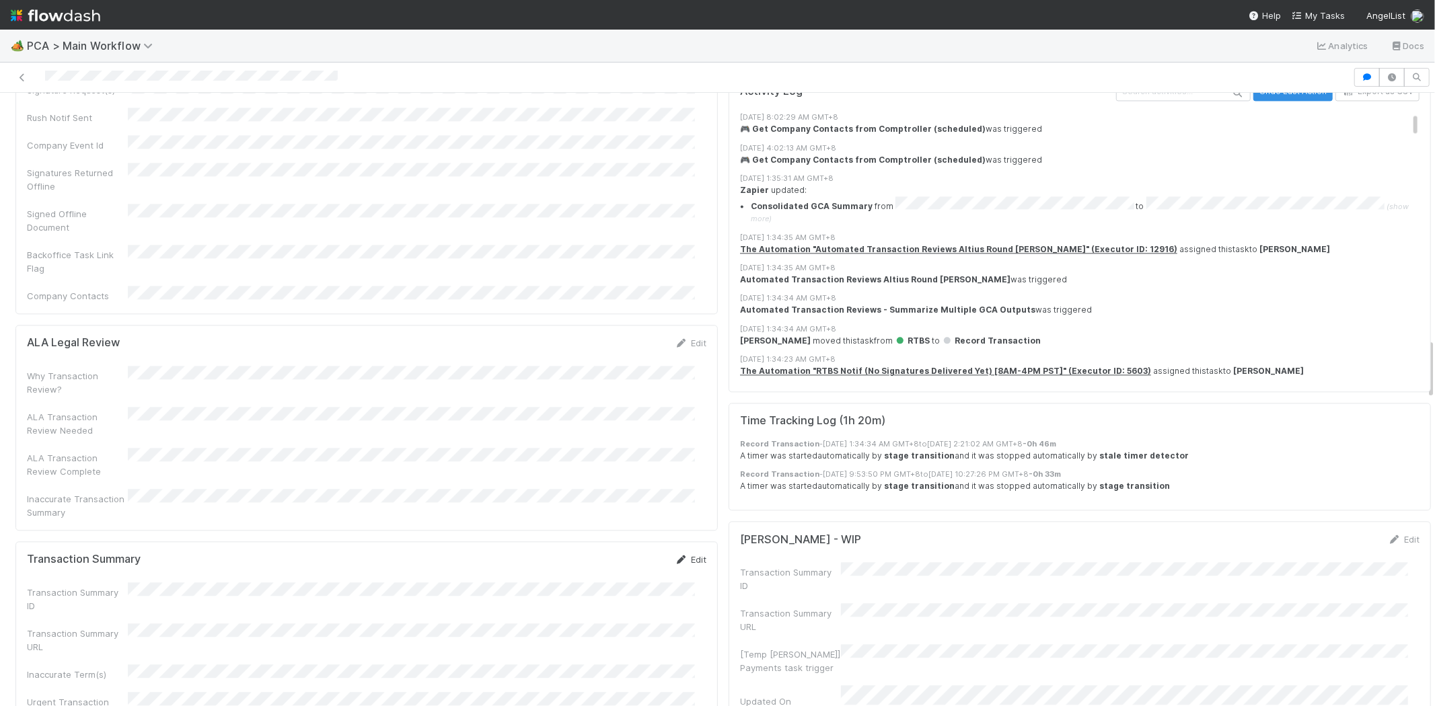
click at [690, 554] on link "Edit" at bounding box center [691, 559] width 32 height 11
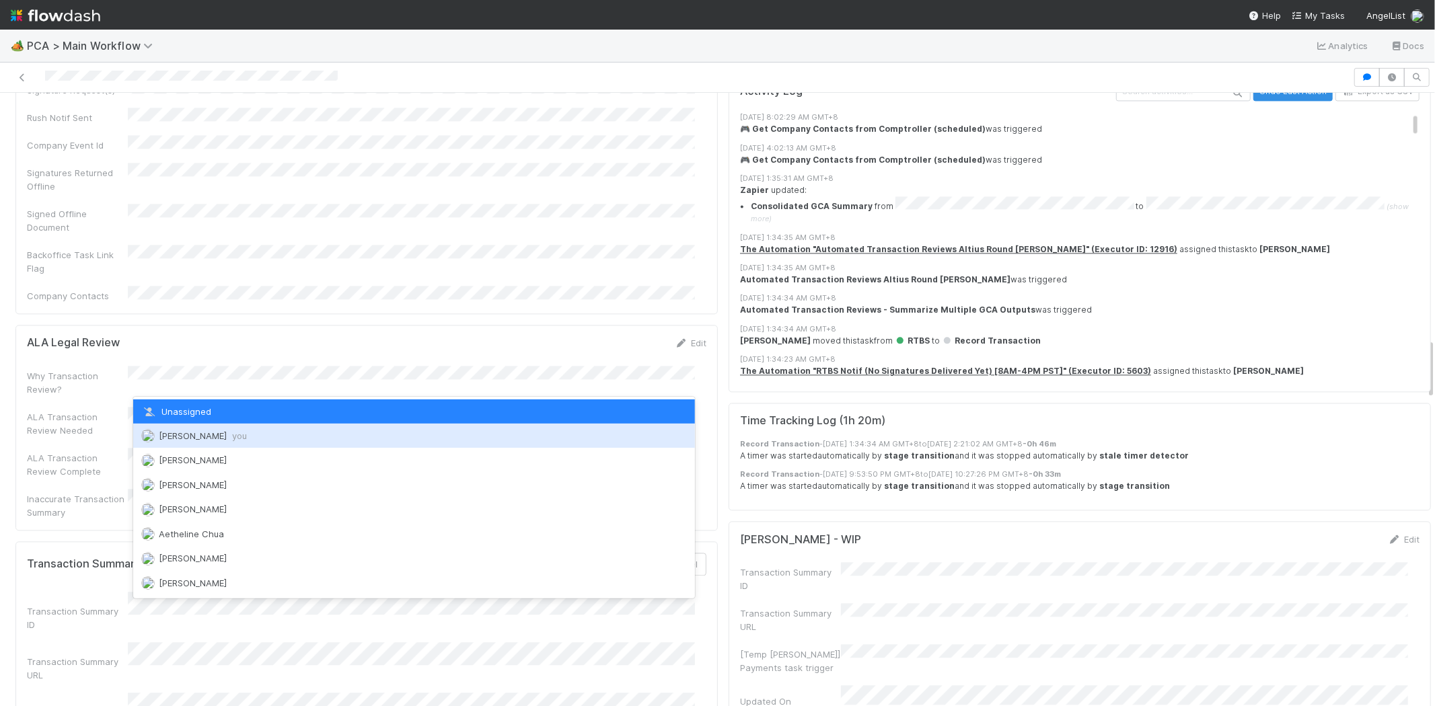
click at [270, 436] on div "Michael Capilitan you" at bounding box center [414, 436] width 562 height 24
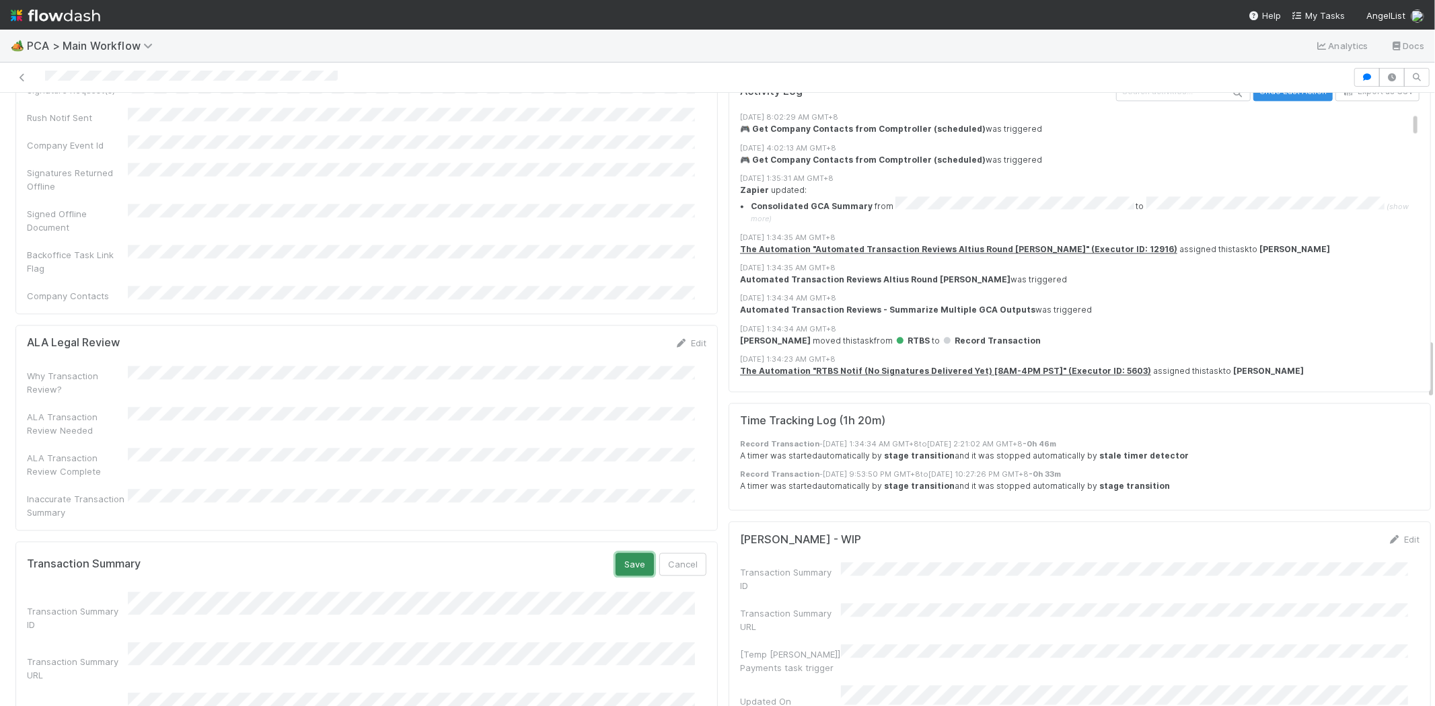
drag, startPoint x: 625, startPoint y: 410, endPoint x: 650, endPoint y: 399, distance: 27.1
click at [625, 553] on button "Save" at bounding box center [634, 564] width 38 height 23
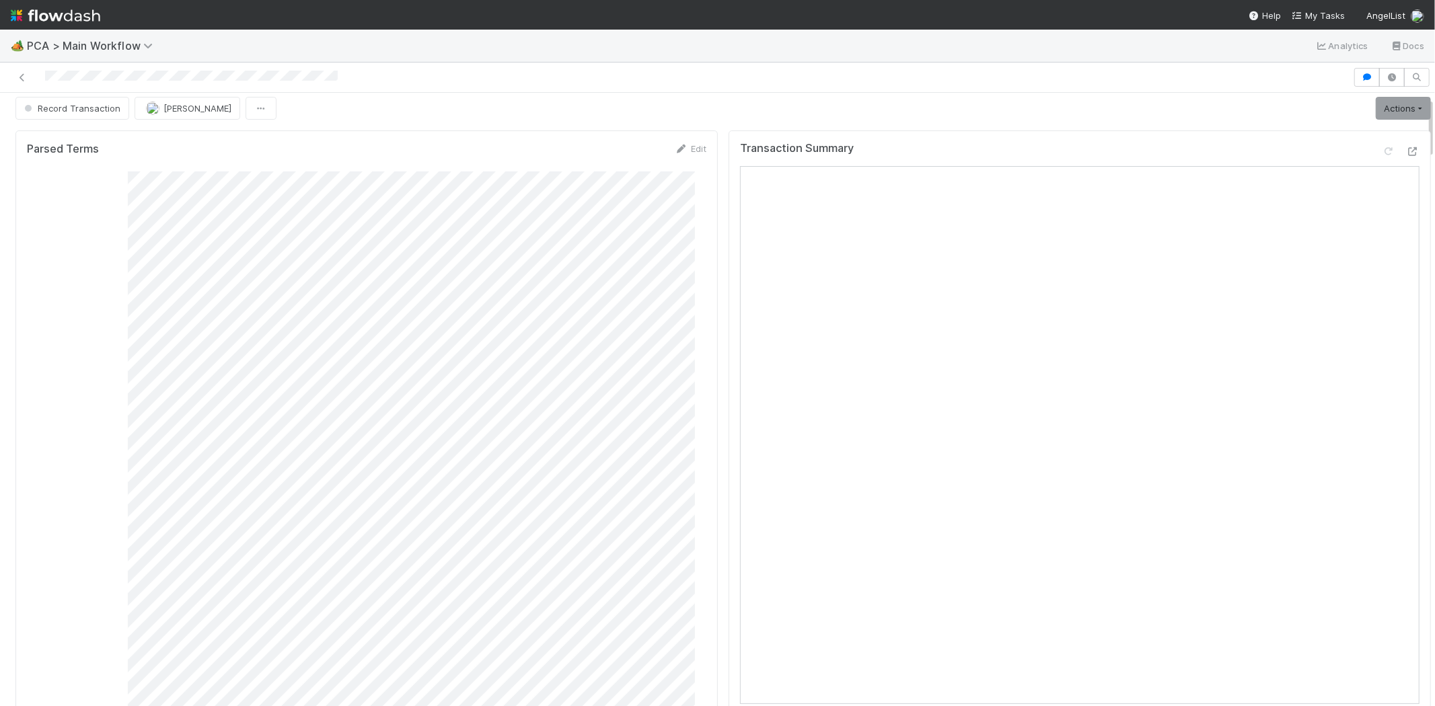
scroll to position [0, 0]
click at [124, 75] on div at bounding box center [676, 77] width 1342 height 19
click at [1375, 116] on link "Actions" at bounding box center [1402, 115] width 55 height 23
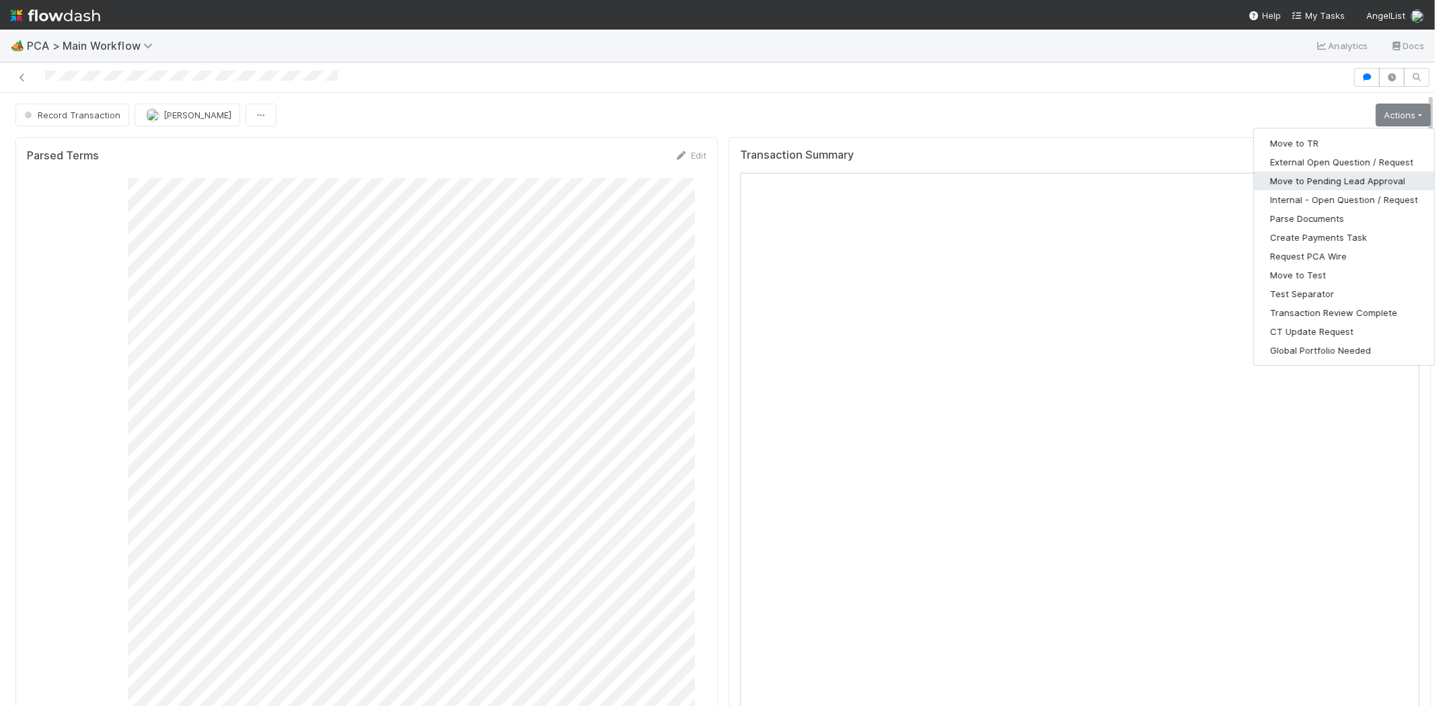
click at [1309, 179] on button "Move to Pending Lead Approval" at bounding box center [1344, 181] width 180 height 19
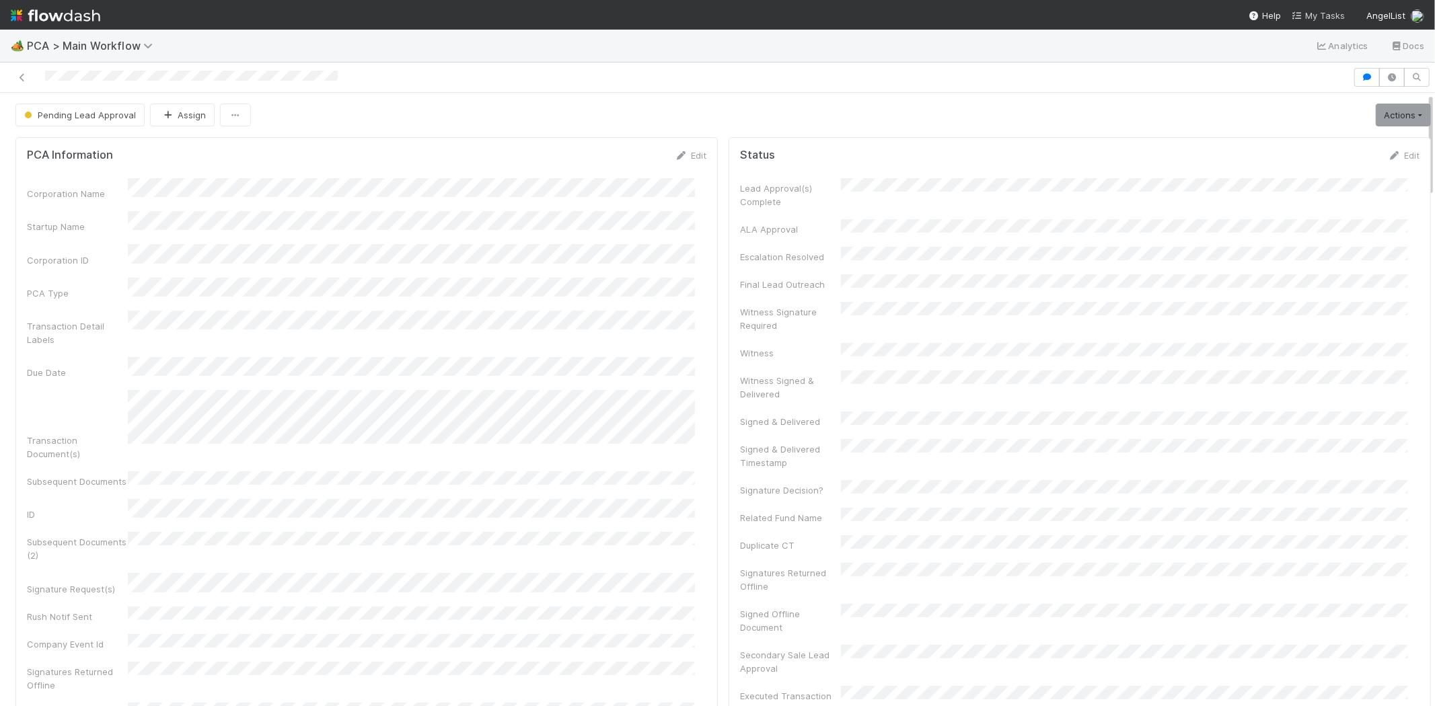
click at [1325, 15] on span "My Tasks" at bounding box center [1317, 15] width 53 height 11
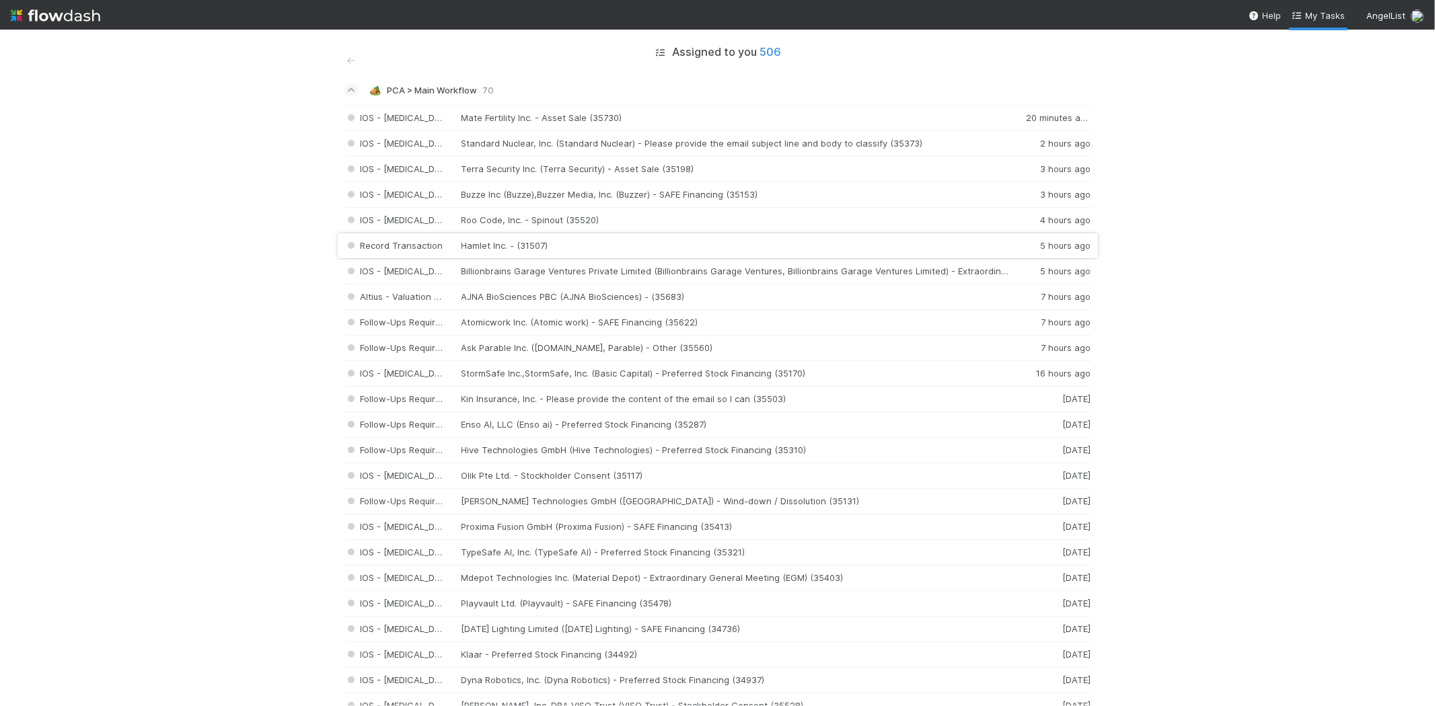
click at [502, 250] on div "Record Transaction Hamlet Inc. - (31507) 5 hours ago" at bounding box center [717, 246] width 747 height 26
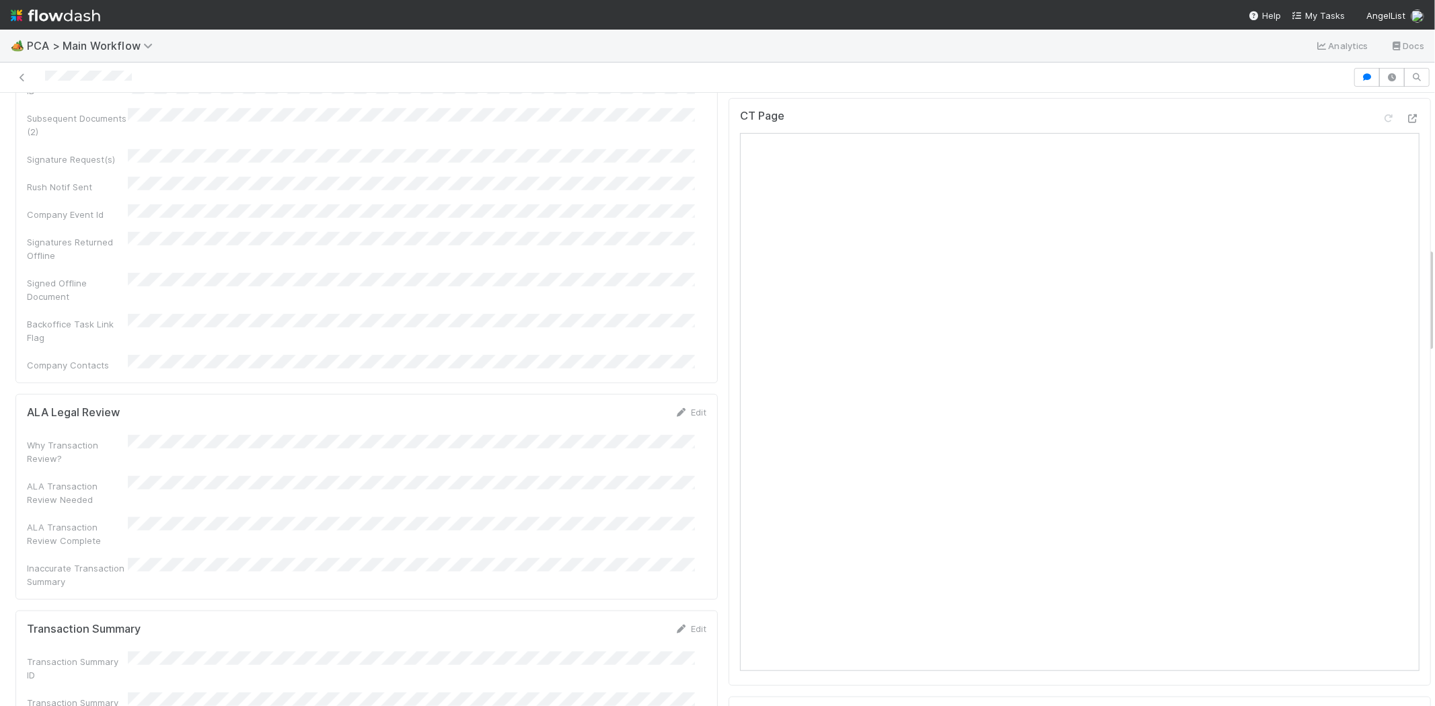
scroll to position [897, 0]
click at [683, 551] on link "Edit" at bounding box center [691, 556] width 32 height 11
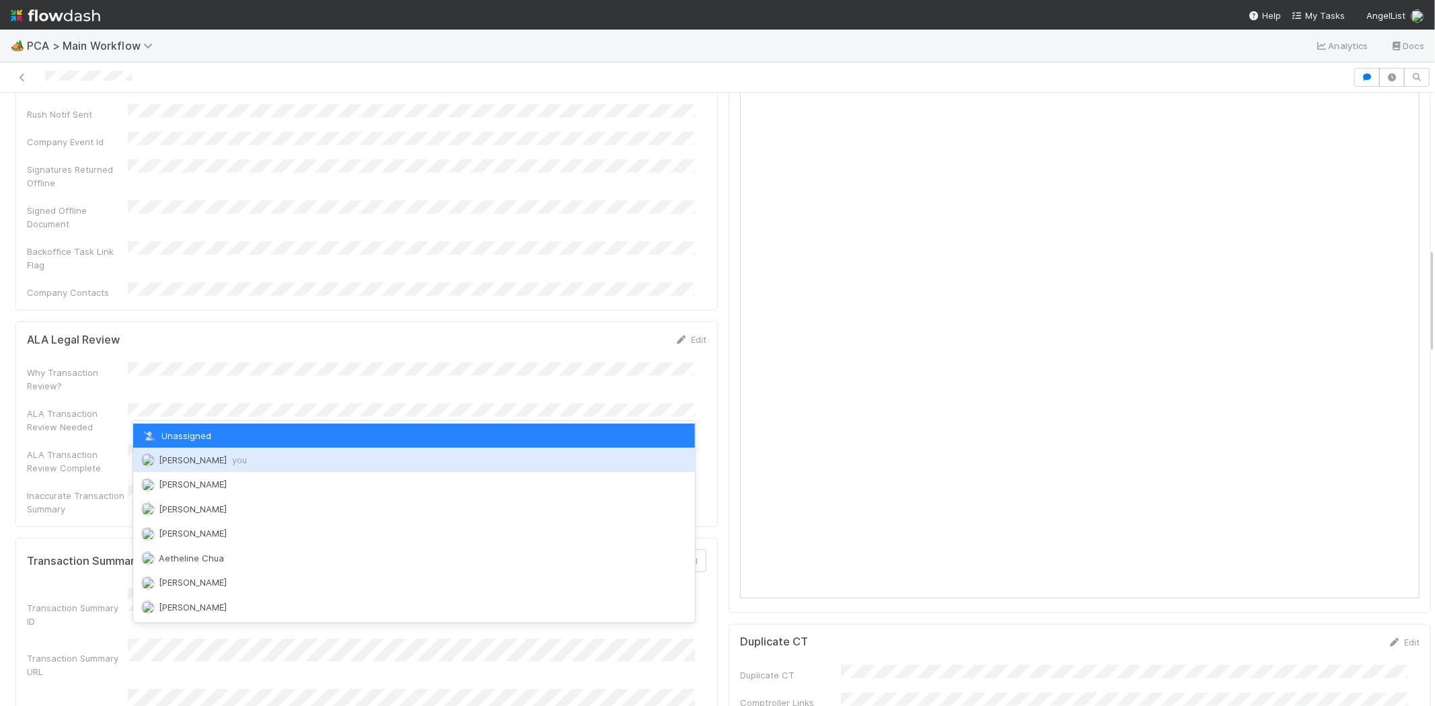
click at [316, 459] on div "Michael Capilitan you" at bounding box center [414, 460] width 562 height 24
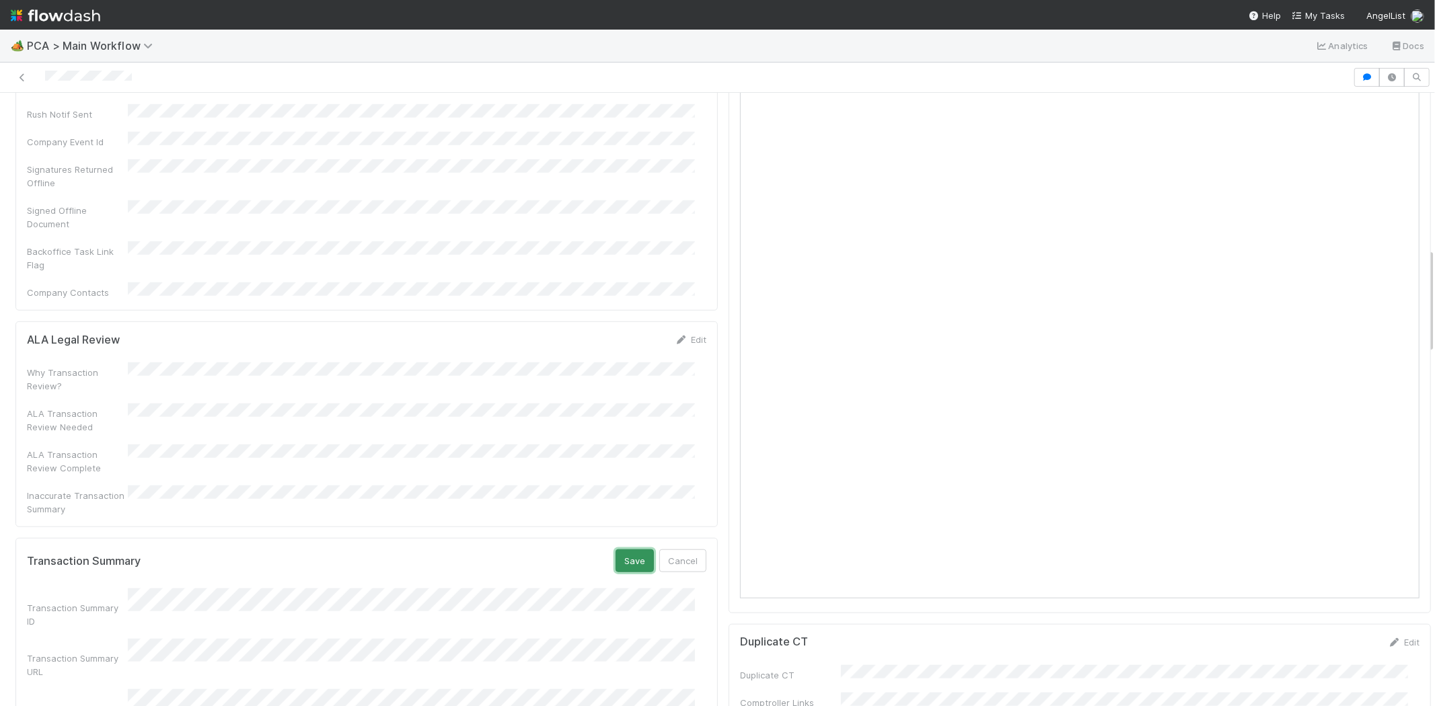
click at [630, 549] on button "Save" at bounding box center [634, 560] width 38 height 23
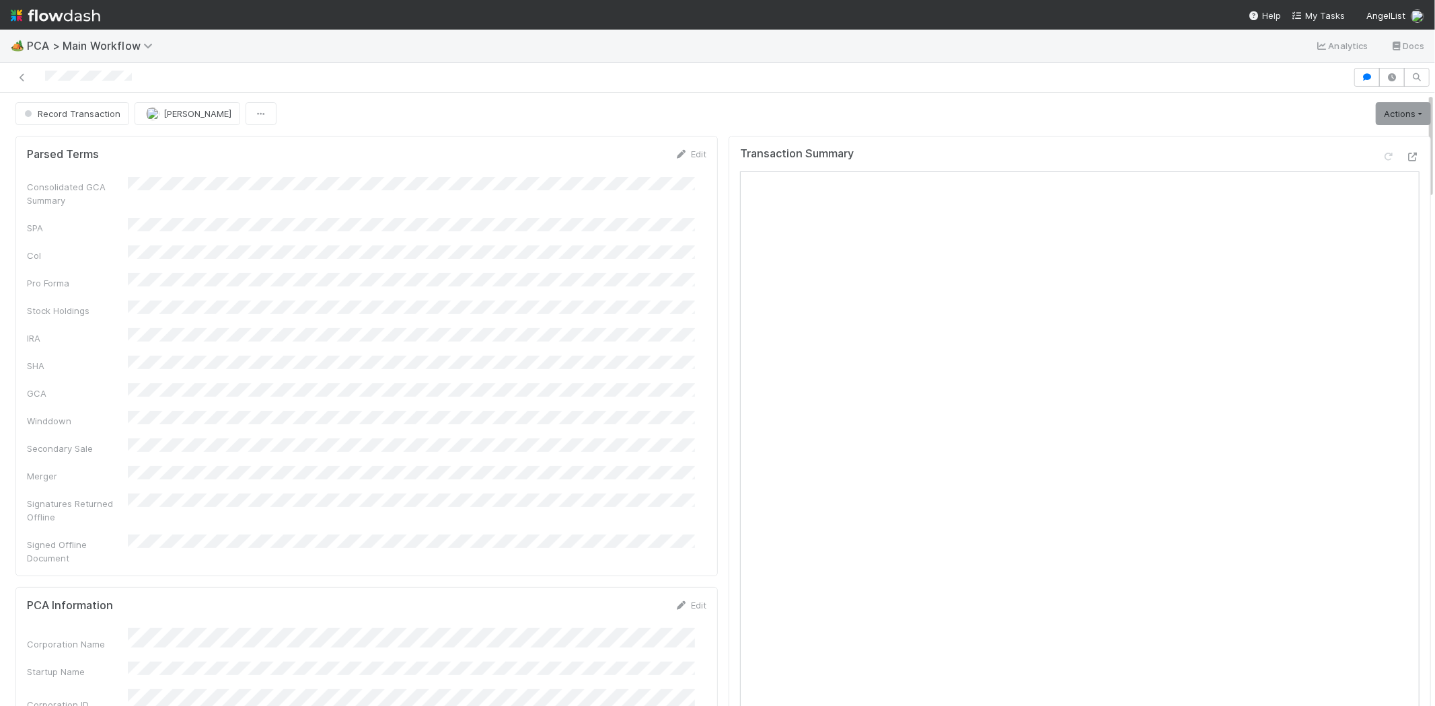
scroll to position [0, 0]
click at [121, 78] on div at bounding box center [676, 77] width 1342 height 19
click at [92, 77] on div at bounding box center [676, 77] width 1342 height 19
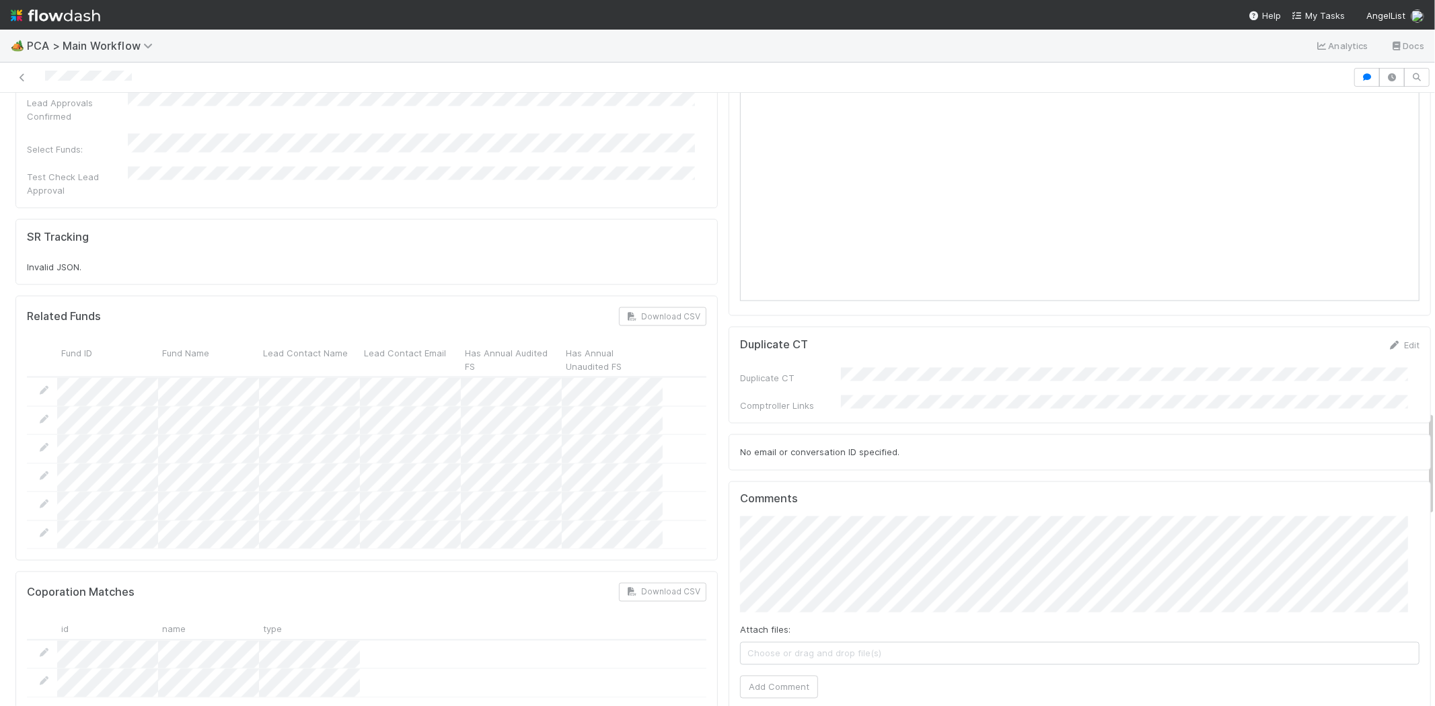
scroll to position [1942, 0]
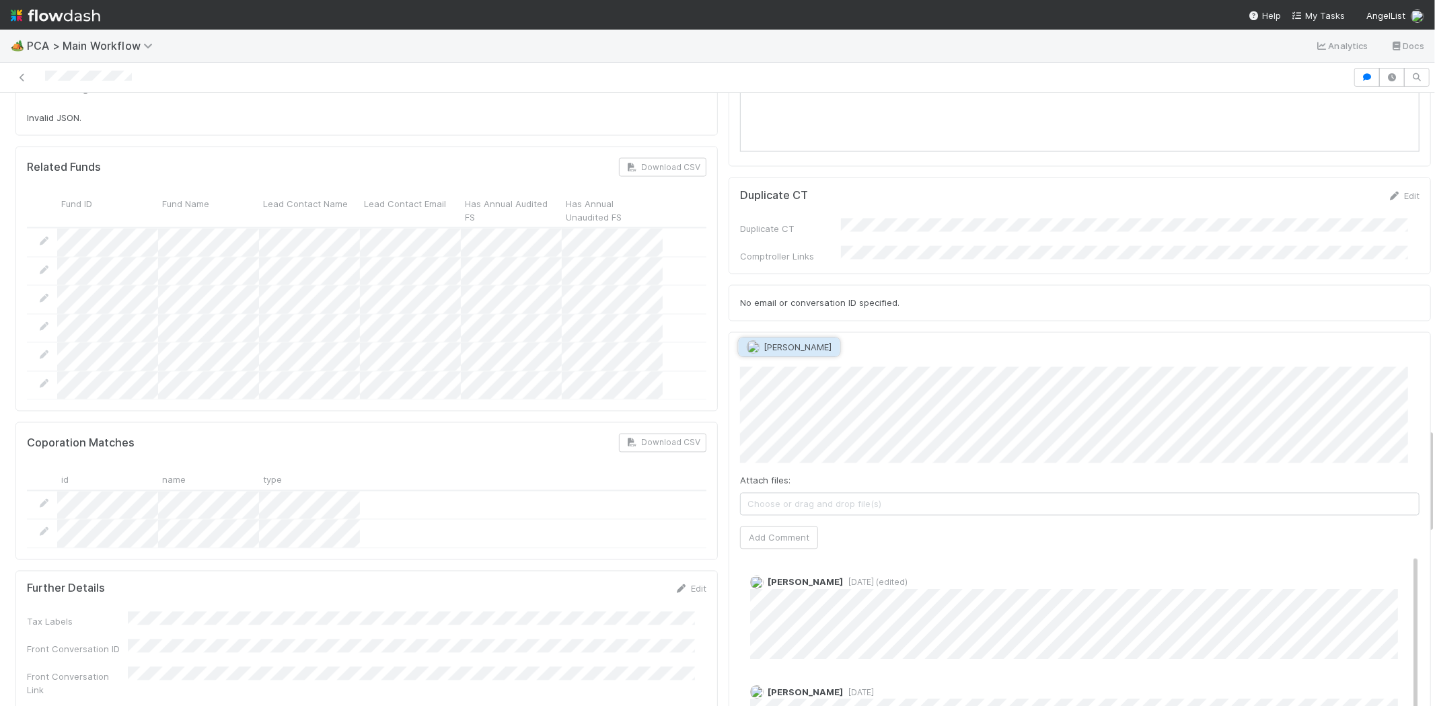
click at [785, 344] on span "Marvey Fuentes" at bounding box center [798, 347] width 68 height 11
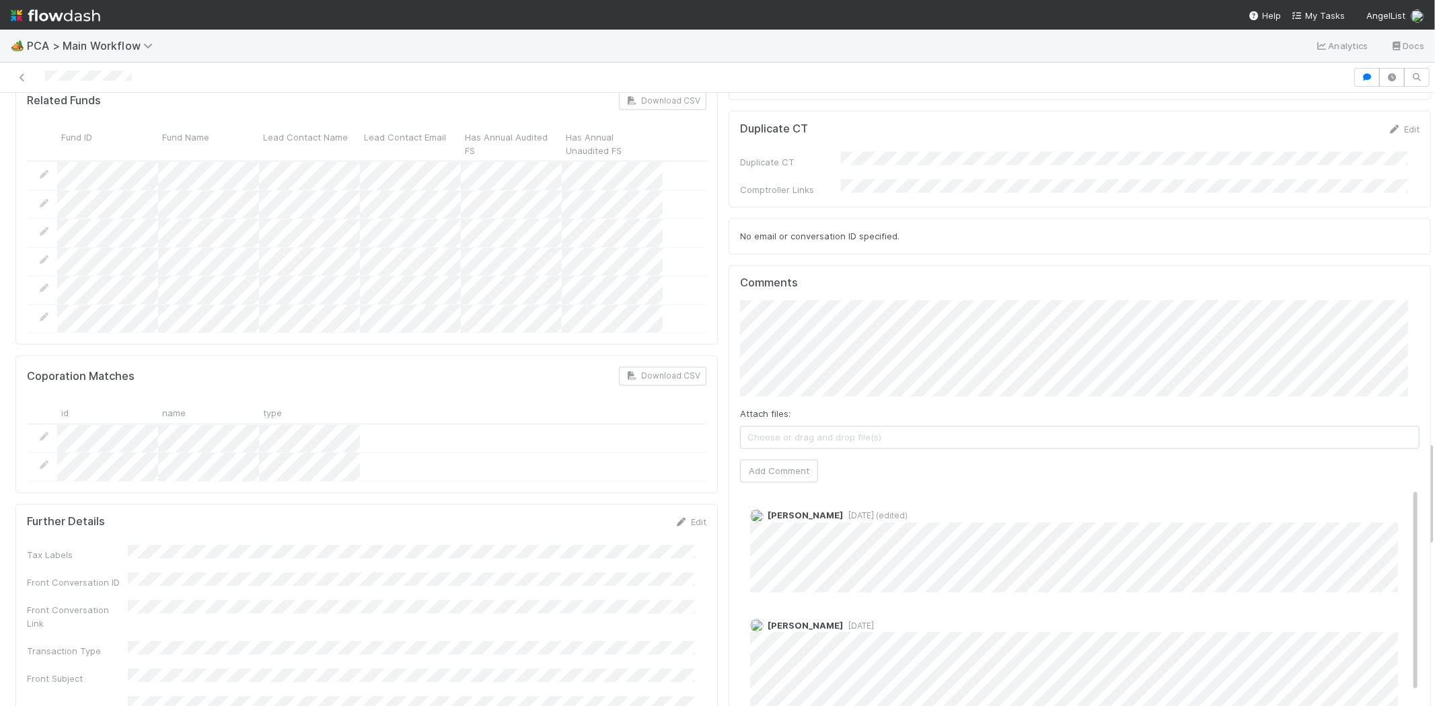
scroll to position [2018, 0]
click at [771, 451] on button "Add Comment" at bounding box center [779, 462] width 78 height 23
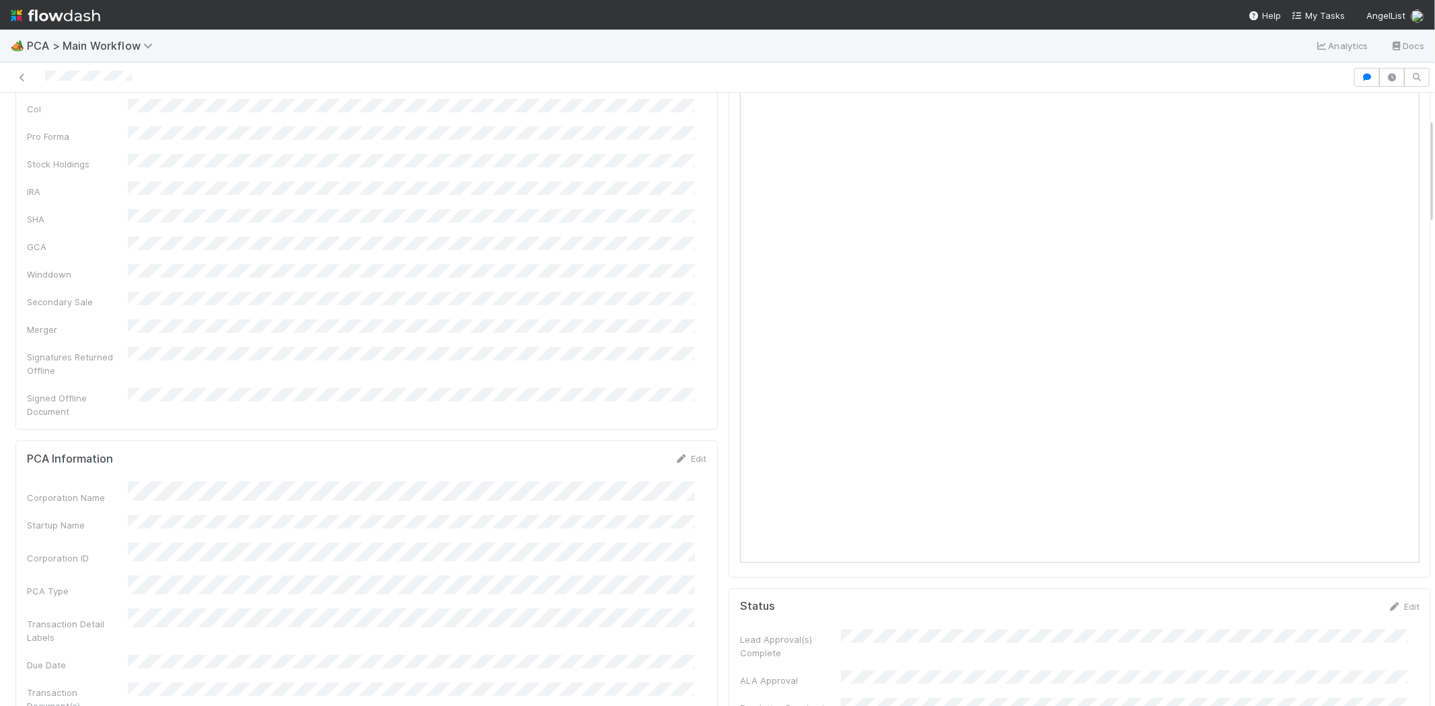
scroll to position [0, 0]
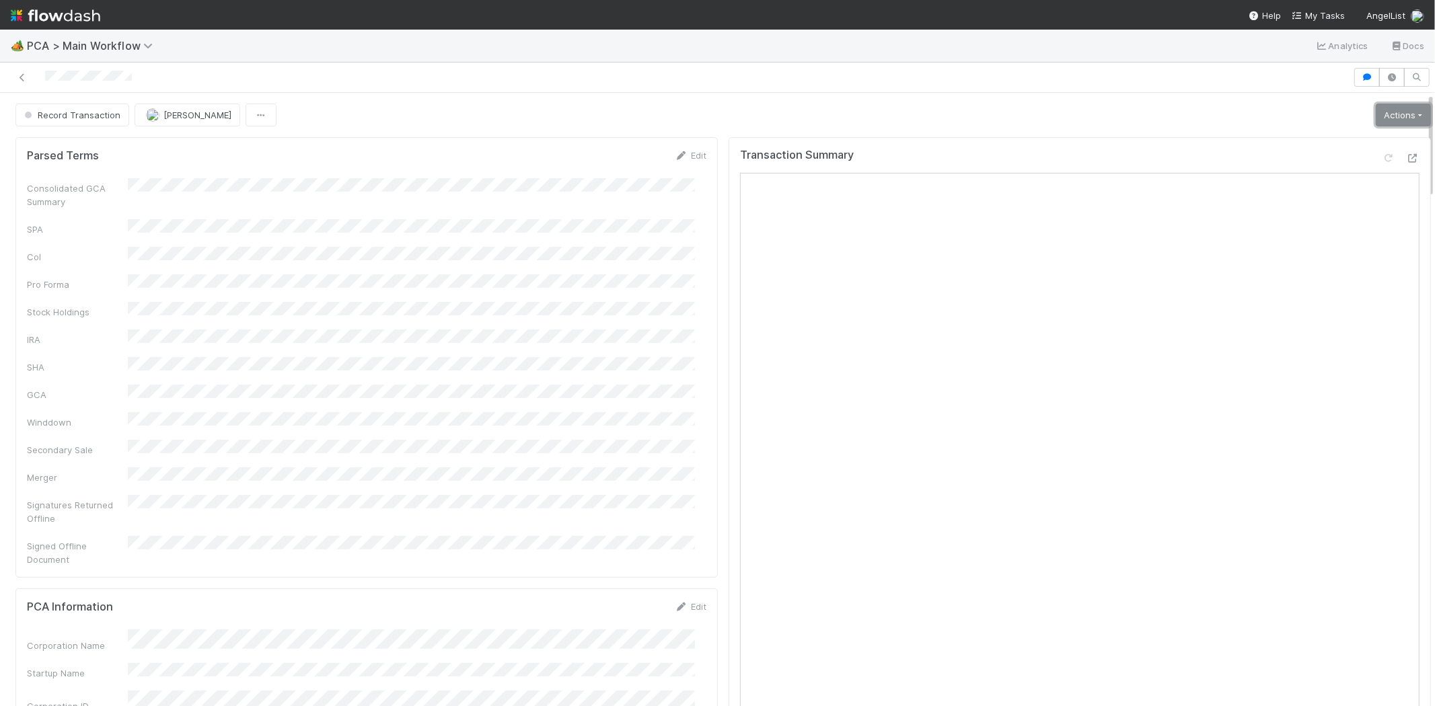
click at [1379, 115] on link "Actions" at bounding box center [1402, 115] width 55 height 23
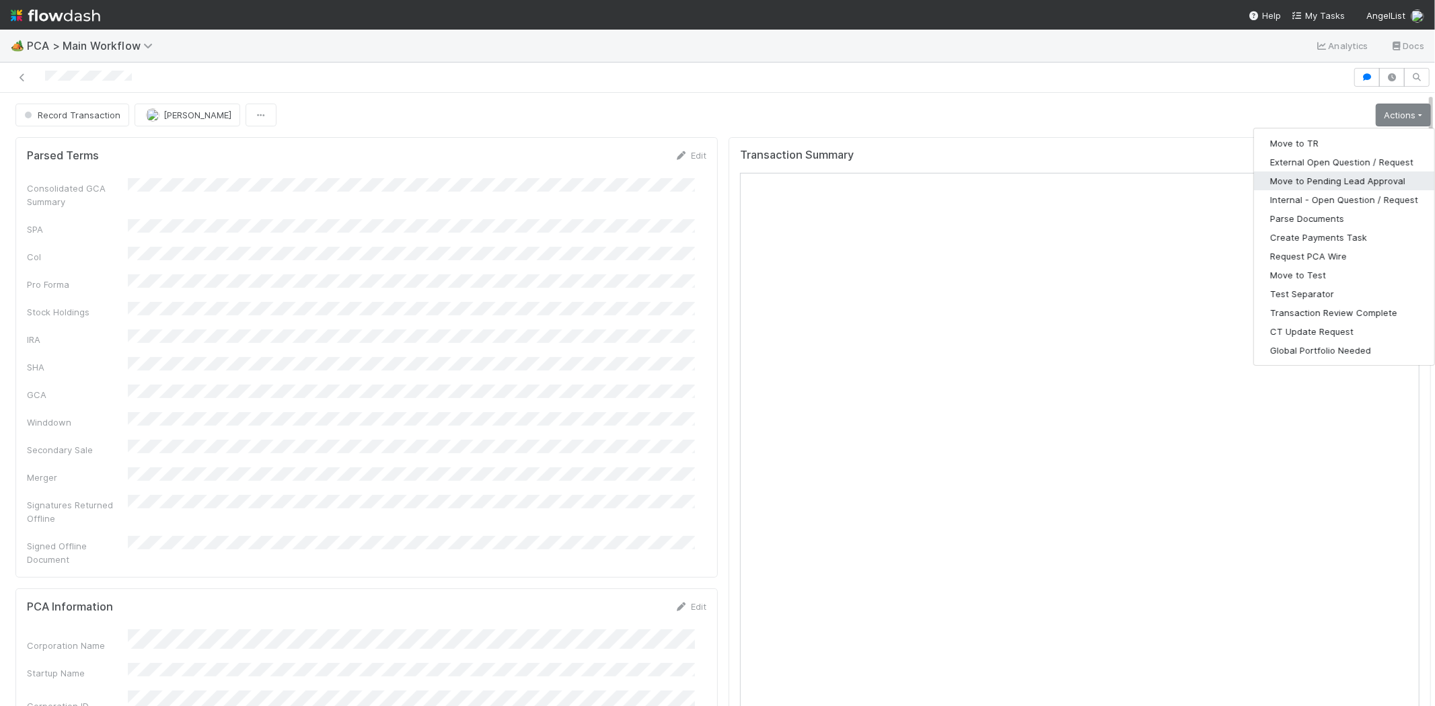
click at [1321, 184] on button "Move to Pending Lead Approval" at bounding box center [1344, 181] width 180 height 19
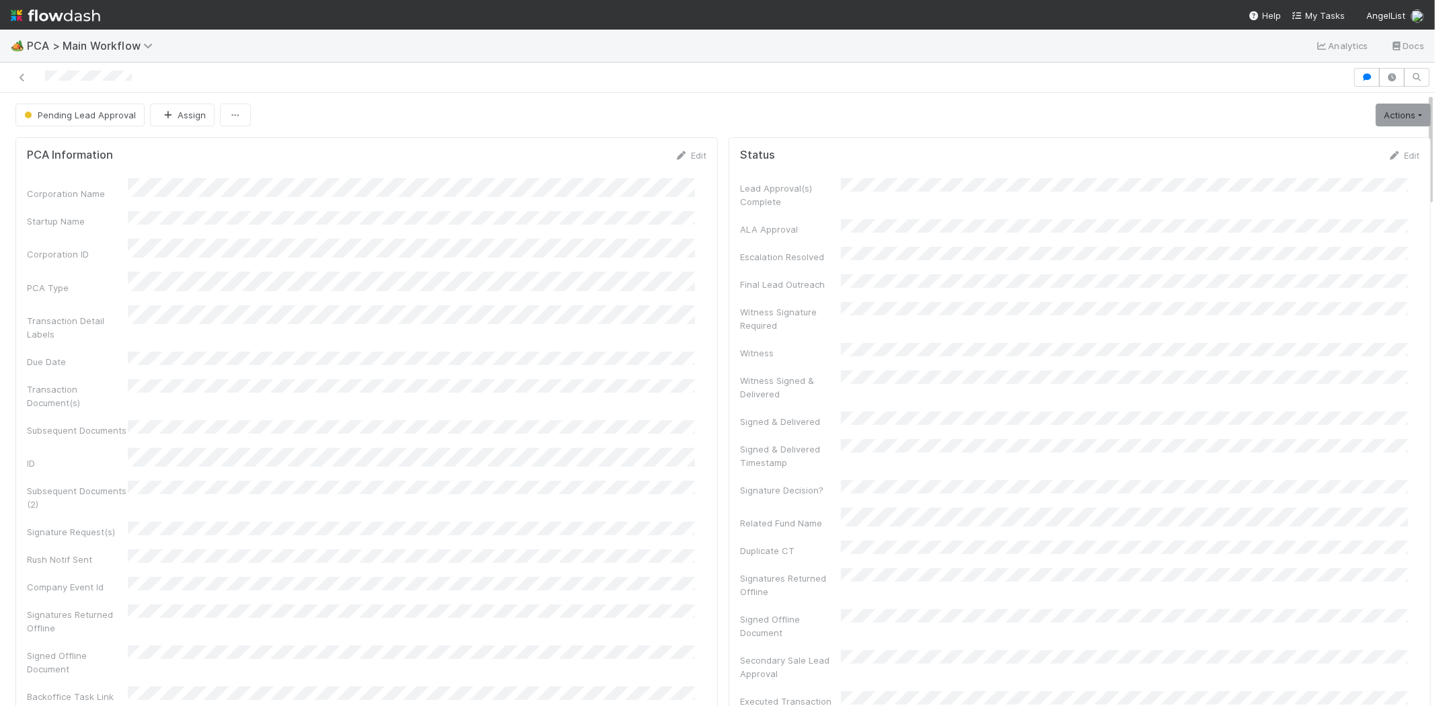
scroll to position [2860, 0]
click at [1328, 17] on span "My Tasks" at bounding box center [1317, 15] width 53 height 11
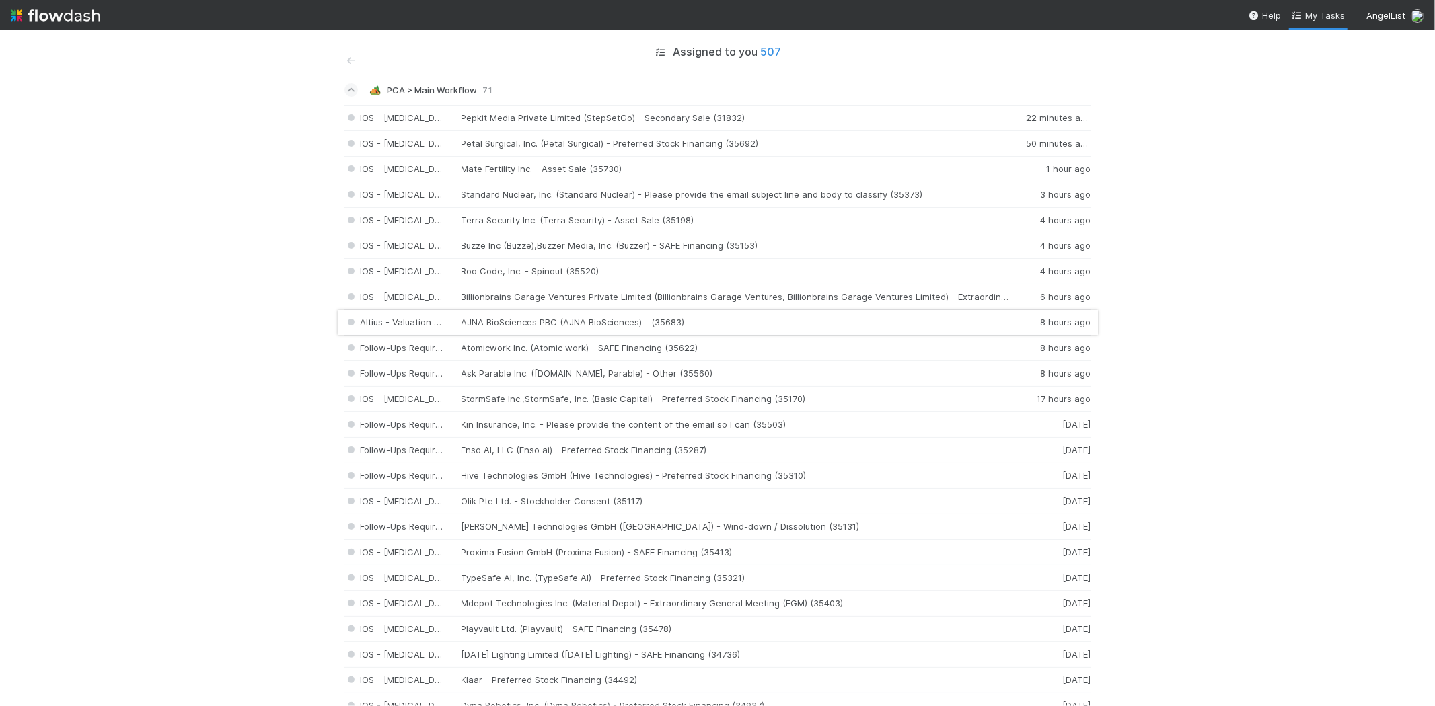
click at [514, 321] on div "Altius - Valuation Update AJNA BioSciences PBC (AJNA BioSciences) - (35683) 8 h…" at bounding box center [717, 323] width 747 height 26
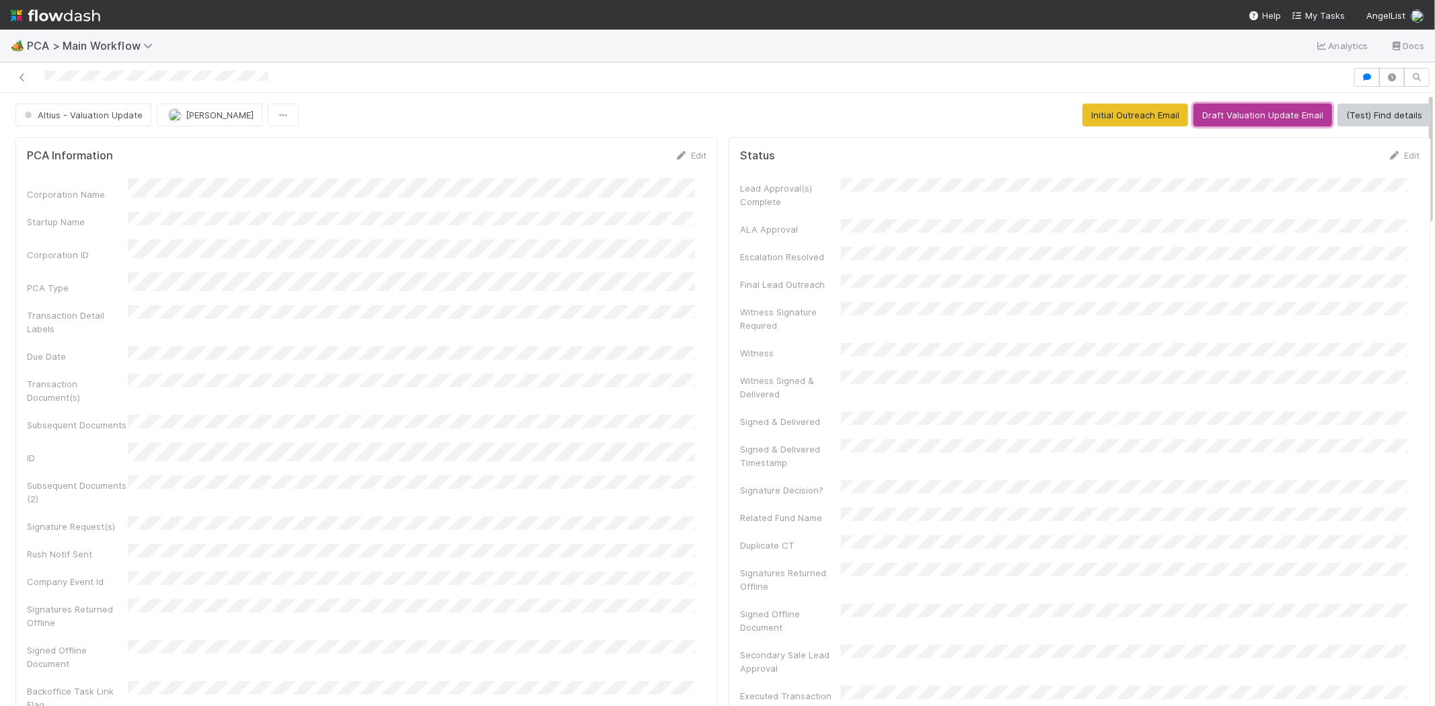
click at [1239, 121] on button "Draft Valuation Update Email" at bounding box center [1262, 115] width 139 height 23
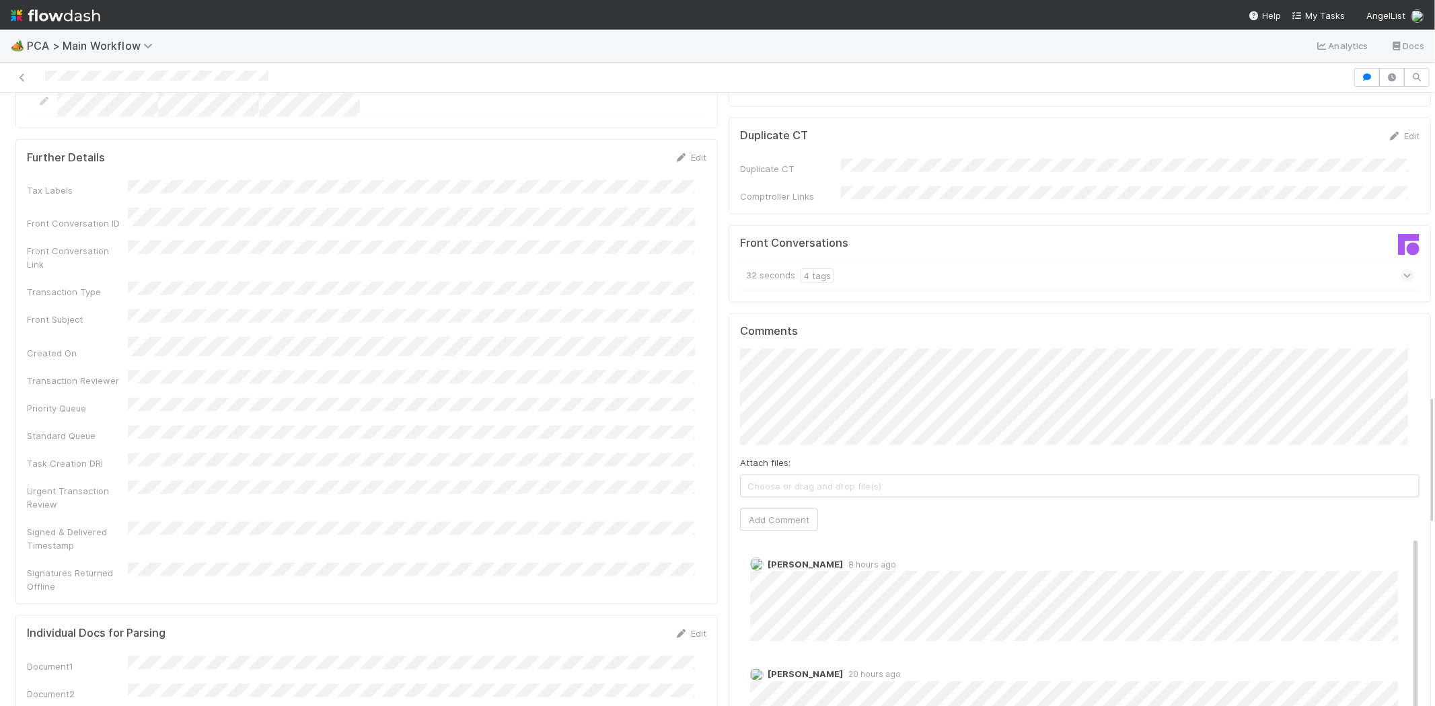
scroll to position [1420, 0]
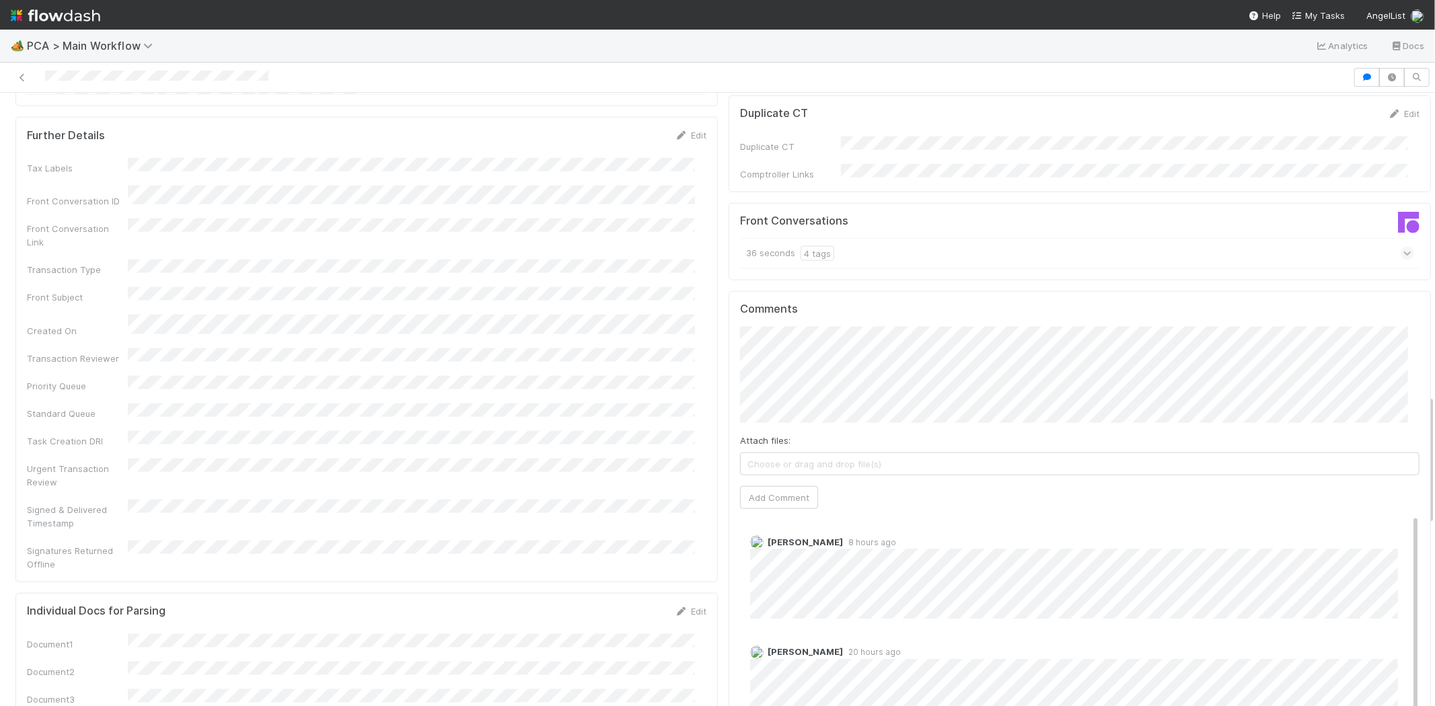
click at [122, 76] on div at bounding box center [676, 77] width 1342 height 19
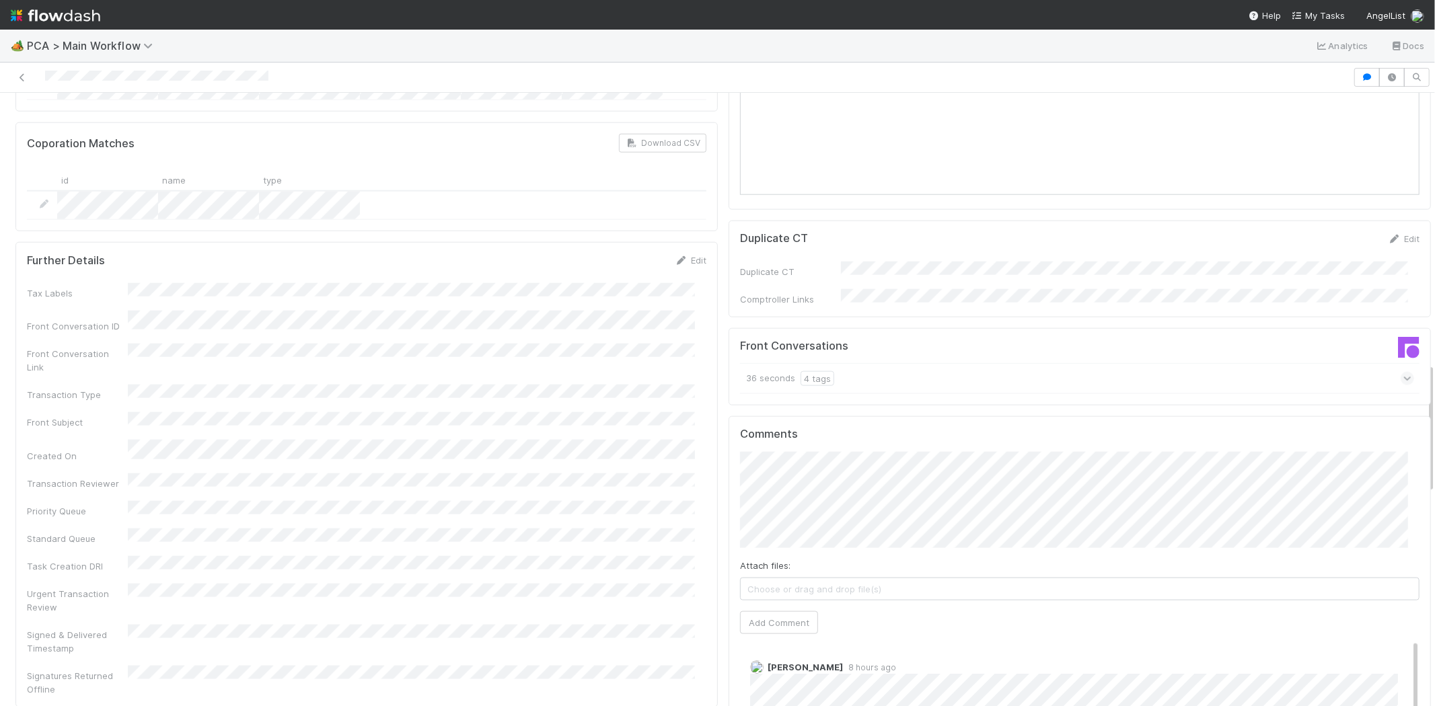
scroll to position [1270, 0]
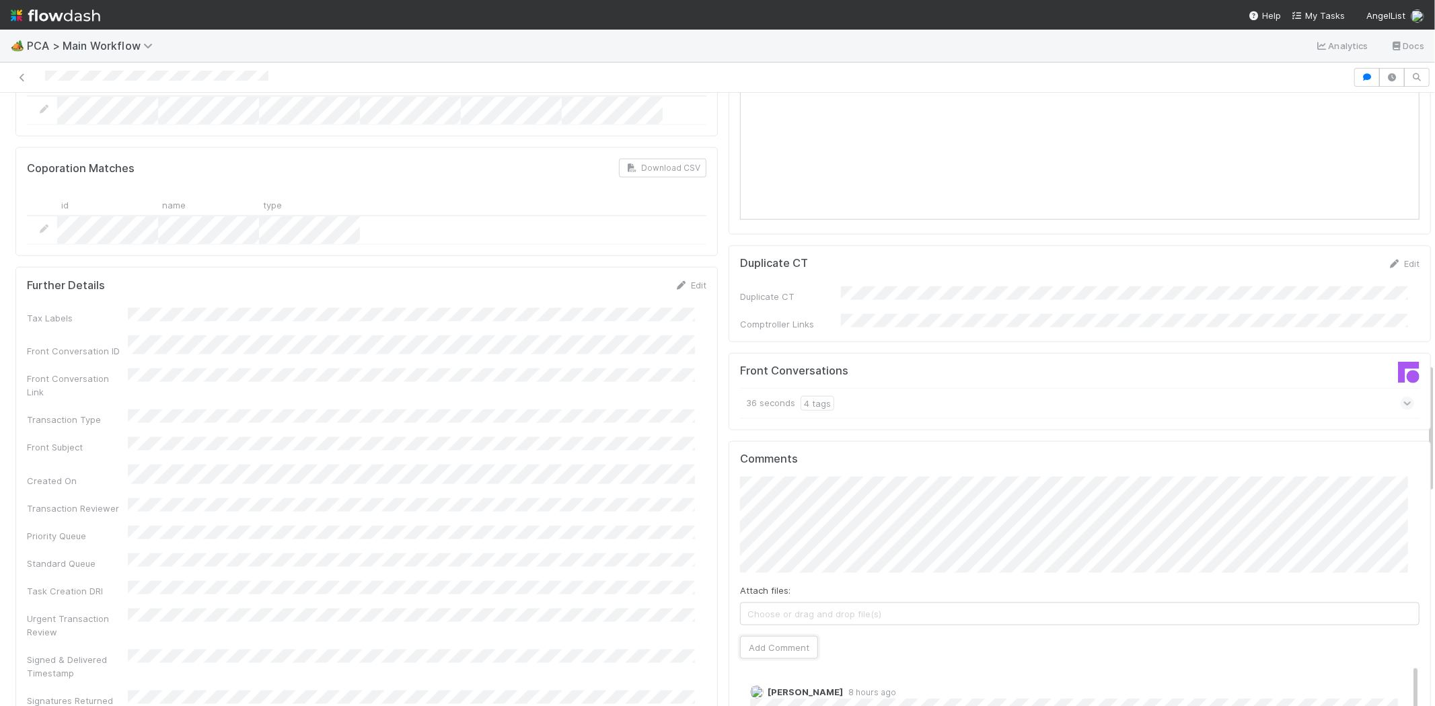
drag, startPoint x: 787, startPoint y: 570, endPoint x: 835, endPoint y: 564, distance: 48.8
click at [835, 564] on div "Attach files: Choose or drag and drop file(s) Add Comment" at bounding box center [1079, 568] width 679 height 182
click at [792, 636] on button "Add Comment" at bounding box center [779, 647] width 78 height 23
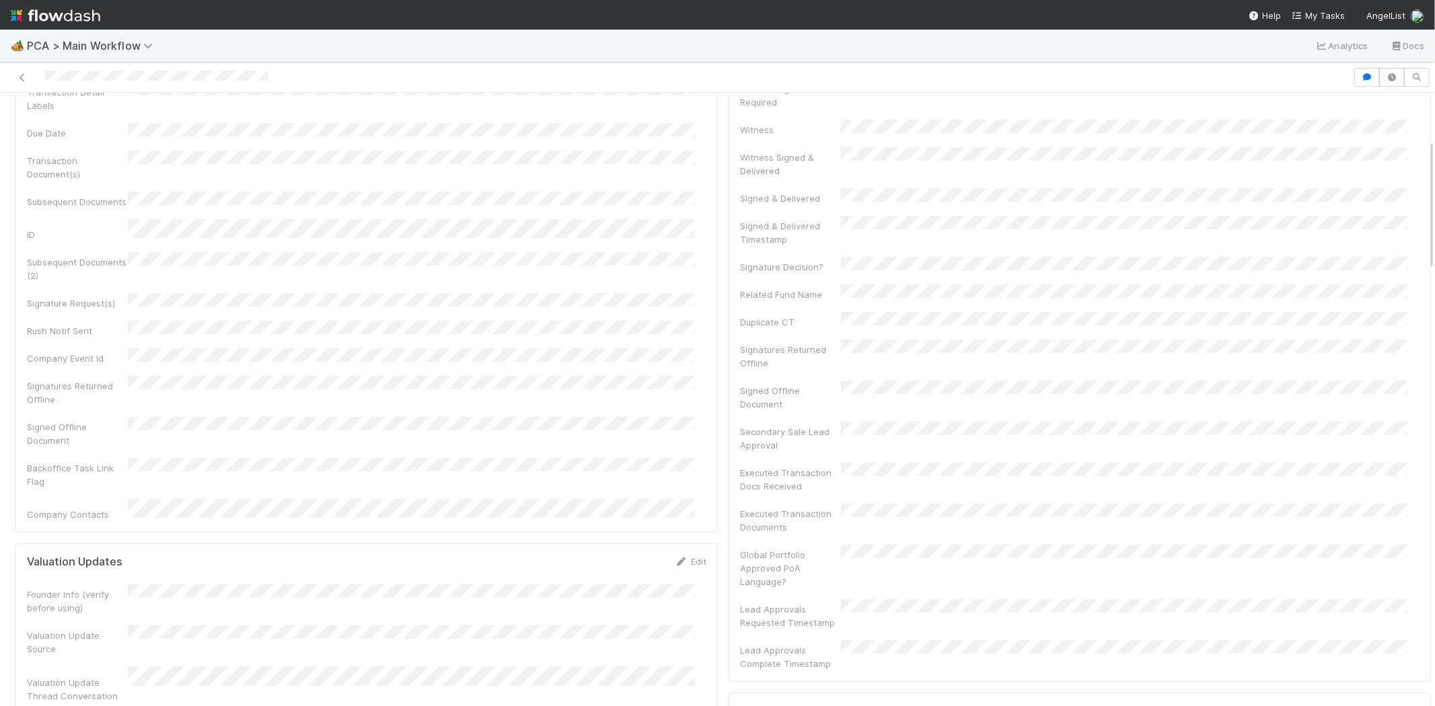
scroll to position [0, 0]
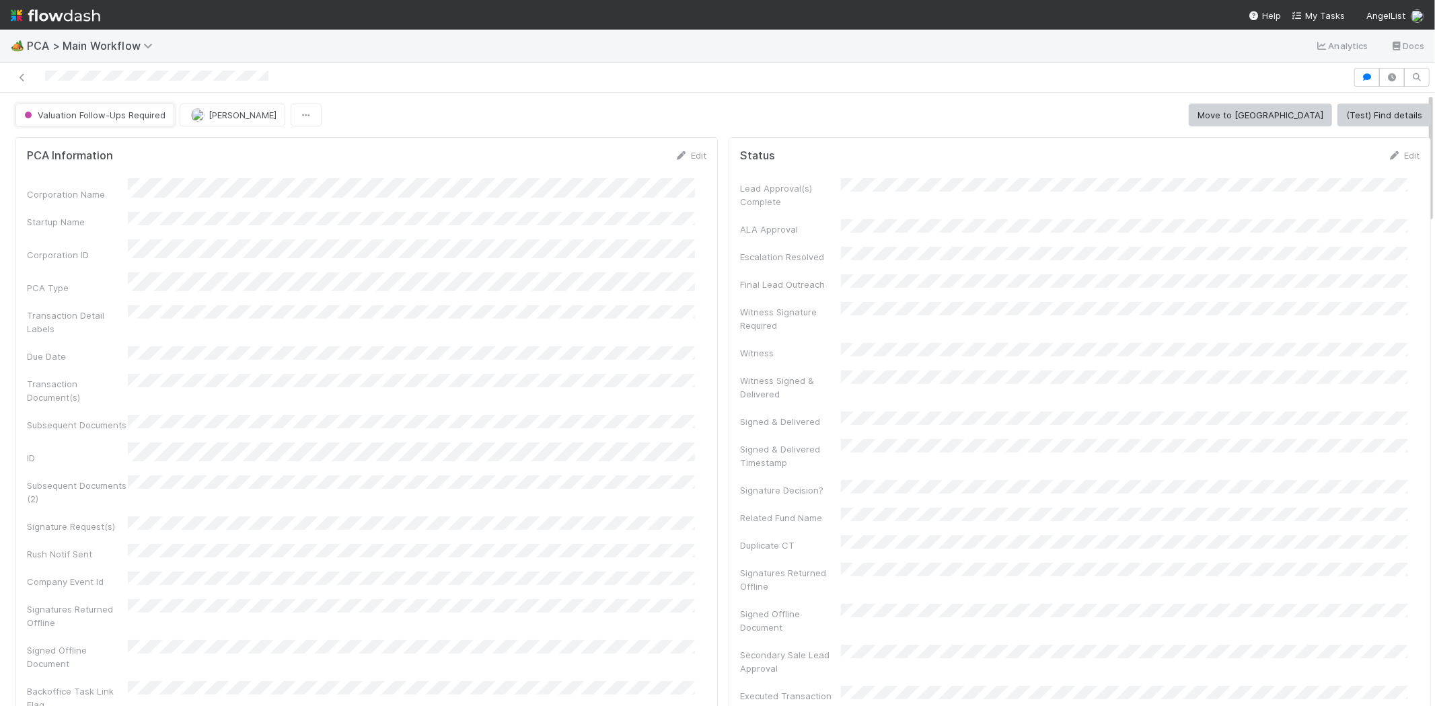
drag, startPoint x: 165, startPoint y: 115, endPoint x: 455, endPoint y: 289, distance: 337.6
click at [639, 66] on div at bounding box center [717, 78] width 1435 height 30
click at [1328, 12] on span "My Tasks" at bounding box center [1317, 15] width 53 height 11
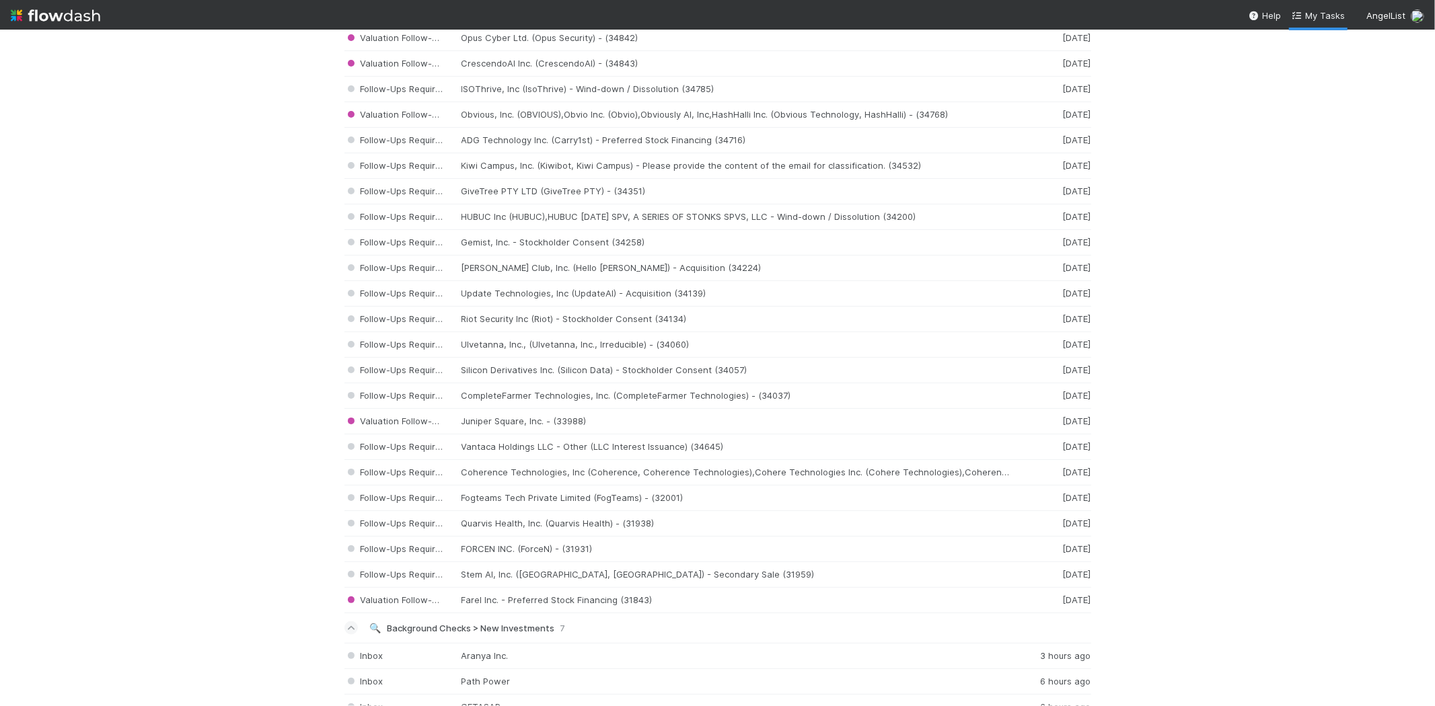
scroll to position [1345, 0]
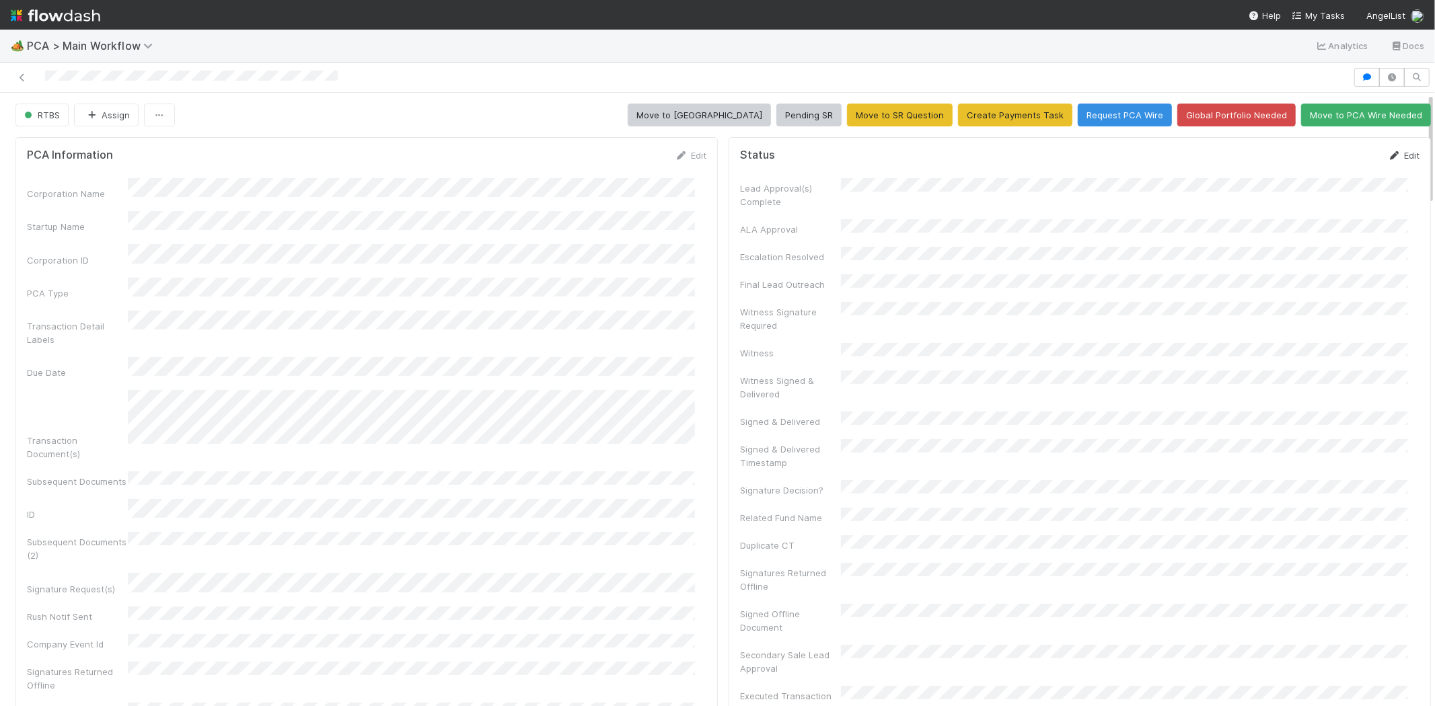
click at [1387, 155] on icon at bounding box center [1393, 155] width 13 height 9
click at [1328, 157] on button "Save" at bounding box center [1347, 160] width 38 height 23
click link "Edit"
click button "Cancel"
click link "Edit"
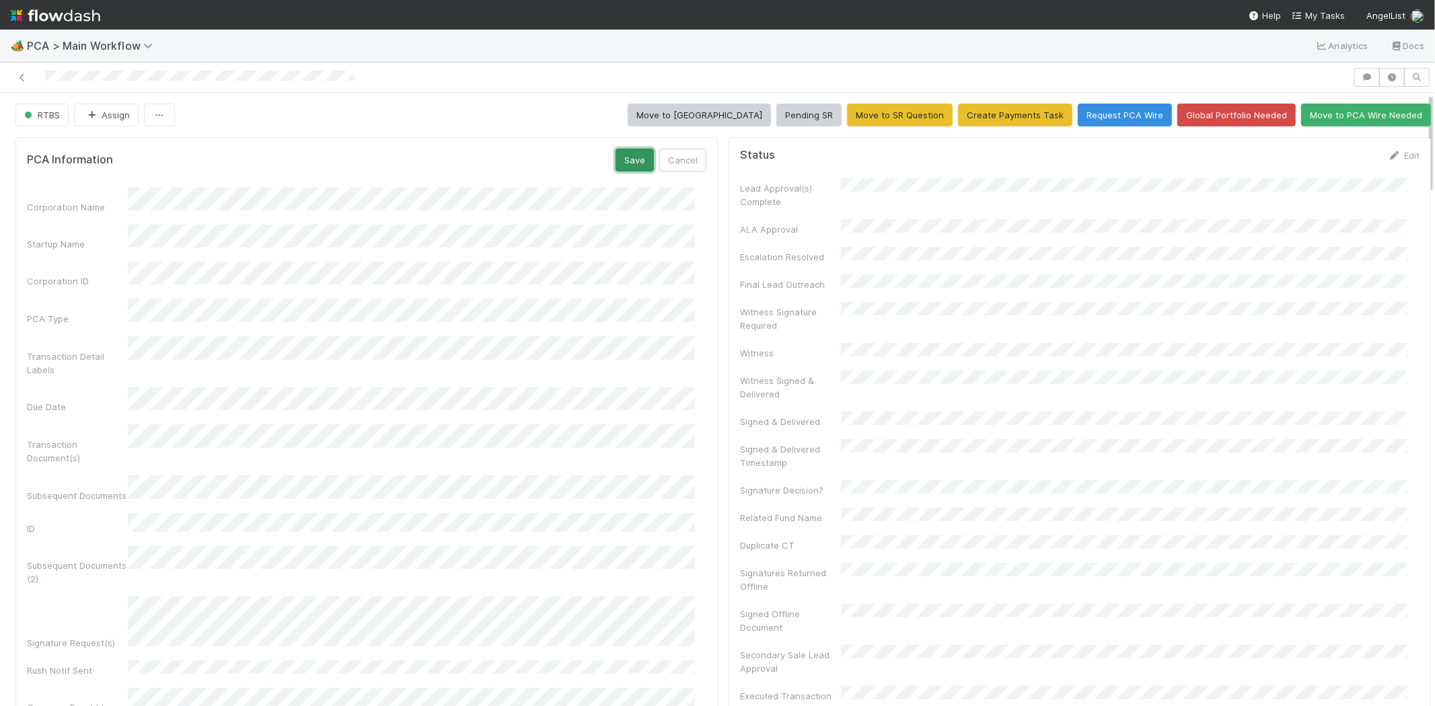
click button "Save"
click div
click link "Edit"
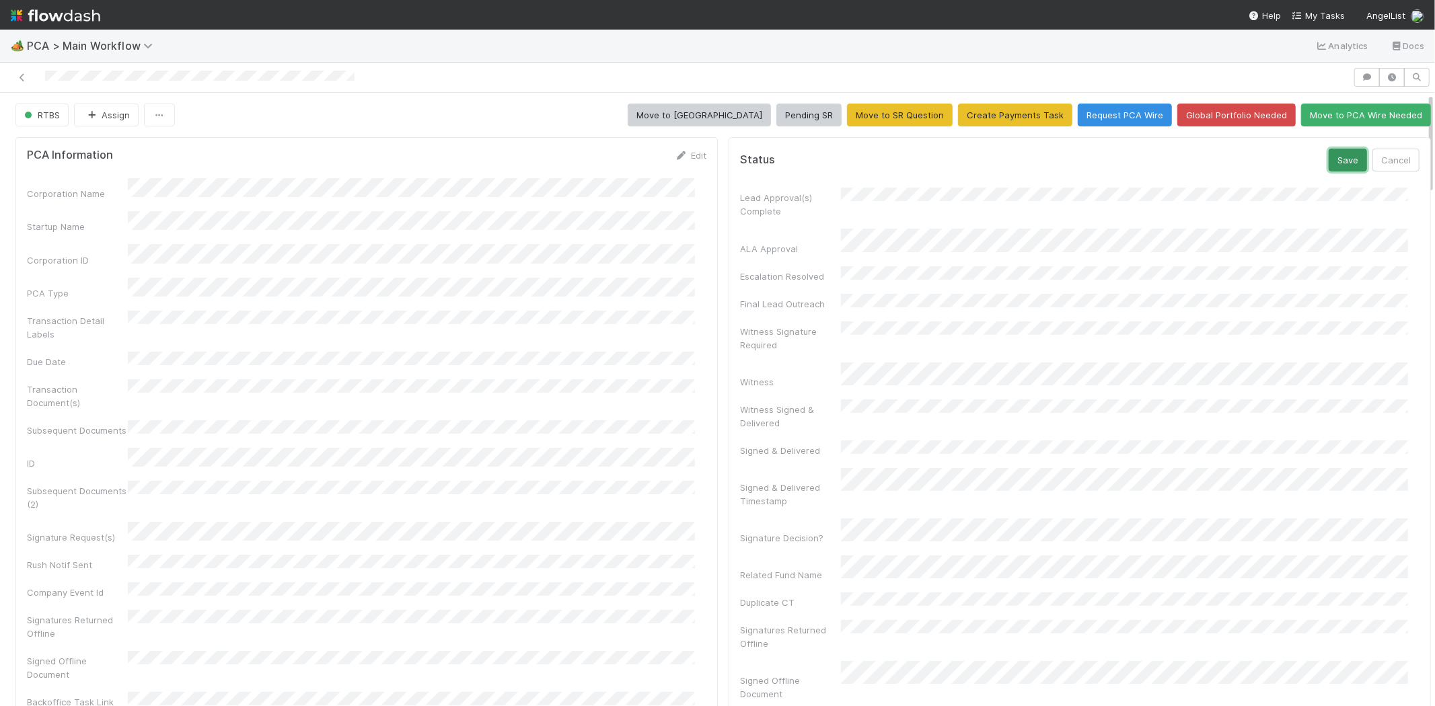
click button "Save"
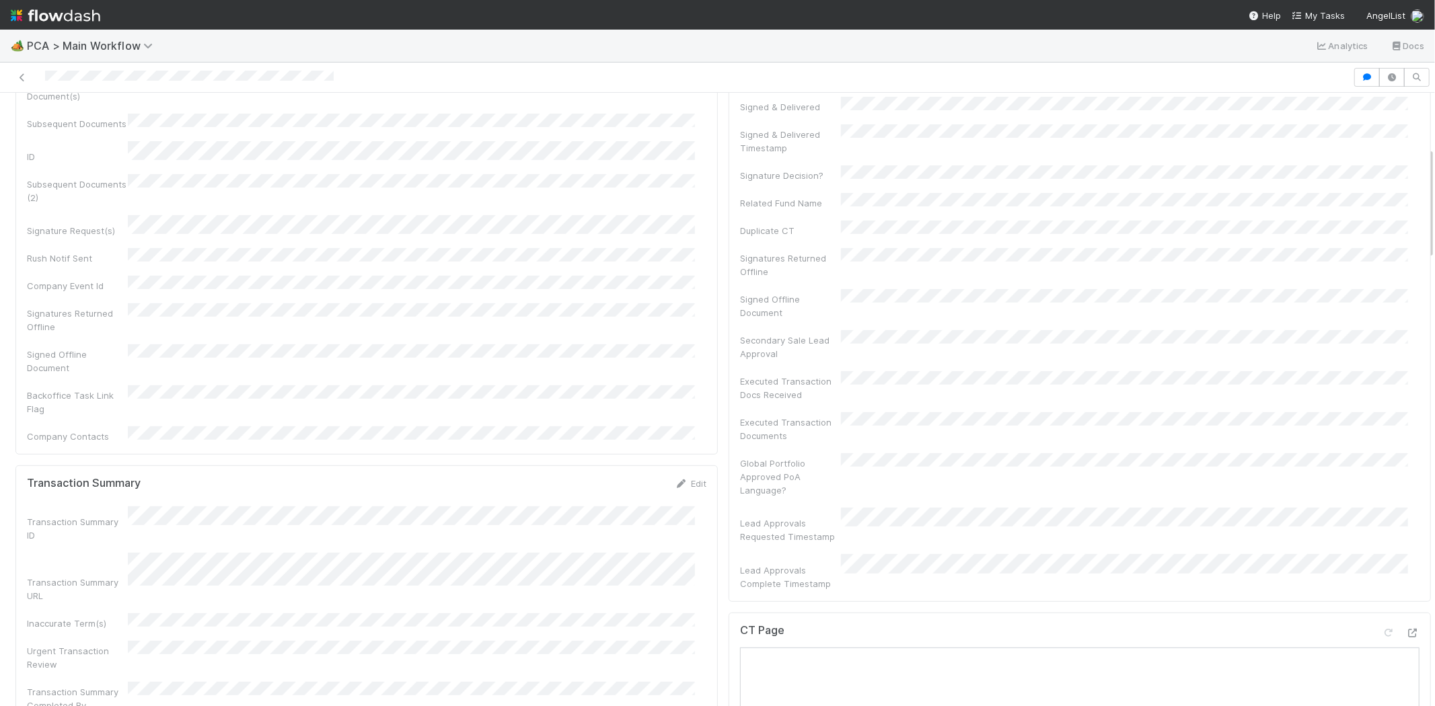
scroll to position [299, 0]
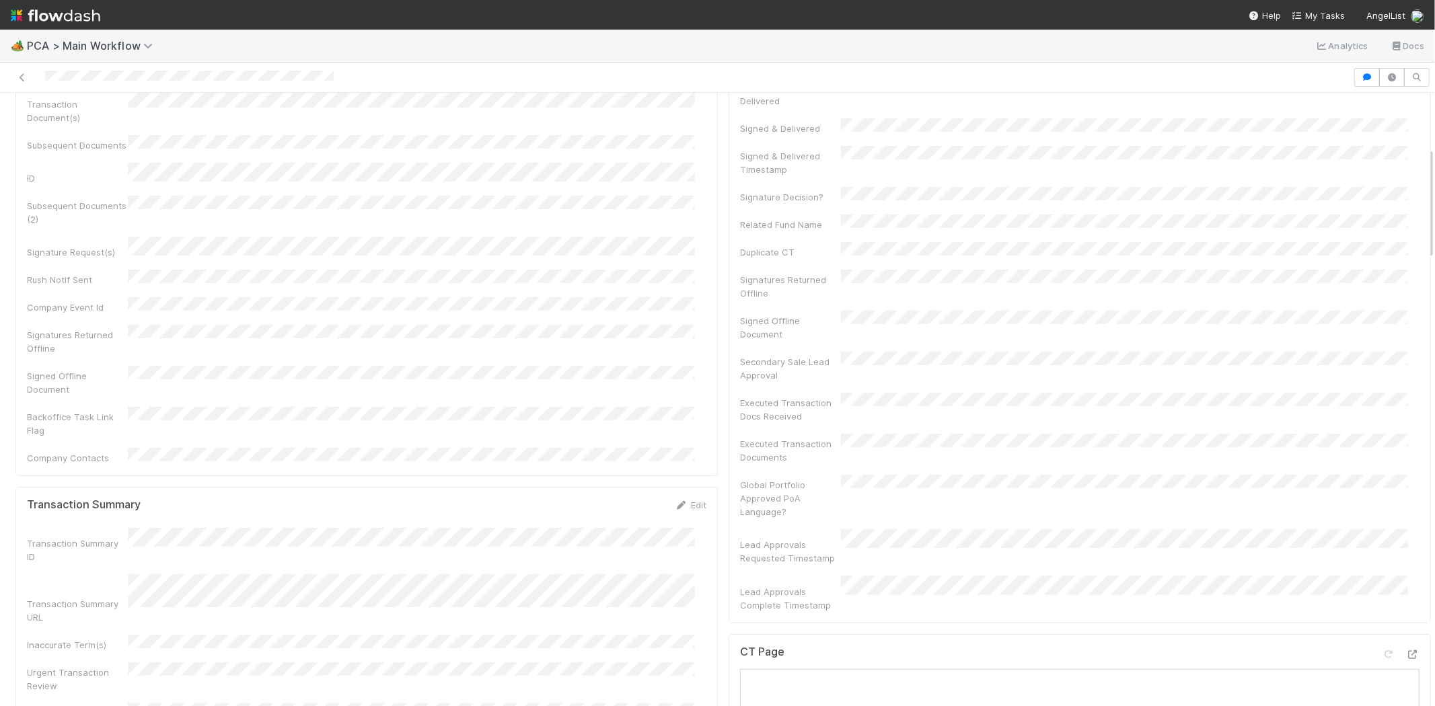
click at [126, 81] on div at bounding box center [676, 77] width 1342 height 19
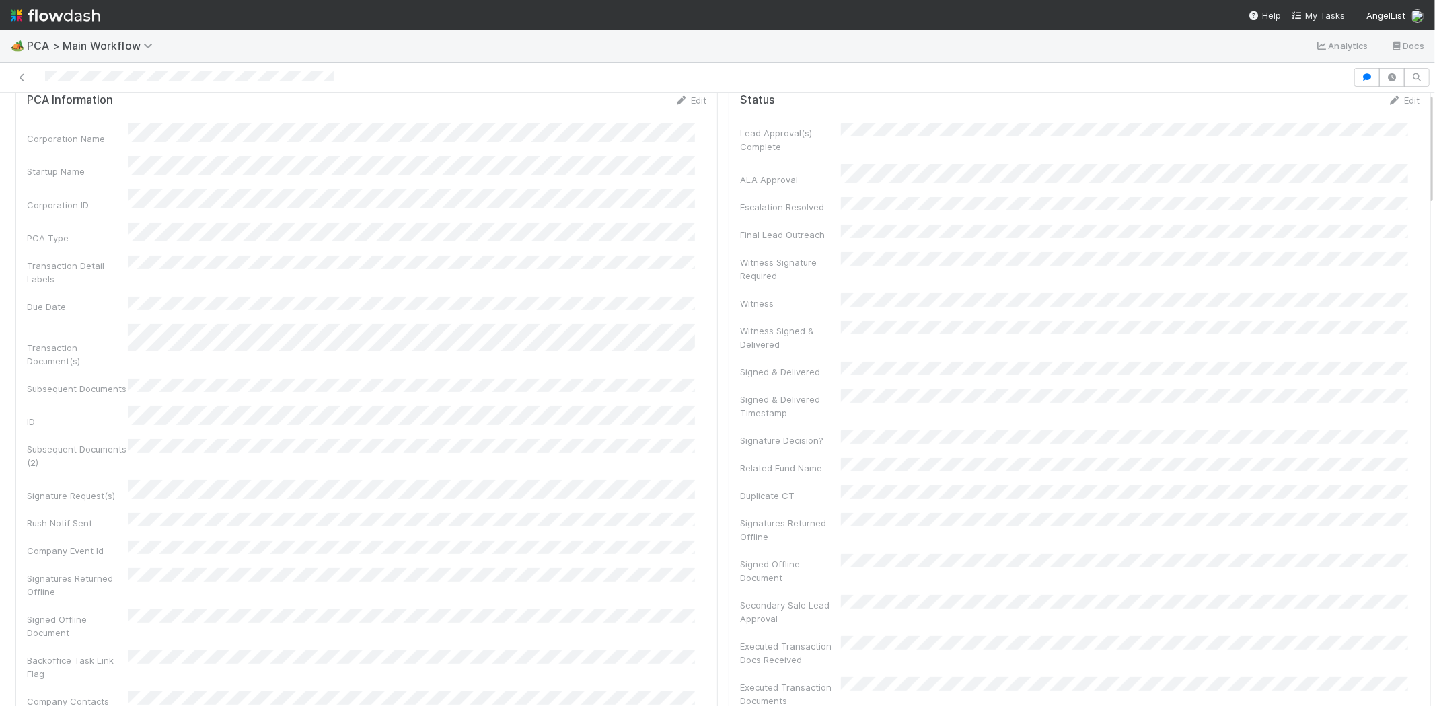
scroll to position [0, 0]
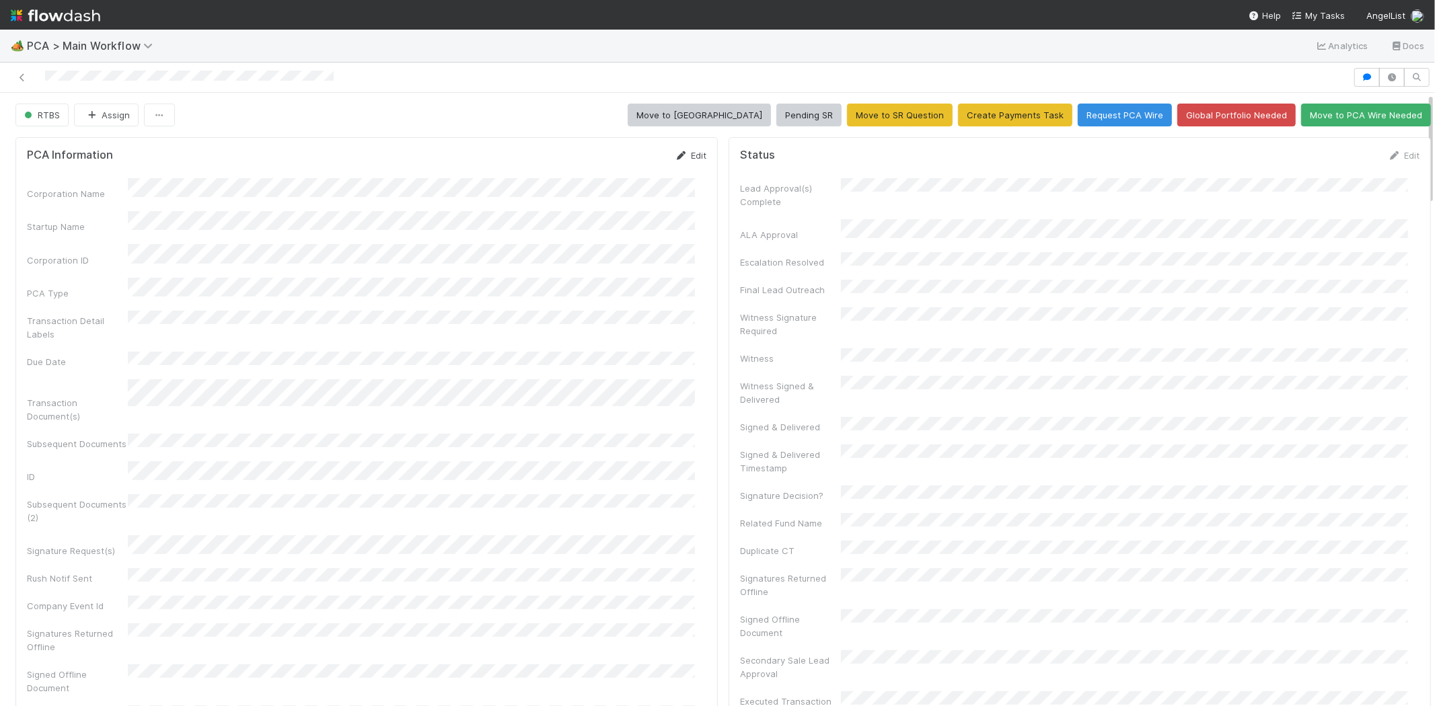
click at [684, 153] on link "Edit" at bounding box center [691, 155] width 32 height 11
click at [622, 159] on button "Save" at bounding box center [634, 160] width 38 height 23
click at [1387, 155] on link "Edit" at bounding box center [1403, 155] width 32 height 11
click at [1328, 159] on button "Save" at bounding box center [1347, 160] width 38 height 23
